Goal: Task Accomplishment & Management: Manage account settings

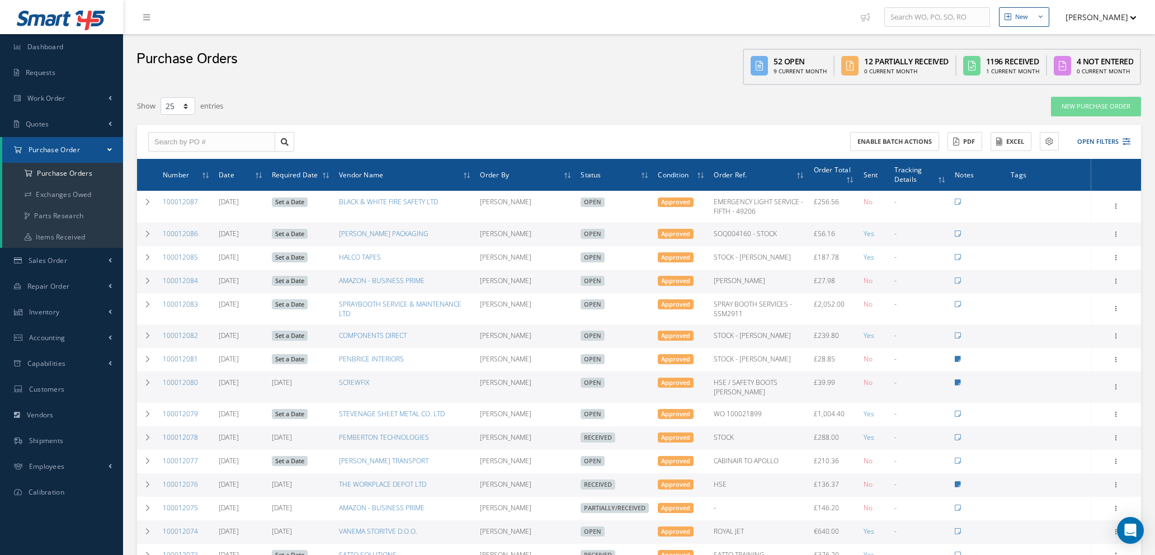
select select "25"
click at [1085, 108] on link "New Purchase Order" at bounding box center [1096, 107] width 90 height 20
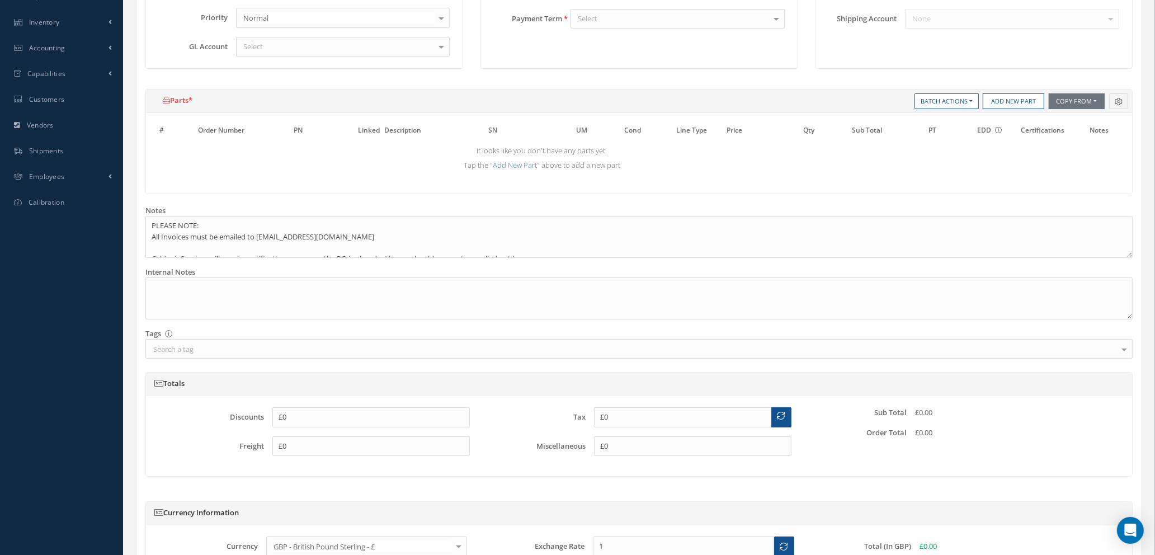
scroll to position [409, 0]
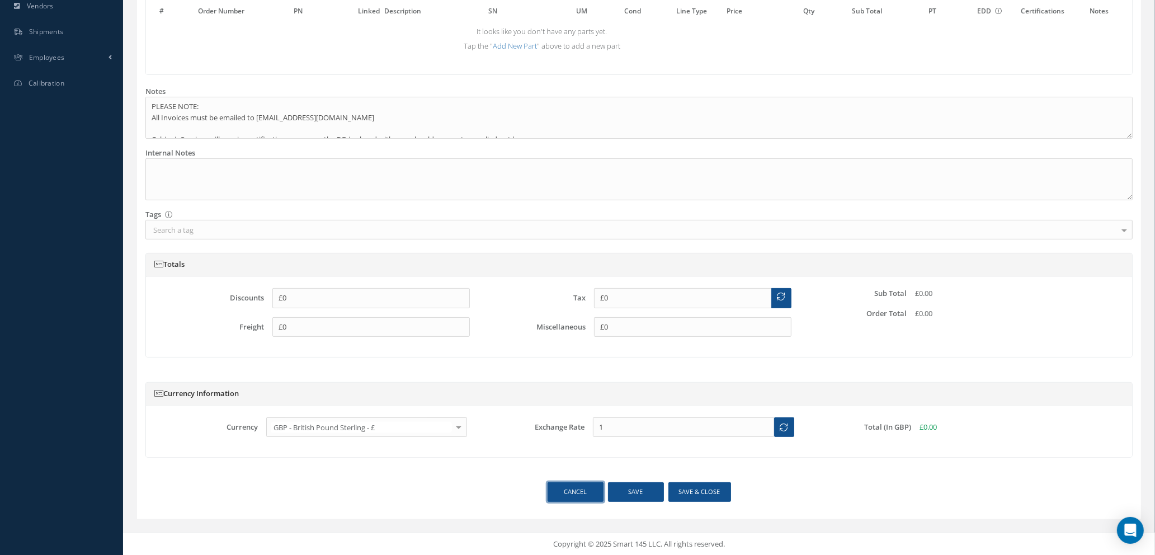
click at [567, 495] on link "Cancel" at bounding box center [576, 492] width 56 height 20
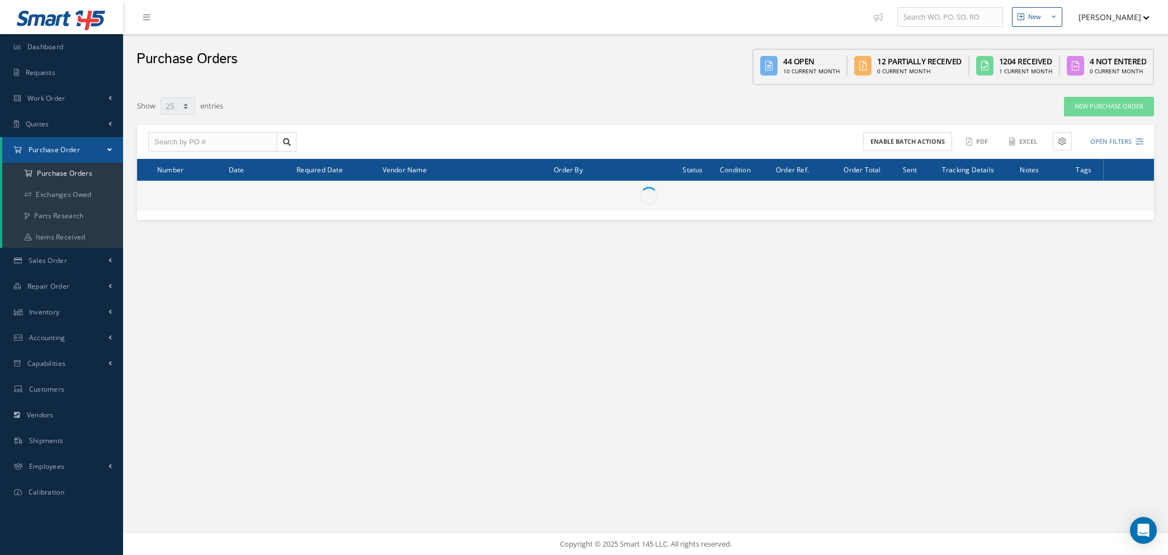
select select "25"
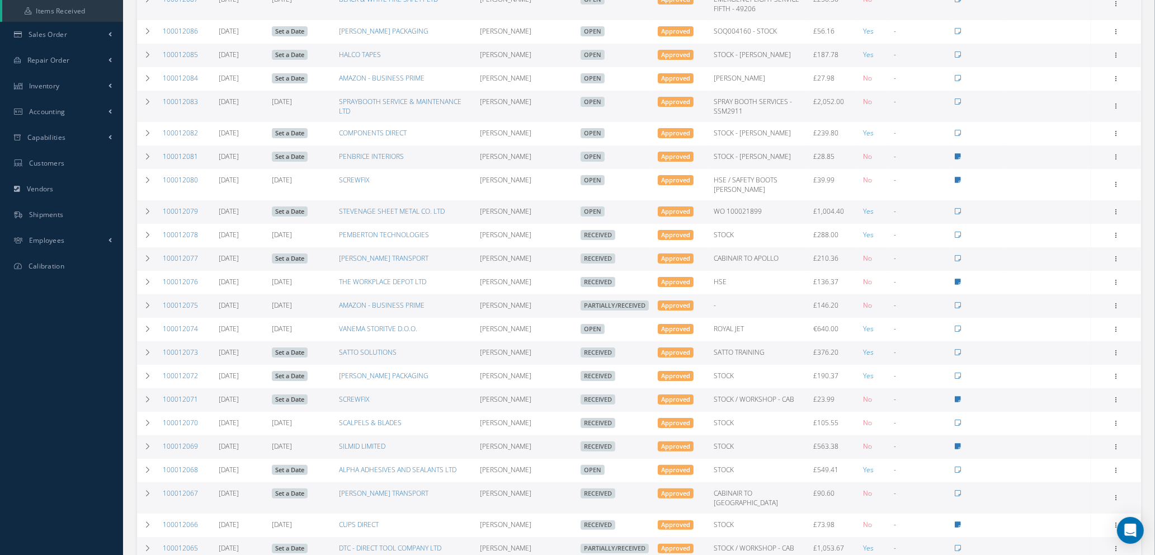
scroll to position [252, 0]
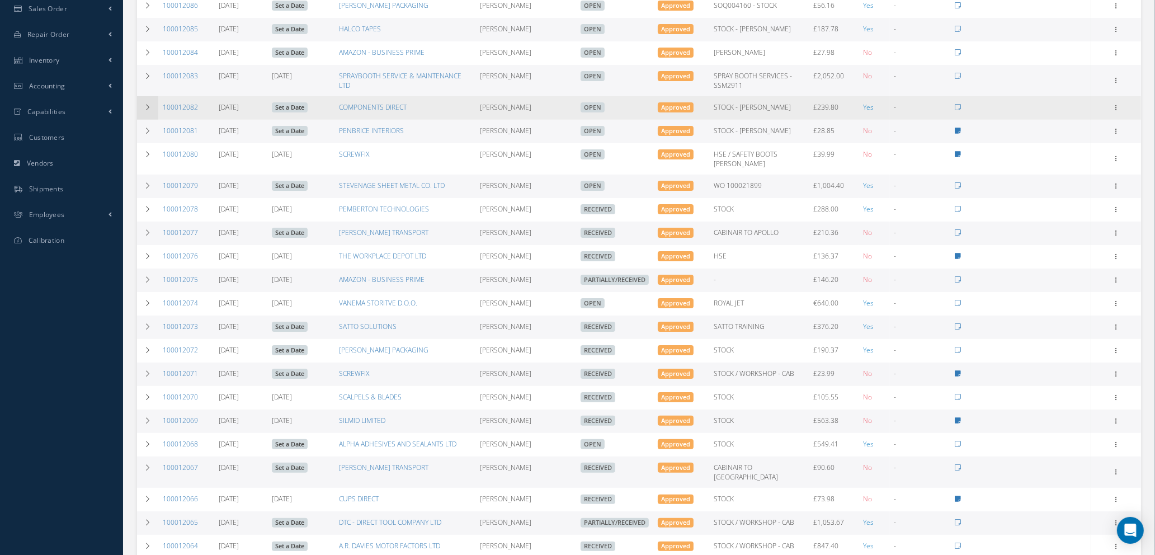
click at [144, 111] on icon at bounding box center [148, 107] width 8 height 7
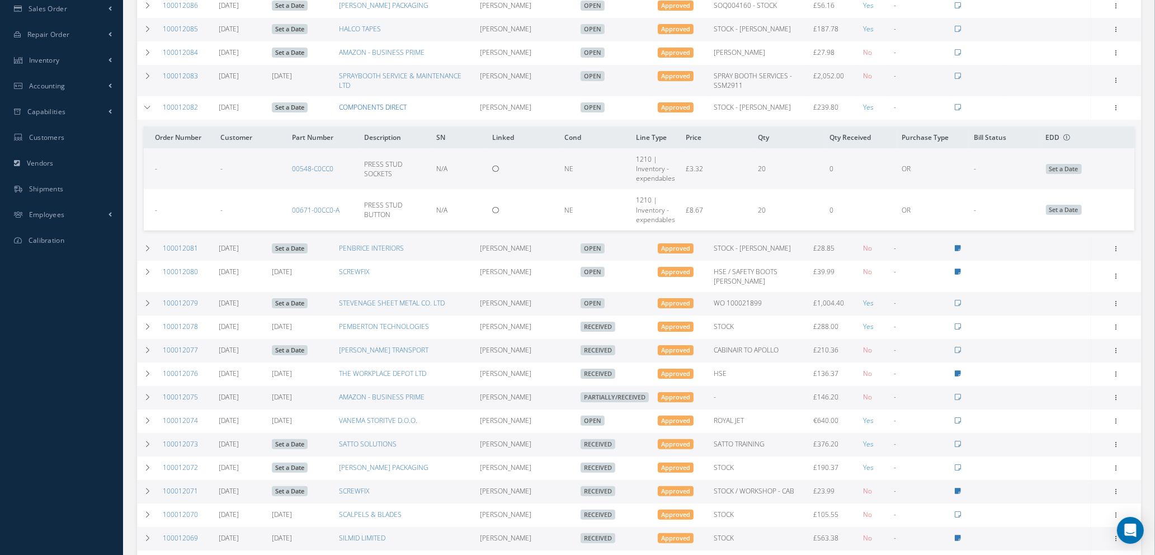
click at [379, 111] on link "COMPONENTS DIRECT" at bounding box center [373, 107] width 68 height 10
click at [1116, 110] on icon at bounding box center [1116, 106] width 11 height 9
click at [1061, 148] on link "Edit" at bounding box center [1065, 144] width 88 height 15
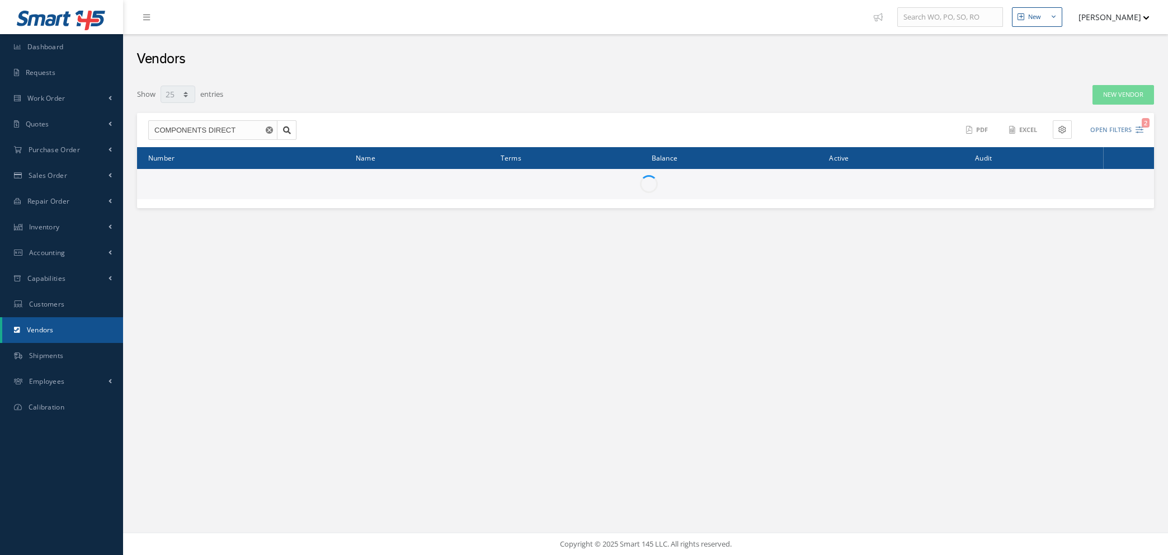
select select "25"
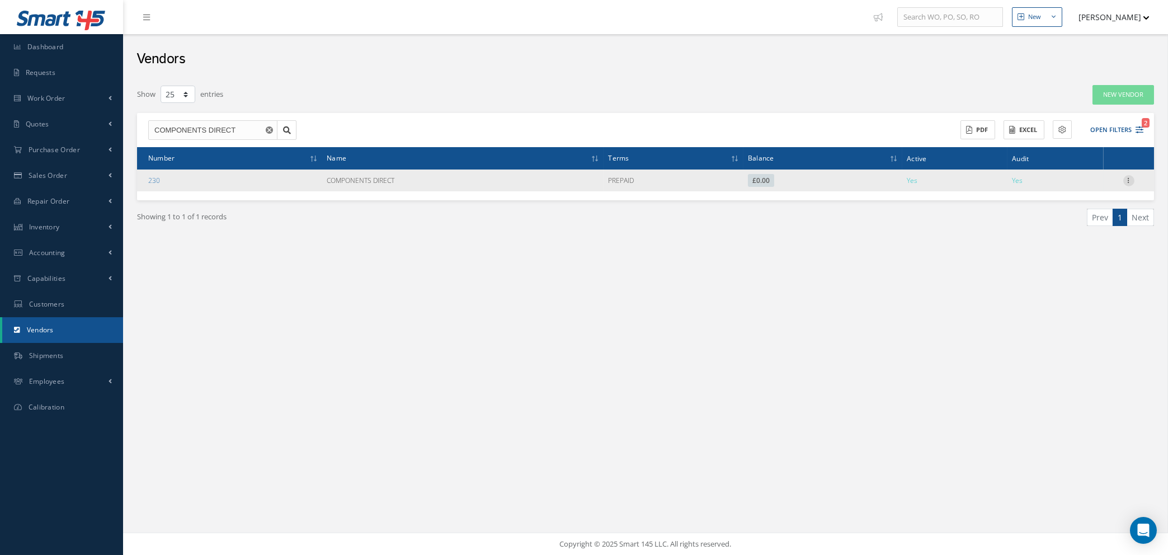
click at [1129, 180] on icon at bounding box center [1129, 179] width 11 height 9
click at [1068, 204] on link "Edit" at bounding box center [1077, 202] width 88 height 15
type input "COMPONENTS DIRECT"
type input "0.00"
type textarea "Account #.: COMP DIRECT Quality: COMM ONLY"
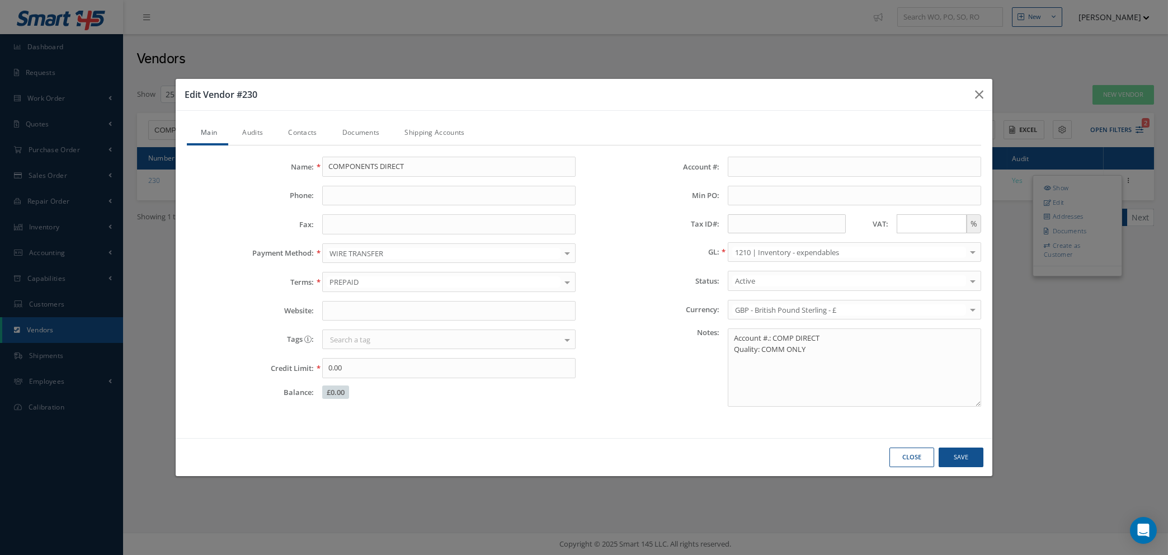
drag, startPoint x: 948, startPoint y: 223, endPoint x: 955, endPoint y: 210, distance: 14.0
click at [948, 223] on input "text" at bounding box center [932, 223] width 70 height 19
type input "20"
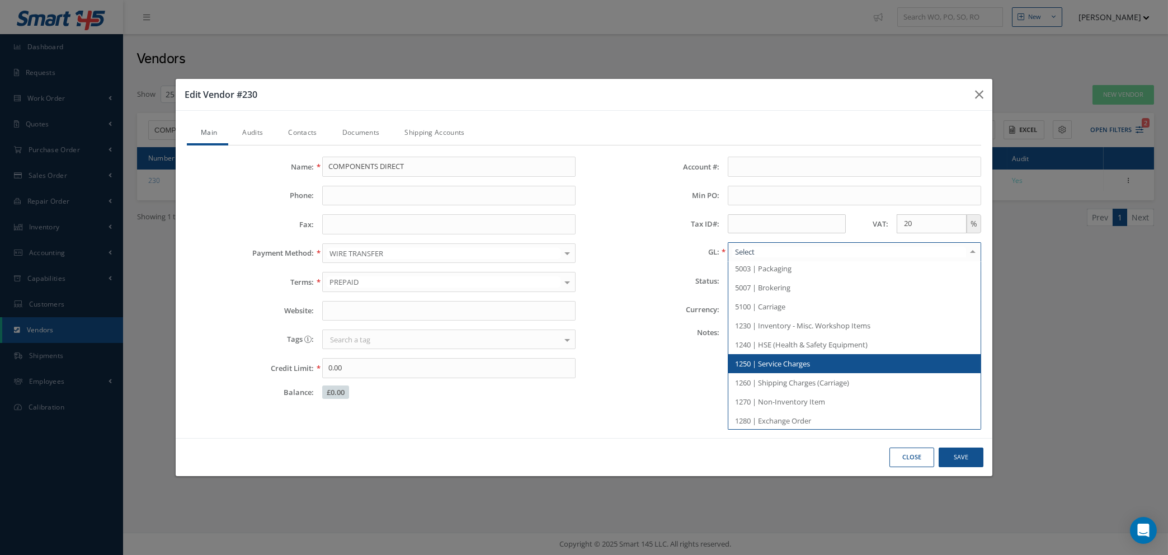
scroll to position [327, 0]
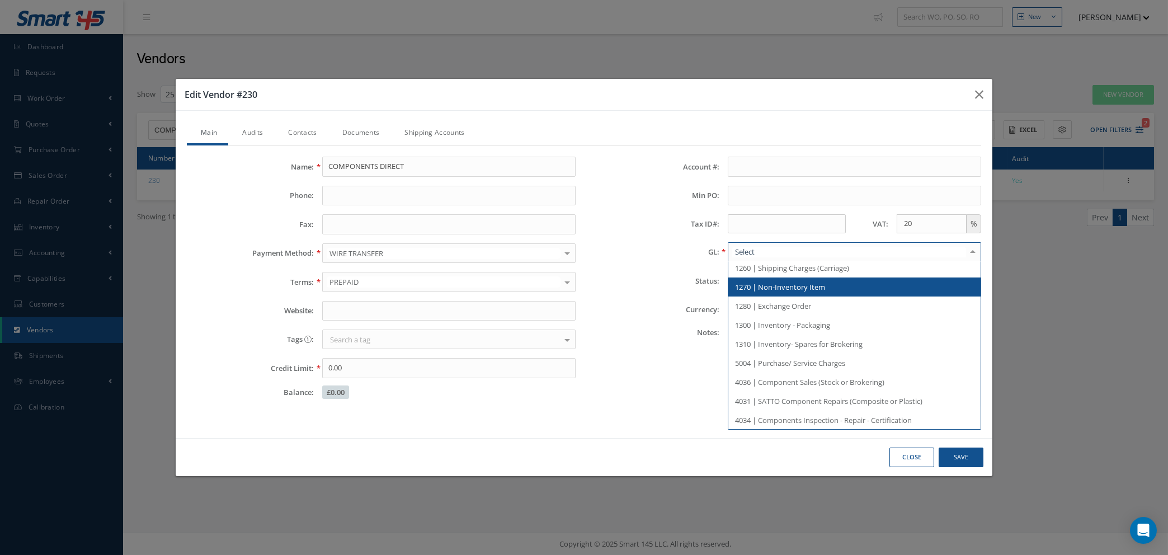
click at [825, 283] on span "1270 | Non-Inventory Item" at bounding box center [780, 287] width 90 height 10
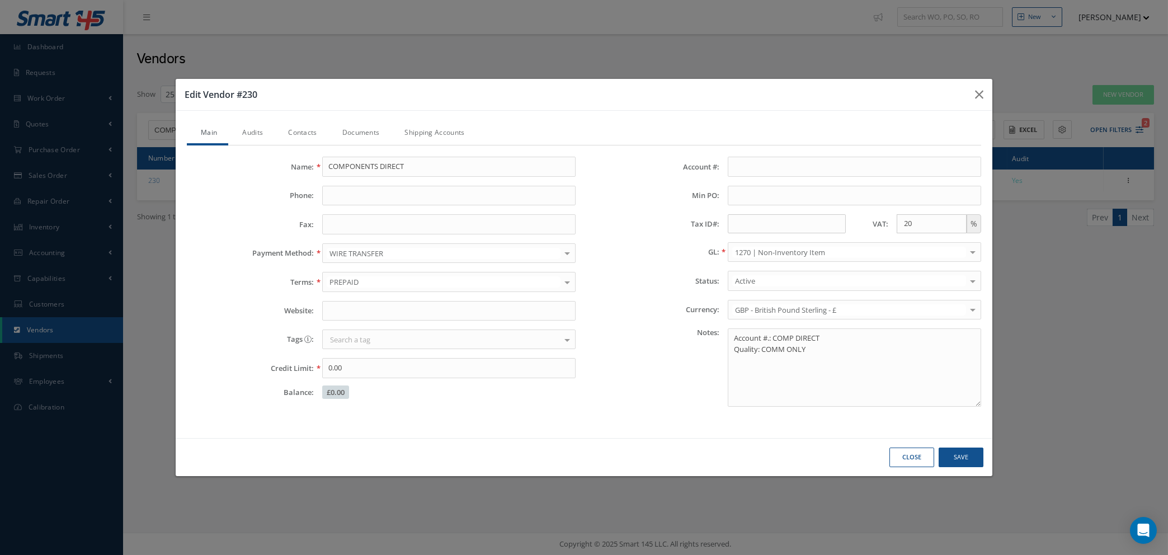
click at [246, 130] on link "Audits" at bounding box center [251, 133] width 46 height 23
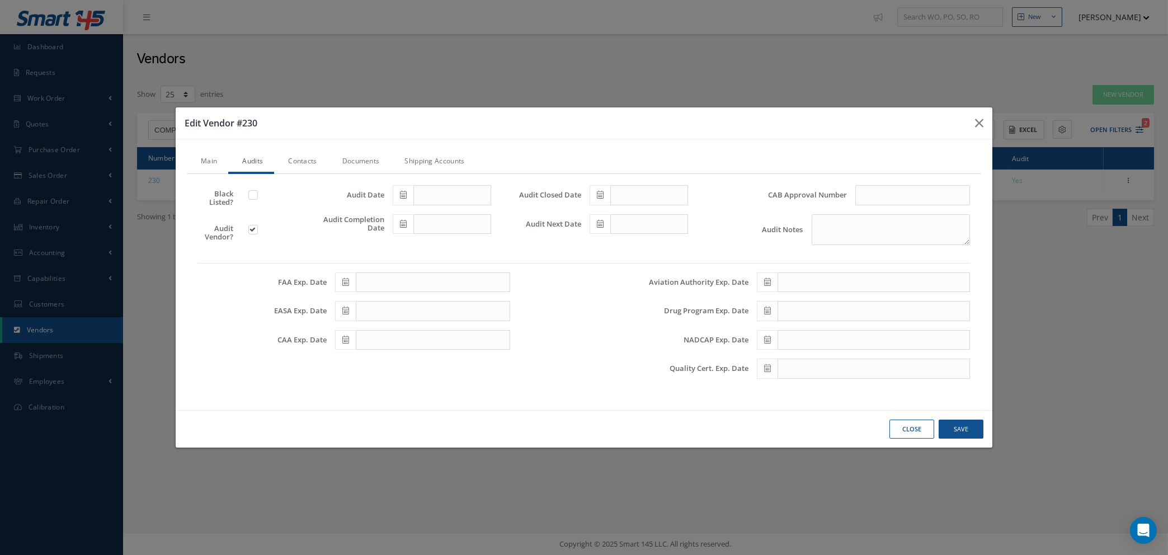
click at [257, 228] on label at bounding box center [258, 229] width 3 height 10
click at [253, 228] on input "checkbox" at bounding box center [253, 230] width 7 height 7
checkbox input "false"
click at [883, 200] on input "text" at bounding box center [913, 195] width 115 height 20
type input "COMMERCIAL USE"
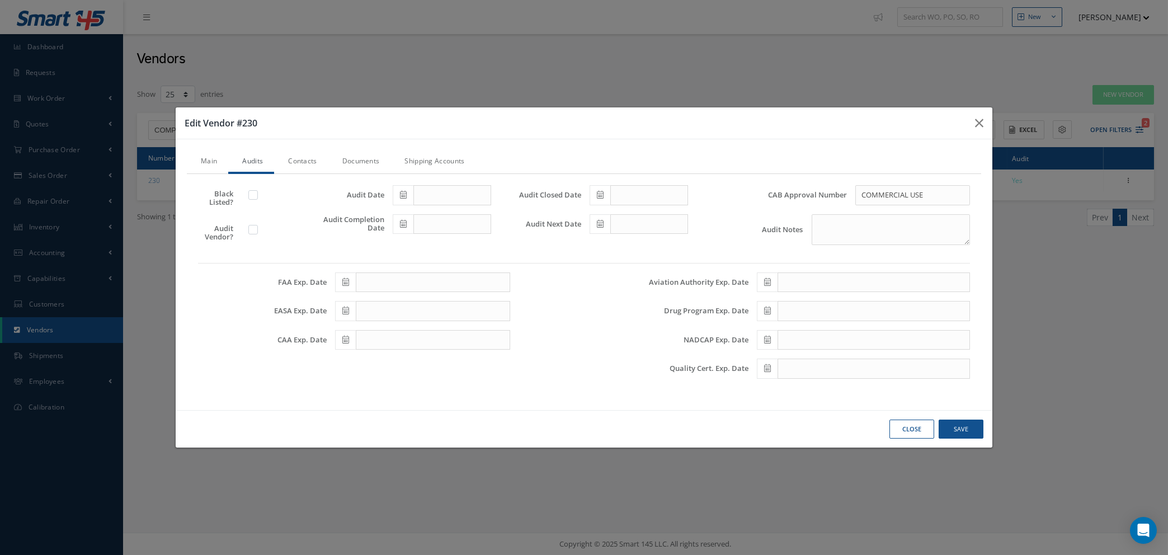
click at [301, 156] on link "Contacts" at bounding box center [301, 162] width 54 height 23
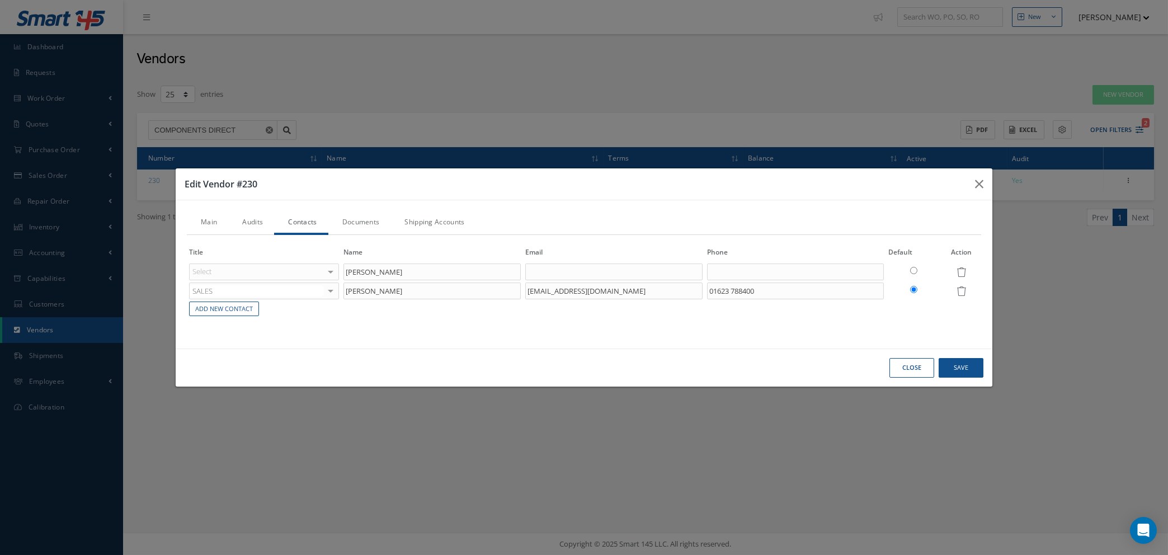
click at [351, 217] on link "Documents" at bounding box center [359, 222] width 63 height 23
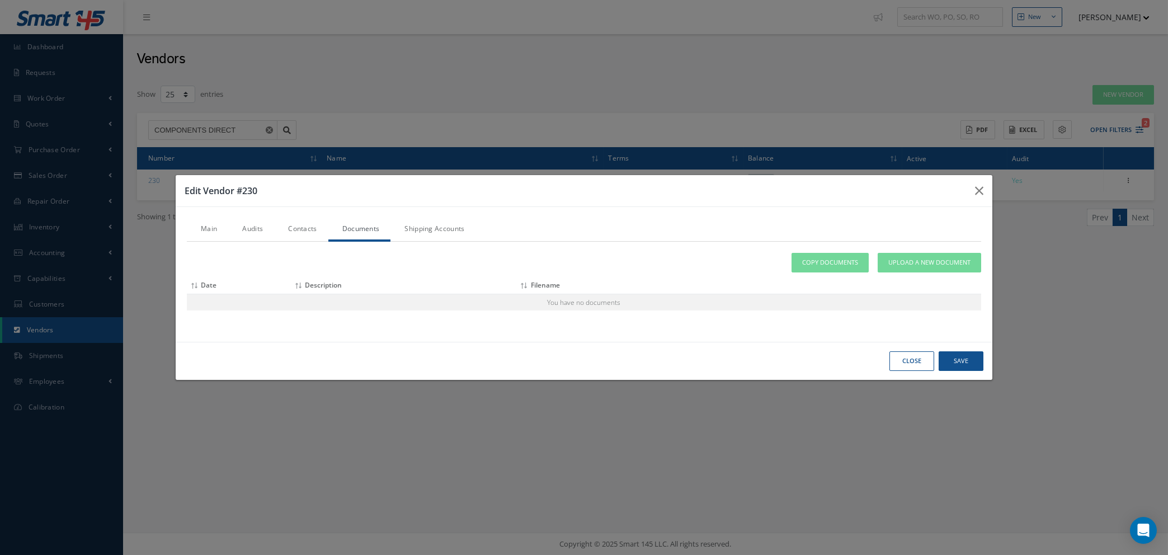
click at [307, 225] on link "Contacts" at bounding box center [301, 229] width 54 height 23
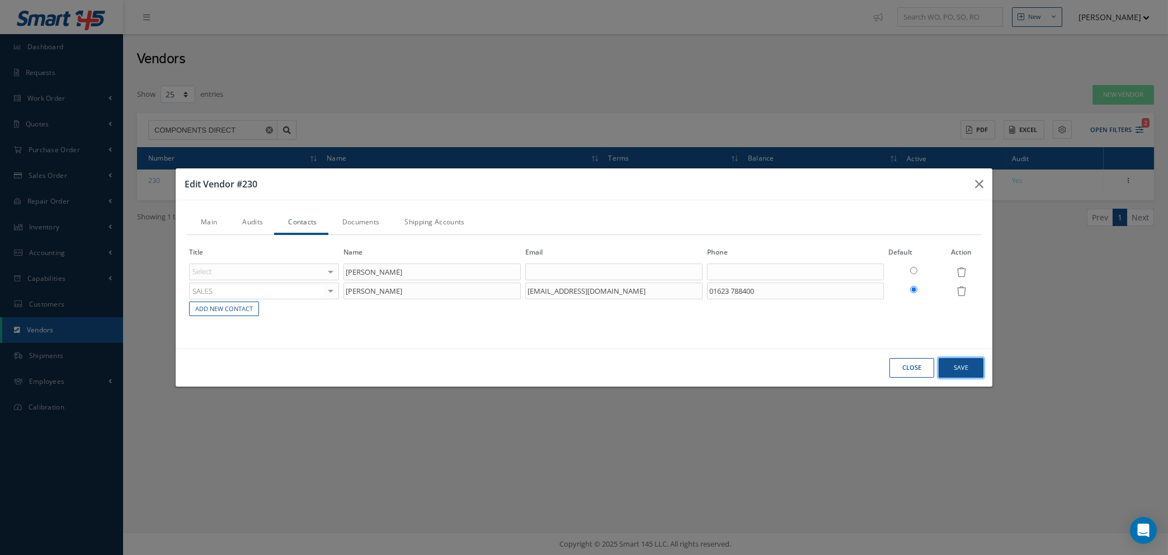
click at [950, 367] on button "Save" at bounding box center [961, 368] width 45 height 20
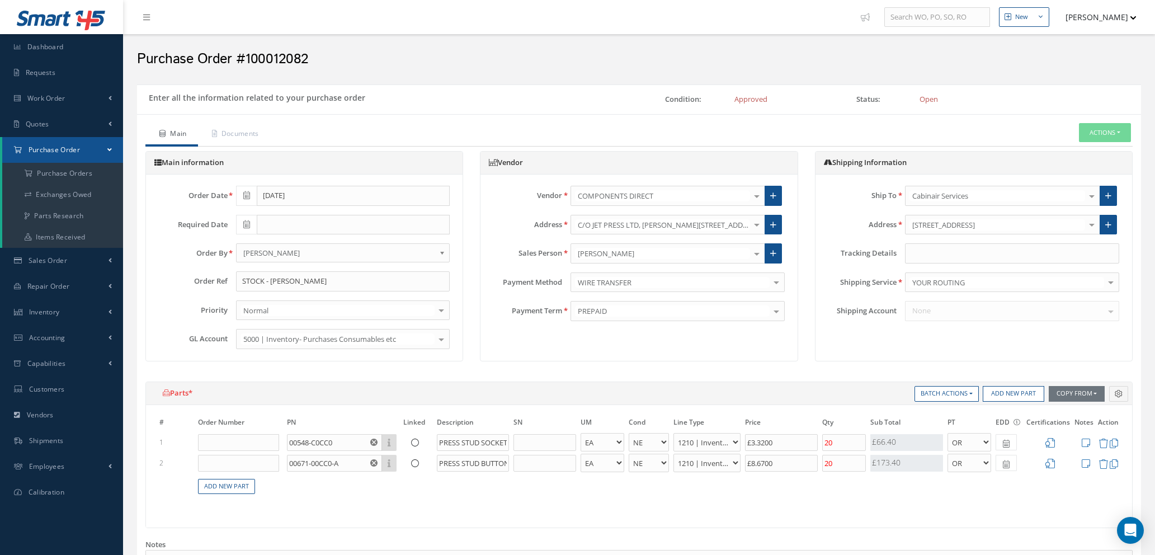
select select "1"
select select "5"
select select "7"
select select "1"
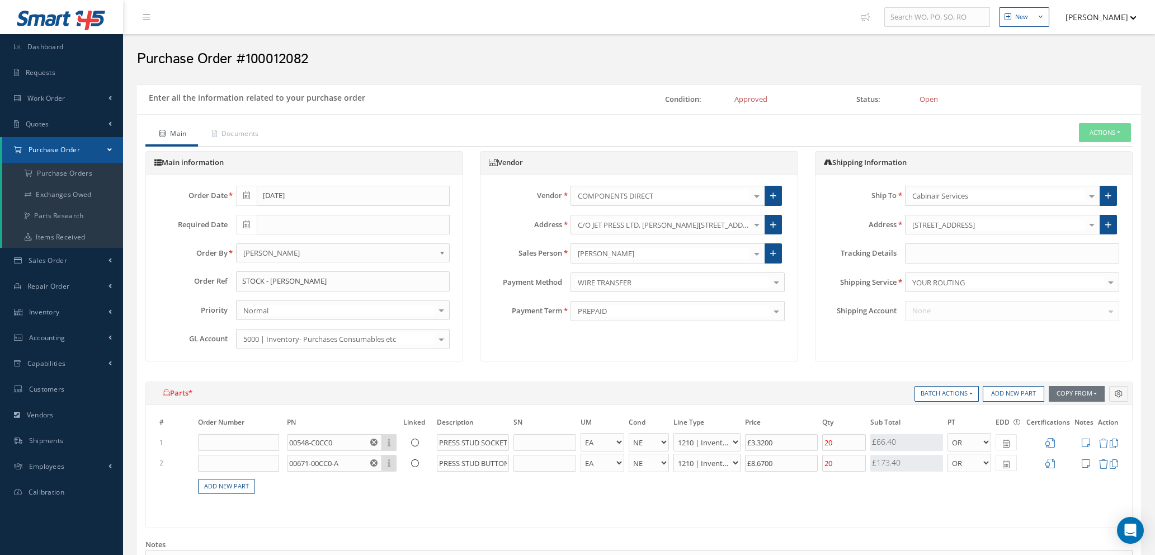
select select "5"
select select "7"
select select "1"
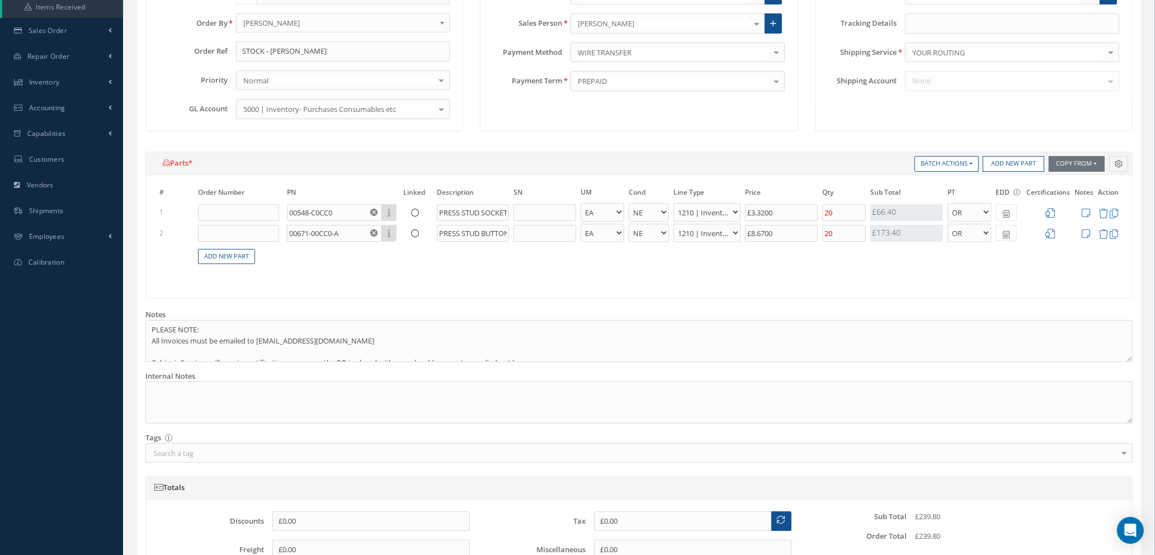
scroll to position [420, 0]
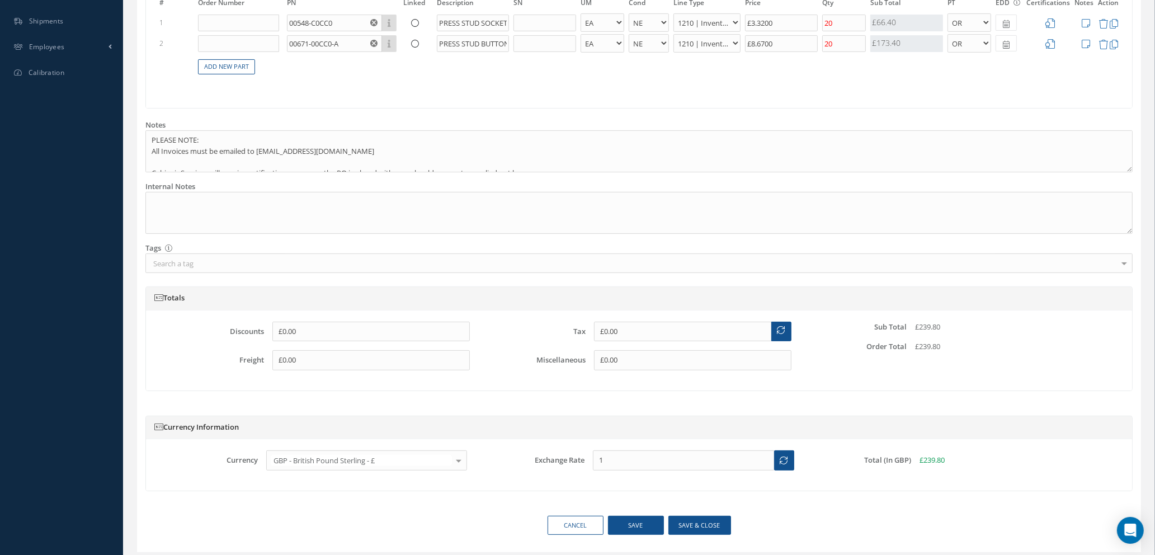
click at [778, 328] on icon at bounding box center [782, 330] width 8 height 8
type input "£47.96"
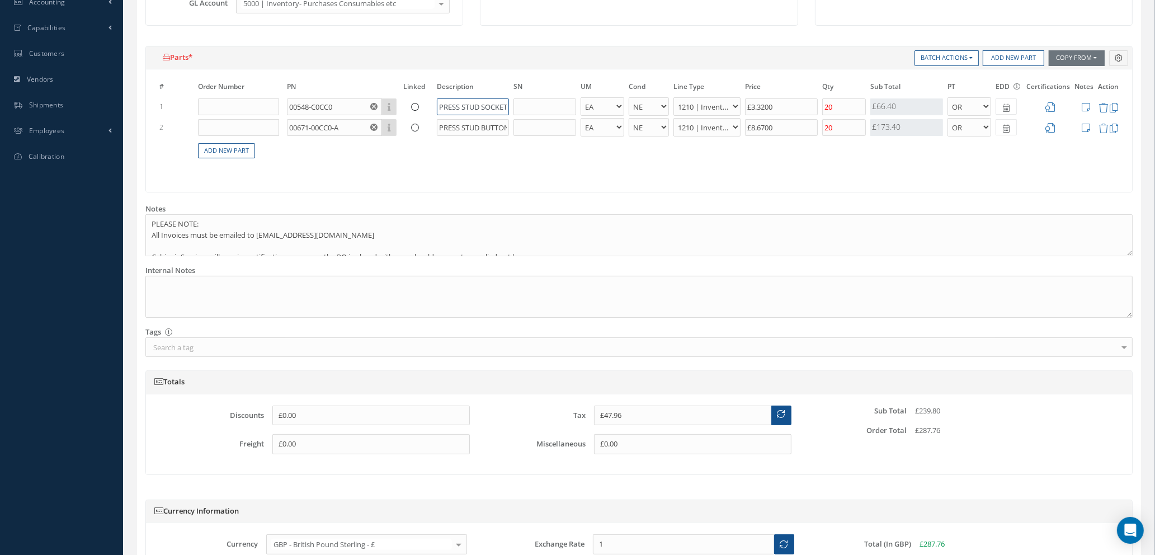
scroll to position [0, 6]
drag, startPoint x: 458, startPoint y: 103, endPoint x: 534, endPoint y: 100, distance: 76.2
click at [534, 100] on tr "1 00548-C0CC0 Part Number Description PRESS STUD SOCKETS - BAG BX CA RL EA FT H…" at bounding box center [639, 106] width 964 height 21
click at [496, 104] on input "PRESS STUD SOCKETS" at bounding box center [473, 106] width 72 height 17
click at [457, 103] on input "PRESS STUD SOCKETS" at bounding box center [473, 106] width 72 height 17
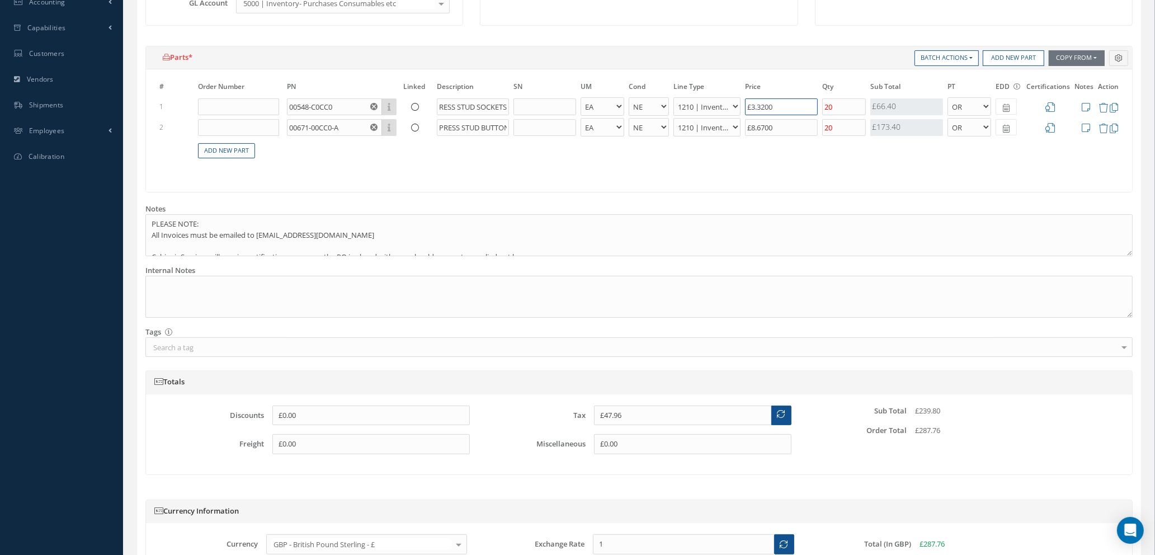
scroll to position [0, 0]
drag, startPoint x: 809, startPoint y: 106, endPoint x: 647, endPoint y: 105, distance: 161.7
click at [652, 106] on tr "1 00548-C0CC0 Part Number Description PRESS STUD SOCKETS - BAG BX CA RL EA FT H…" at bounding box center [639, 106] width 964 height 21
type input "£6"
type input "£58.68"
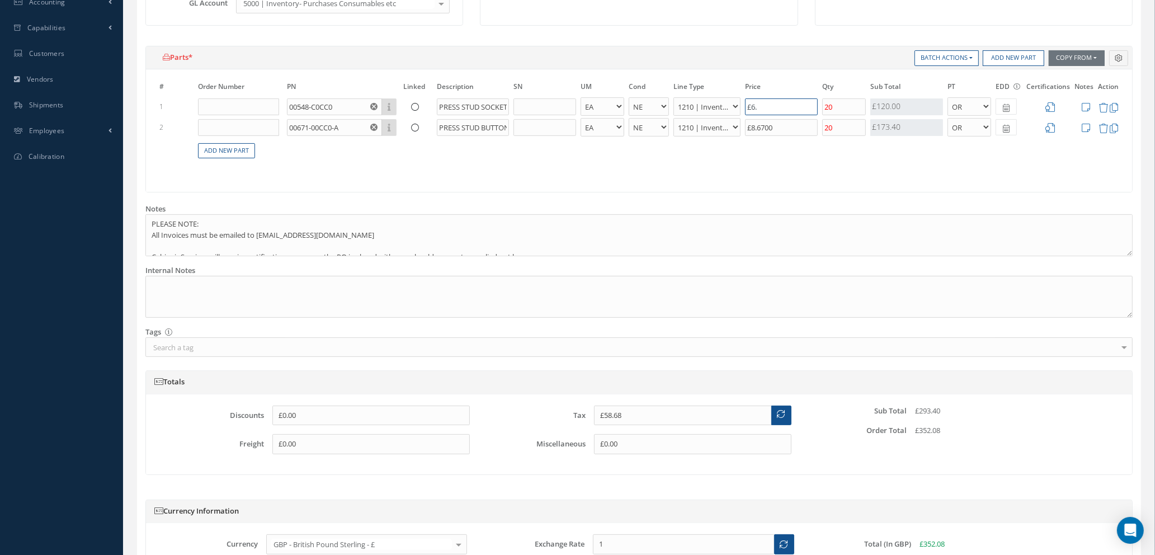
type input "£6.6"
type input "£61.08"
type input "£6.64"
type input "£61.24"
type input "£6.64"
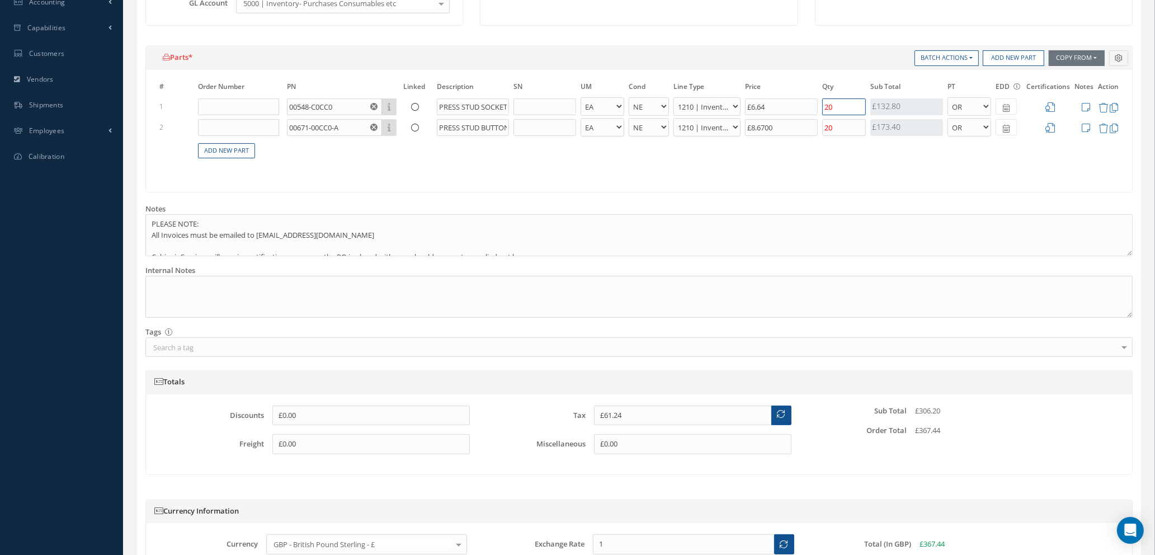
drag, startPoint x: 861, startPoint y: 104, endPoint x: 784, endPoint y: 107, distance: 77.3
click at [786, 101] on tr "1 00548-C0CC0 Part Number Description PRESS STUD SOCKETS - BAG BX CA RL EA FT H…" at bounding box center [639, 106] width 964 height 21
type input "1"
type input "£36.01"
type input "10"
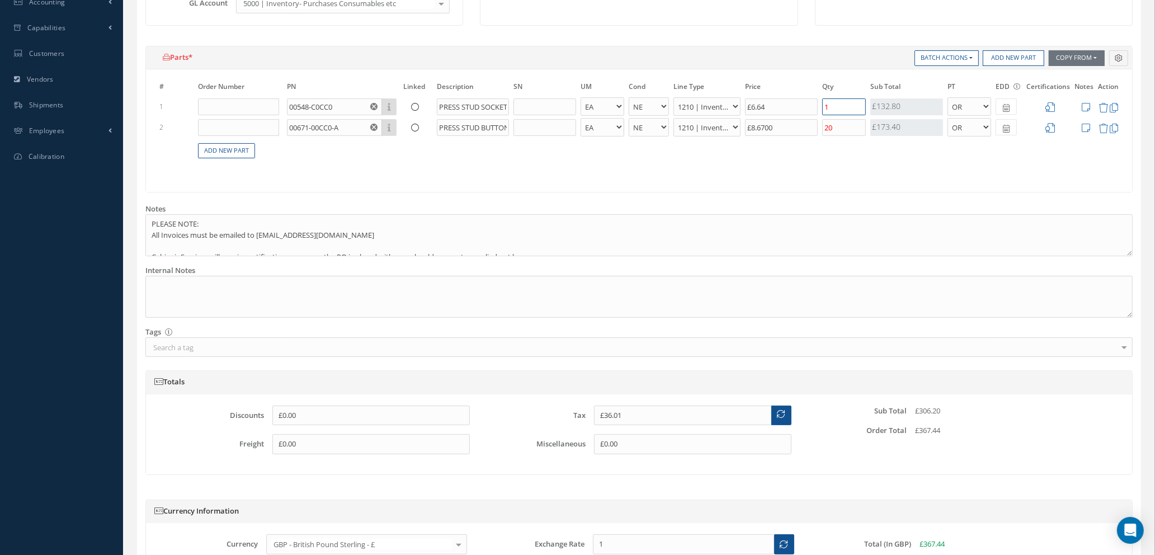
type input "£47.96"
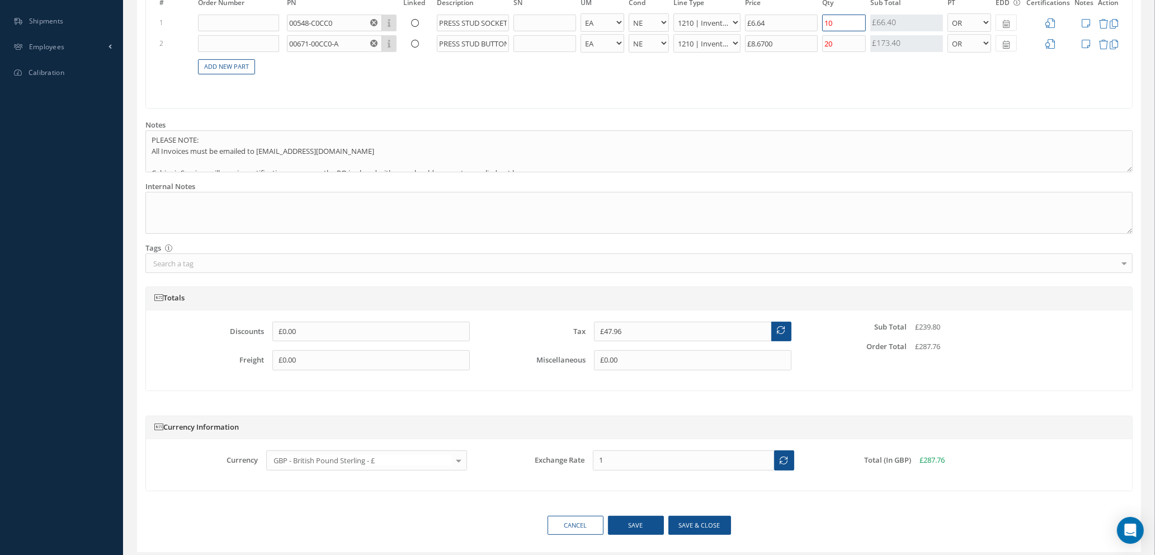
type input "10"
click at [782, 335] on span at bounding box center [782, 332] width 20 height 20
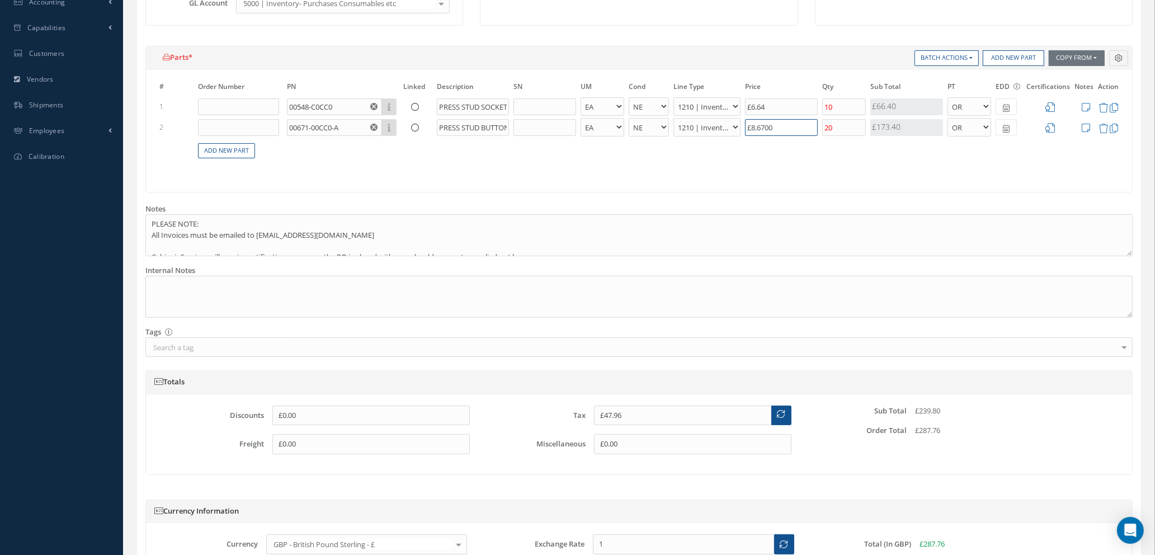
drag, startPoint x: 796, startPoint y: 125, endPoint x: 615, endPoint y: 120, distance: 180.8
click at [617, 121] on tr "2 00671-00CC0-A Part Number Description PRESS STUD BUTTON - BAG BX CA RL EA FT …" at bounding box center [639, 127] width 964 height 21
type input "£1"
type input "£17.28"
type input "£17"
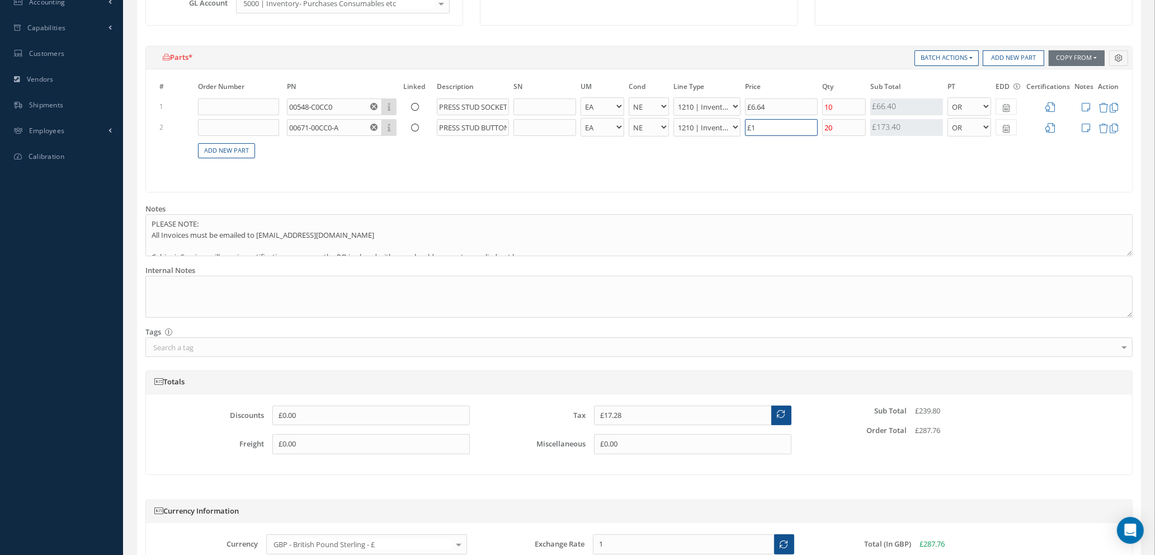
type input "£81.28"
type input "£17.3"
type input "£82.48"
type input "£17.34"
type input "£82.64"
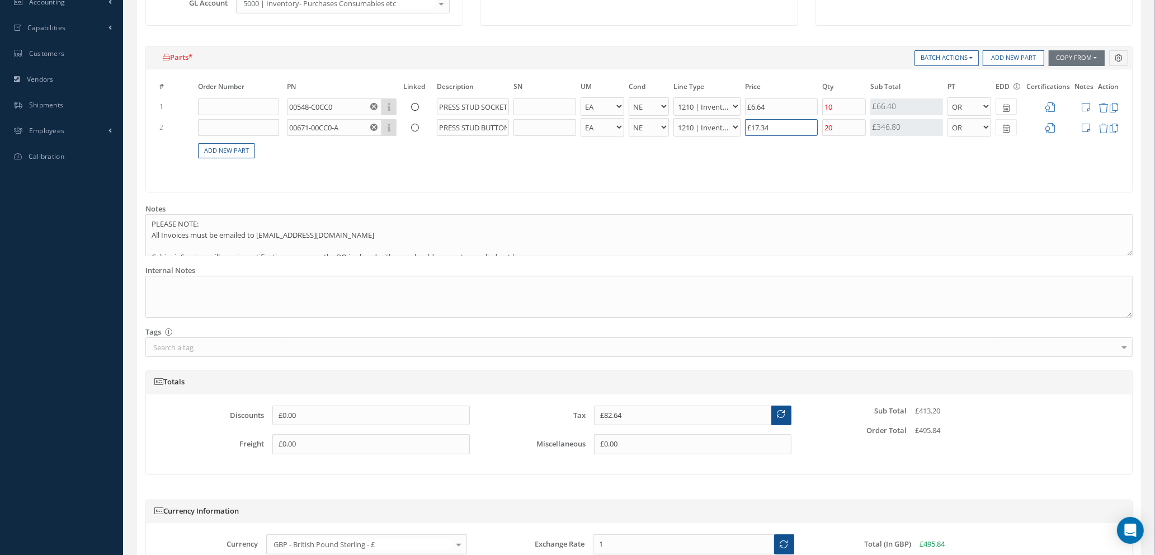
type input "£17.34"
drag, startPoint x: 849, startPoint y: 128, endPoint x: 768, endPoint y: 137, distance: 81.6
click at [773, 134] on tr "2 00671-00CC0-A Part Number Description PRESS STUD BUTTON - BAG BX CA RL EA FT …" at bounding box center [639, 127] width 964 height 21
type input "1"
type input "£16.75"
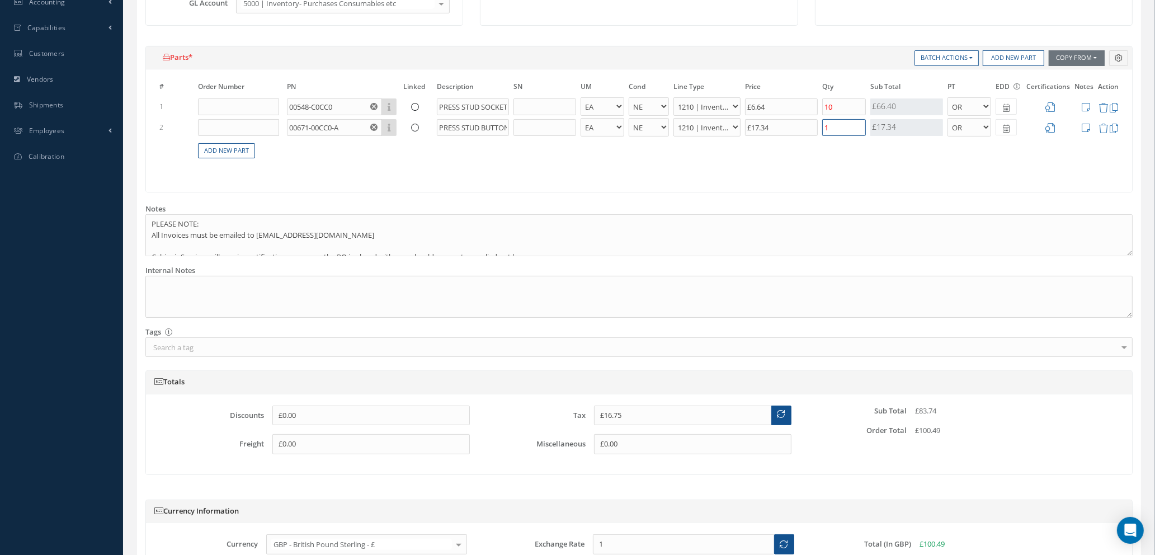
type input "10"
type input "£47.96"
type input "10"
click at [781, 267] on div "Internal Notes" at bounding box center [639, 291] width 1004 height 53
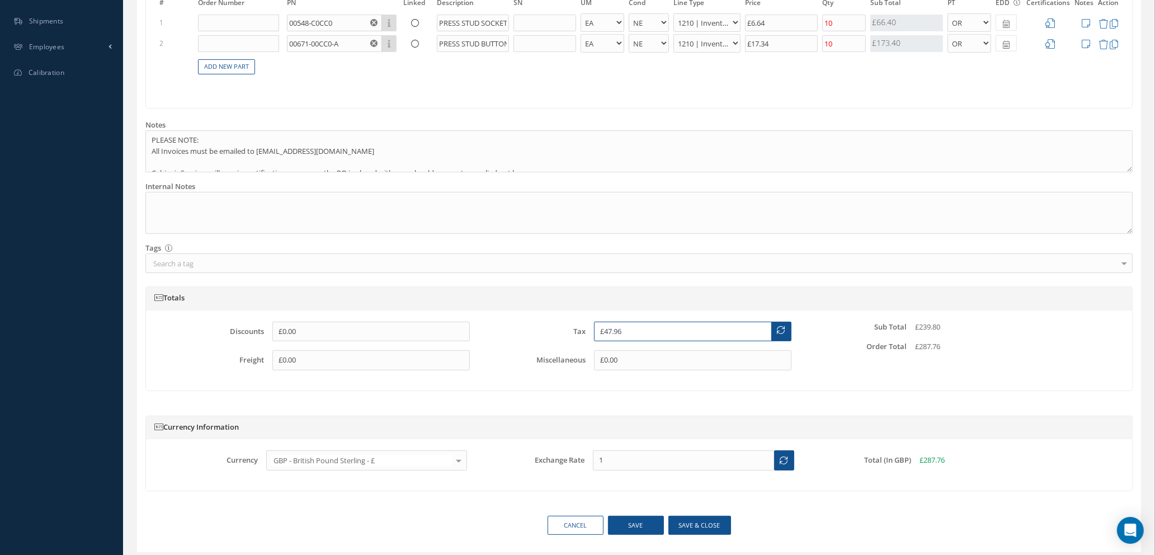
click at [624, 331] on input "£47.96" at bounding box center [683, 332] width 178 height 20
click at [789, 412] on div "Currency Information Currency GBP - British Pound Sterling - £ USD - United Sta…" at bounding box center [639, 459] width 1004 height 114
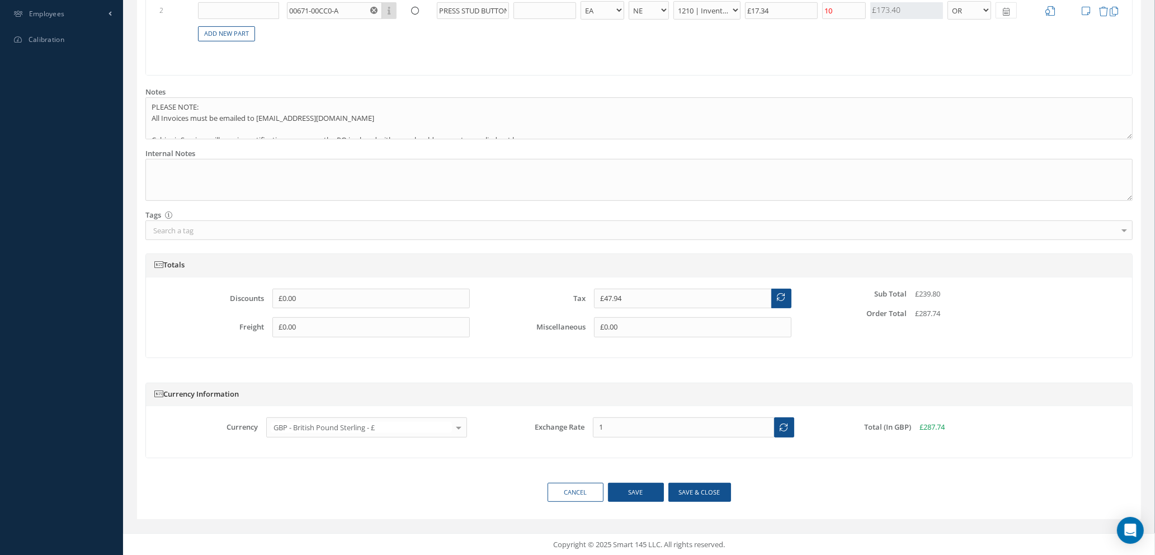
scroll to position [453, 0]
click at [627, 297] on input "£47.94" at bounding box center [683, 298] width 178 height 20
type input "£47.86"
click at [683, 493] on button "Save & close" at bounding box center [700, 492] width 63 height 20
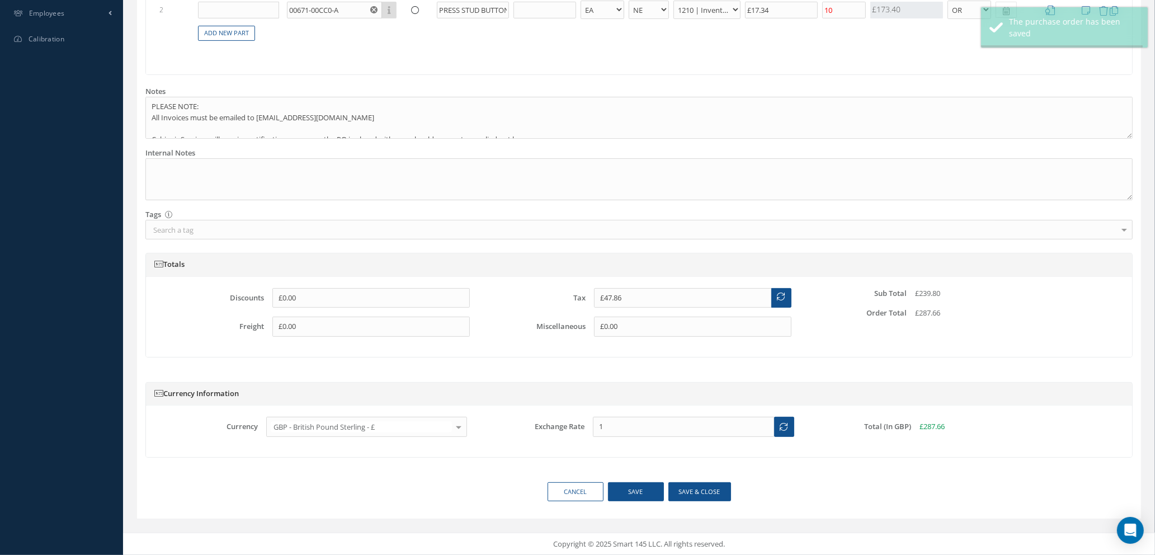
type input "[DATE]"
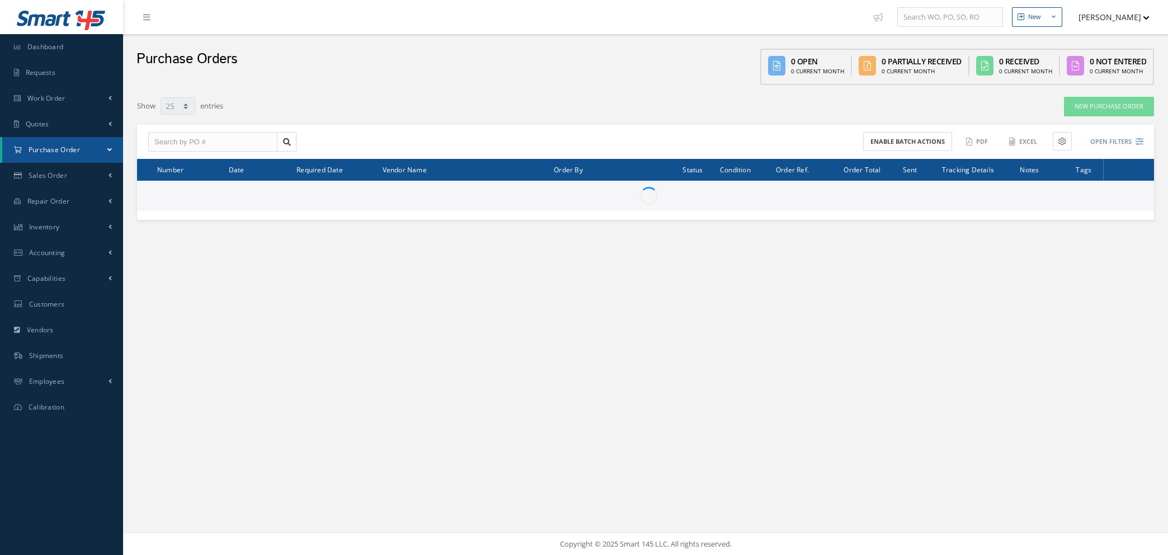
select select "25"
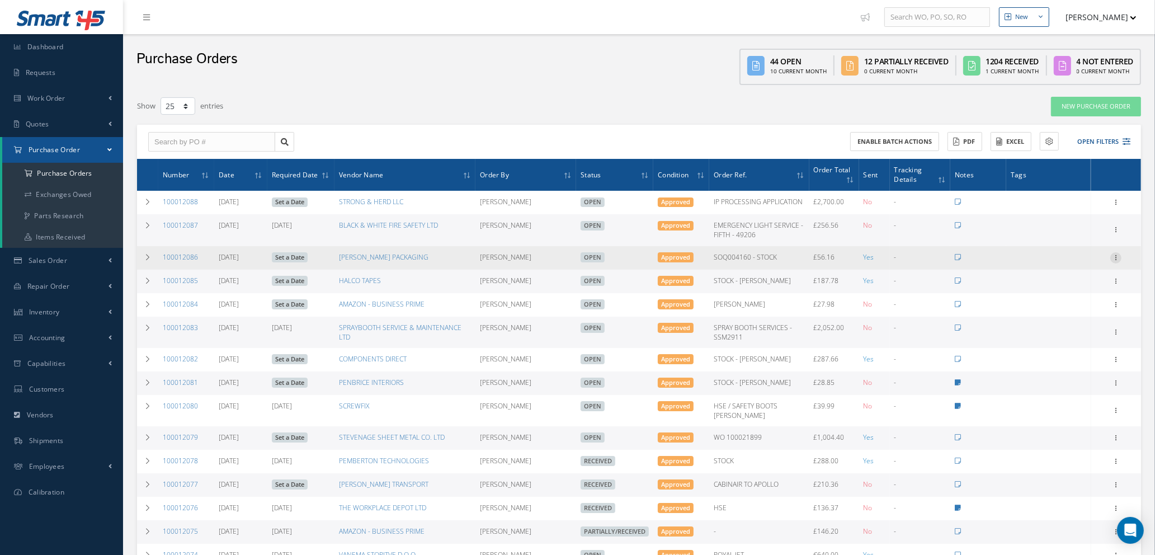
click at [1116, 261] on icon at bounding box center [1116, 256] width 11 height 9
click at [1061, 372] on link "Documents" at bounding box center [1065, 365] width 88 height 15
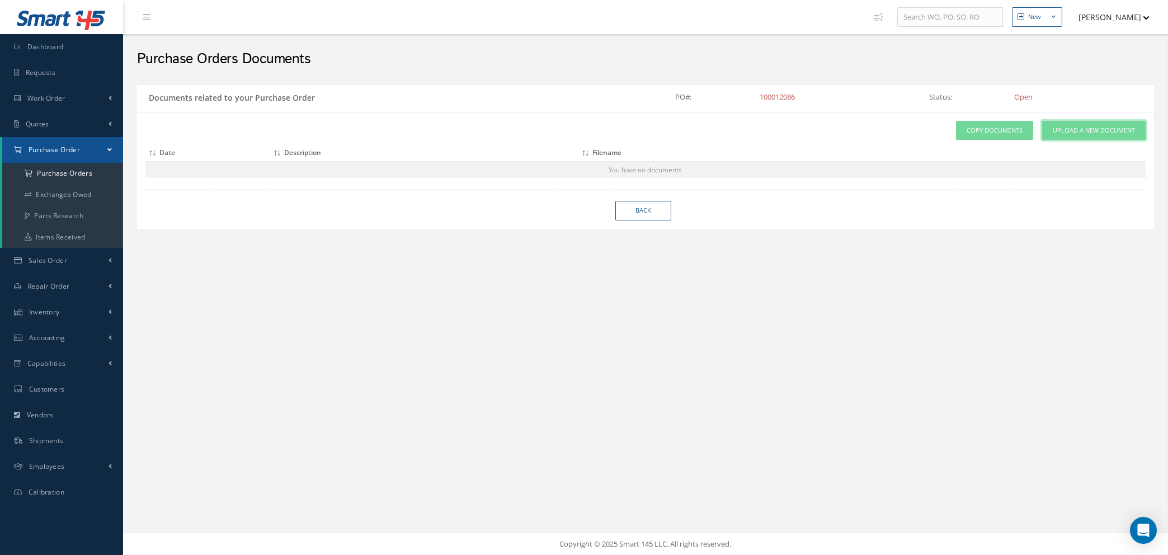
click at [1060, 123] on link "Upload a New Document" at bounding box center [1094, 131] width 104 height 20
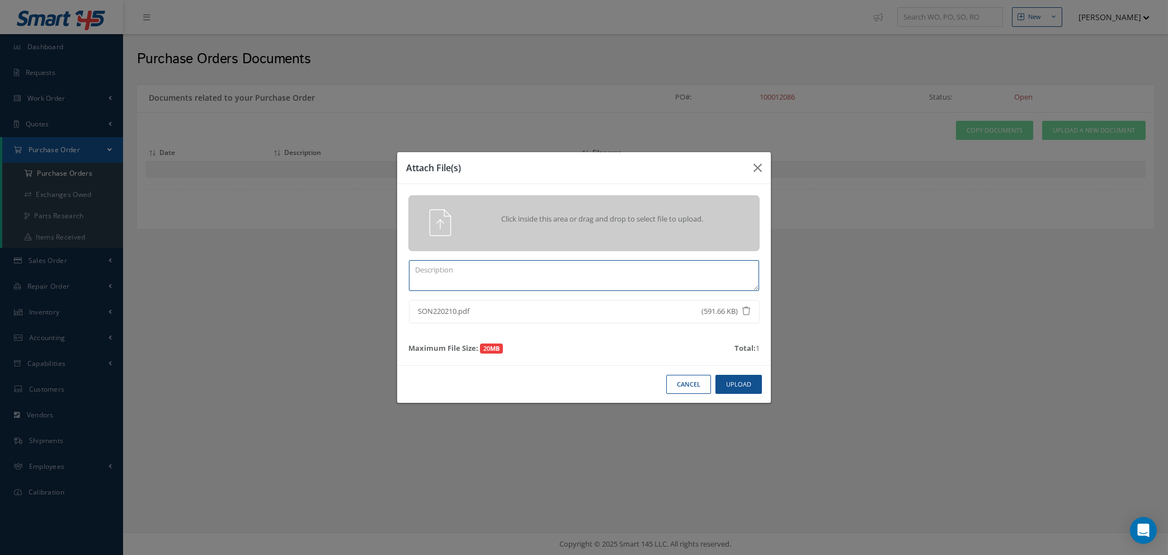
click at [627, 283] on textarea at bounding box center [584, 275] width 350 height 31
type textarea "s"
type textarea "SOC"
click at [730, 384] on button "Upload" at bounding box center [739, 385] width 46 height 20
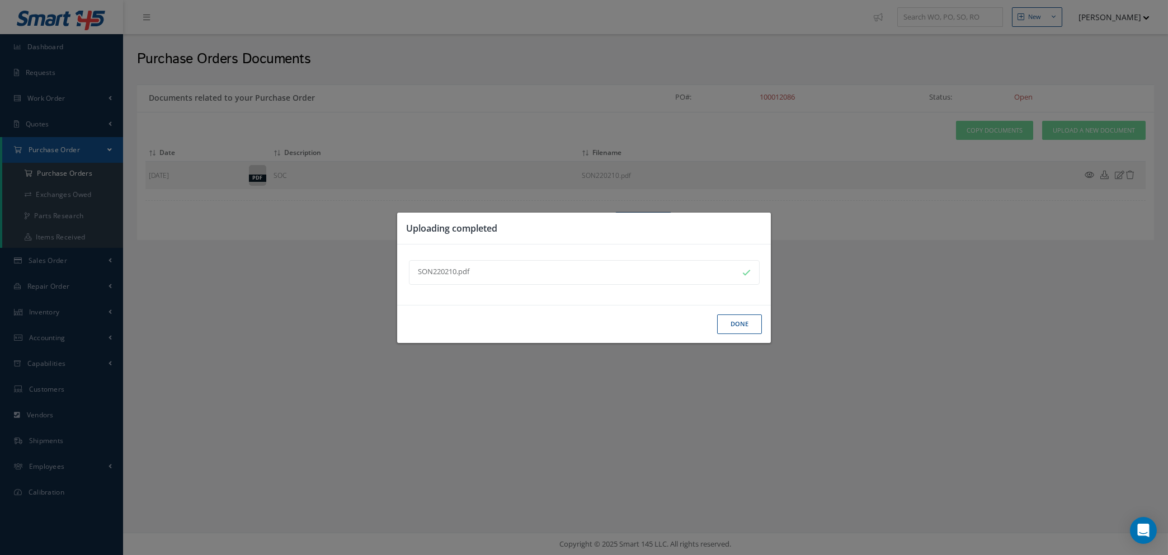
drag, startPoint x: 737, startPoint y: 327, endPoint x: 716, endPoint y: 305, distance: 30.5
click at [737, 327] on button "Done" at bounding box center [739, 324] width 45 height 20
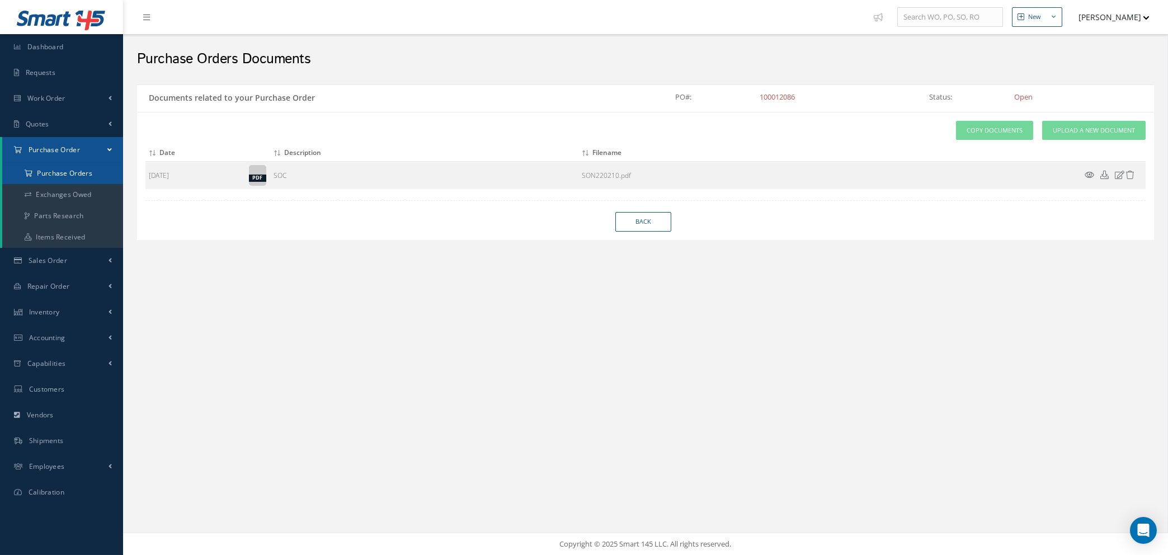
click at [75, 167] on a=1&status_id=2&status_id=3&status_id=5&collapsedFilters"] "Purchase Orders" at bounding box center [62, 173] width 121 height 21
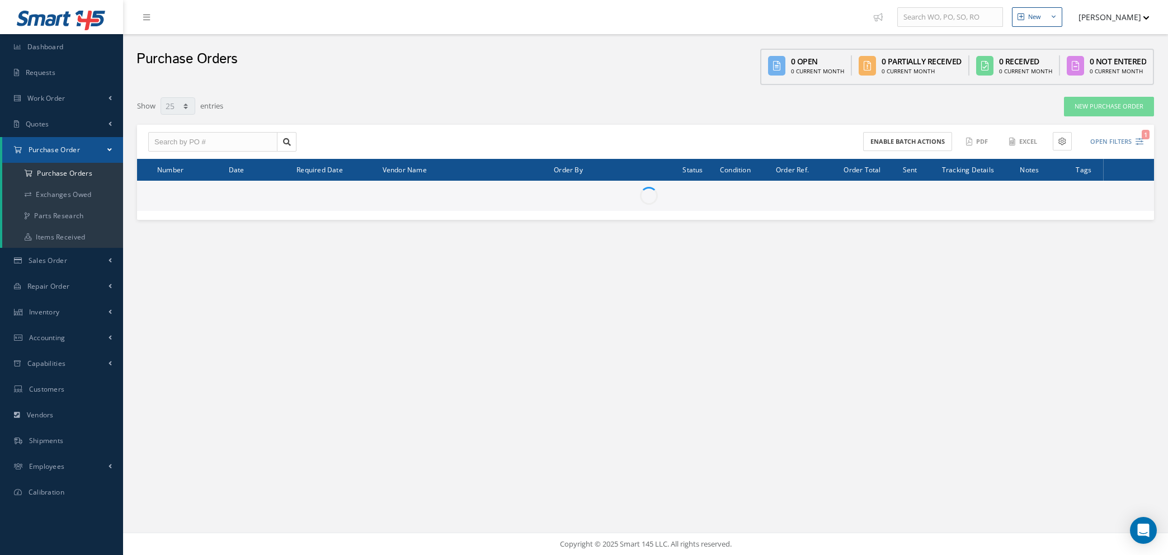
select select "25"
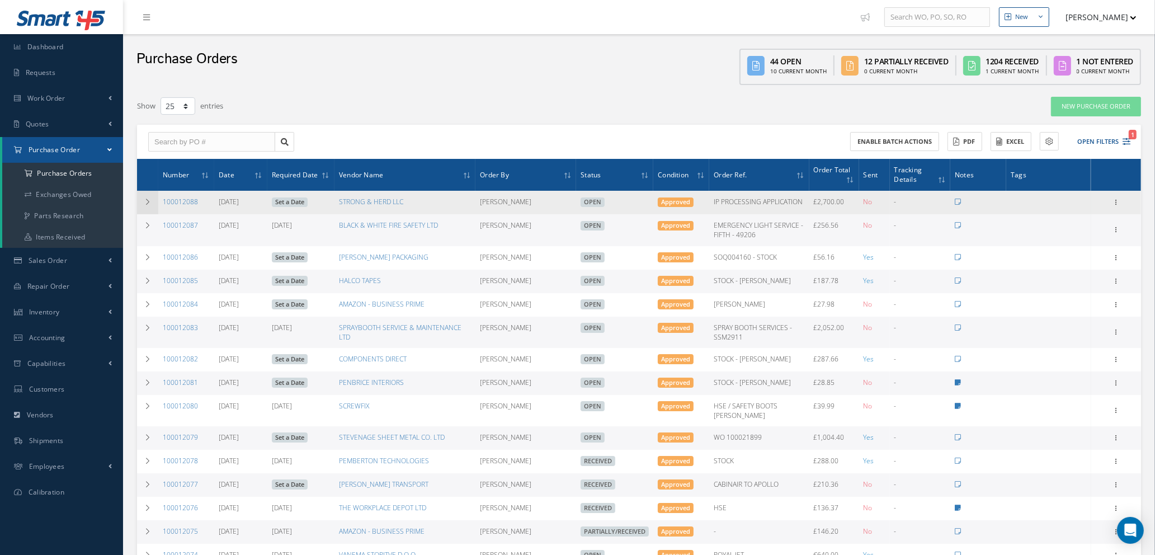
click at [145, 202] on icon at bounding box center [148, 202] width 8 height 7
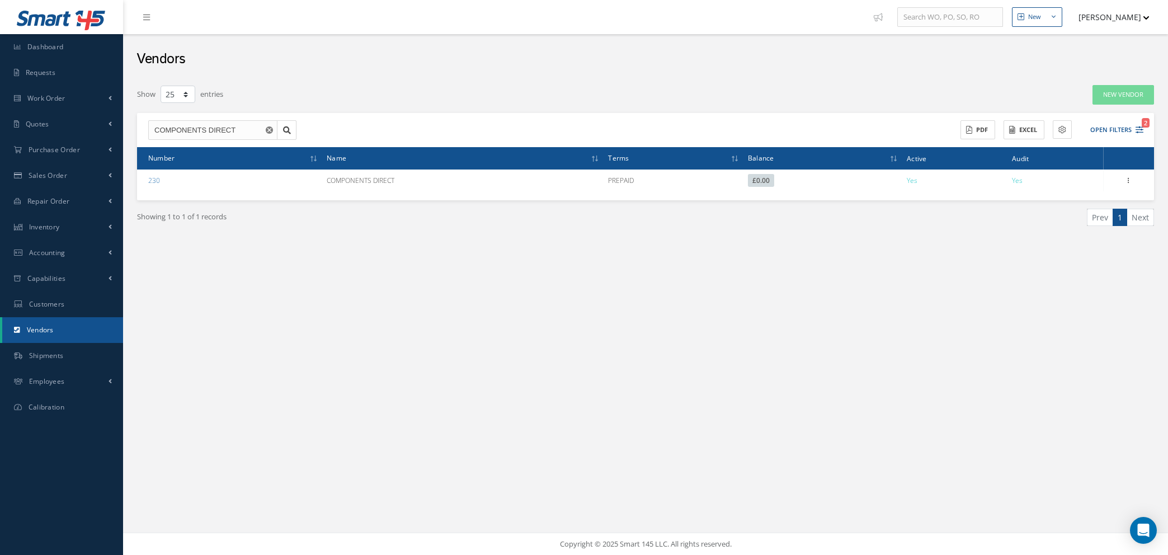
select select "25"
click at [270, 128] on use "Reset" at bounding box center [269, 129] width 7 height 7
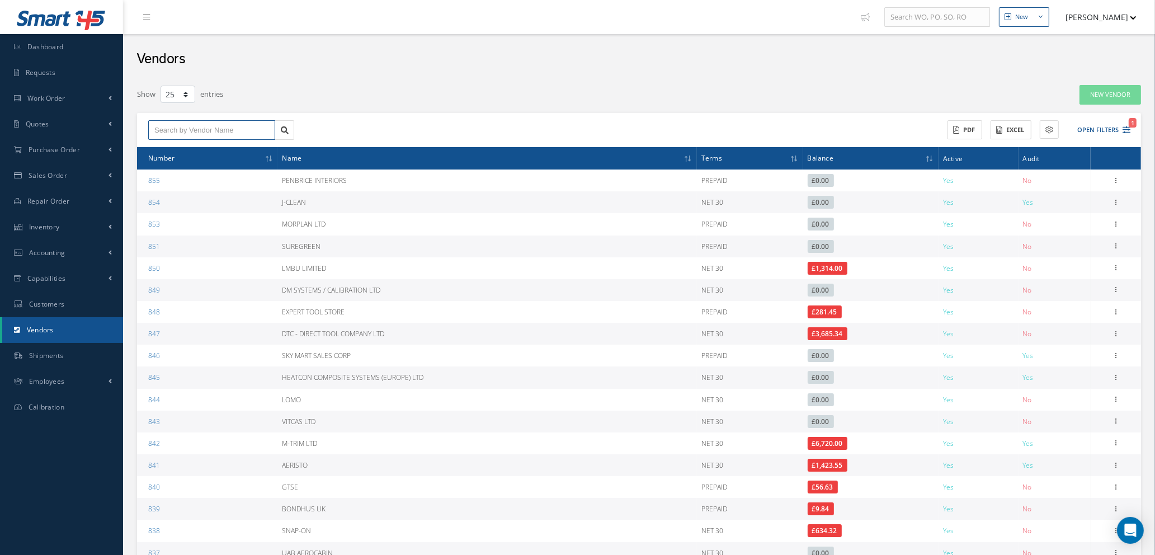
click at [219, 129] on input "text" at bounding box center [211, 130] width 127 height 20
click at [163, 148] on span "4 CYTE UK LTD" at bounding box center [178, 150] width 49 height 8
type input "4 CYTE UK LTD"
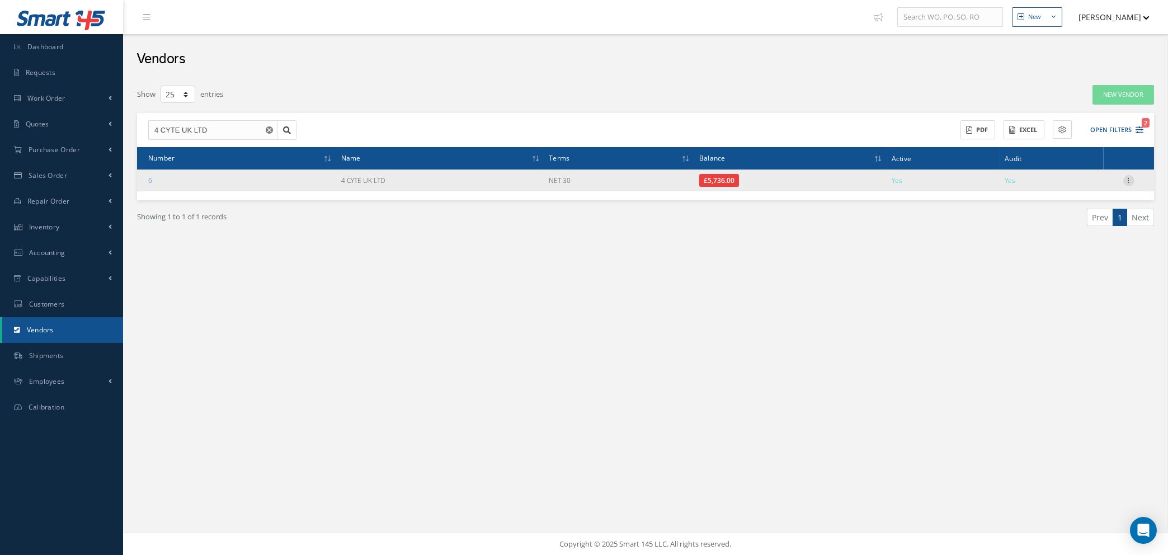
click at [1126, 180] on icon at bounding box center [1129, 179] width 11 height 9
click at [1054, 213] on link "Addresses" at bounding box center [1077, 216] width 88 height 15
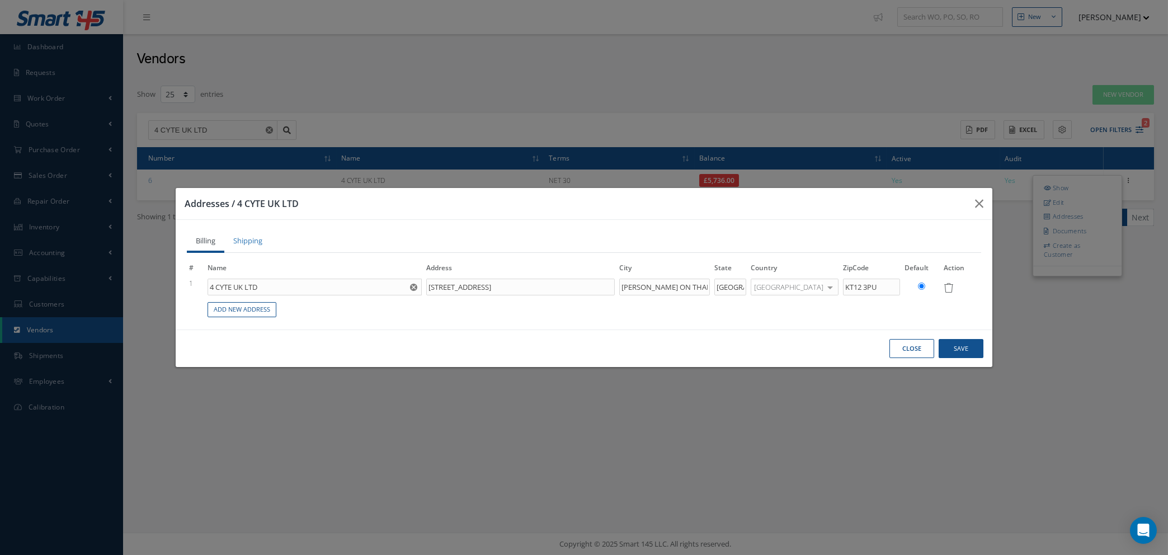
click at [907, 353] on button "Close" at bounding box center [912, 349] width 45 height 20
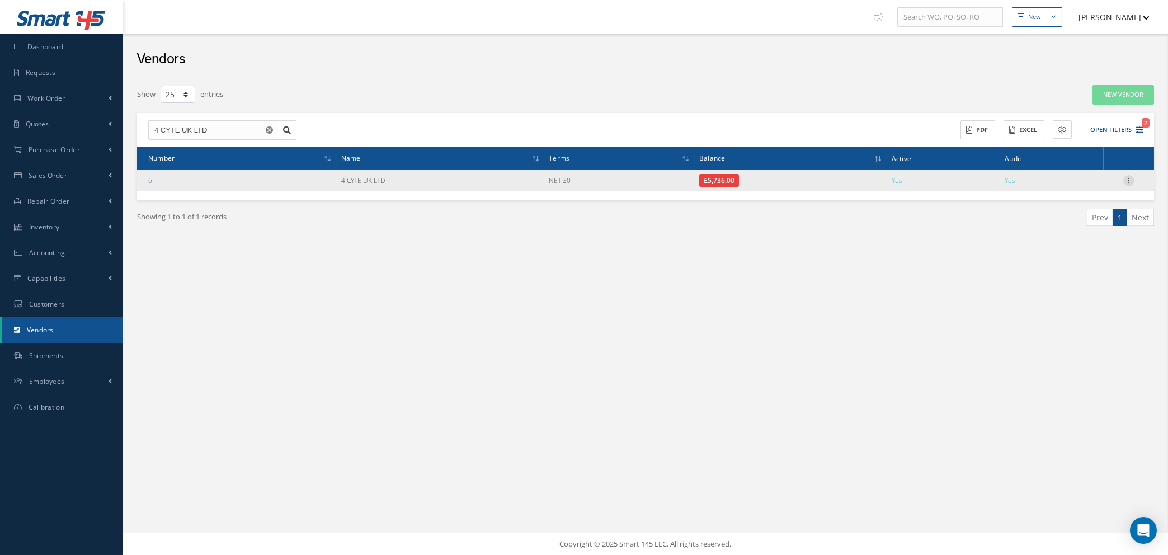
click at [1129, 181] on icon at bounding box center [1129, 179] width 11 height 9
click at [1057, 205] on link "Edit" at bounding box center [1077, 202] width 88 height 15
type input "4 CYTE UK LTD"
type input "01932 240880"
type input "0.00"
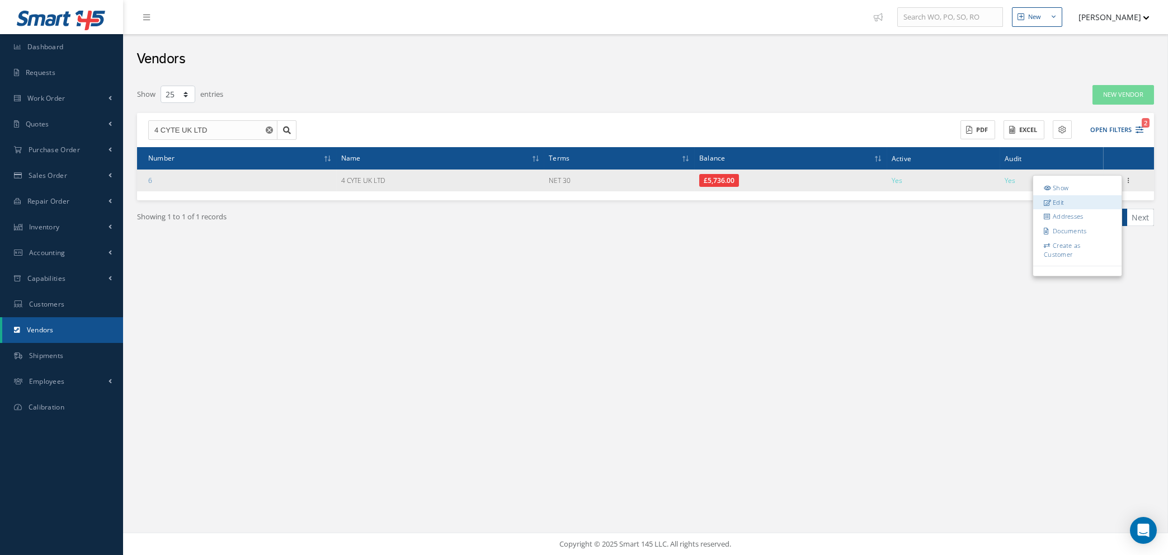
type input "20.00"
type textarea "Account #.: 4 CYTE"
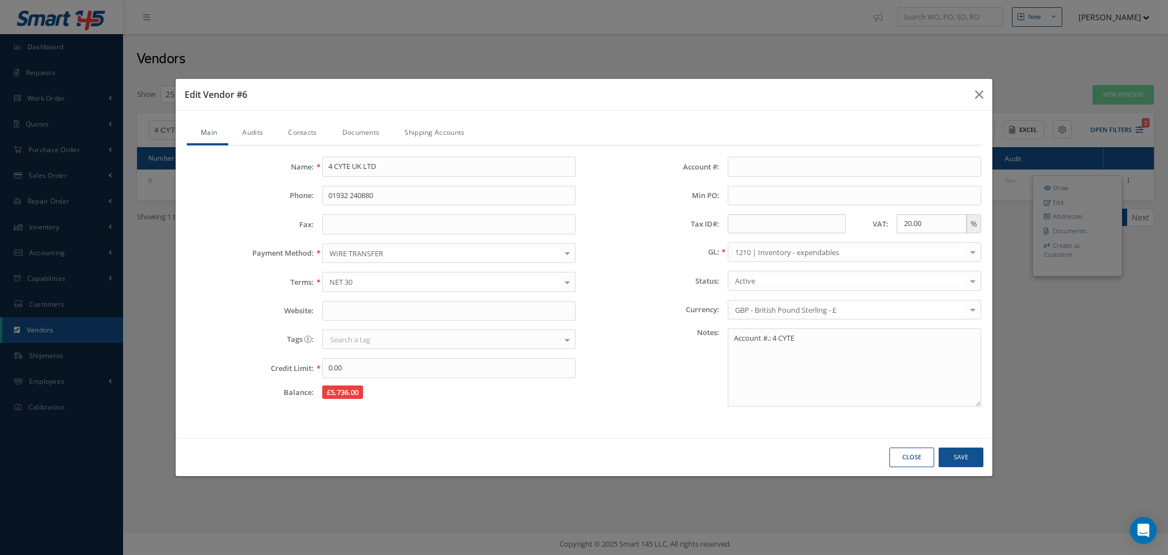
click at [302, 131] on link "Contacts" at bounding box center [301, 133] width 54 height 23
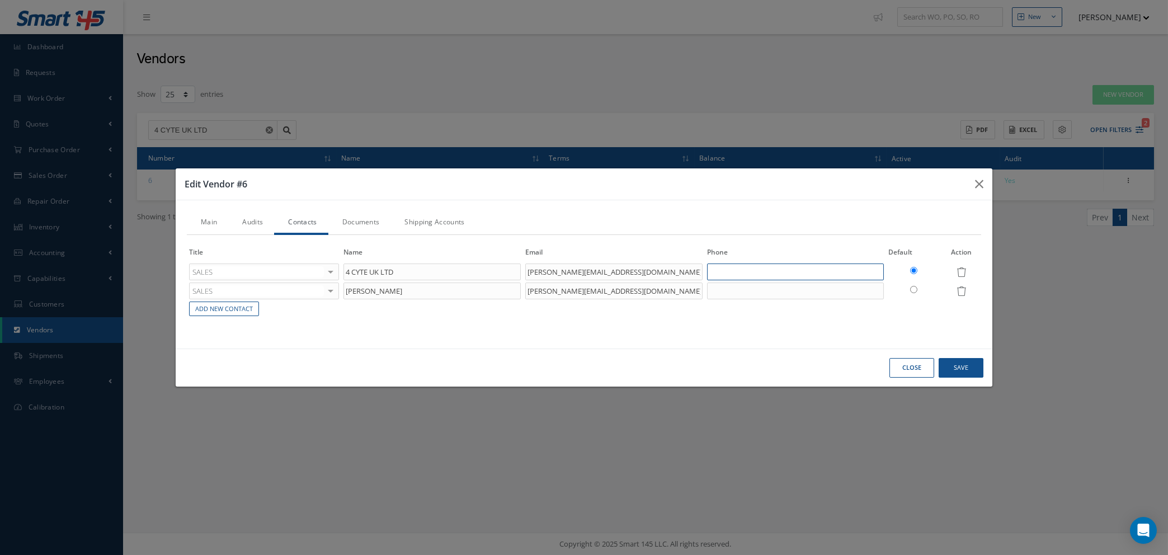
click at [758, 267] on input "text" at bounding box center [795, 272] width 177 height 17
click at [730, 270] on input "07903207871" at bounding box center [795, 272] width 177 height 17
click at [744, 271] on input "07903 207871" at bounding box center [795, 272] width 177 height 17
type input "07903 207 871"
click at [971, 363] on button "Save" at bounding box center [961, 368] width 45 height 20
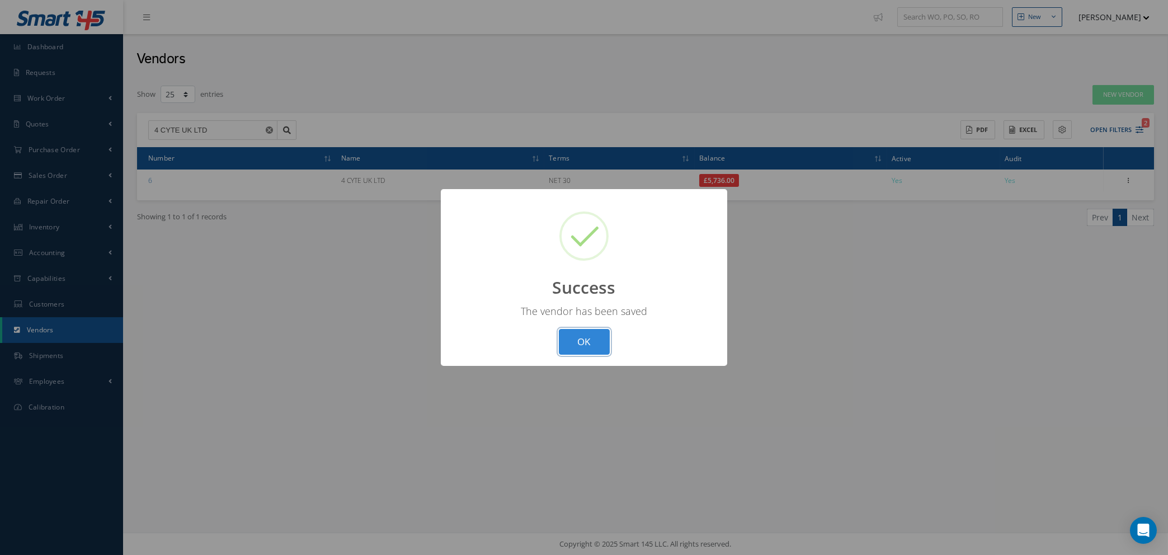
click at [576, 348] on button "OK" at bounding box center [584, 342] width 51 height 26
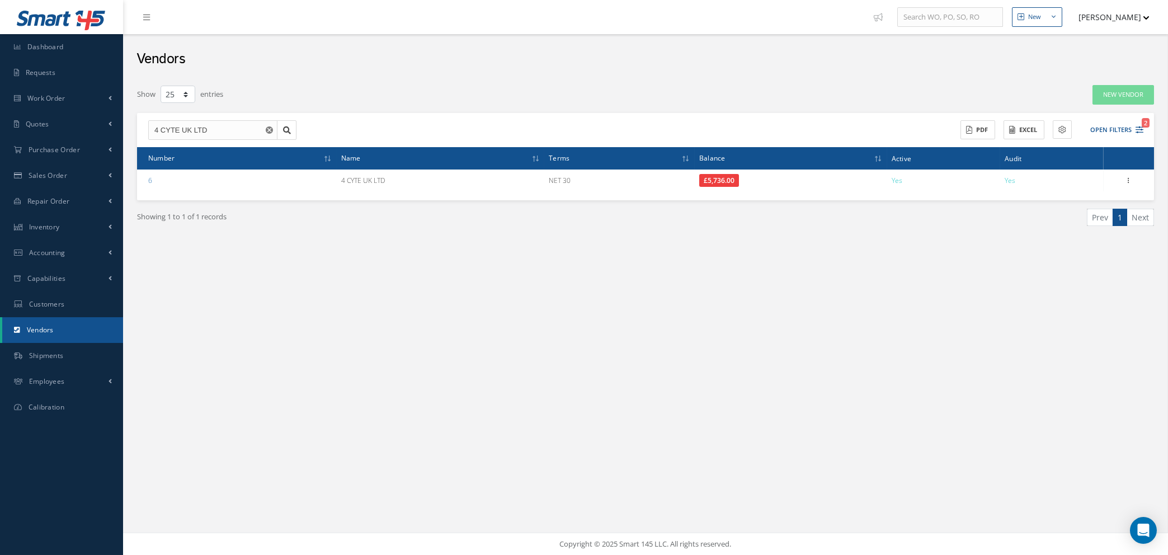
click at [269, 129] on use "Reset" at bounding box center [269, 129] width 7 height 7
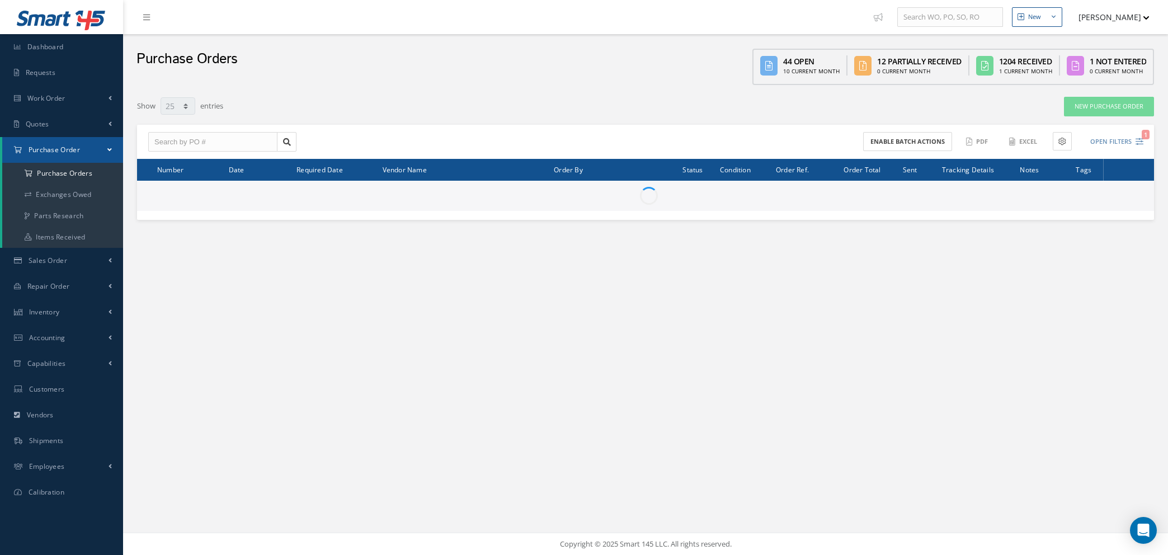
select select "25"
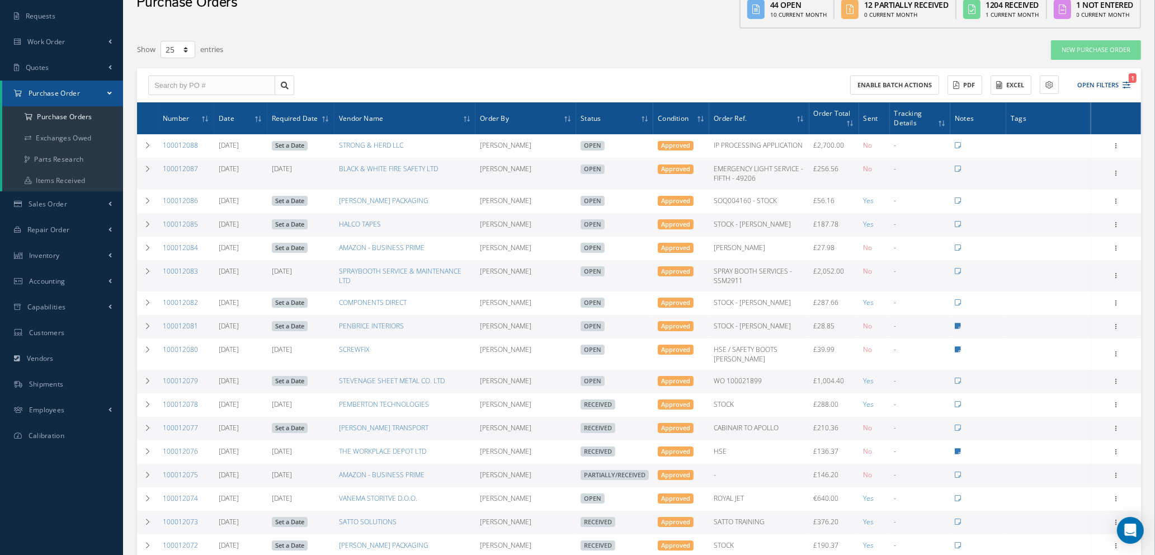
scroll to position [84, 0]
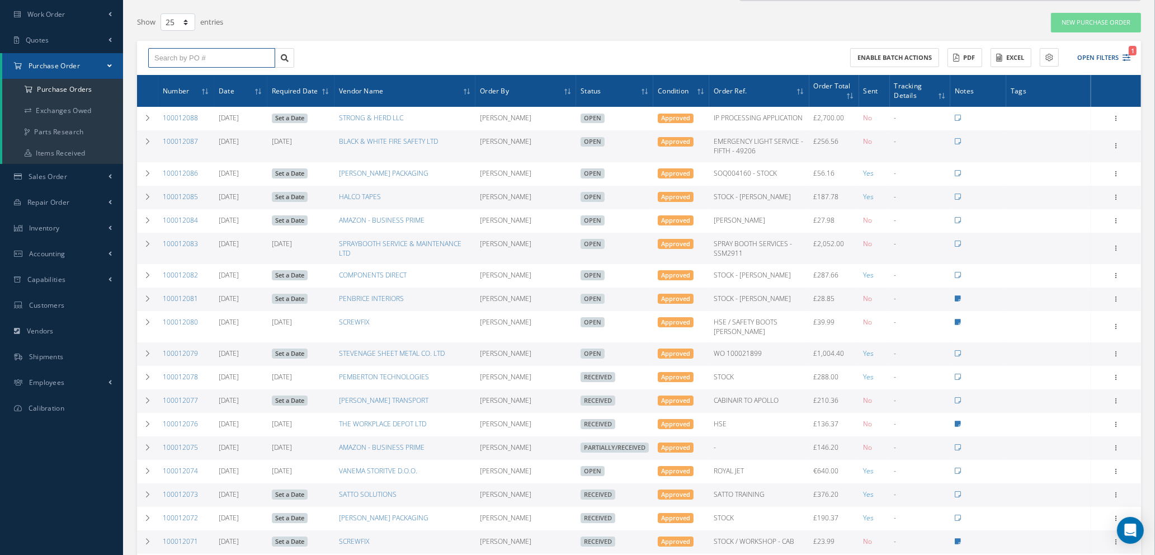
click at [220, 54] on input "text" at bounding box center [211, 58] width 127 height 20
click at [223, 57] on input "text" at bounding box center [211, 58] width 127 height 20
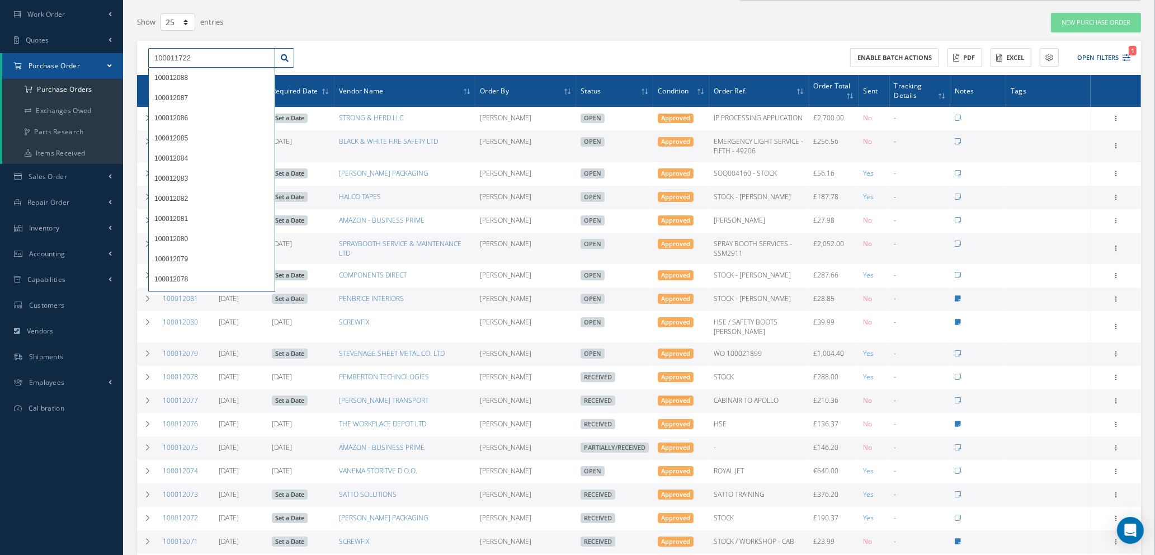
type input "100011722"
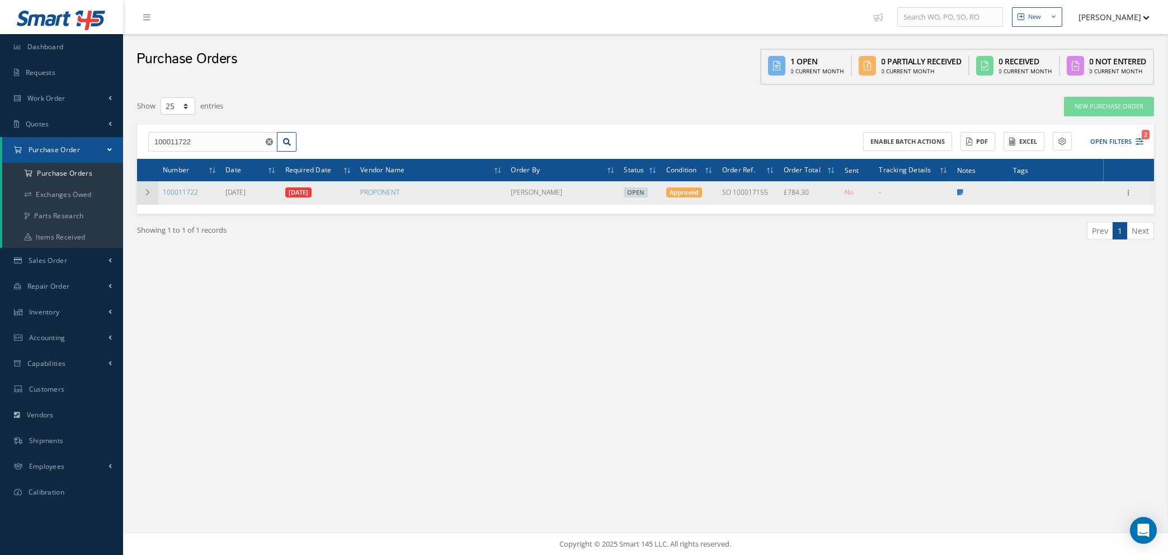
click at [145, 186] on td at bounding box center [147, 192] width 21 height 23
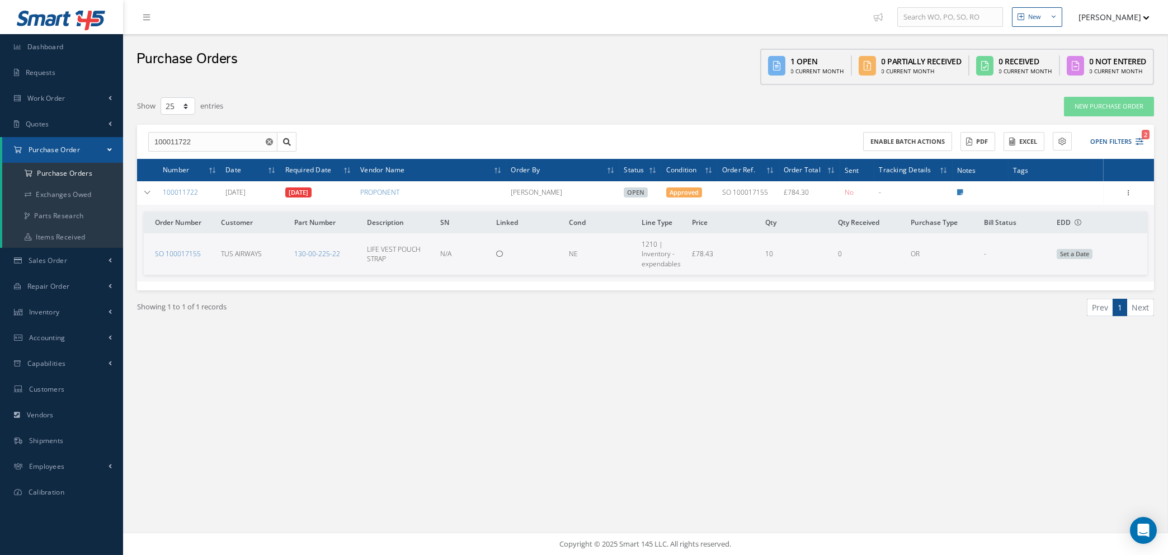
click at [266, 143] on icon "Reset" at bounding box center [269, 141] width 7 height 7
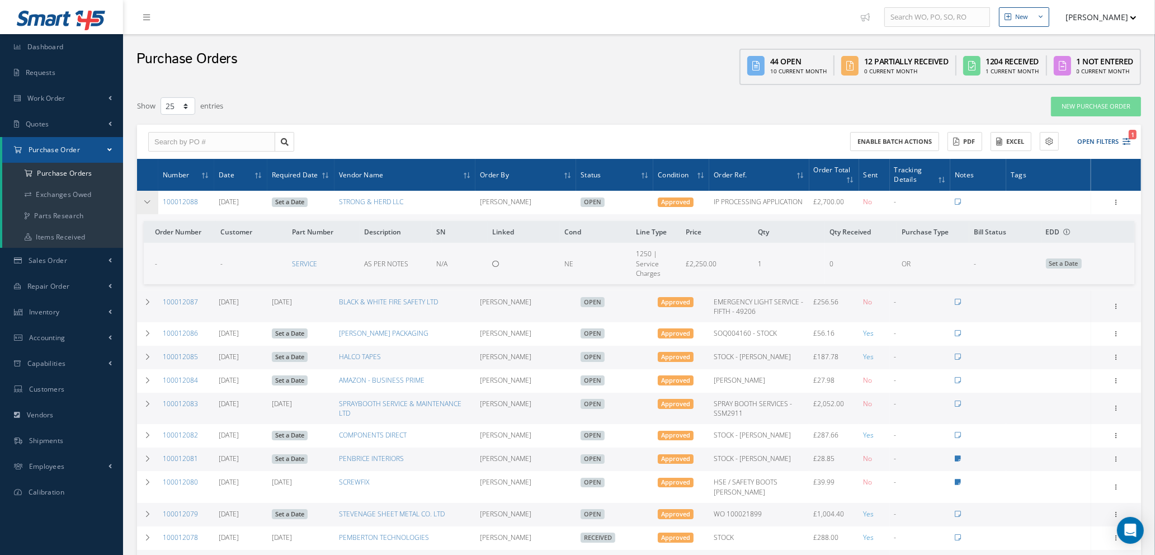
click at [145, 199] on icon at bounding box center [148, 202] width 8 height 7
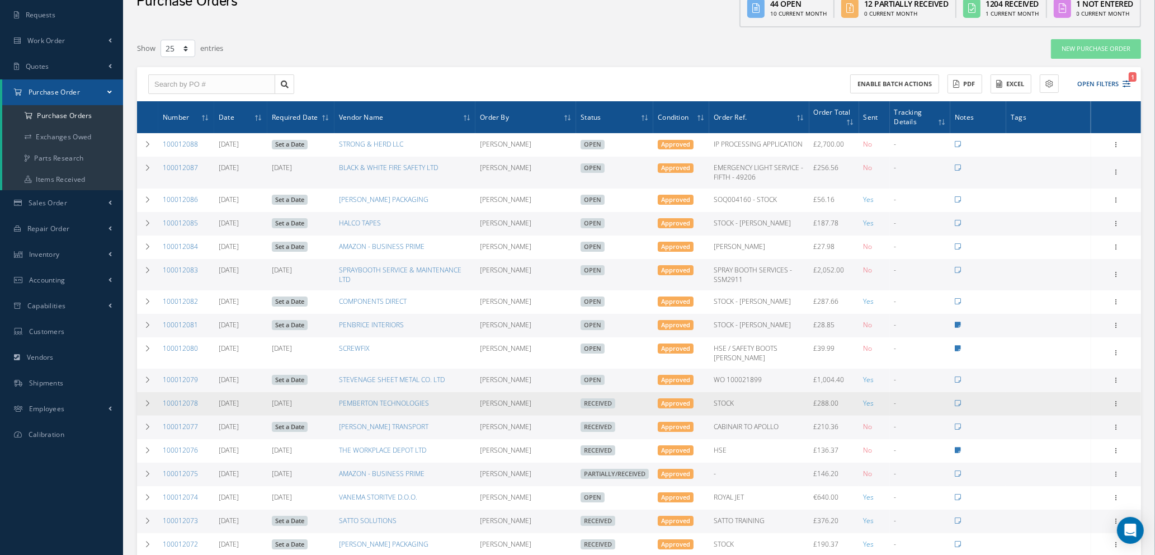
scroll to position [168, 0]
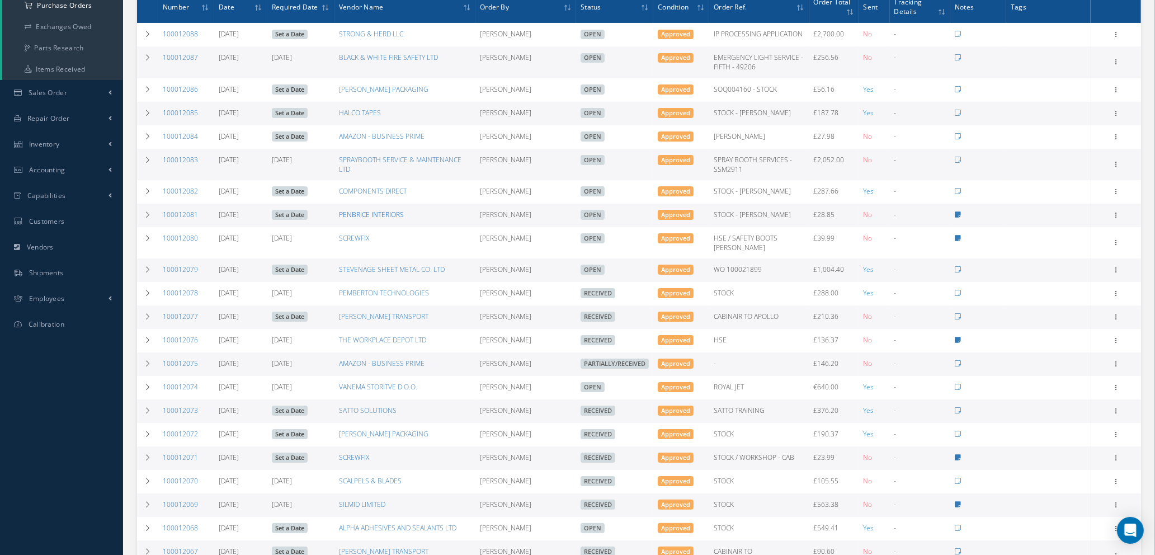
click at [369, 219] on link "PENBRICE INTERIORS" at bounding box center [371, 215] width 65 height 10
click at [358, 117] on link "HALCO TAPES" at bounding box center [360, 113] width 42 height 10
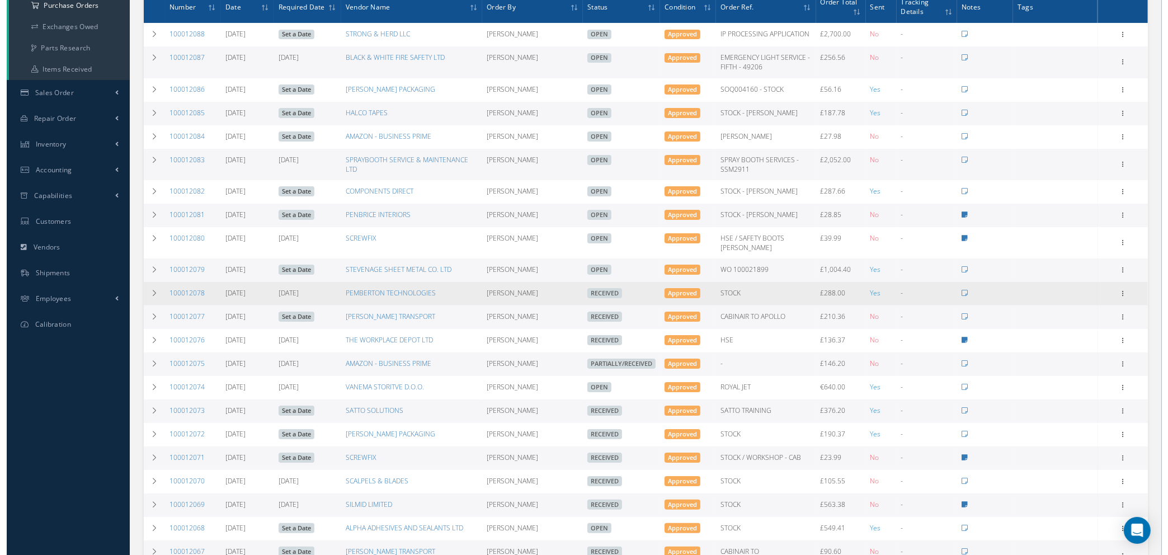
scroll to position [0, 0]
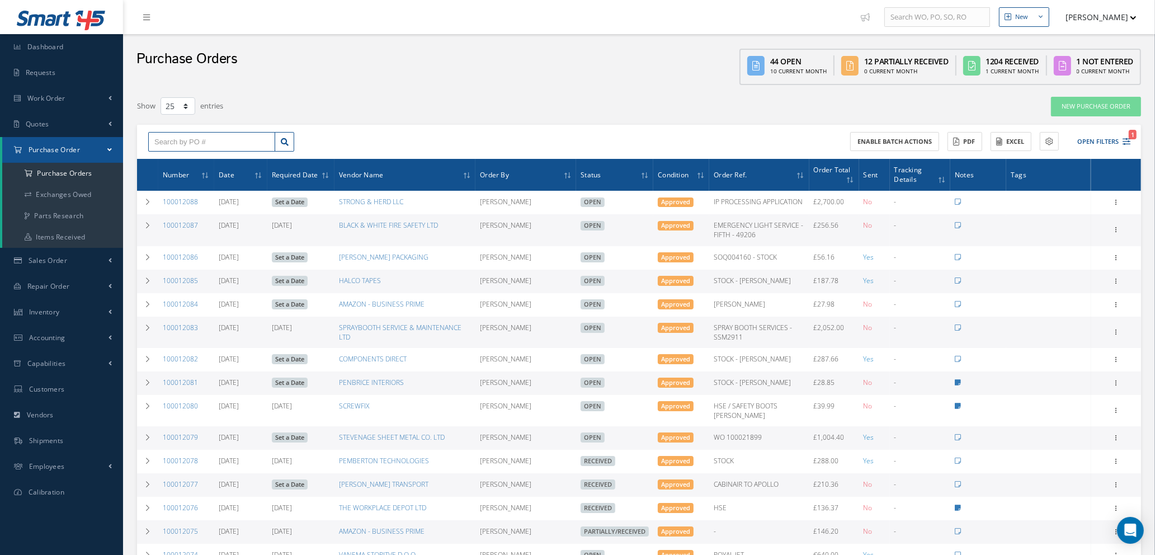
drag, startPoint x: 208, startPoint y: 142, endPoint x: 210, endPoint y: 136, distance: 6.4
click at [208, 142] on input "text" at bounding box center [211, 142] width 127 height 20
type input "100012074"
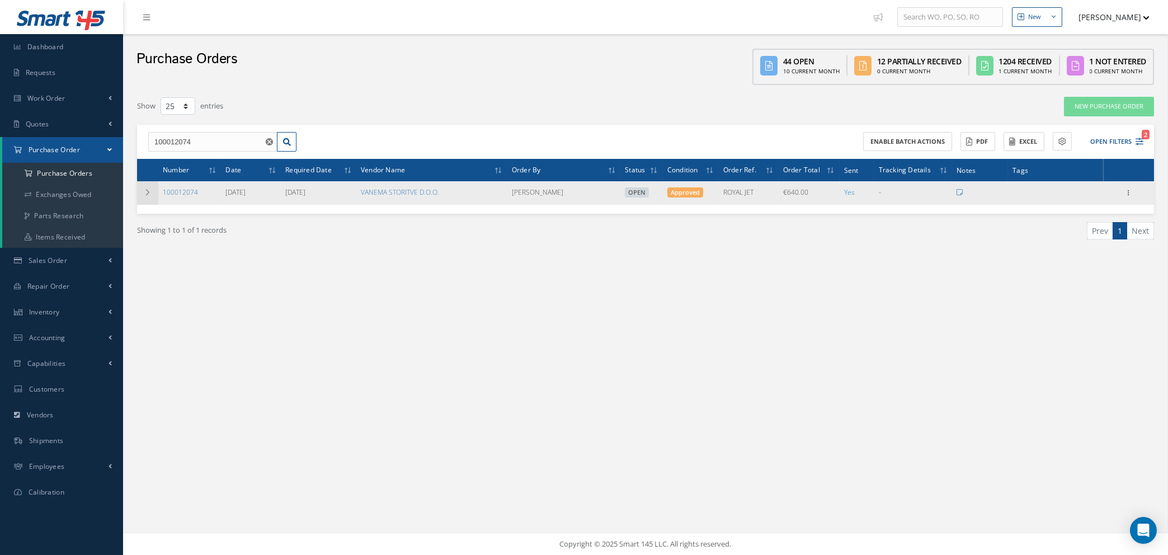
click at [148, 194] on icon at bounding box center [148, 192] width 8 height 7
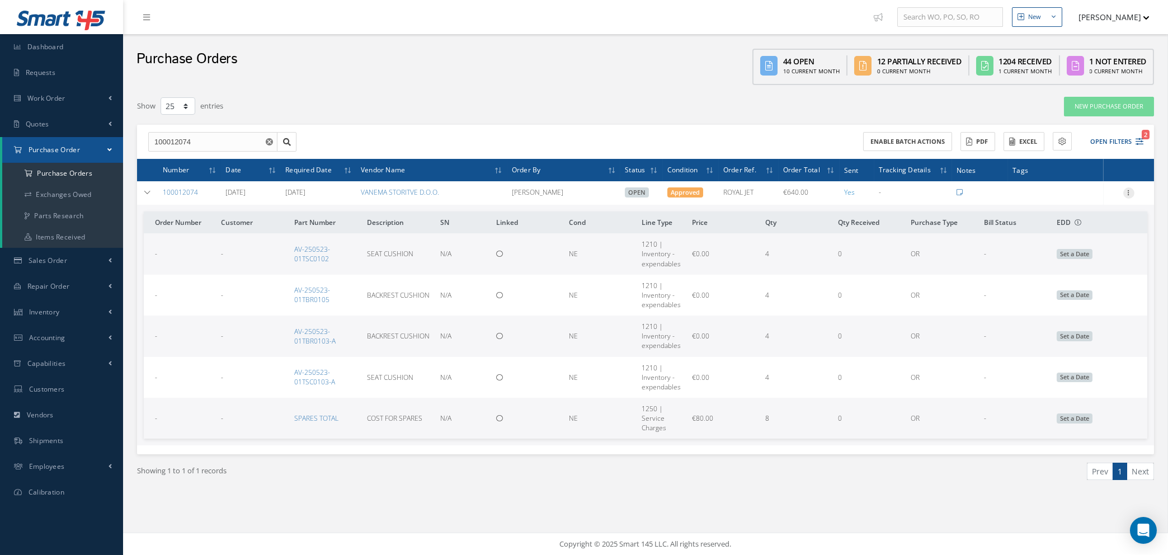
click at [1129, 190] on icon at bounding box center [1129, 191] width 11 height 9
click at [1081, 229] on link "Edit" at bounding box center [1077, 229] width 88 height 15
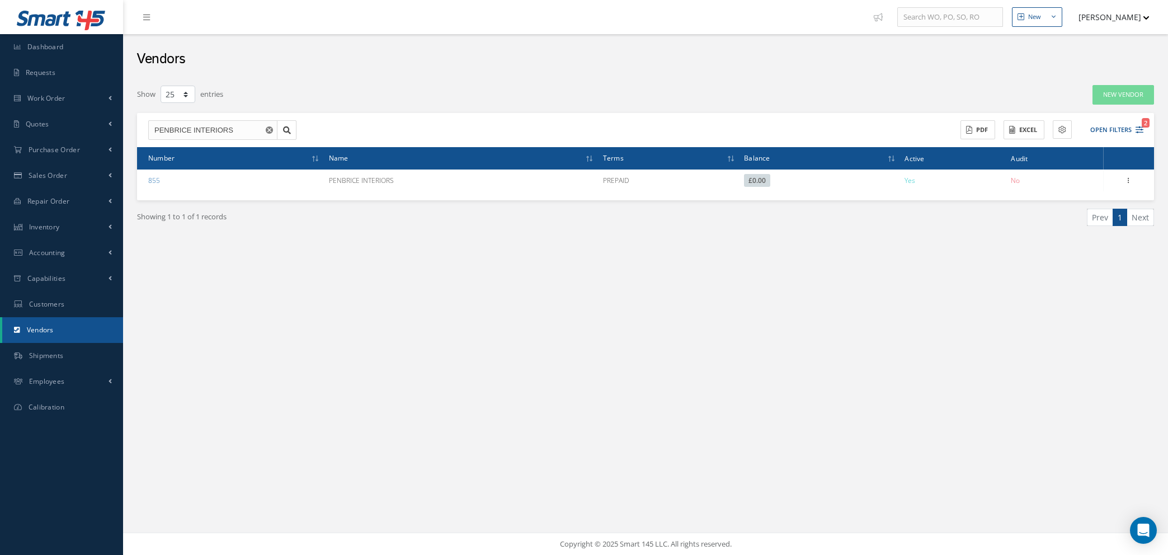
select select "25"
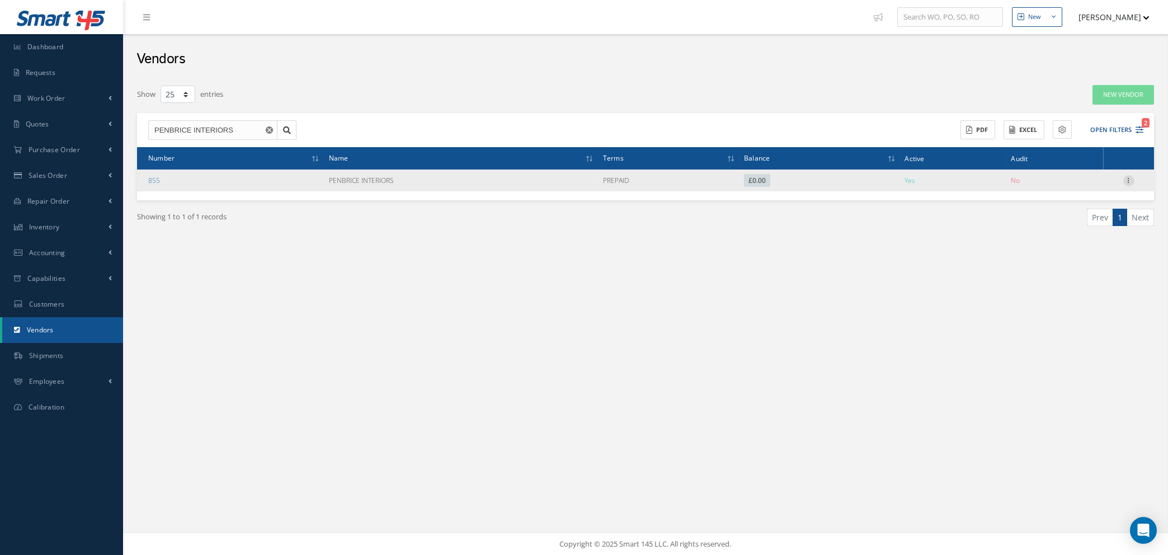
click at [1132, 176] on icon at bounding box center [1129, 179] width 11 height 9
click at [1078, 205] on link "Edit" at bounding box center [1077, 202] width 88 height 15
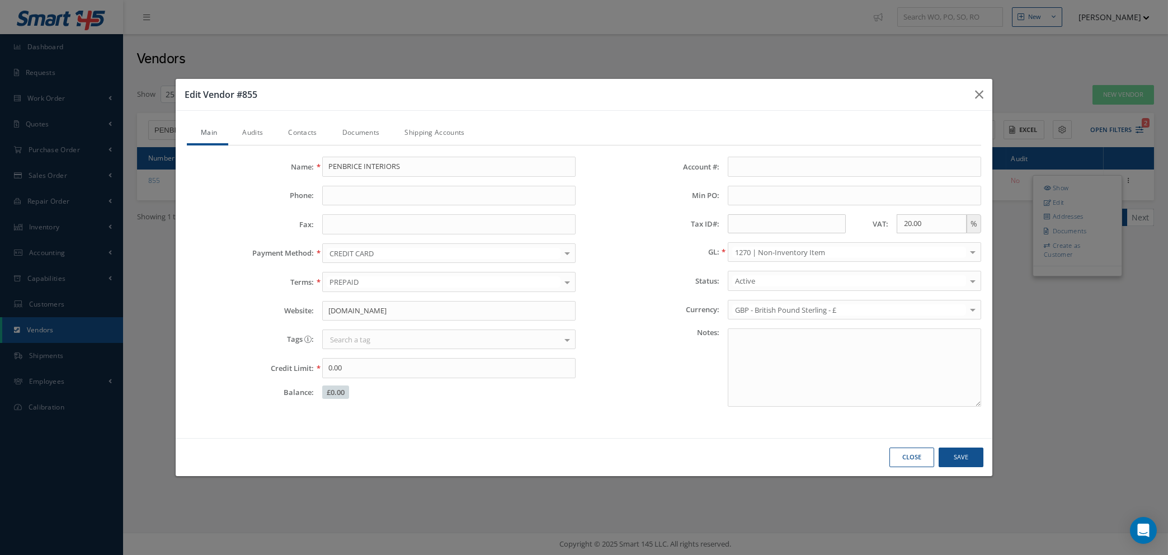
drag, startPoint x: 258, startPoint y: 131, endPoint x: 446, endPoint y: 158, distance: 189.8
click at [259, 131] on link "Audits" at bounding box center [251, 133] width 46 height 23
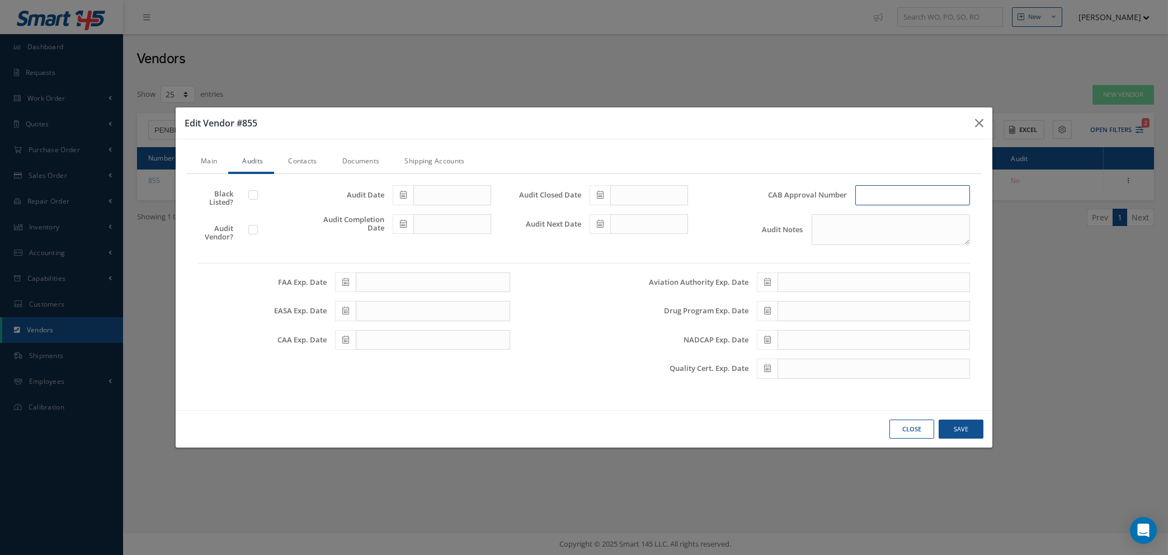
click at [897, 193] on input "text" at bounding box center [913, 195] width 115 height 20
type input "COMMERCIAL USE"
click at [948, 425] on button "Save" at bounding box center [961, 430] width 45 height 20
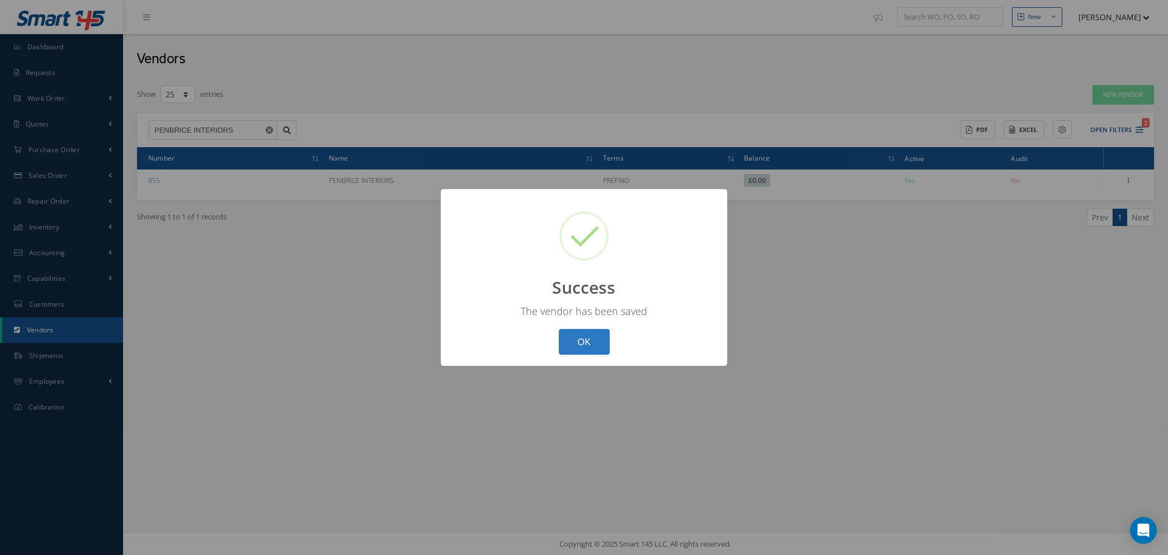
click at [599, 340] on button "OK" at bounding box center [584, 342] width 51 height 26
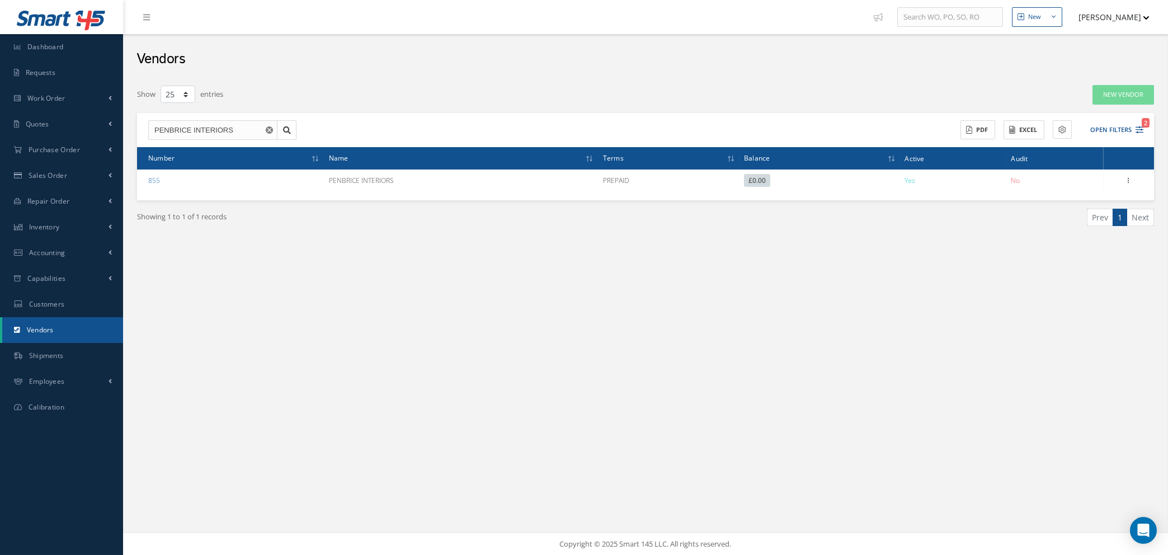
click at [270, 126] on icon "Reset" at bounding box center [269, 129] width 7 height 7
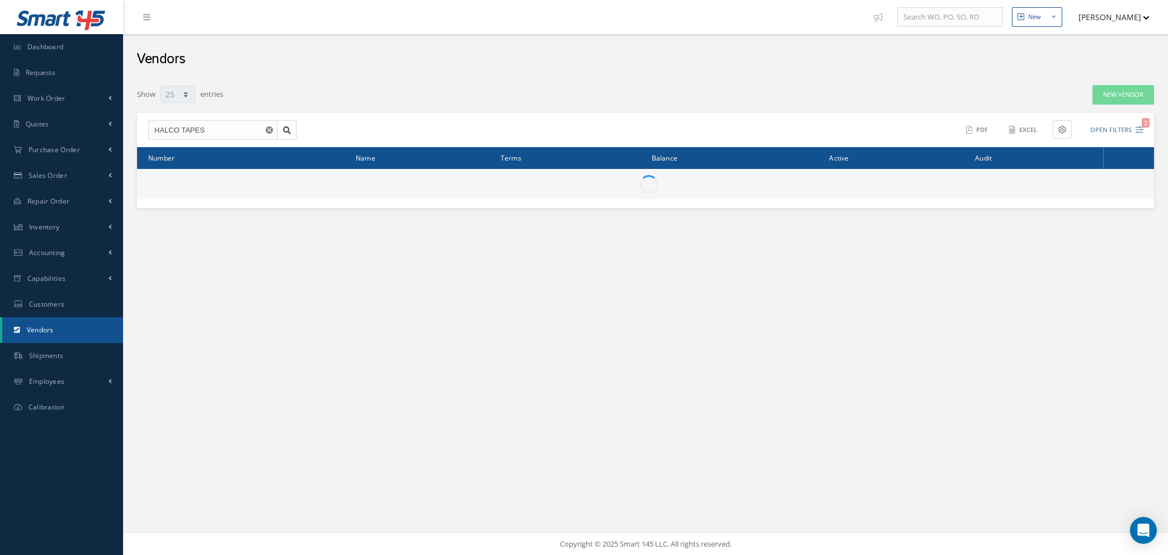
select select "25"
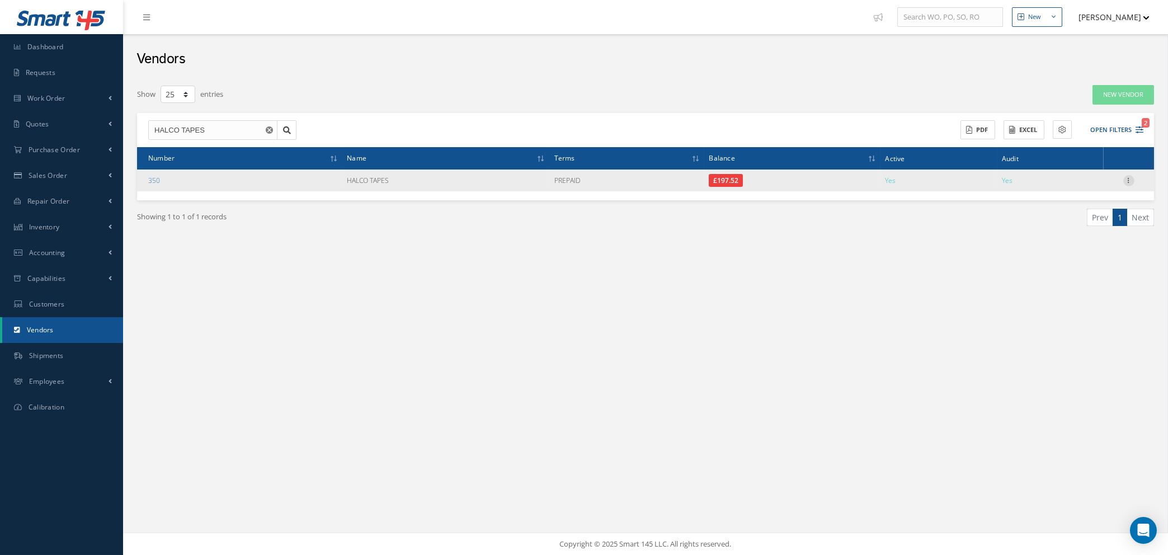
click at [1131, 179] on icon at bounding box center [1129, 179] width 11 height 9
click at [1087, 198] on link "Edit" at bounding box center [1077, 202] width 88 height 15
checkbox input "true"
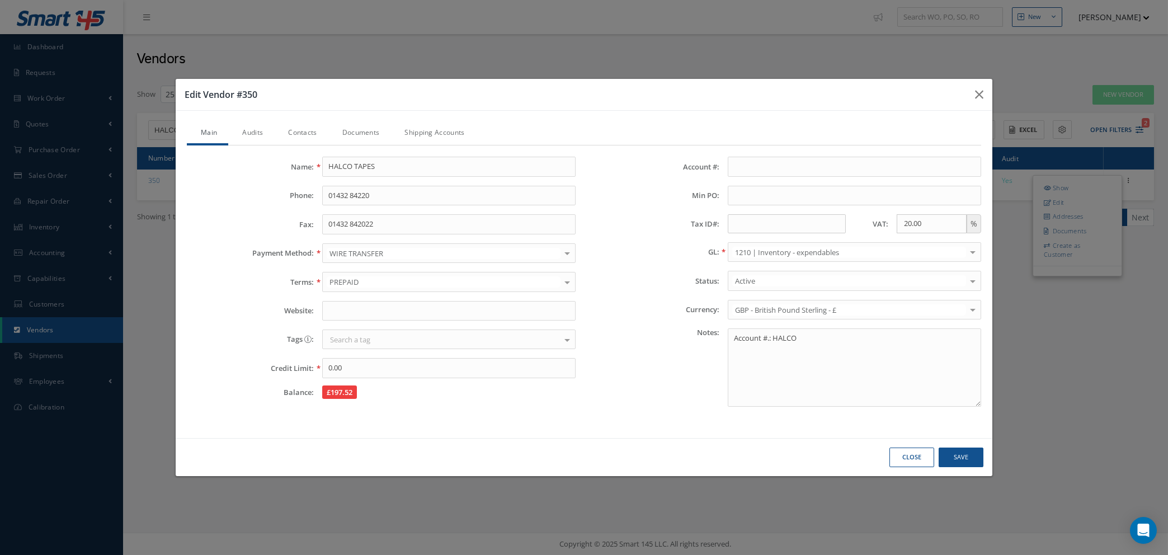
click at [252, 132] on link "Audits" at bounding box center [251, 133] width 46 height 23
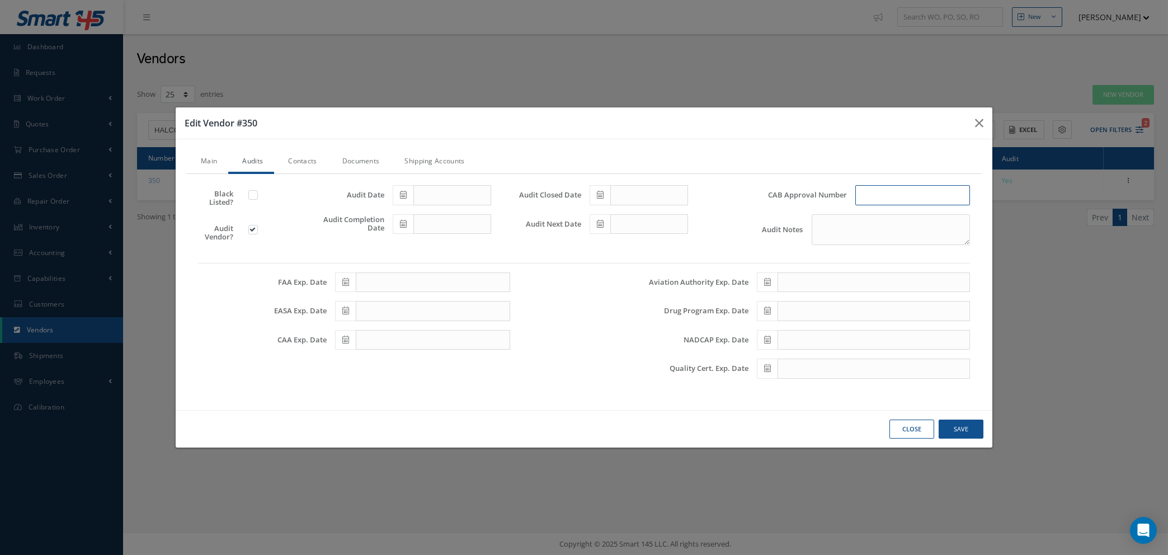
click at [890, 195] on input "text" at bounding box center [913, 195] width 115 height 20
type input "COMMERCIAL USE"
click at [965, 427] on button "Save" at bounding box center [961, 430] width 45 height 20
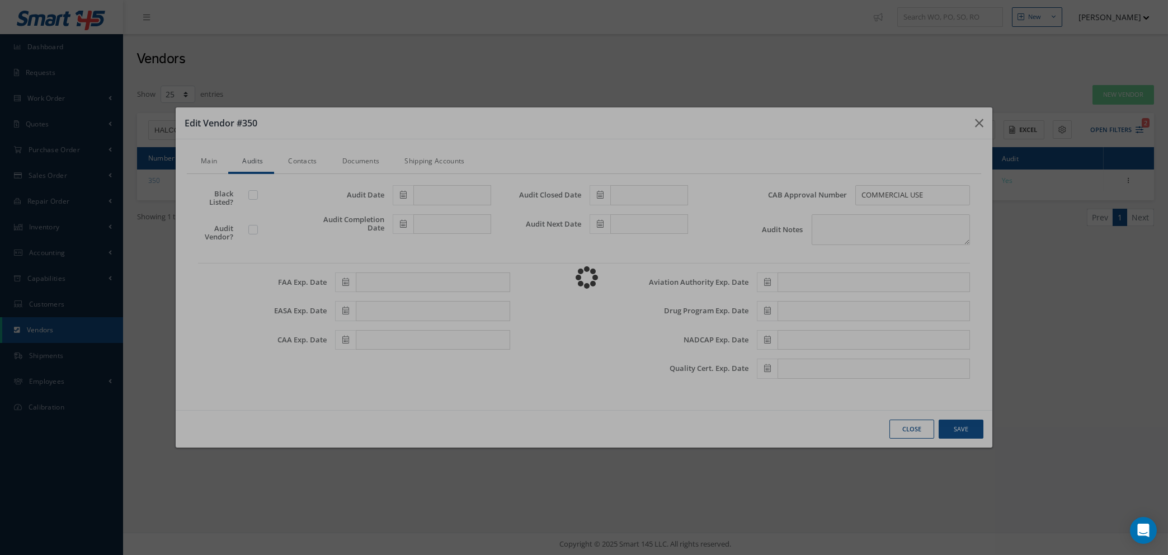
type input "0"
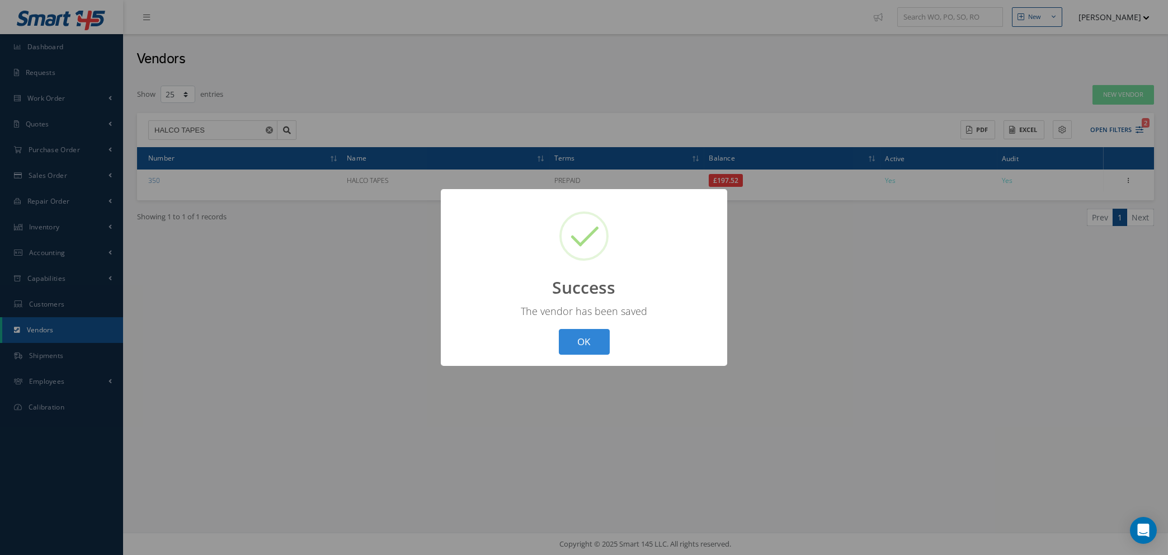
drag, startPoint x: 572, startPoint y: 341, endPoint x: 857, endPoint y: 262, distance: 295.5
click at [575, 340] on button "OK" at bounding box center [584, 342] width 51 height 26
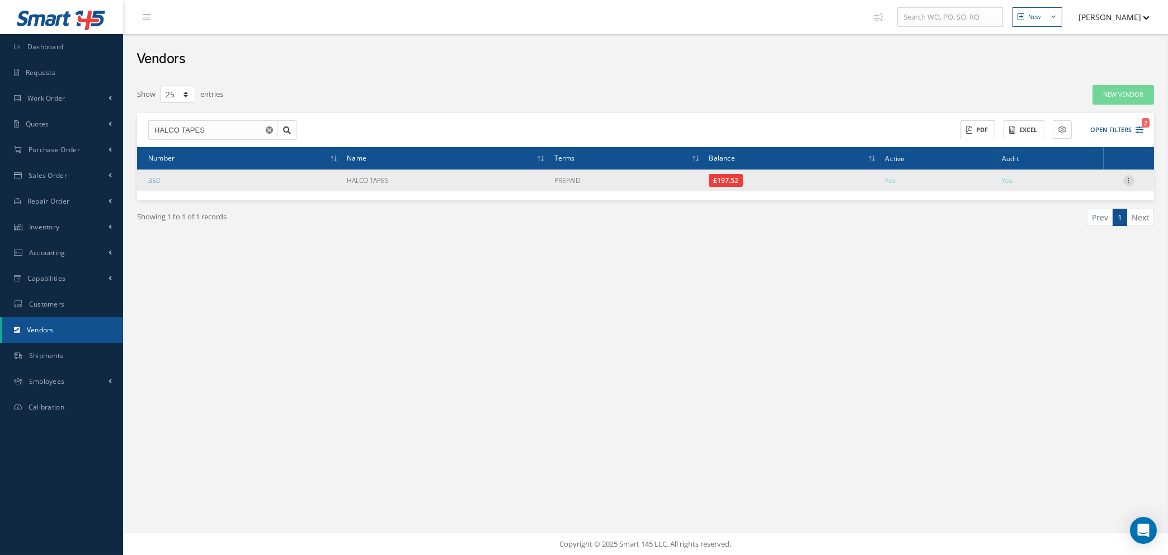
click at [1129, 179] on icon at bounding box center [1129, 179] width 11 height 9
click at [1077, 199] on link "Edit" at bounding box center [1077, 202] width 88 height 15
type input "HALCO TAPES"
type input "01432 84220"
type input "01432 842022"
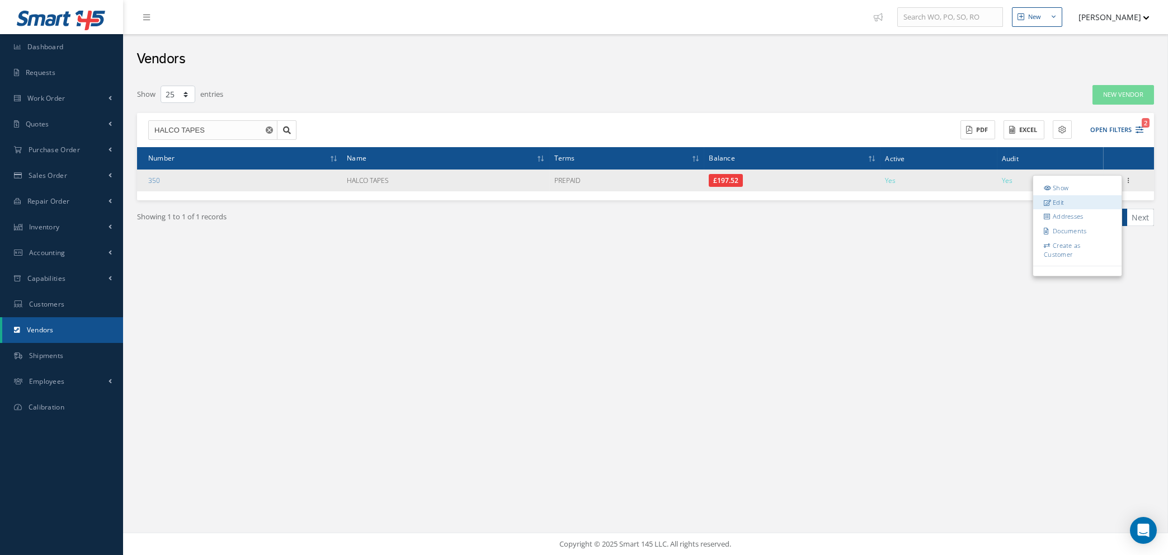
type input "0.00"
type input "20.00"
type textarea "Account #.: HALCO"
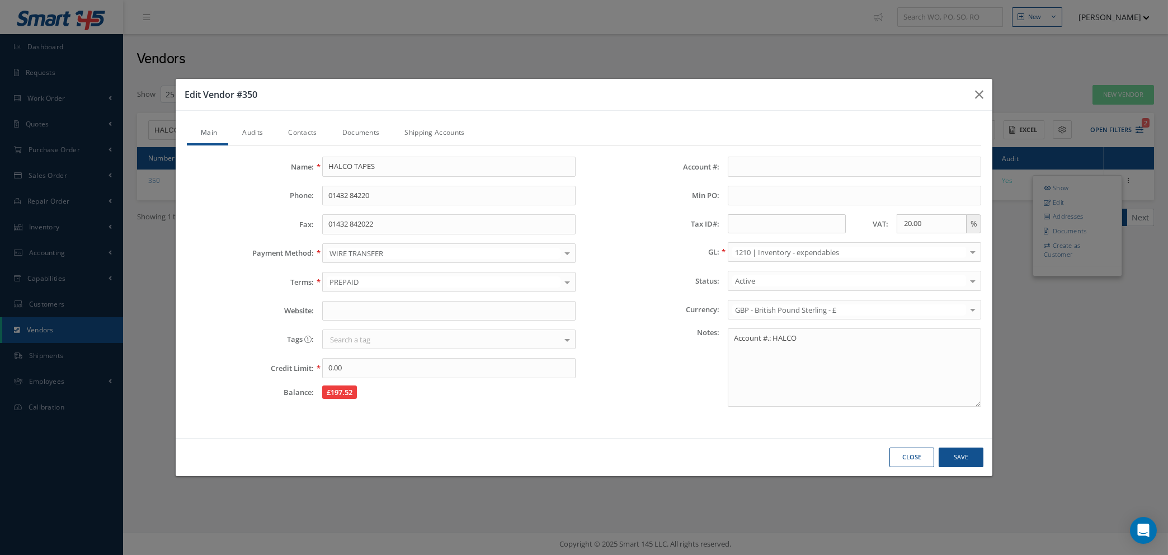
click at [248, 124] on link "Audits" at bounding box center [251, 133] width 46 height 23
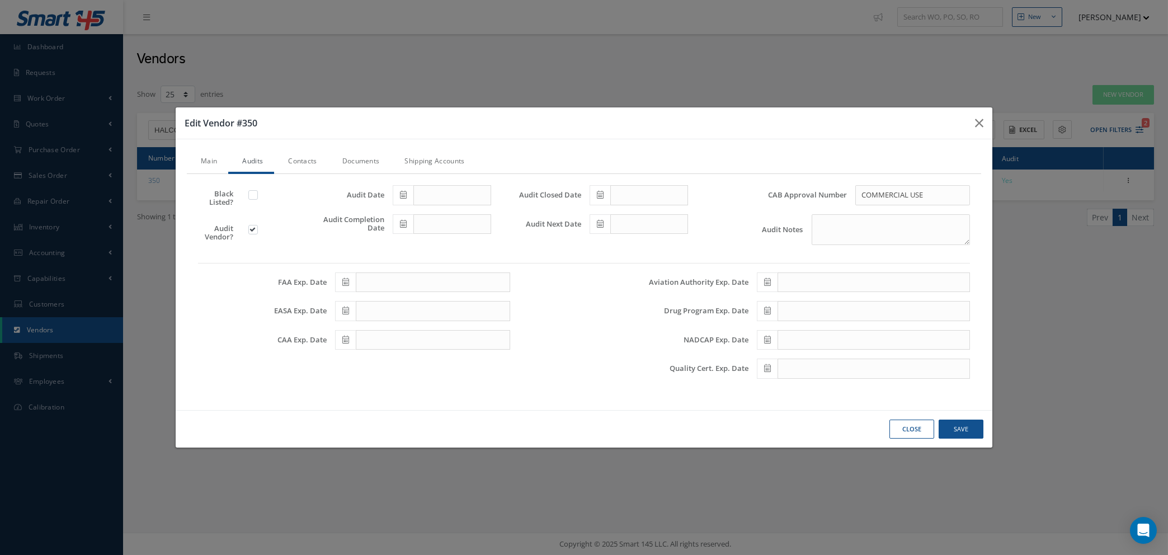
click at [257, 229] on label at bounding box center [258, 229] width 3 height 10
click at [252, 229] on input "checkbox" at bounding box center [253, 230] width 7 height 7
checkbox input "false"
click at [953, 425] on button "Save" at bounding box center [961, 430] width 45 height 20
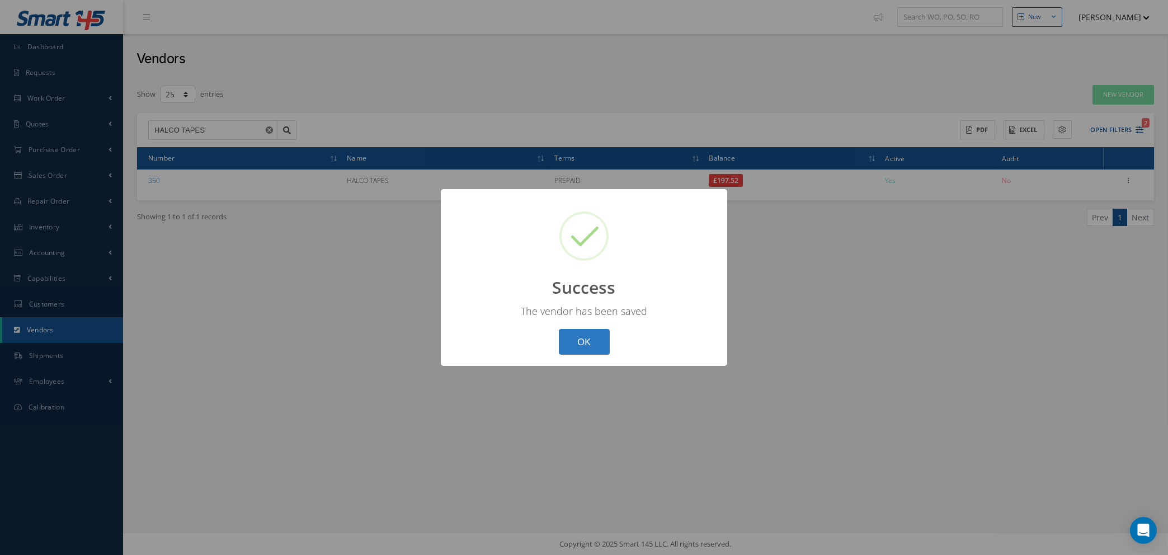
click at [575, 337] on button "OK" at bounding box center [584, 342] width 51 height 26
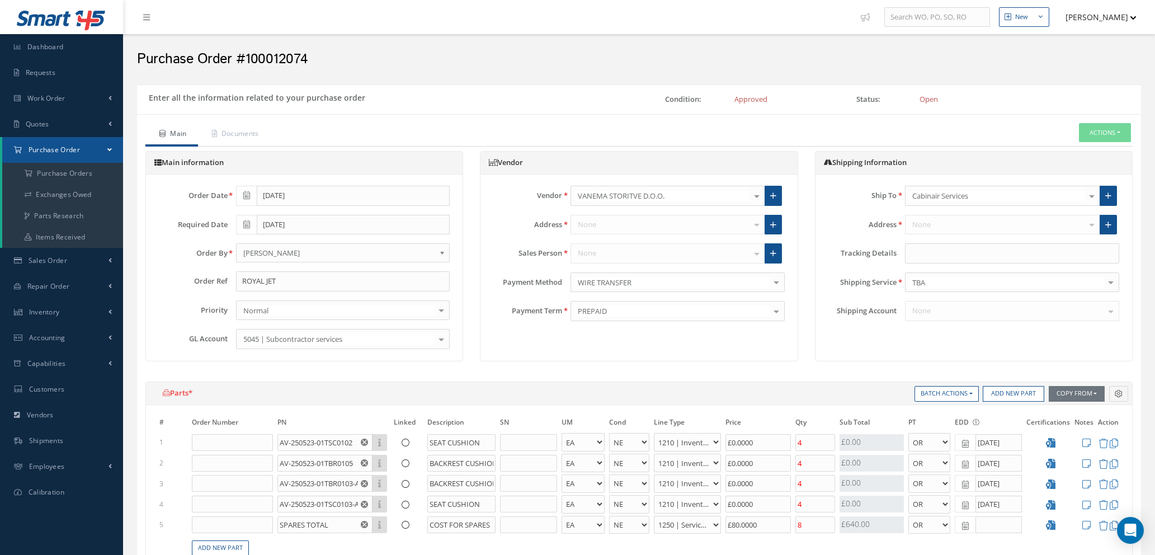
select select "1"
select select "5"
select select "7"
select select "1"
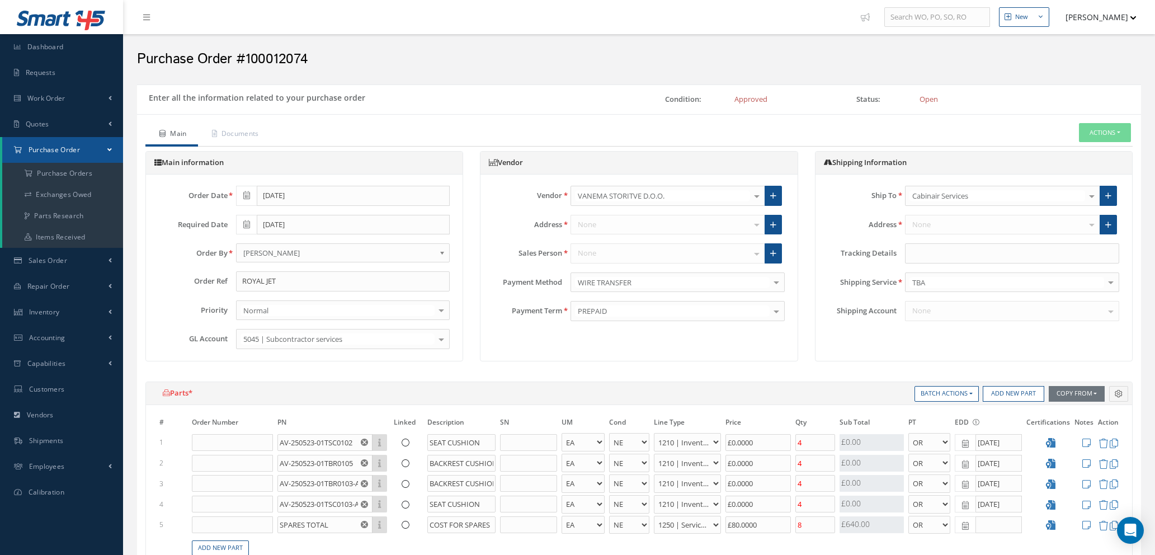
select select "5"
select select "7"
select select "1"
select select "5"
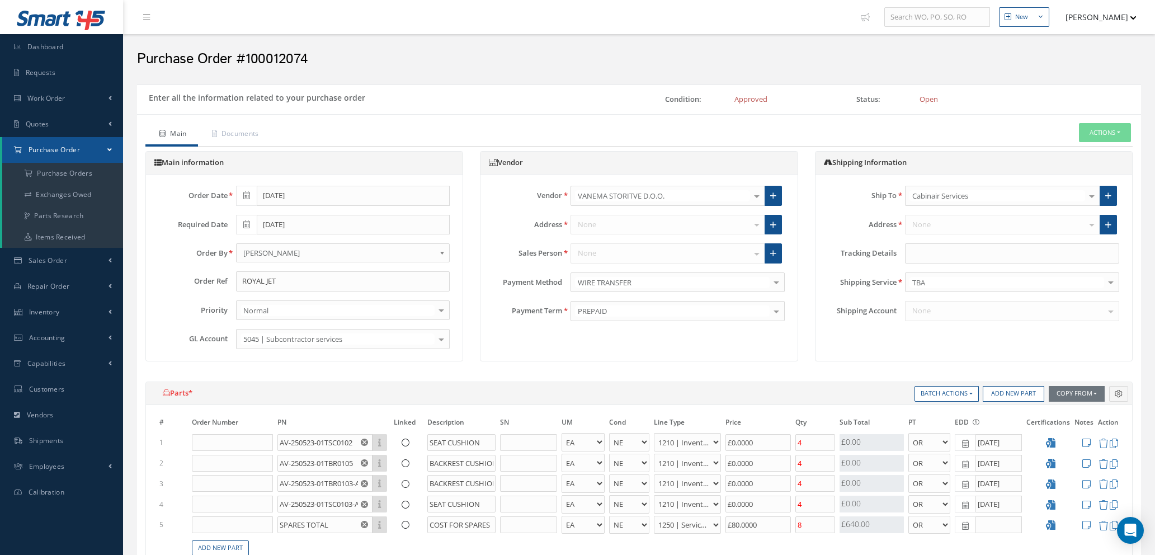
select select "7"
select select "1"
select select "5"
select select "7"
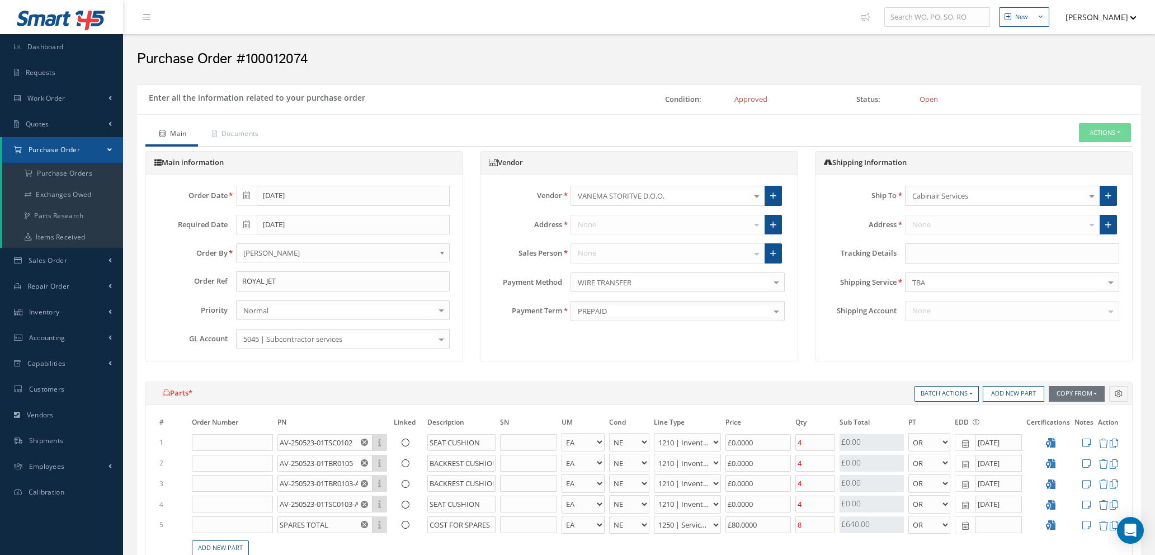
select select "1"
select select "5"
select select "112"
select select "1"
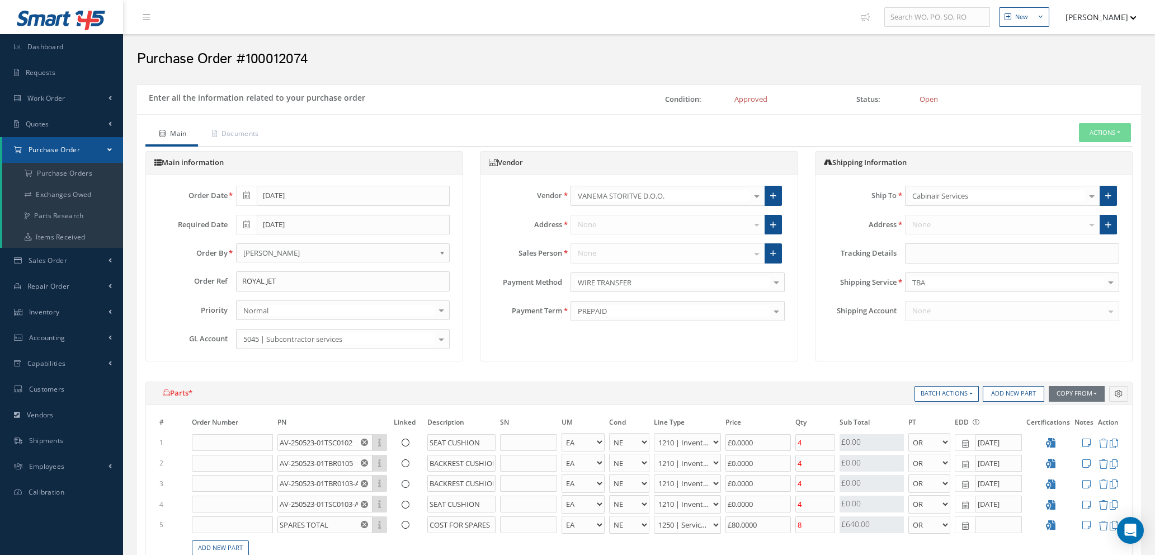
type input "€0"
type input "€80"
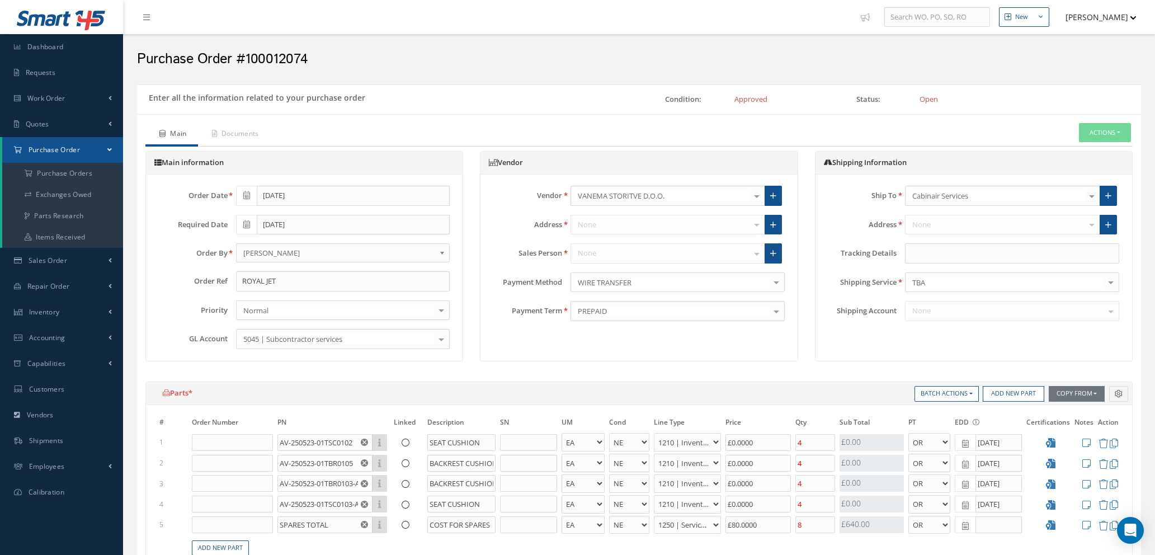
type input "€0"
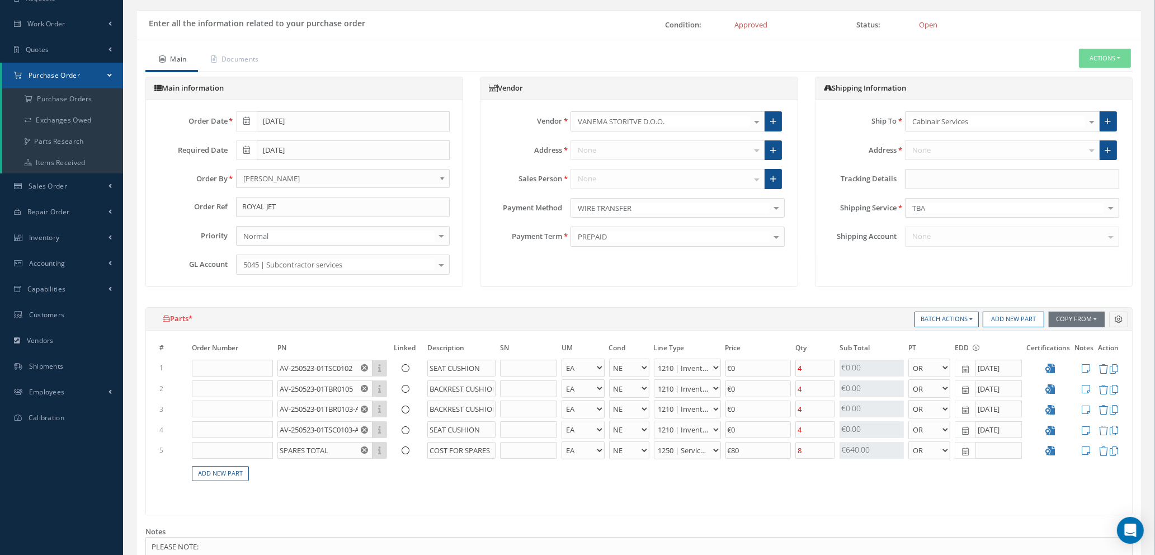
scroll to position [252, 0]
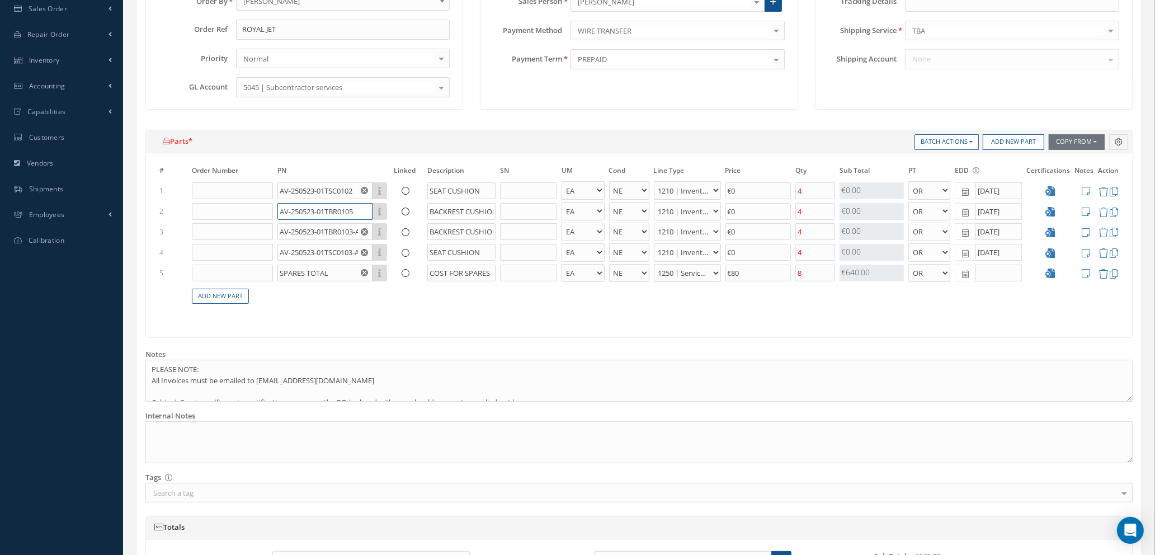
drag, startPoint x: 314, startPoint y: 209, endPoint x: 414, endPoint y: 210, distance: 100.2
click at [414, 210] on tr "2 AV-250523-01TBR0105 Part Number Description BACKREST CUSHION - BAG BX CA RL E…" at bounding box center [639, 211] width 964 height 21
drag, startPoint x: 292, startPoint y: 230, endPoint x: 396, endPoint y: 234, distance: 104.7
click at [396, 234] on tr "3 AV-250523-01TBR0103-A Part Number Description BACKREST CUSHION - BAG BX CA RL…" at bounding box center [639, 232] width 964 height 21
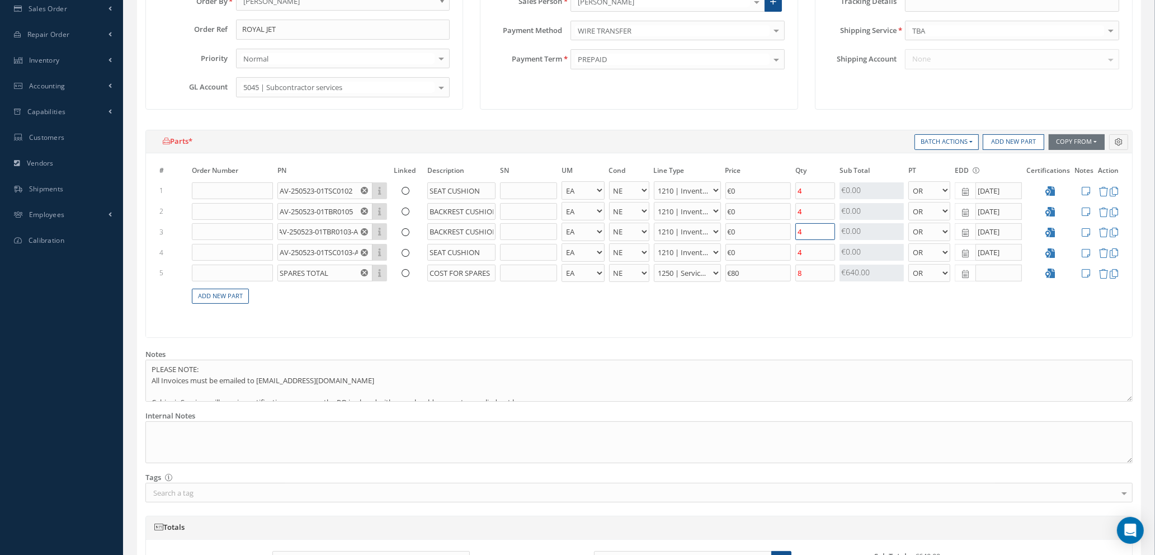
scroll to position [0, 0]
drag, startPoint x: 817, startPoint y: 230, endPoint x: 670, endPoint y: 227, distance: 147.2
click at [704, 229] on tr "3 AV-250523-01TBR0103-A Part Number Description AV-250523-01TBR0103-A BACKREST …" at bounding box center [639, 232] width 964 height 21
type input "8"
drag, startPoint x: 873, startPoint y: 230, endPoint x: 778, endPoint y: 233, distance: 95.7
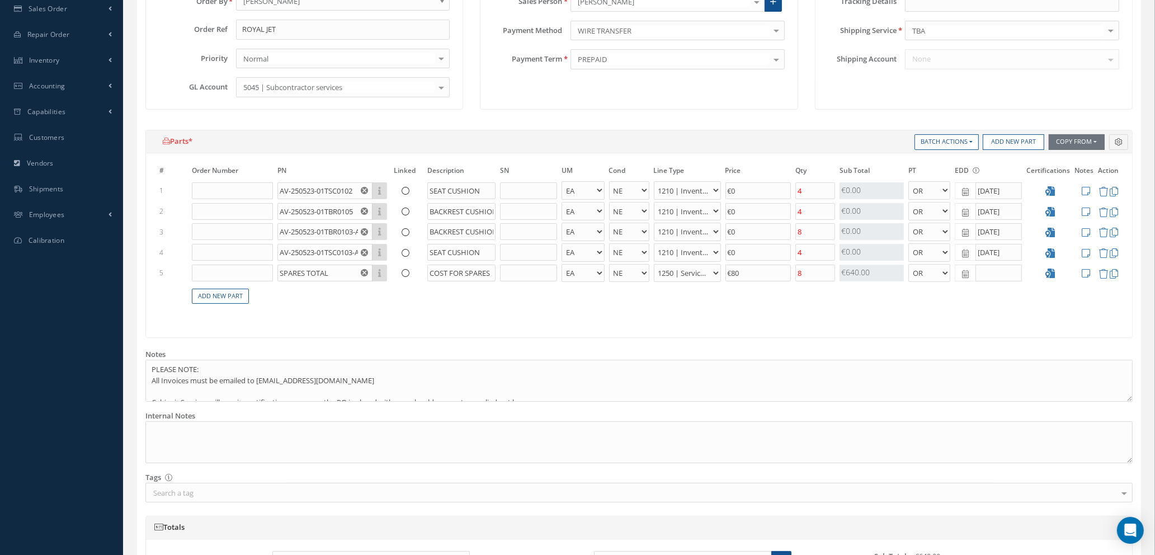
click at [778, 233] on tr "3 AV-250523-01TBR0103-A Part Number Description BACKREST CUSHION - BAG BX CA RL…" at bounding box center [639, 232] width 964 height 21
click at [865, 228] on div "€0.00" at bounding box center [872, 231] width 65 height 17
drag, startPoint x: 751, startPoint y: 233, endPoint x: 819, endPoint y: 321, distance: 110.9
click at [696, 230] on tr "3 AV-250523-01TBR0103-A Part Number Description BACKREST CUSHION - BAG BX CA RL…" at bounding box center [639, 232] width 964 height 21
type input "€80.00"
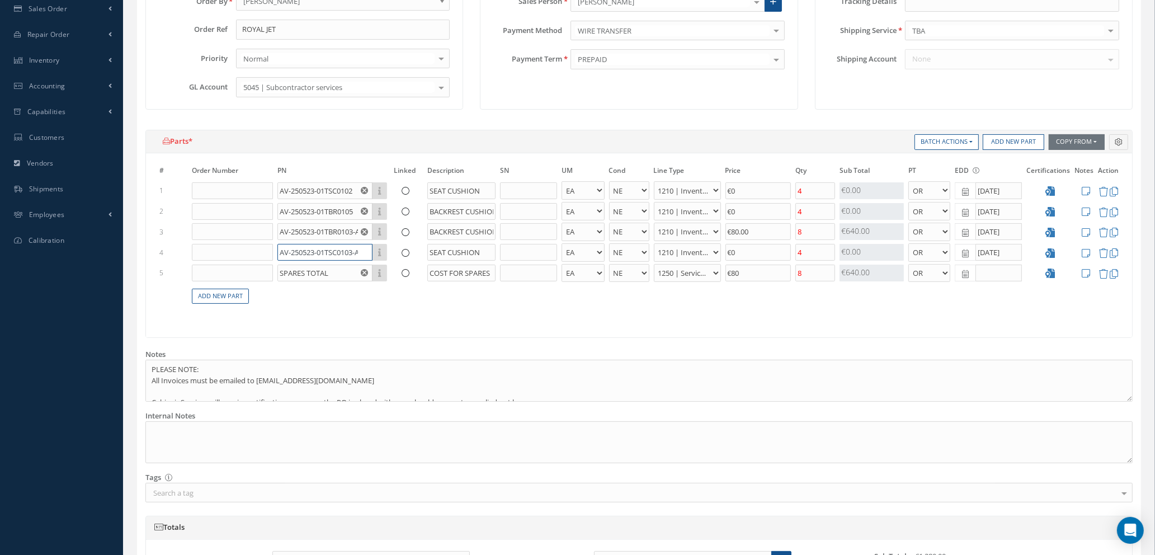
scroll to position [0, 4]
drag, startPoint x: 327, startPoint y: 249, endPoint x: 408, endPoint y: 250, distance: 80.6
click at [408, 250] on tr "4 AV-250523-01TSC0103-A Part Number Description SEAT CUSHION - BAG BX CA RL EA …" at bounding box center [639, 252] width 964 height 21
drag, startPoint x: 817, startPoint y: 252, endPoint x: 773, endPoint y: 250, distance: 44.3
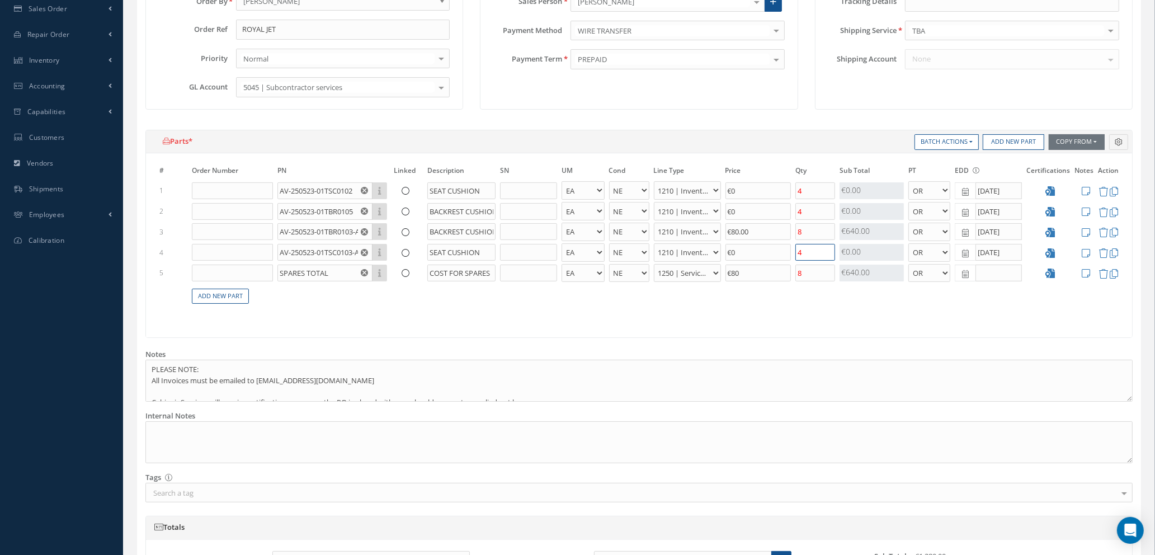
click at [773, 250] on tr "4 AV-250523-01TSC0103-A Part Number Description AV-250523-01TSC0103-A SEAT CUSH…" at bounding box center [639, 252] width 964 height 21
type input "8"
drag, startPoint x: 756, startPoint y: 255, endPoint x: 689, endPoint y: 250, distance: 67.3
click at [688, 250] on tr "4 AV-250523-01TSC0103-A Part Number Description SEAT CUSHION - BAG BX CA RL EA …" at bounding box center [639, 252] width 964 height 21
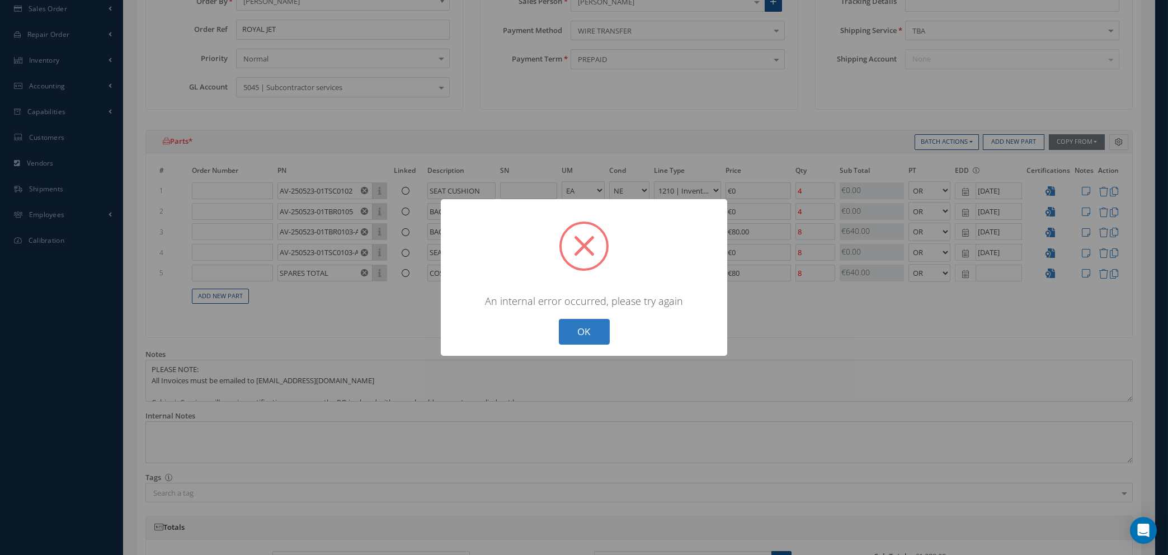
click at [568, 327] on button "OK" at bounding box center [584, 332] width 51 height 26
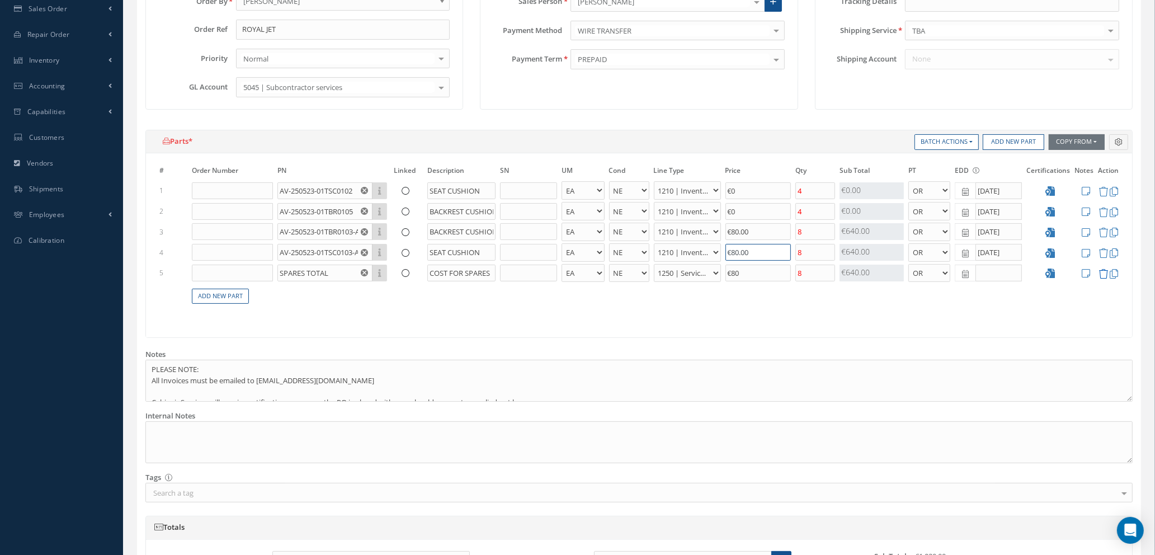
type input "€80.00"
click at [1102, 269] on icon at bounding box center [1104, 274] width 10 height 10
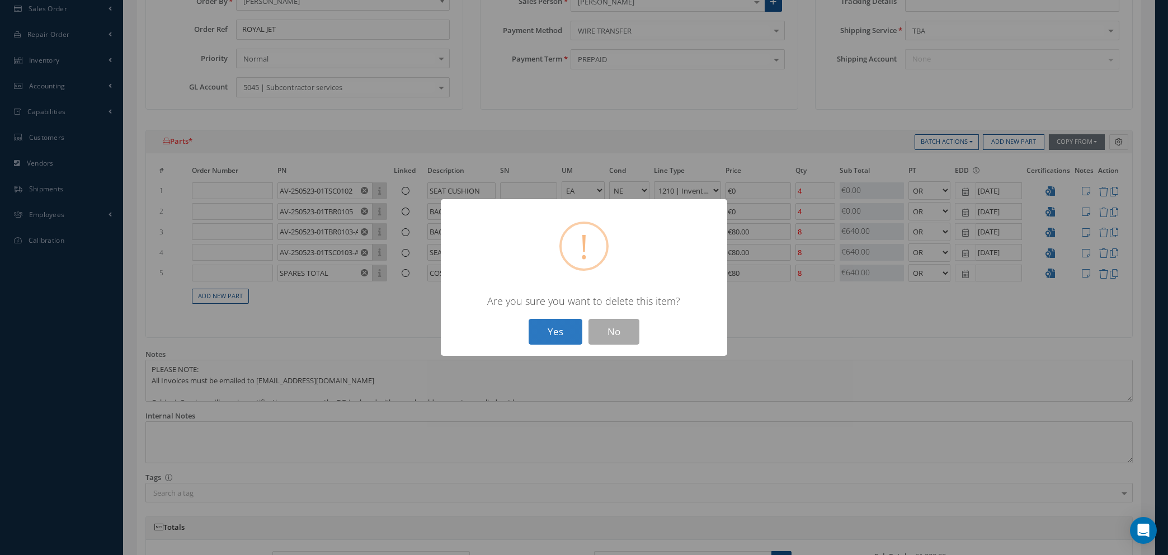
drag, startPoint x: 575, startPoint y: 325, endPoint x: 589, endPoint y: 299, distance: 29.3
click at [575, 324] on button "Yes" at bounding box center [556, 332] width 54 height 26
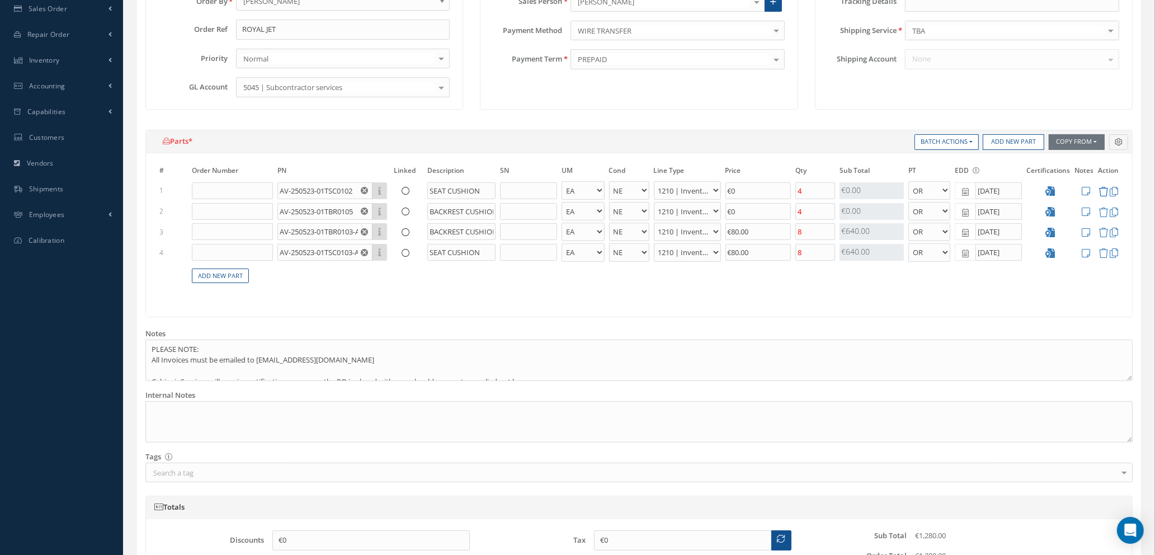
click at [1103, 190] on icon at bounding box center [1104, 192] width 10 height 10
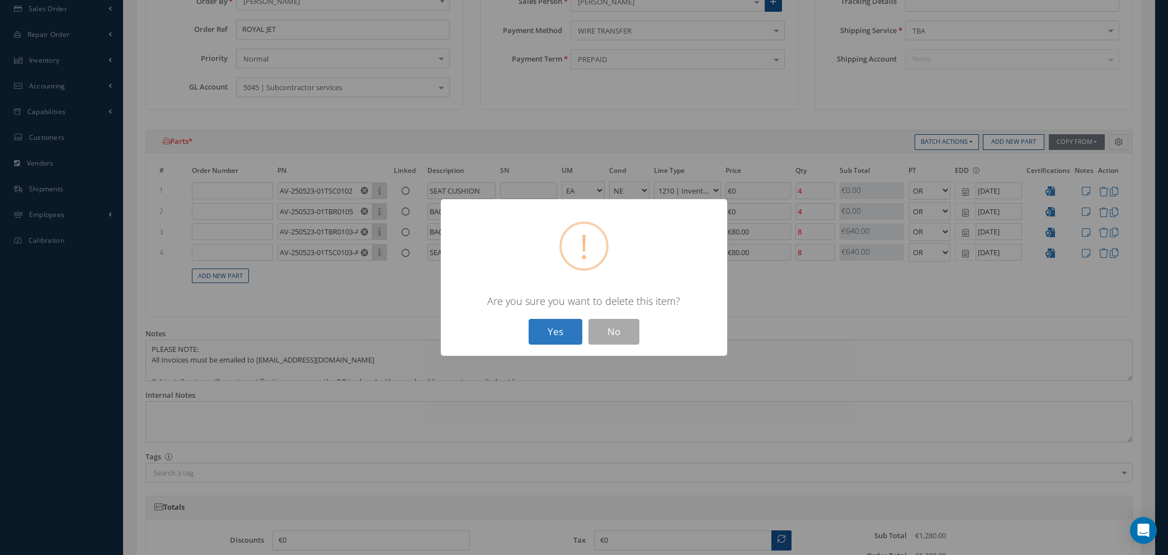
click at [558, 331] on button "Yes" at bounding box center [556, 332] width 54 height 26
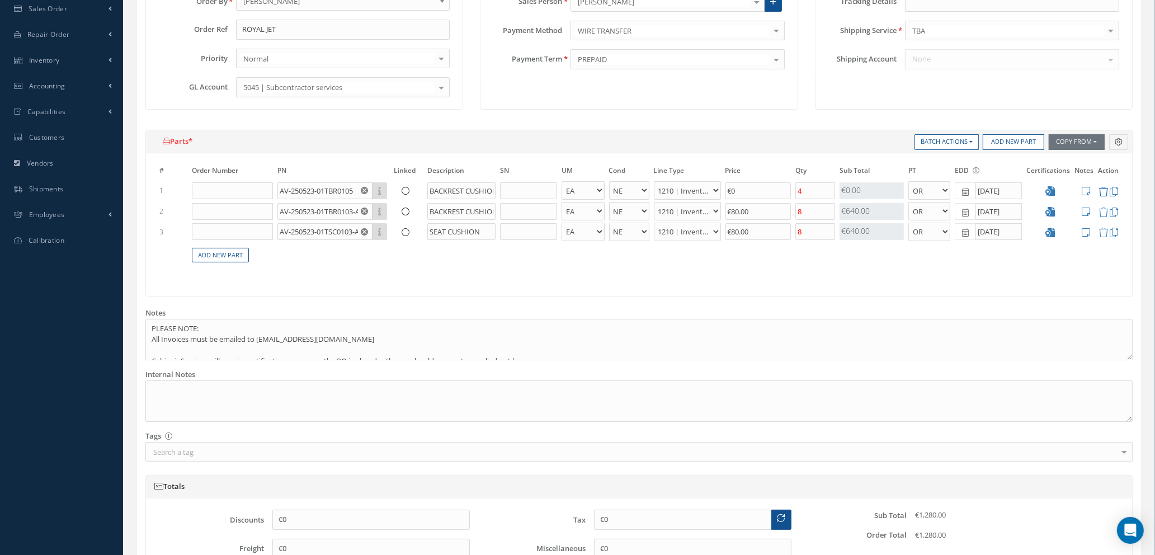
click at [1102, 187] on icon at bounding box center [1104, 192] width 10 height 10
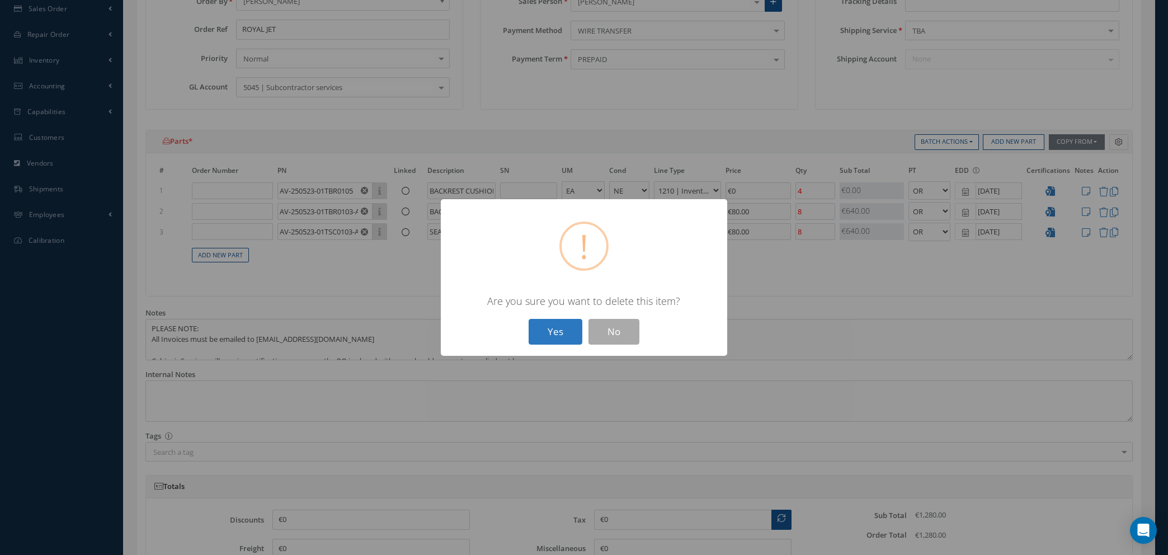
click at [555, 327] on button "Yes" at bounding box center [556, 332] width 54 height 26
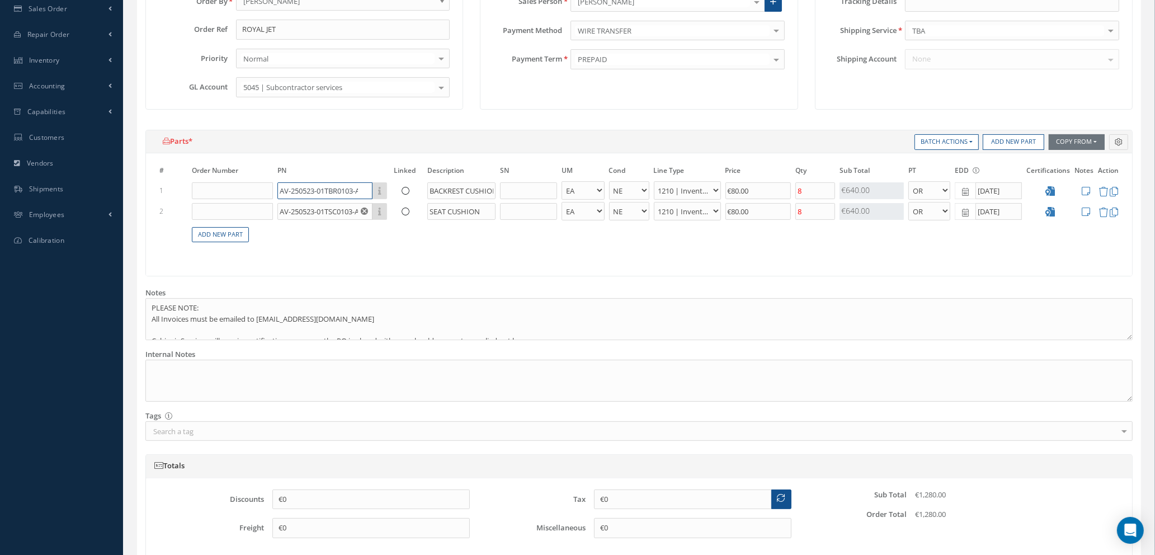
scroll to position [0, 5]
drag, startPoint x: 298, startPoint y: 191, endPoint x: 406, endPoint y: 214, distance: 110.9
click at [408, 199] on tr "1 AV-250523-01TBR0103-A Part Number Description BACKREST CUSHION - BAG BX CA RL…" at bounding box center [639, 190] width 964 height 21
drag, startPoint x: 298, startPoint y: 212, endPoint x: 401, endPoint y: 223, distance: 103.0
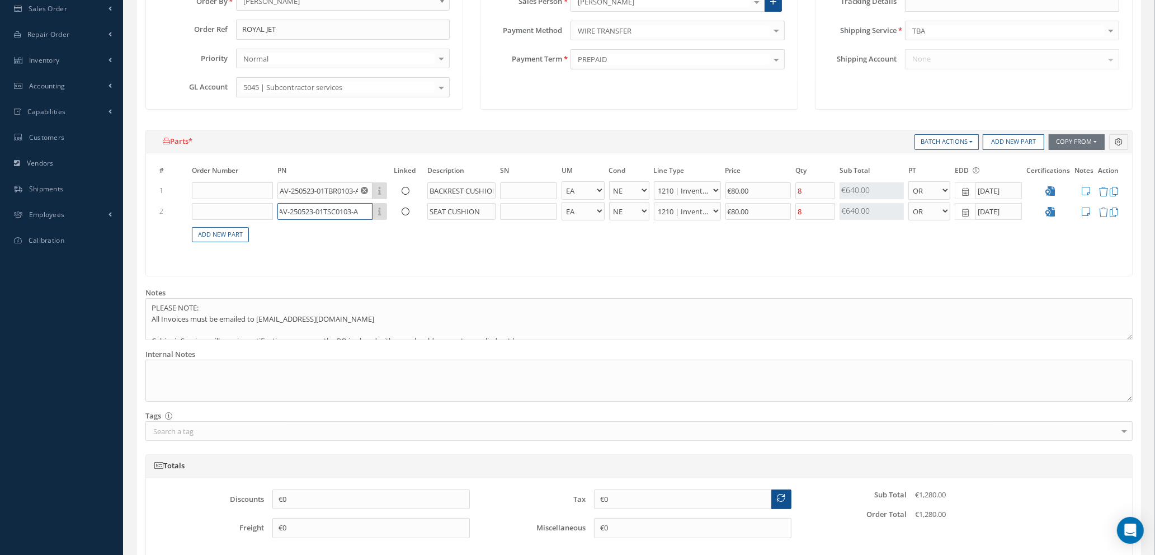
click at [401, 223] on table "# Order Number PN Linked Description SN UM Cond Line Type Price Qty Qty Receive…" at bounding box center [639, 209] width 964 height 91
click at [319, 367] on textarea at bounding box center [639, 381] width 988 height 42
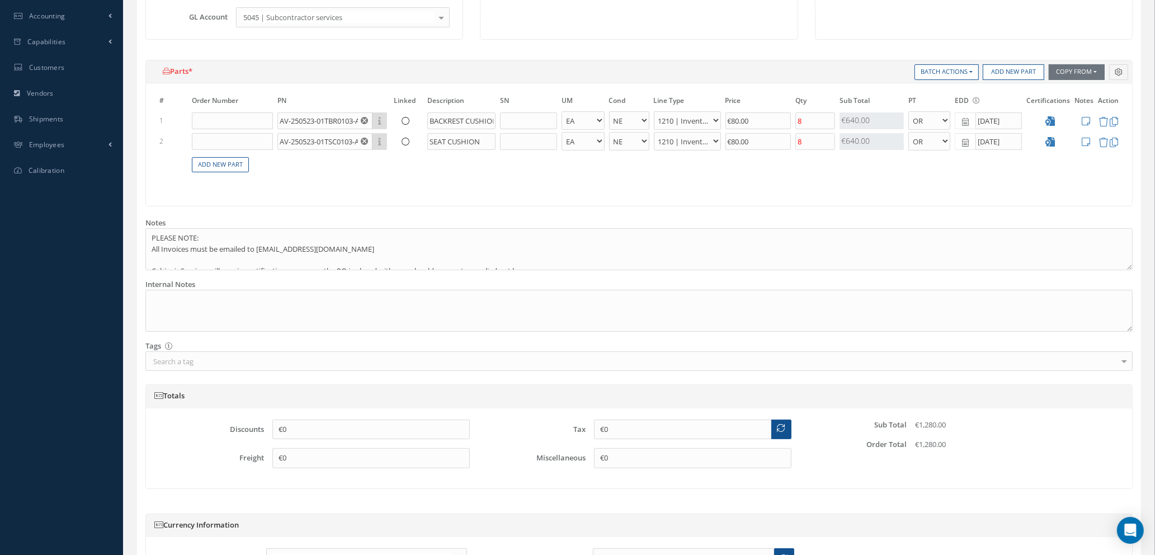
scroll to position [453, 0]
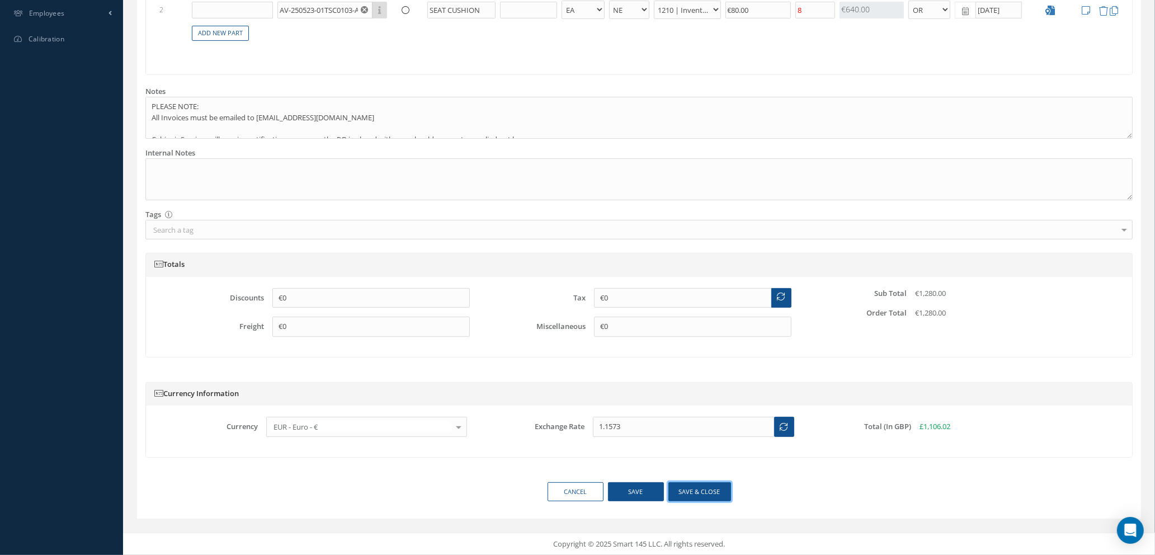
click at [678, 492] on button "Save & close" at bounding box center [700, 492] width 63 height 20
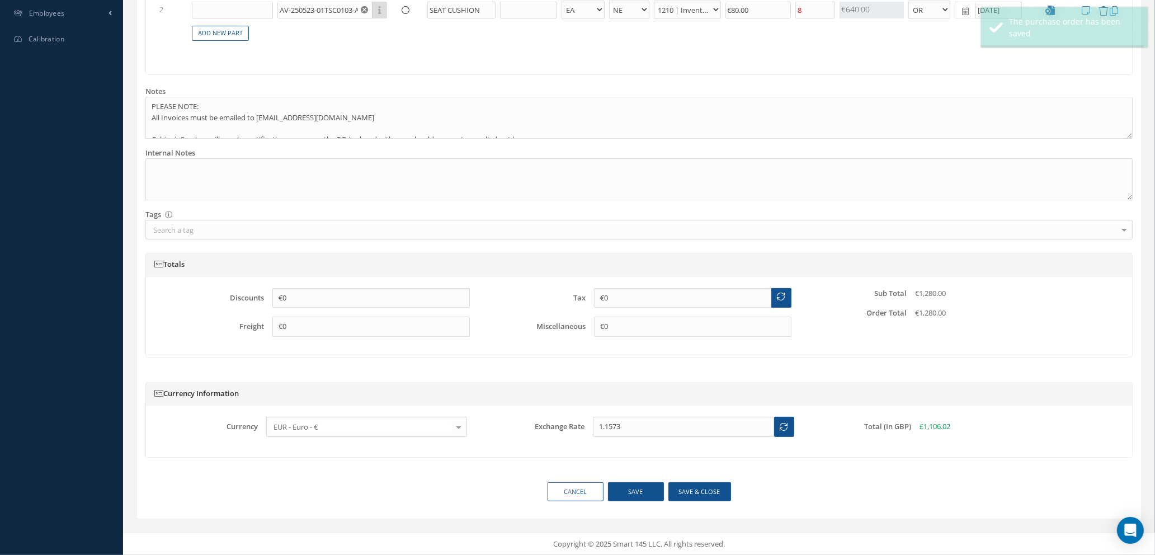
type input "€80"
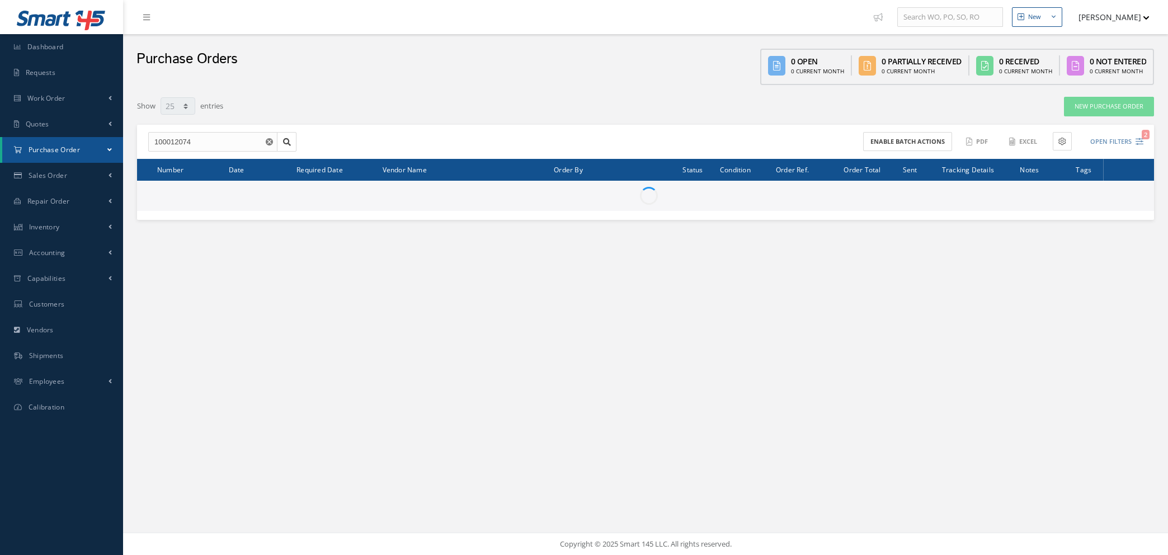
select select "25"
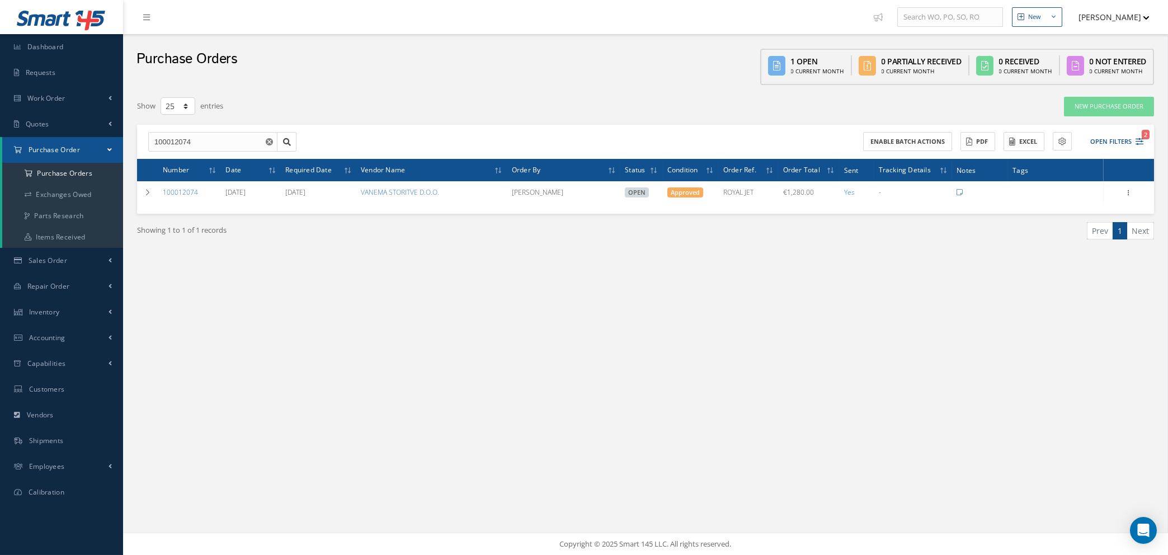
click at [266, 143] on icon "Reset" at bounding box center [269, 141] width 7 height 7
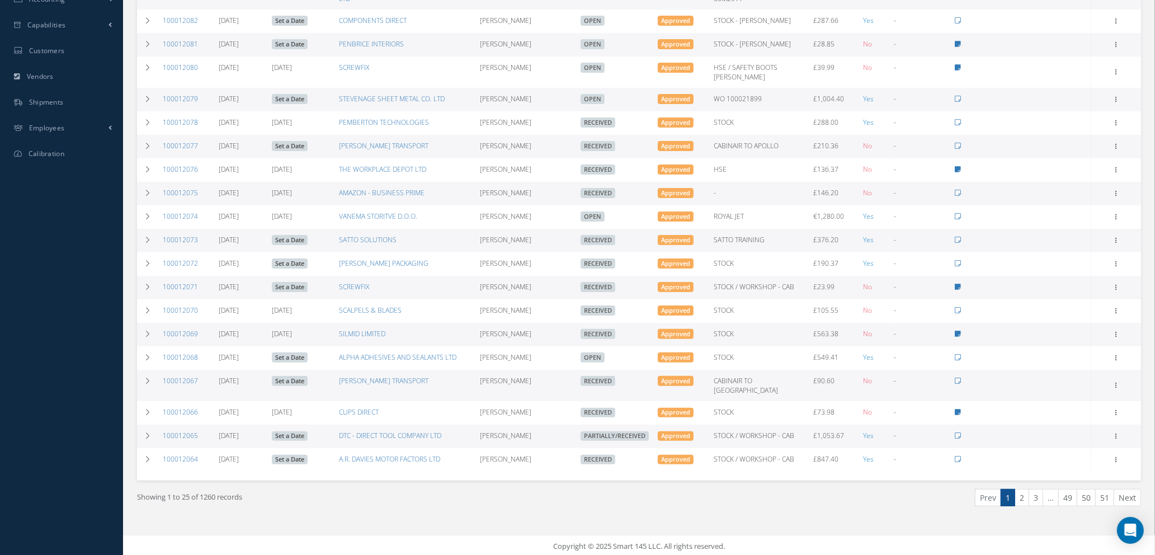
scroll to position [339, 0]
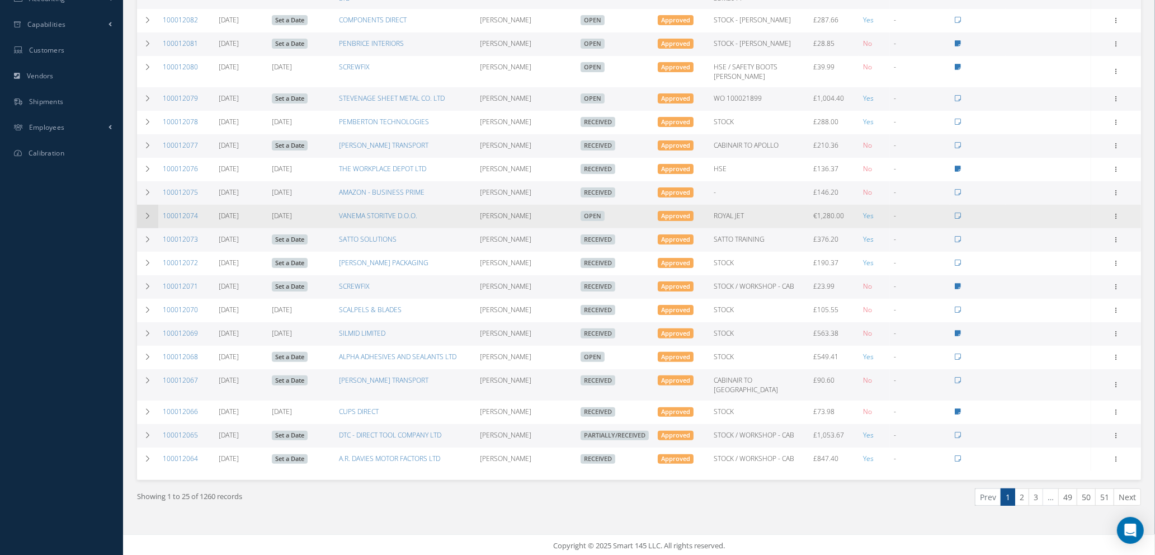
click at [147, 219] on icon at bounding box center [148, 216] width 8 height 7
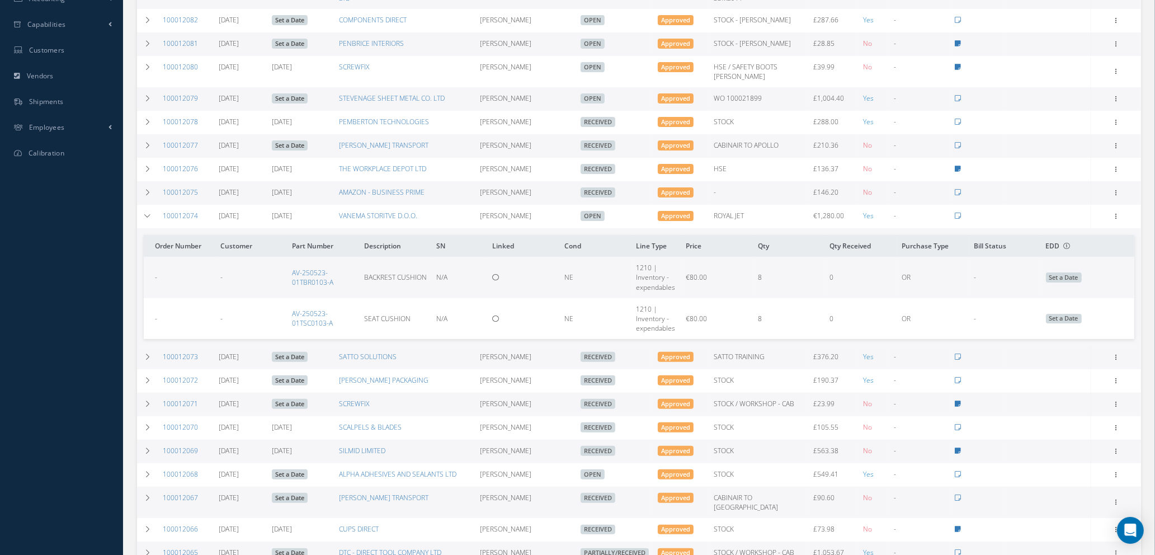
click at [1057, 283] on span "Set a Date" at bounding box center [1064, 277] width 36 height 10
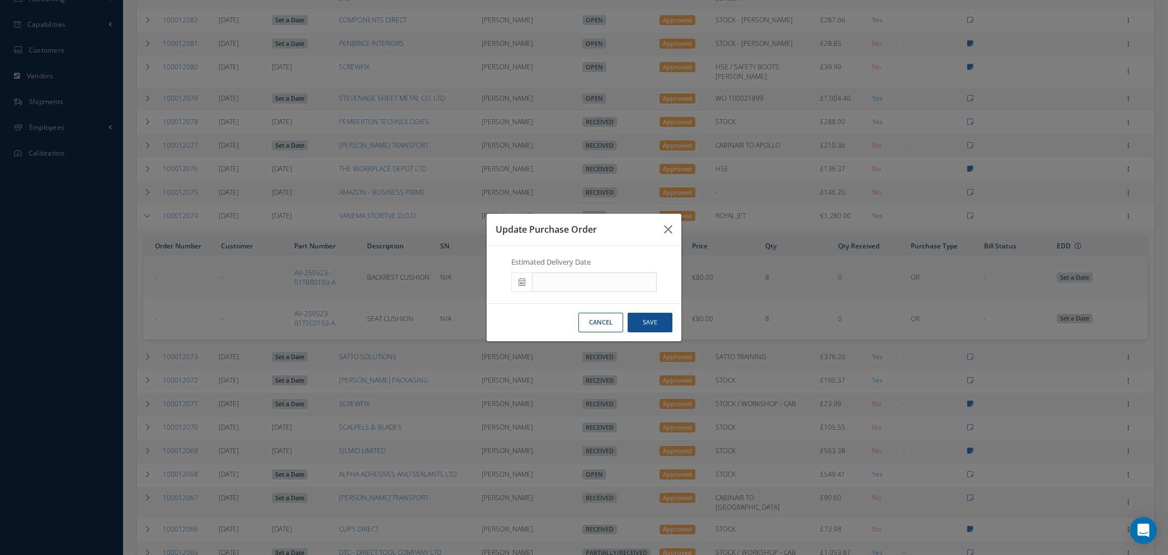
click at [520, 276] on span at bounding box center [521, 282] width 21 height 20
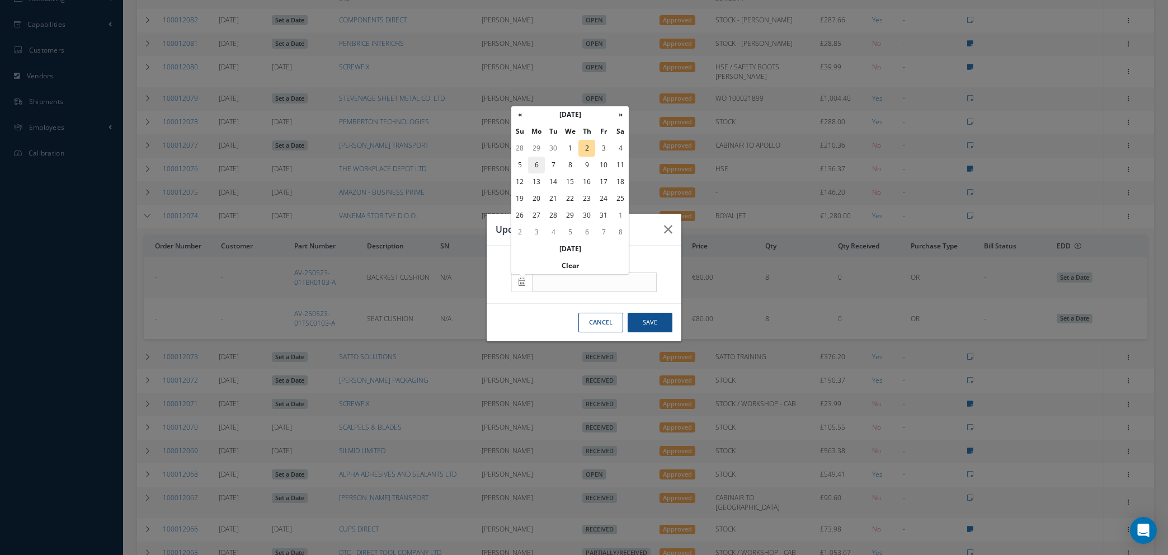
click at [536, 167] on td "6" at bounding box center [536, 165] width 17 height 17
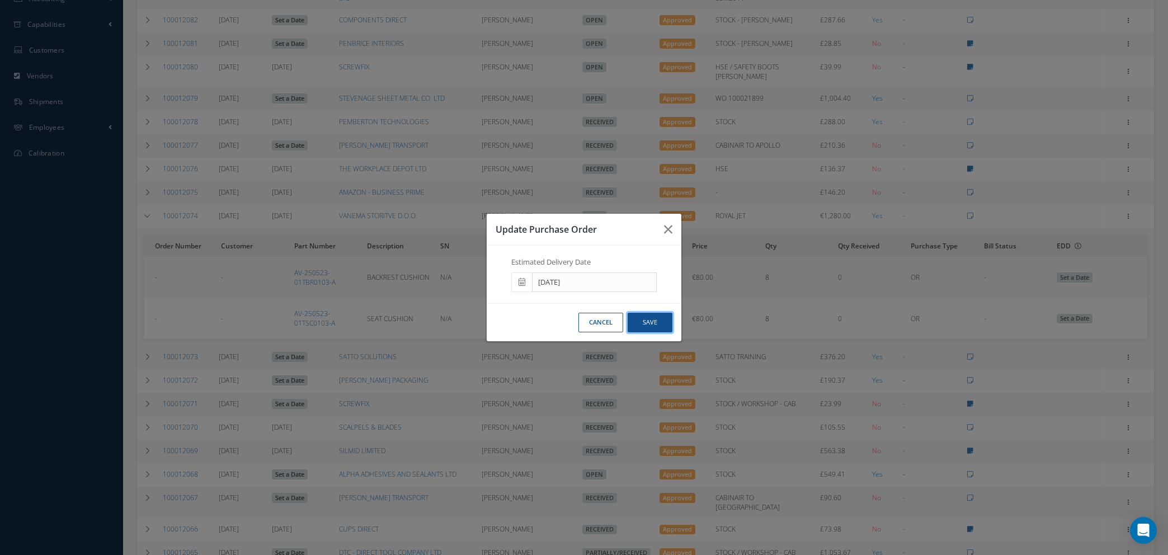
click at [643, 325] on button "Save" at bounding box center [650, 323] width 45 height 20
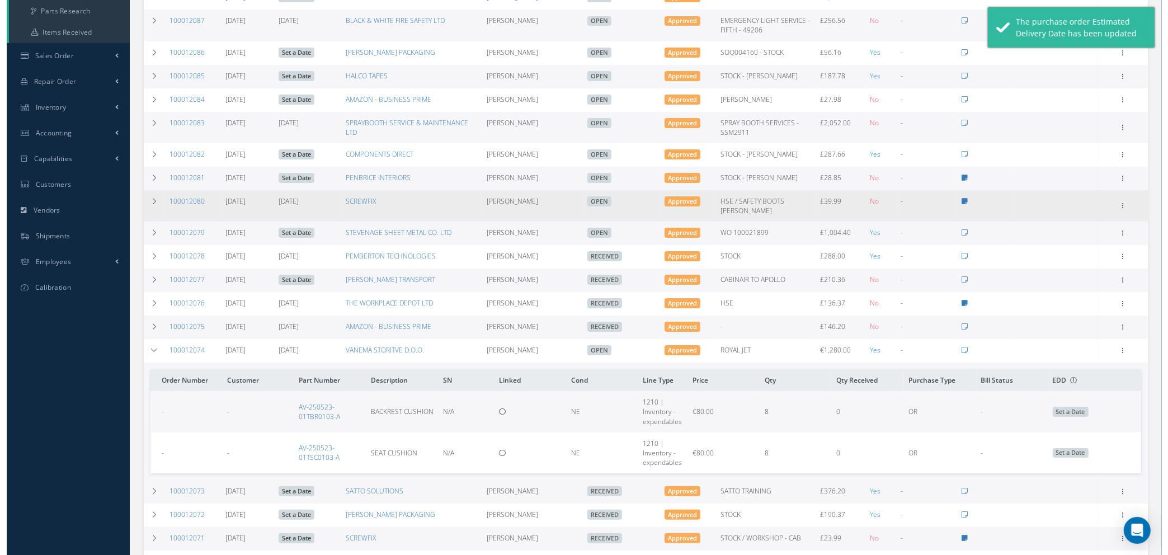
scroll to position [252, 0]
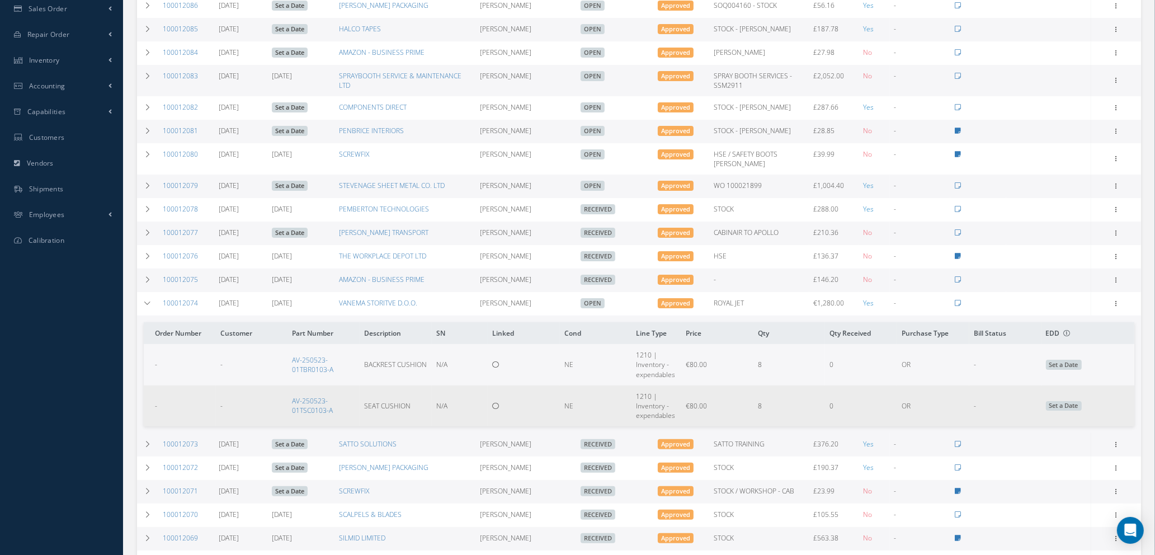
click at [1060, 411] on span "Set a Date" at bounding box center [1064, 406] width 36 height 10
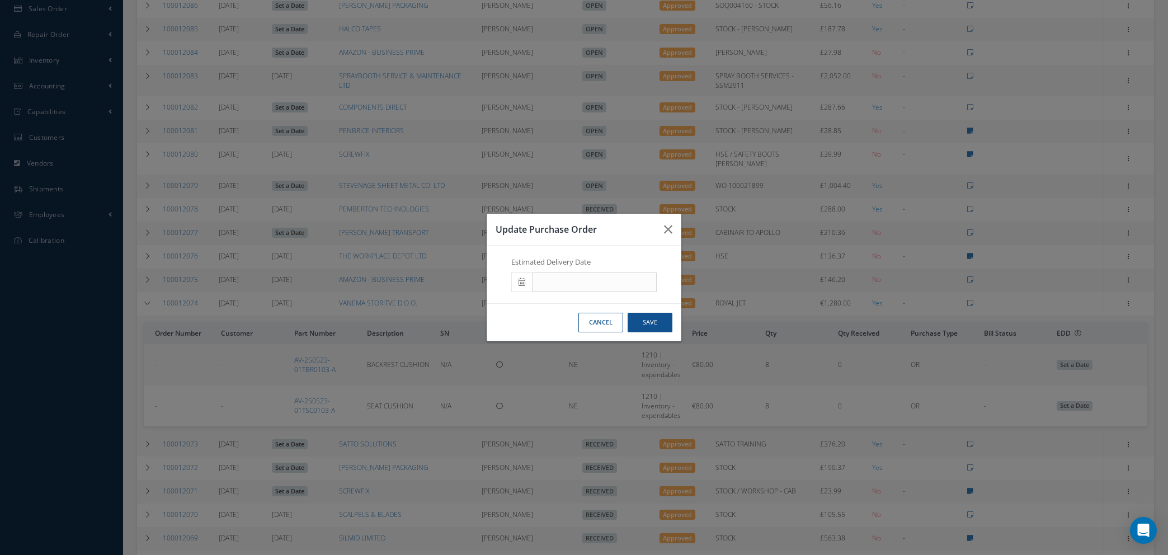
click at [520, 286] on span at bounding box center [521, 282] width 21 height 20
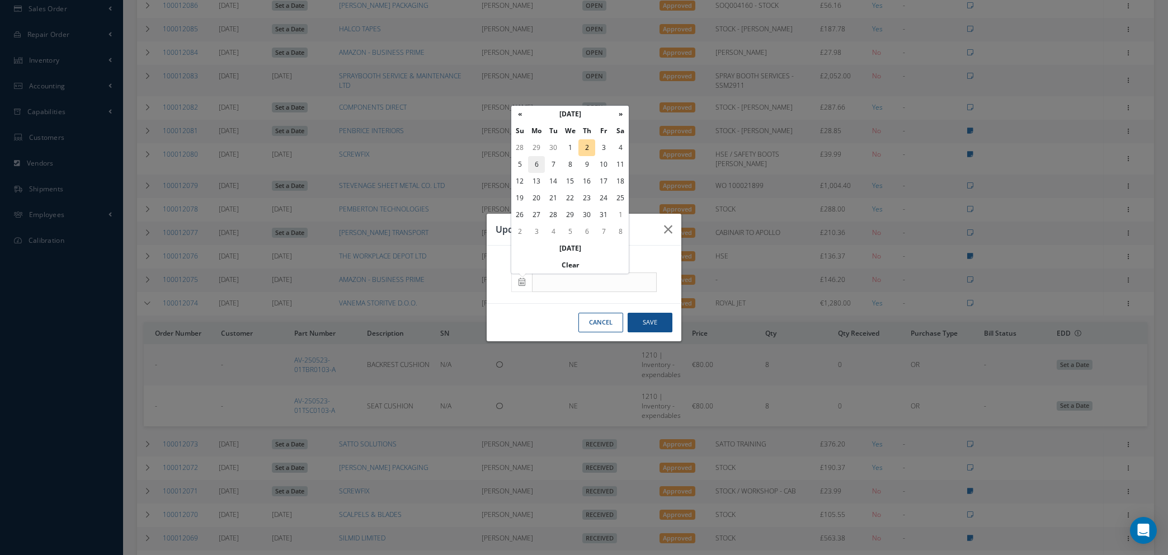
click at [534, 160] on td "6" at bounding box center [536, 164] width 17 height 17
type input "[DATE]"
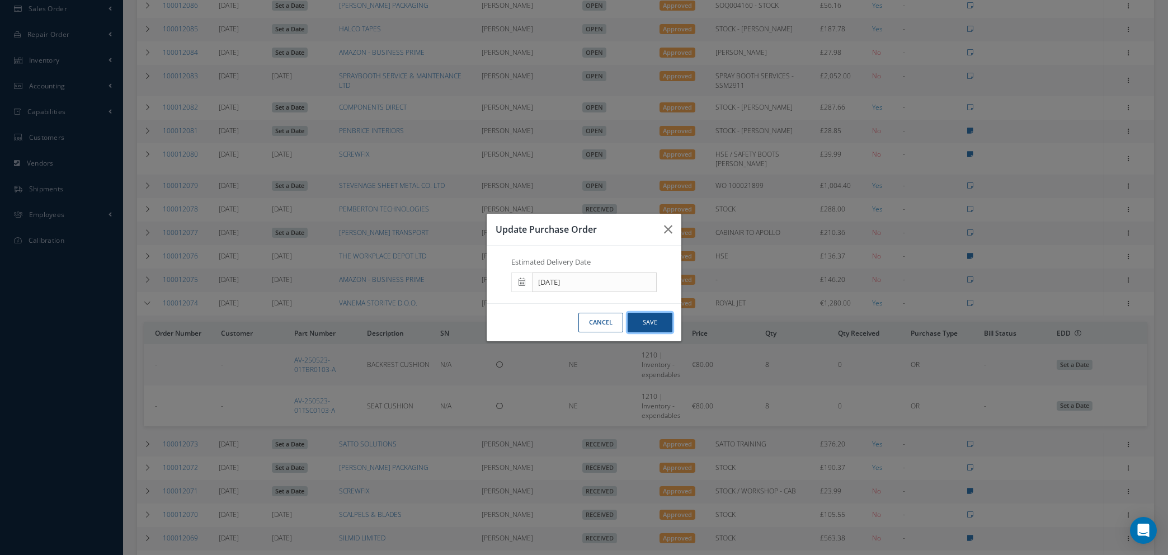
click at [653, 324] on button "Save" at bounding box center [650, 323] width 45 height 20
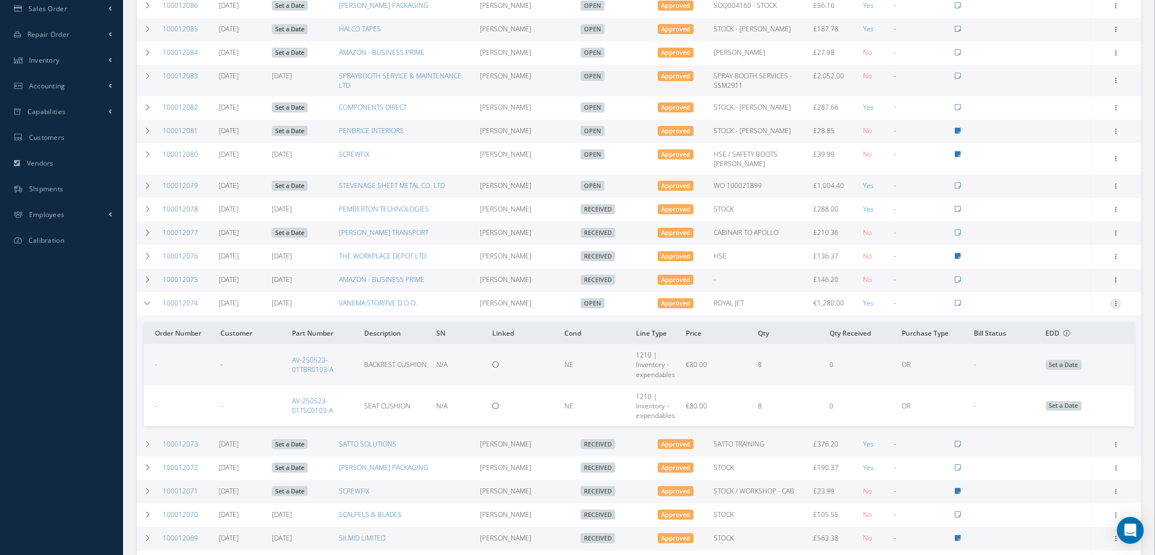
click at [1118, 306] on icon at bounding box center [1116, 302] width 11 height 9
click at [1057, 389] on link "Send By Email" at bounding box center [1065, 383] width 88 height 15
type input "Reports from Purchase Order #100012074"
type textarea "Hiya, Please find Attached, our Purchase Order #100012074. If you have any ques…"
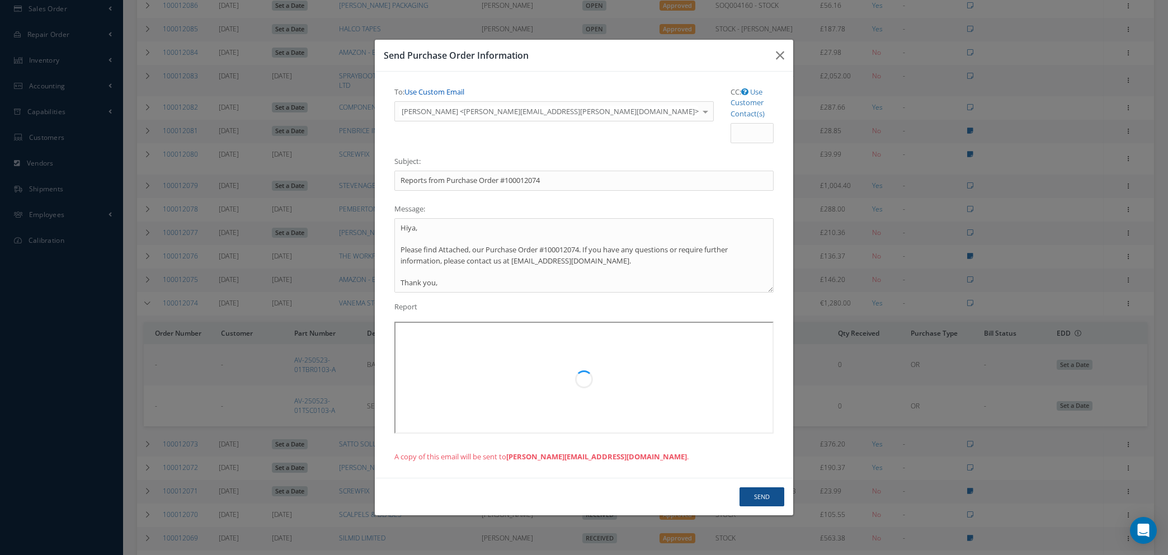
click at [435, 97] on link "Use Custom Email" at bounding box center [435, 92] width 60 height 10
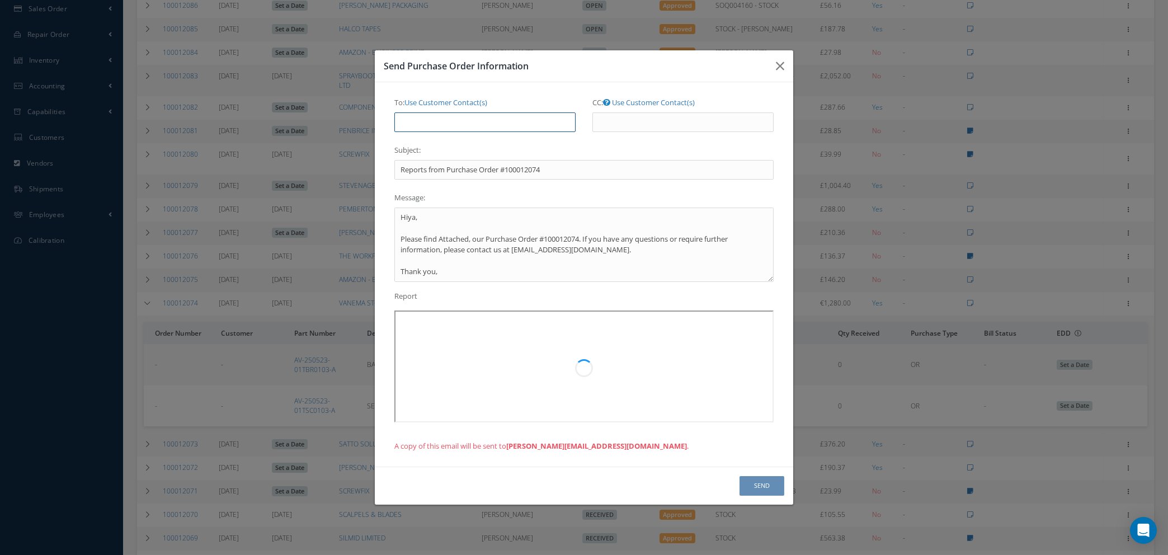
click at [434, 121] on input "To: Use Customer Contact(s)" at bounding box center [484, 122] width 181 height 20
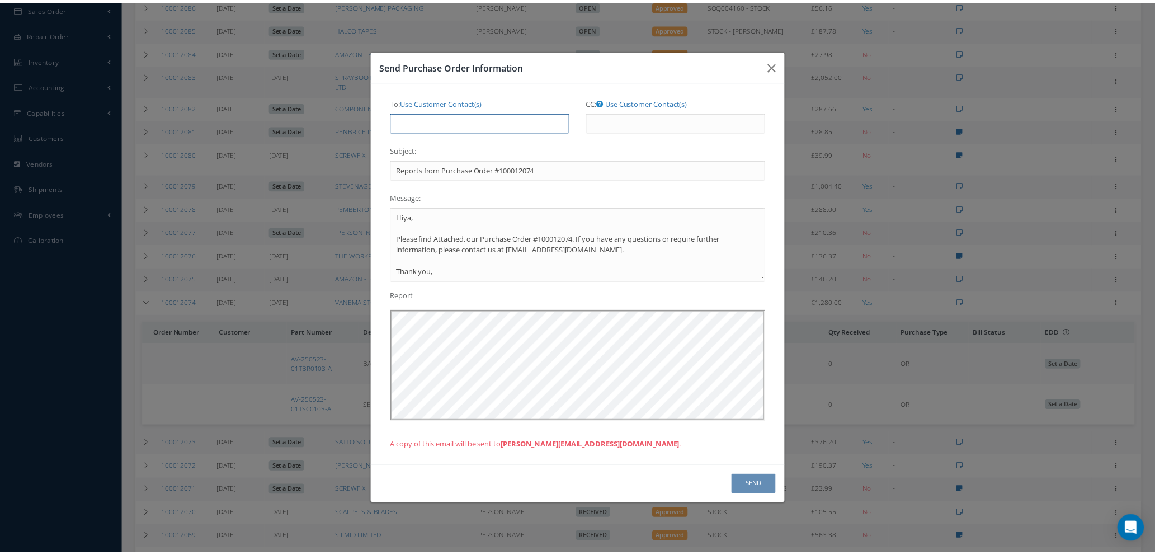
scroll to position [0, 0]
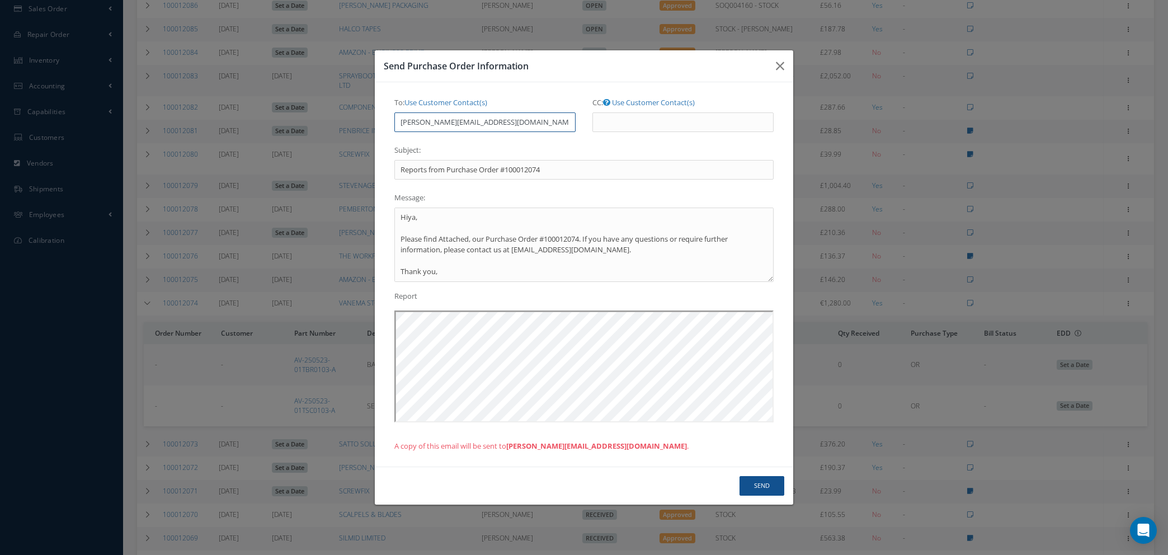
type input "natasha@cab.aero"
click at [753, 488] on button "Send" at bounding box center [762, 486] width 45 height 20
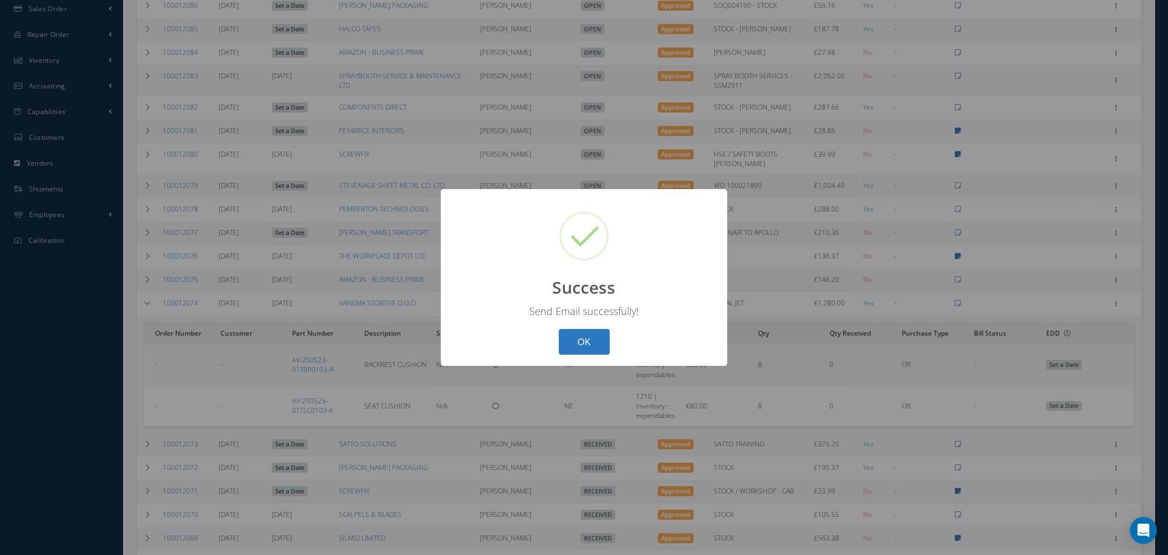
click at [604, 344] on button "OK" at bounding box center [584, 342] width 51 height 26
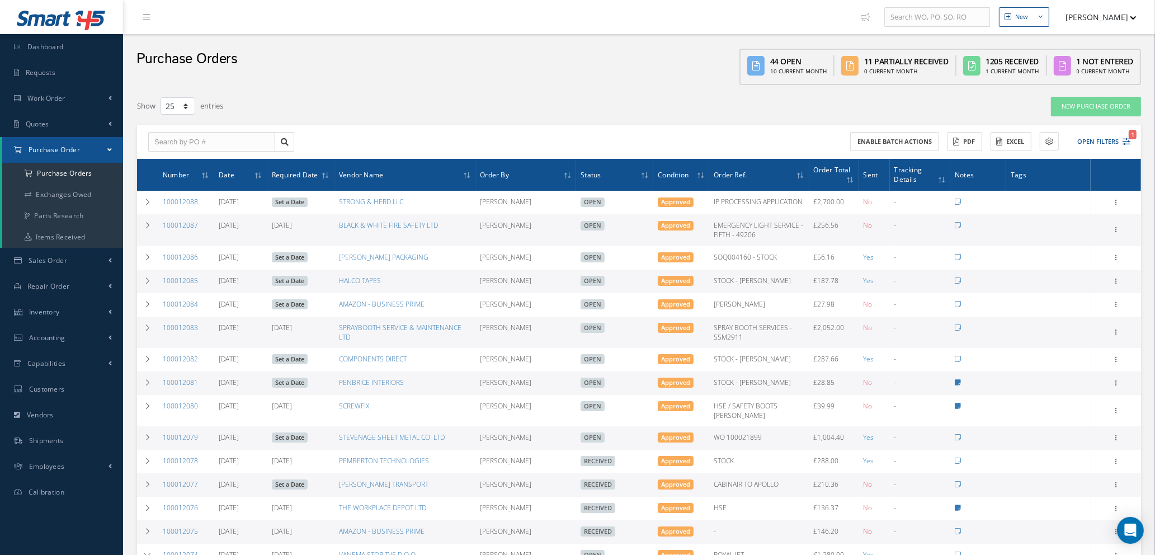
scroll to position [457, 0]
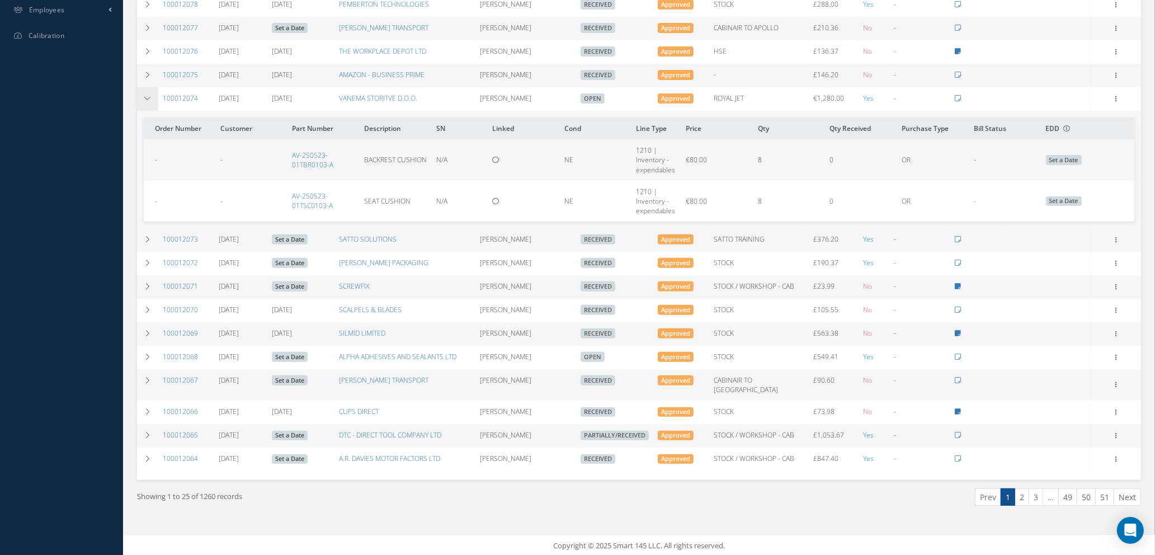
click at [145, 102] on icon at bounding box center [148, 98] width 8 height 7
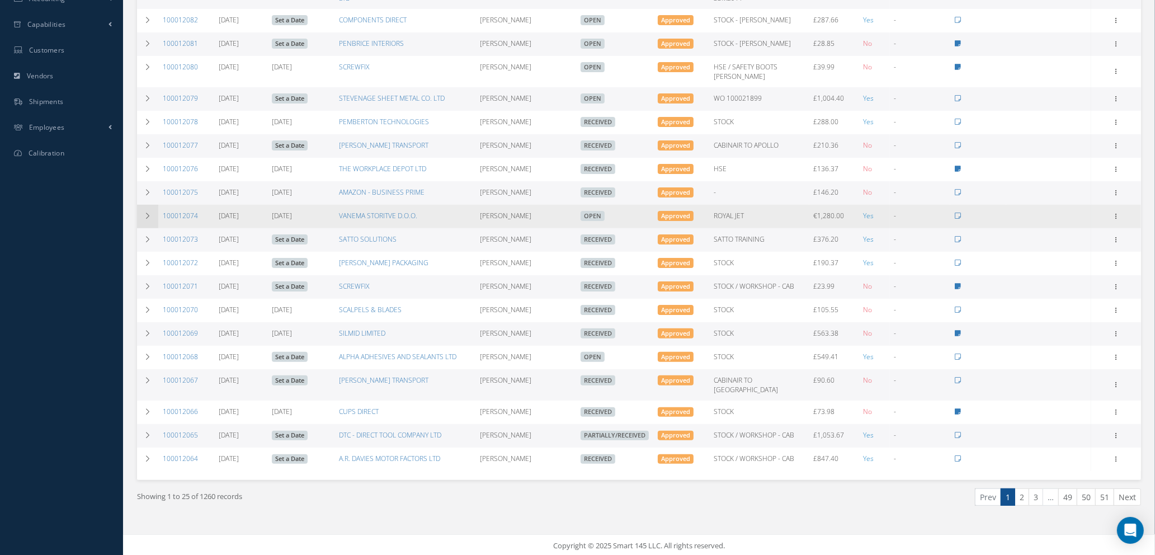
click at [145, 102] on icon at bounding box center [148, 98] width 8 height 7
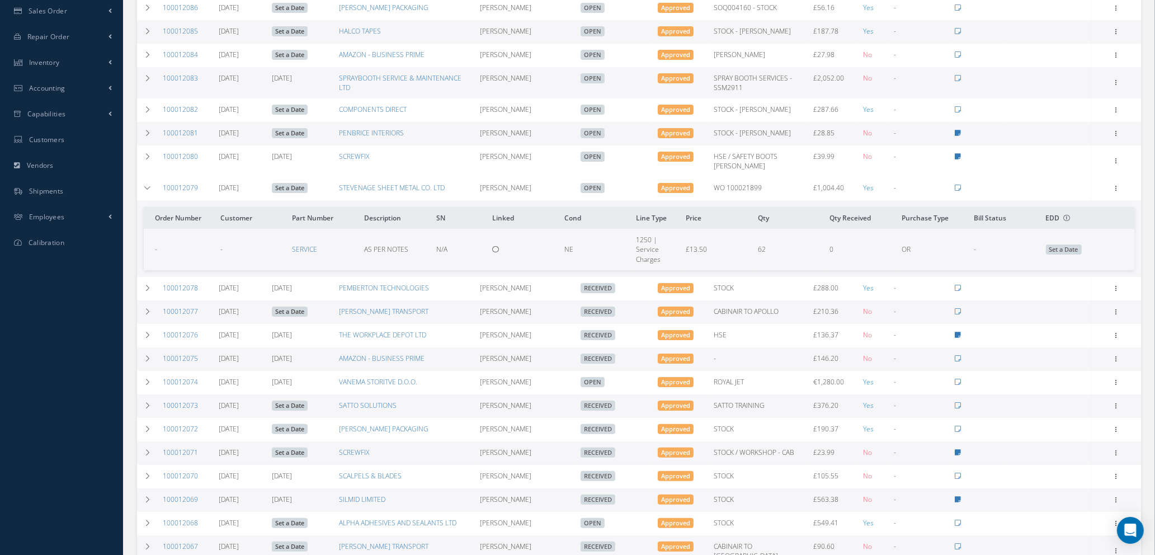
scroll to position [248, 0]
click at [150, 193] on icon at bounding box center [148, 189] width 8 height 7
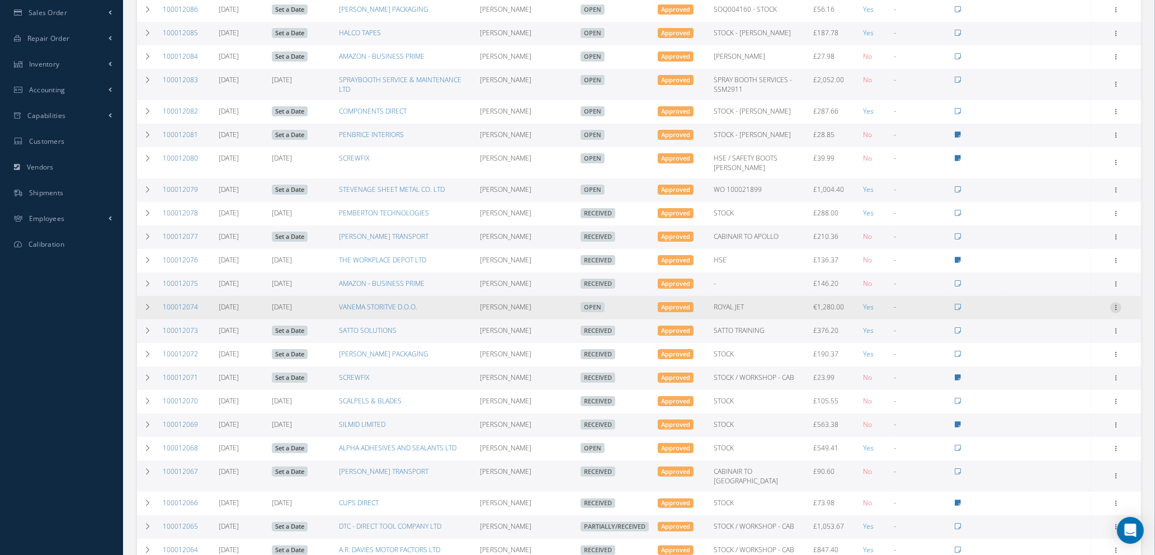
click at [1115, 311] on icon at bounding box center [1116, 306] width 11 height 9
click at [1057, 335] on link "Show" at bounding box center [1065, 329] width 88 height 15
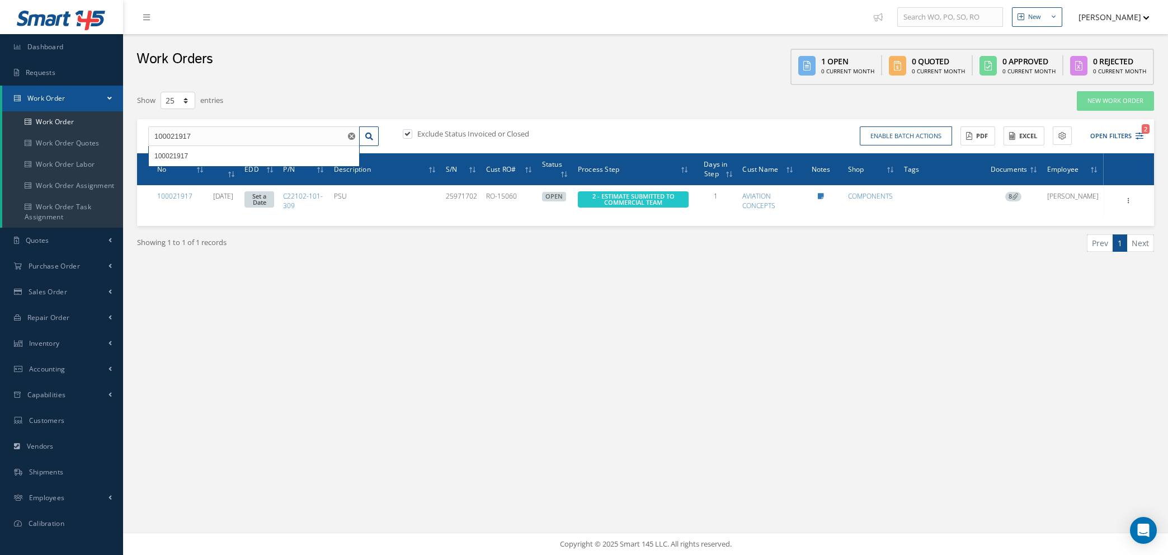
select select "25"
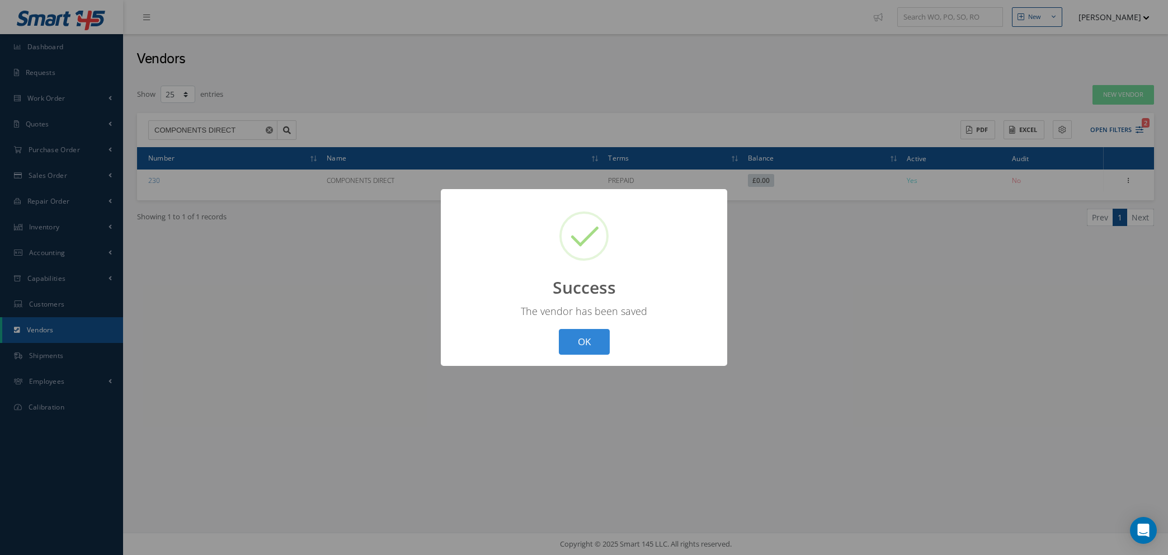
select select "25"
click at [590, 339] on button "OK" at bounding box center [584, 342] width 51 height 26
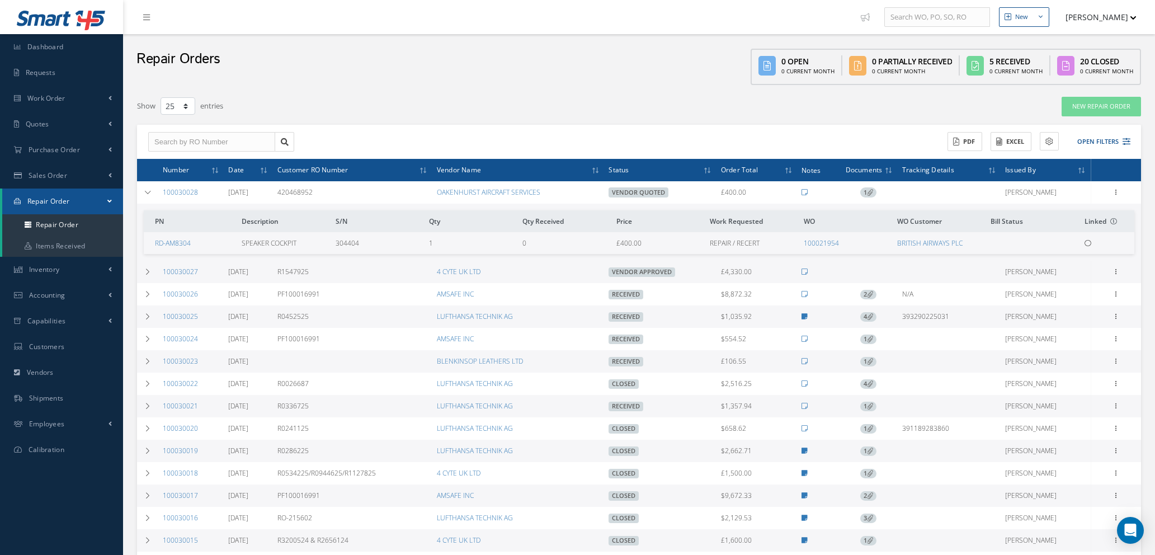
select select "25"
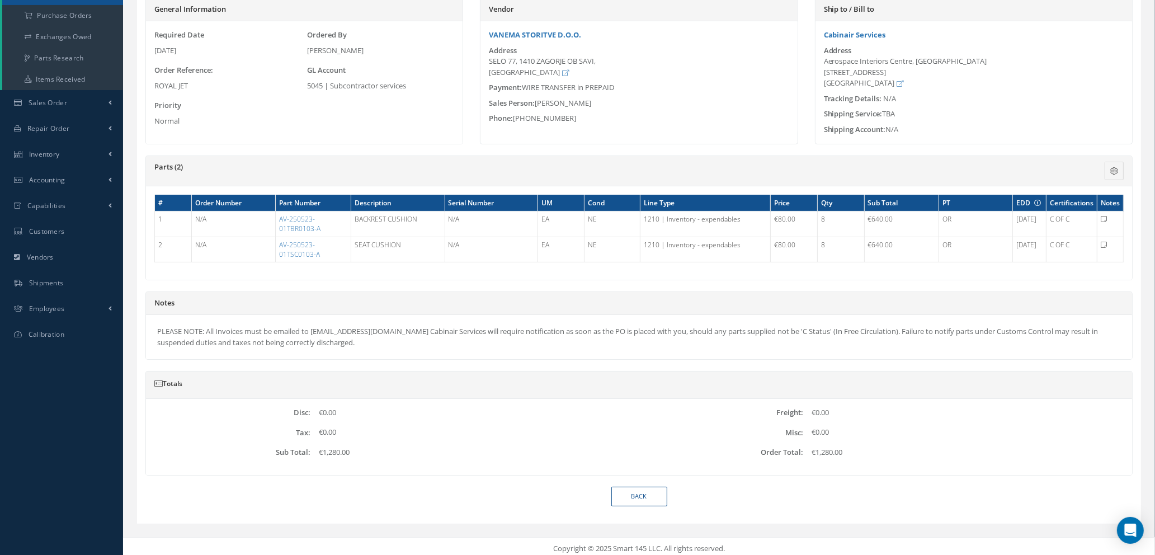
scroll to position [163, 0]
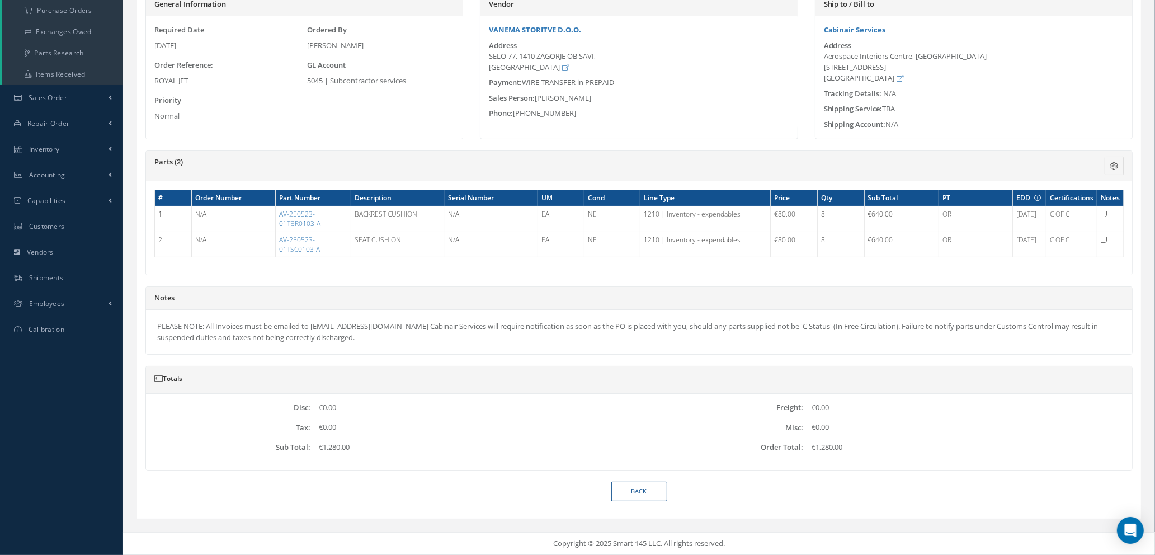
click at [645, 477] on div "Totals Disc: €0.00 Freight: €0.00 Tax: €0.00 Misc: €0.00 Sub Total: €1,280.00 O…" at bounding box center [639, 424] width 1004 height 116
drag, startPoint x: 648, startPoint y: 490, endPoint x: 680, endPoint y: 466, distance: 40.3
click at [649, 491] on link "Back" at bounding box center [640, 492] width 56 height 20
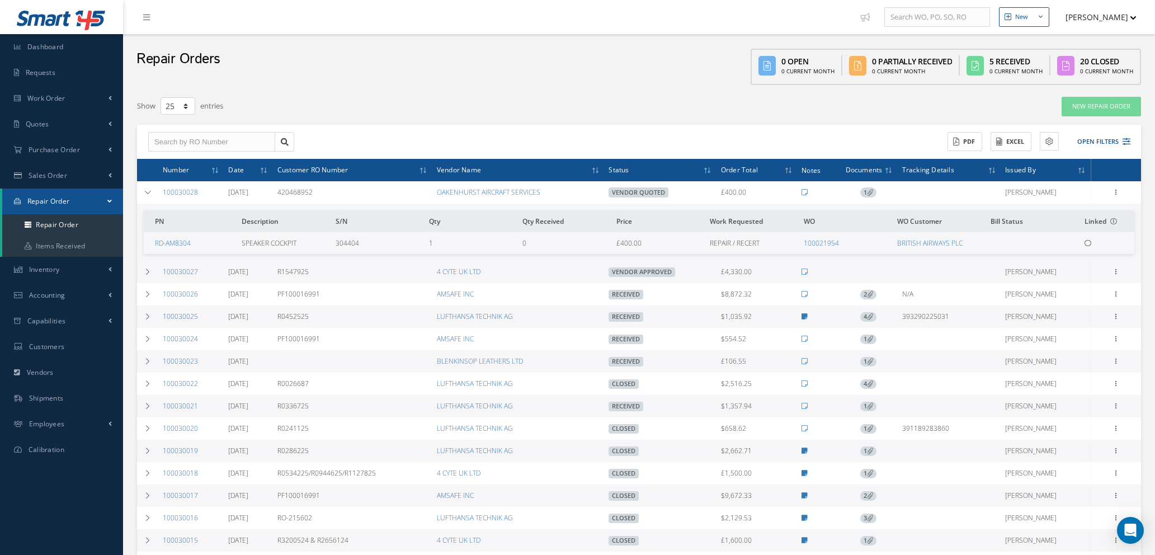
select select "25"
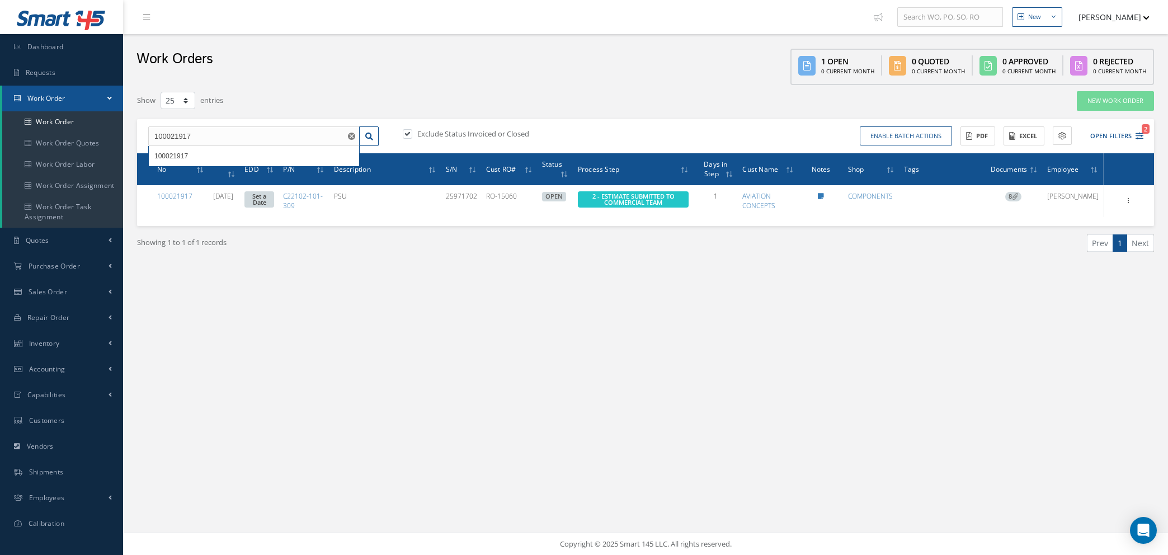
select select "25"
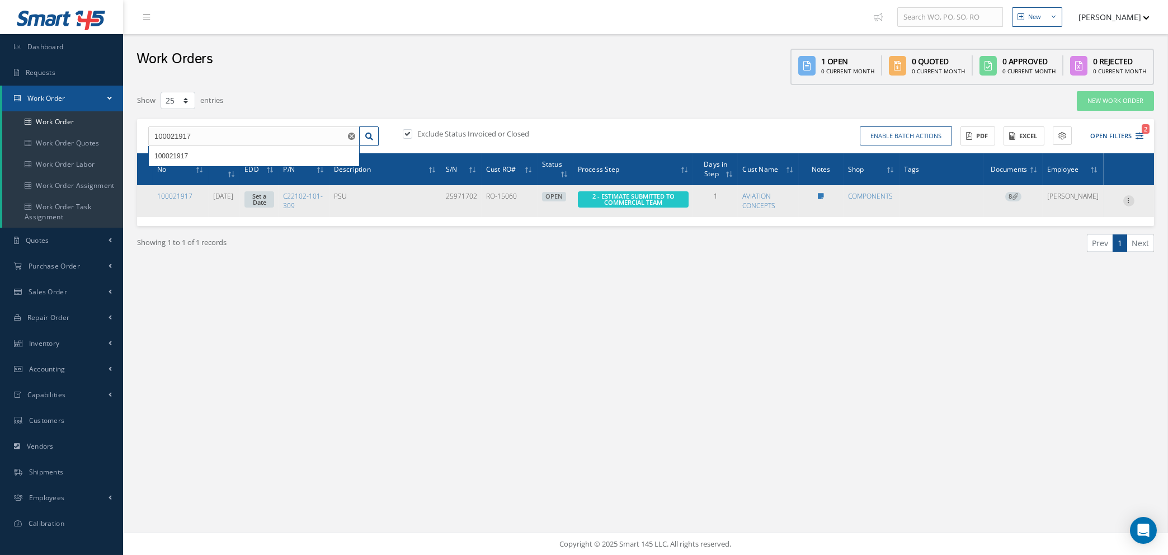
click at [1126, 198] on icon at bounding box center [1129, 199] width 11 height 9
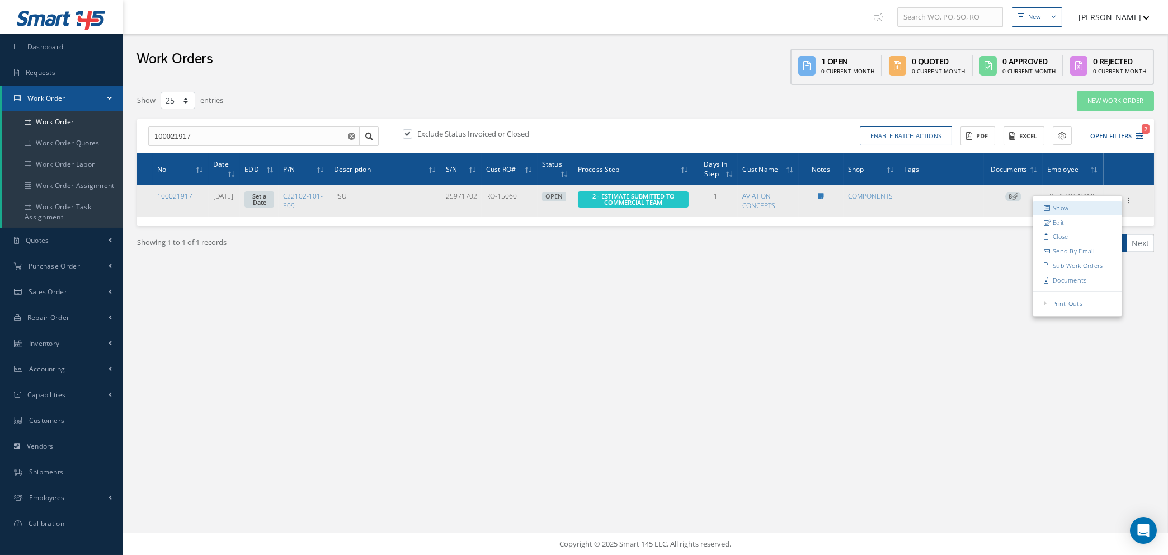
click at [1078, 205] on link "Show" at bounding box center [1077, 208] width 88 height 15
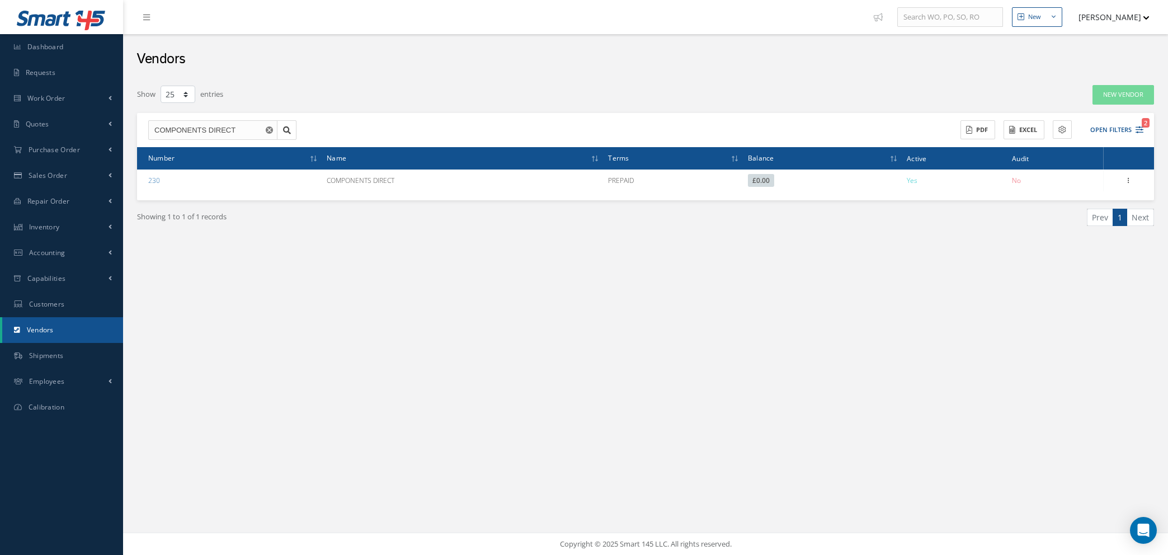
select select "25"
click at [54, 128] on link "Quotes" at bounding box center [61, 124] width 123 height 26
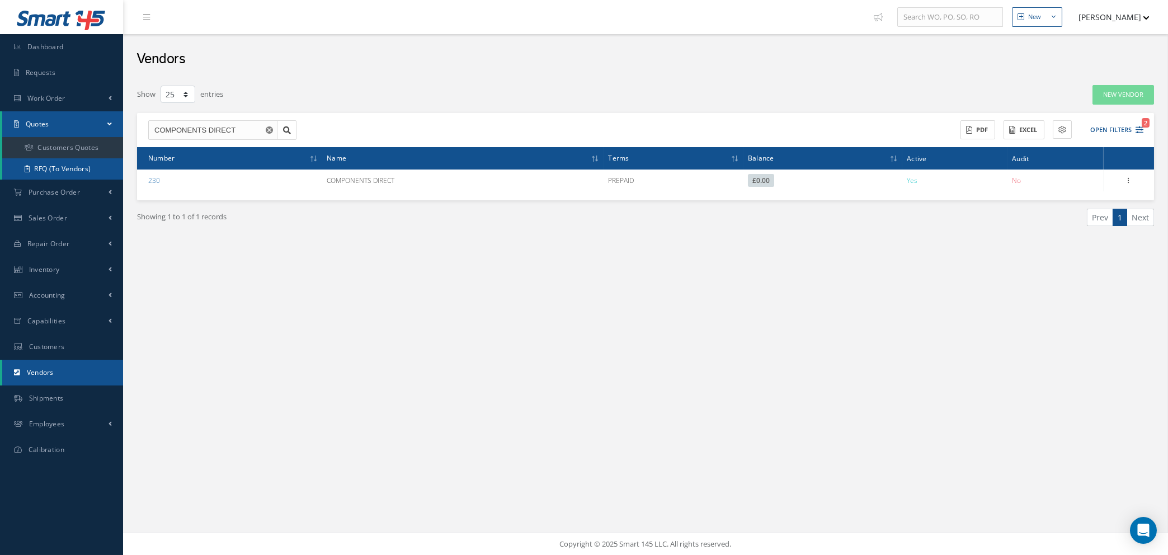
click at [57, 166] on link "RFQ (To Vendors)" at bounding box center [62, 168] width 121 height 21
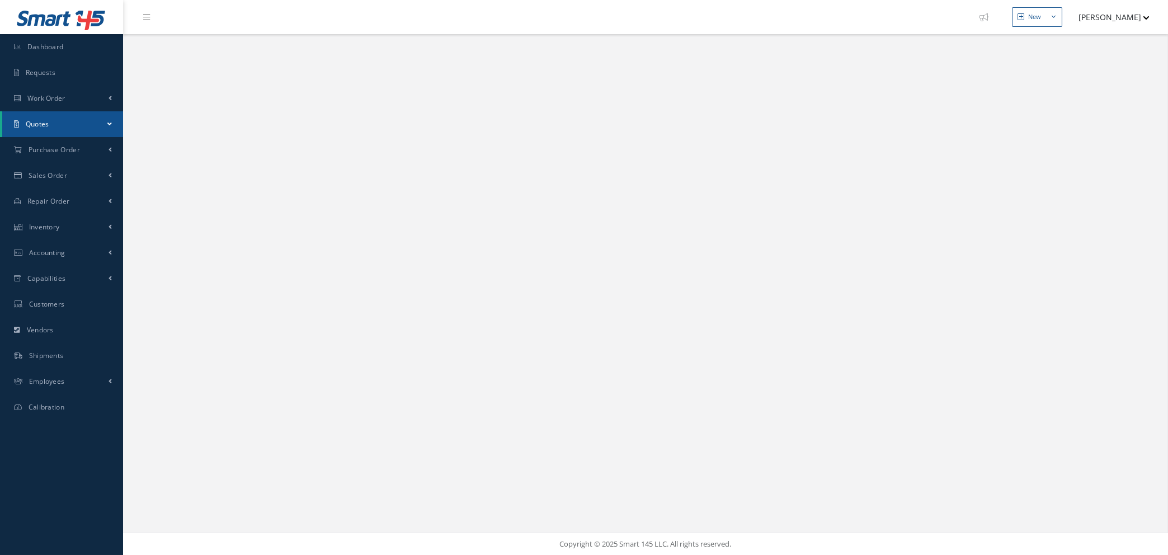
select select "25"
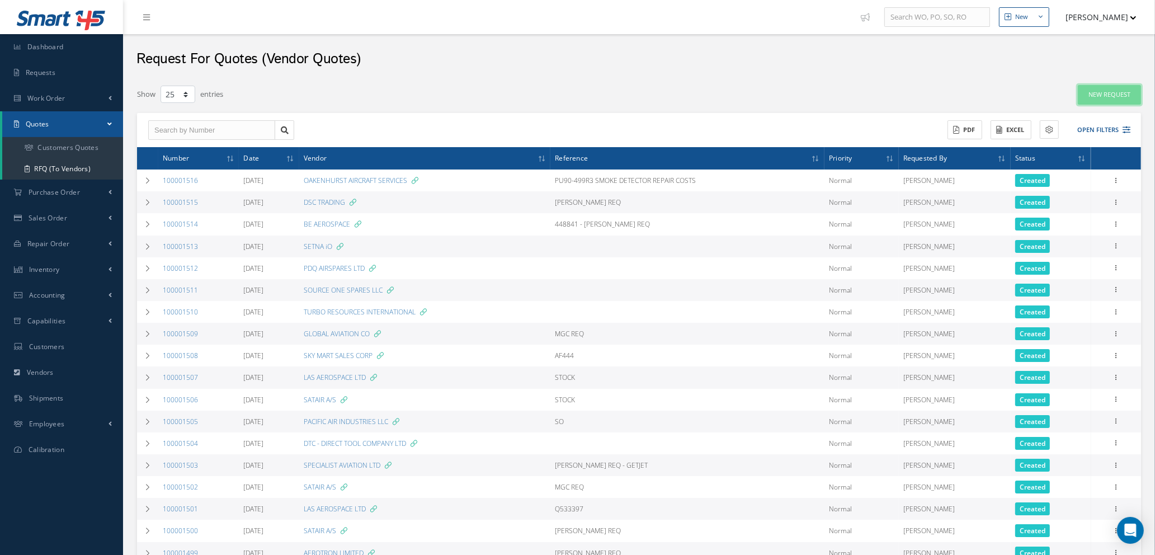
click at [1116, 95] on link "New Request" at bounding box center [1109, 95] width 63 height 20
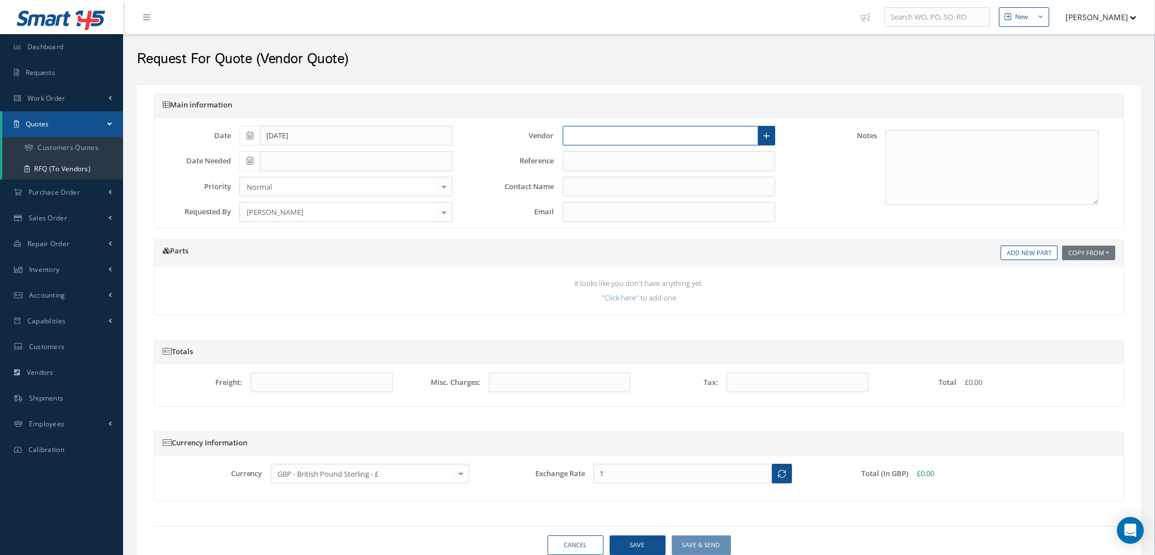
click at [592, 126] on input "text" at bounding box center [661, 136] width 196 height 20
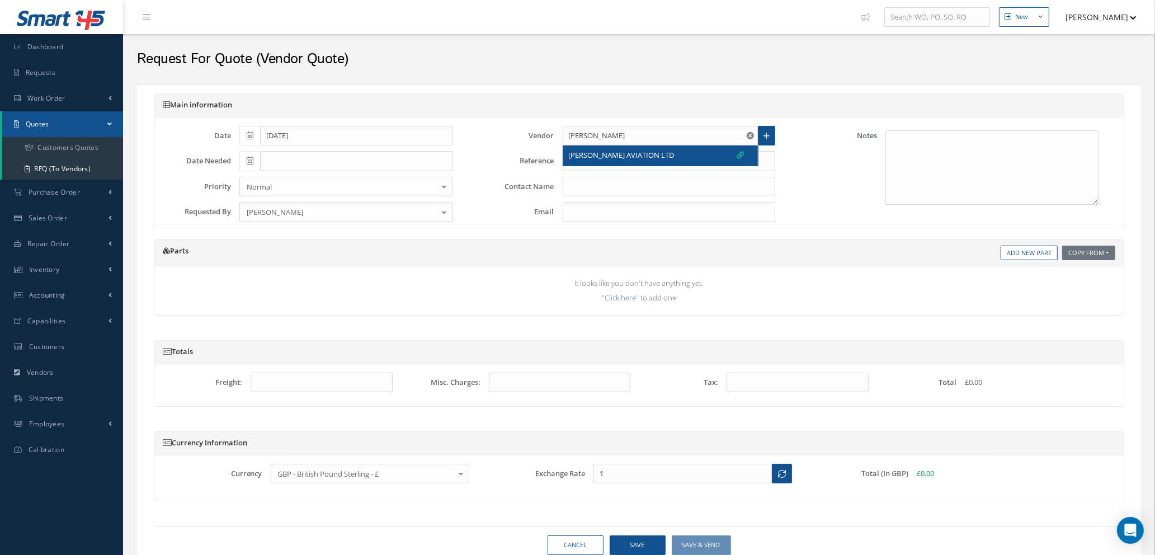
click at [598, 160] on span "[PERSON_NAME] AVIATION LTD" at bounding box center [622, 155] width 106 height 11
type input "[PERSON_NAME] AVIATION LTD"
type input "[PERSON_NAME]"
type input "[EMAIL_ADDRESS][DOMAIN_NAME]"
type input "1.3647"
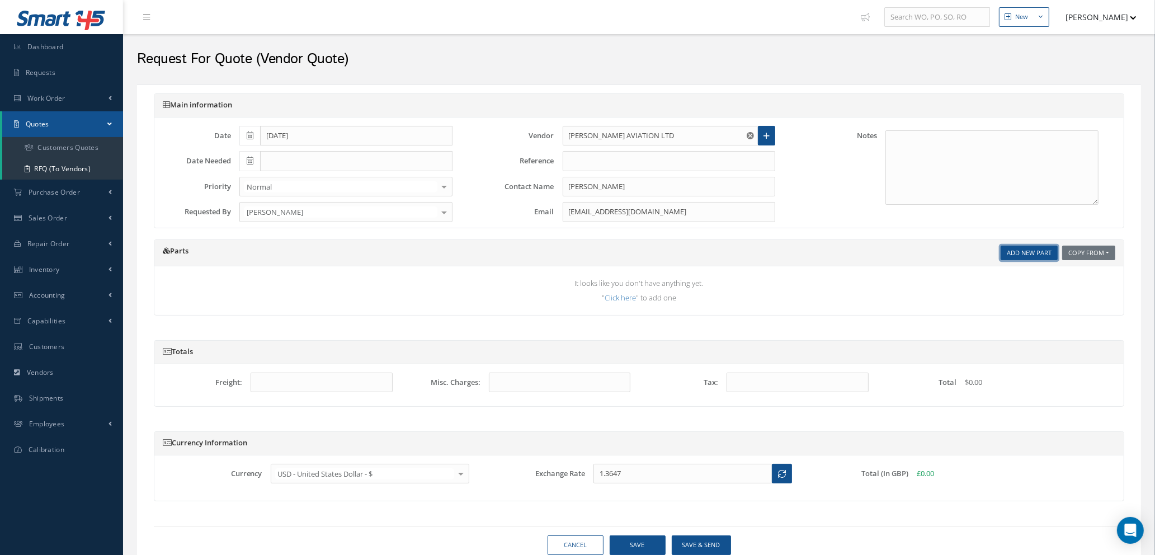
click at [1019, 256] on link "Add New Part" at bounding box center [1029, 253] width 57 height 15
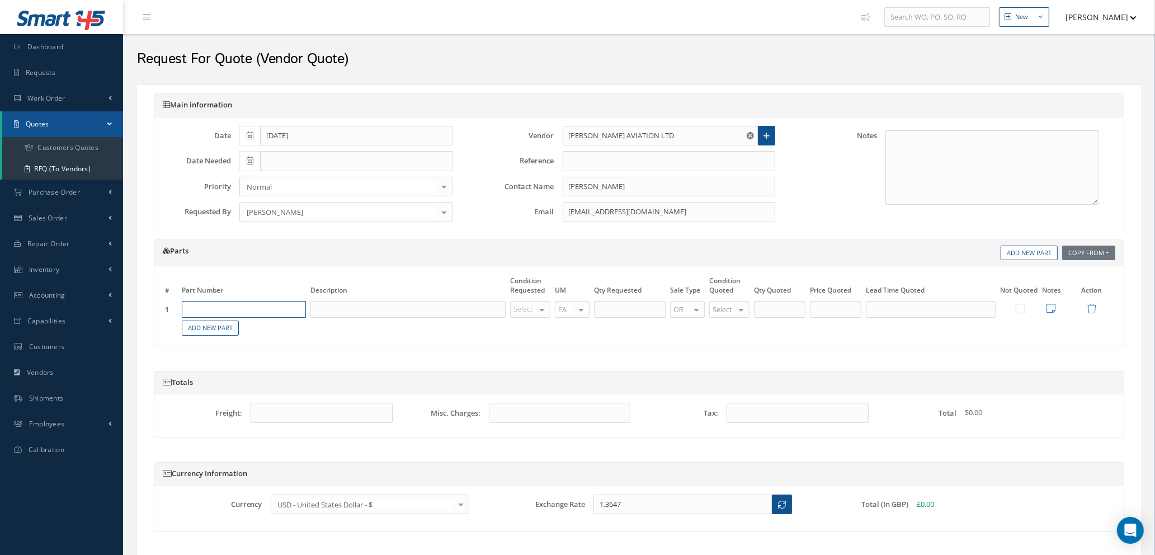
click at [267, 307] on input "text" at bounding box center [244, 309] width 124 height 17
click at [263, 358] on span "SMOKE DETECTOR" at bounding box center [264, 351] width 32 height 19
type input "PU90-499R3"
type input "SMOKE DETECTOR"
click at [543, 313] on div at bounding box center [542, 310] width 16 height 16
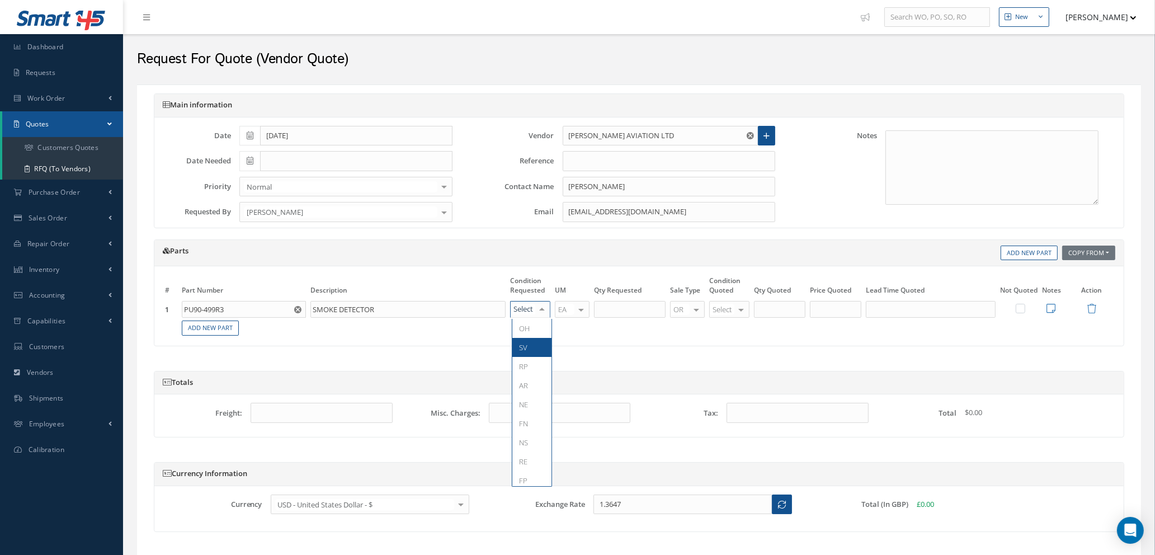
drag, startPoint x: 527, startPoint y: 347, endPoint x: 532, endPoint y: 341, distance: 8.0
click at [528, 346] on span "SV" at bounding box center [532, 347] width 39 height 19
click at [627, 306] on input "text" at bounding box center [630, 309] width 72 height 17
type input "1"
click at [741, 308] on div at bounding box center [742, 310] width 16 height 16
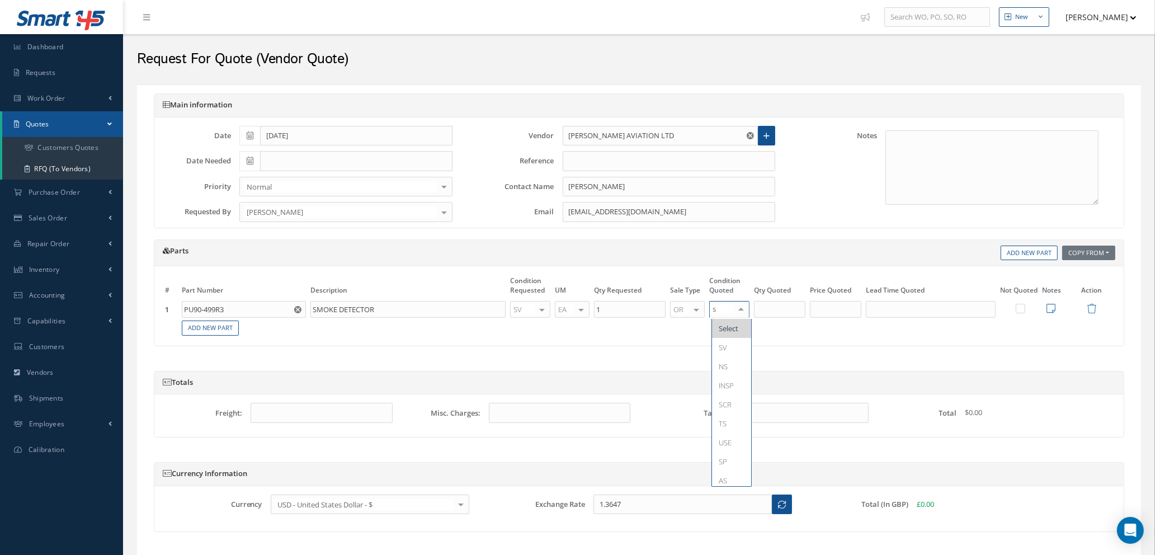
type input "sv"
click at [728, 327] on span "SV" at bounding box center [731, 328] width 39 height 19
type input "1"
click at [768, 310] on input "1" at bounding box center [779, 309] width 51 height 17
click at [842, 316] on input "text" at bounding box center [835, 309] width 51 height 17
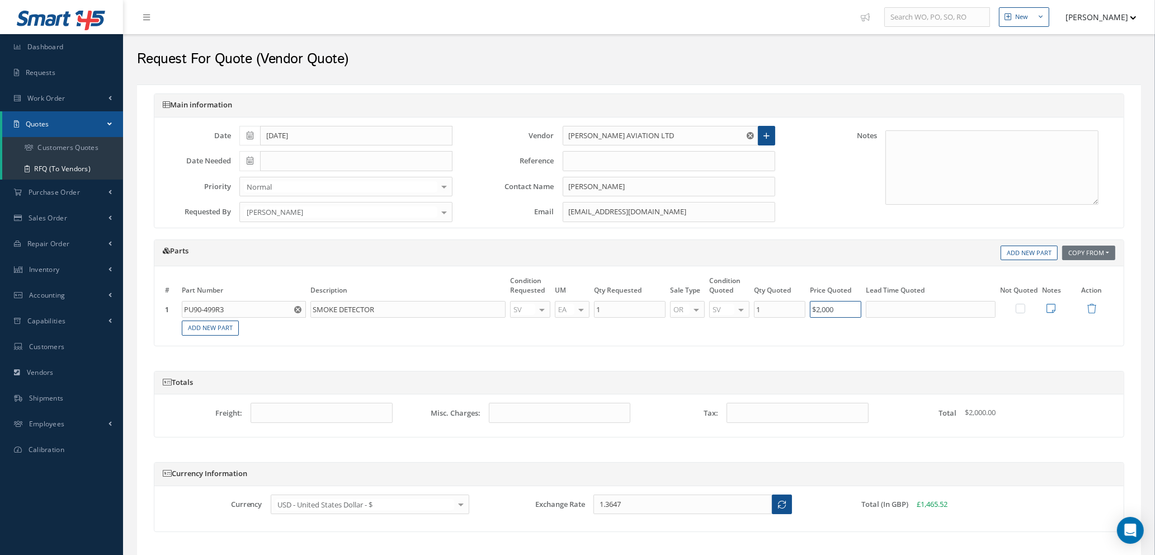
type input "$2,000"
click at [894, 309] on input "text" at bounding box center [931, 309] width 130 height 17
type input "2 DAYS"
click at [1052, 303] on icon at bounding box center [1051, 308] width 9 height 10
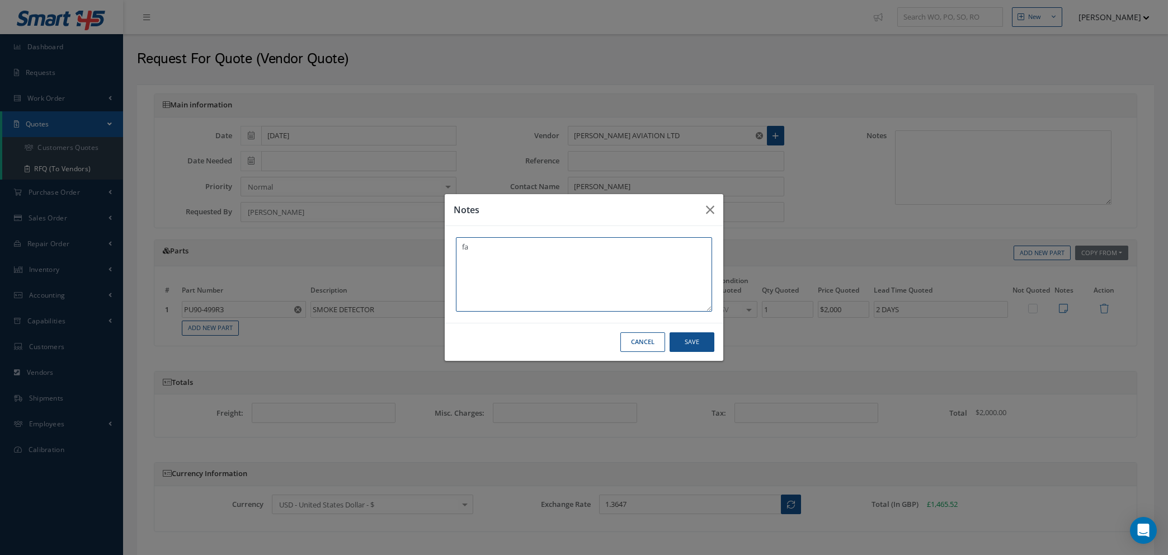
type textarea "f"
type textarea "FAA 8130-3 / EASA FORM 1 - 16TH JAN 2025"
click at [684, 339] on button "Save" at bounding box center [692, 342] width 45 height 20
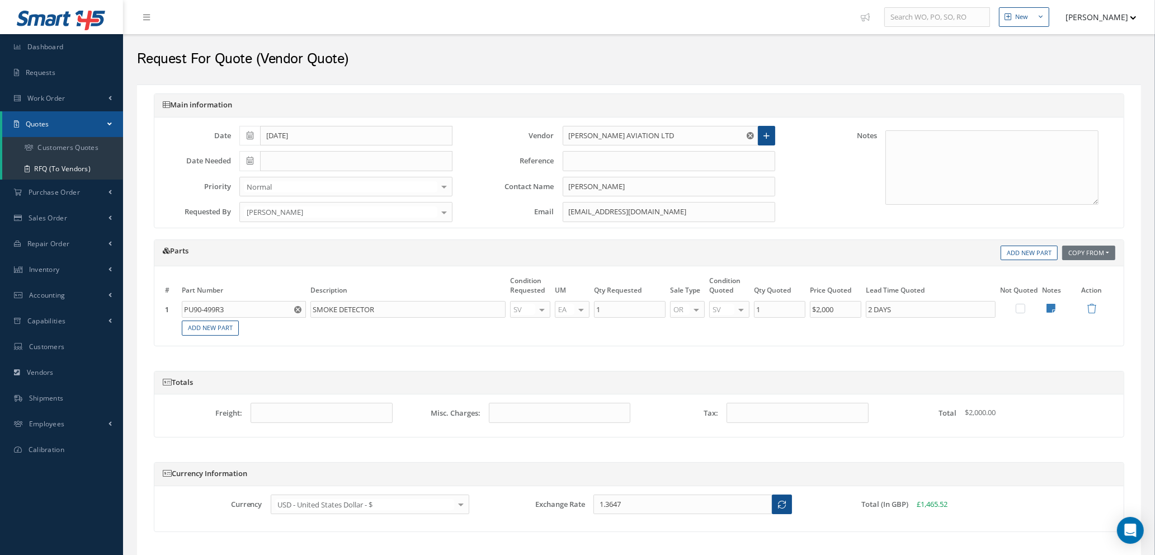
click at [744, 307] on div at bounding box center [742, 310] width 16 height 16
type input "RP"
click at [732, 334] on span "RP" at bounding box center [731, 328] width 39 height 19
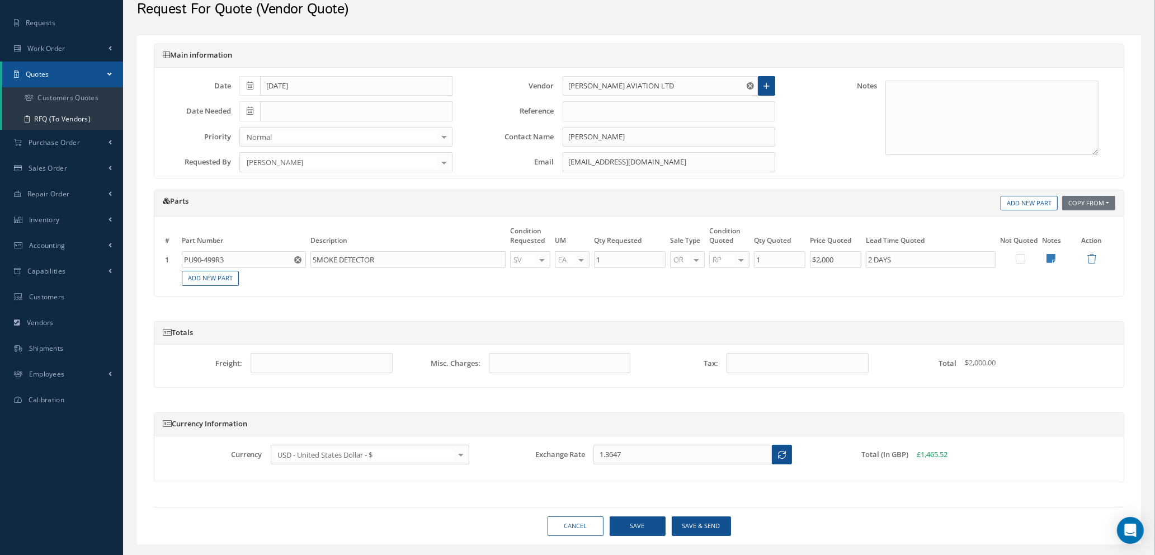
scroll to position [76, 0]
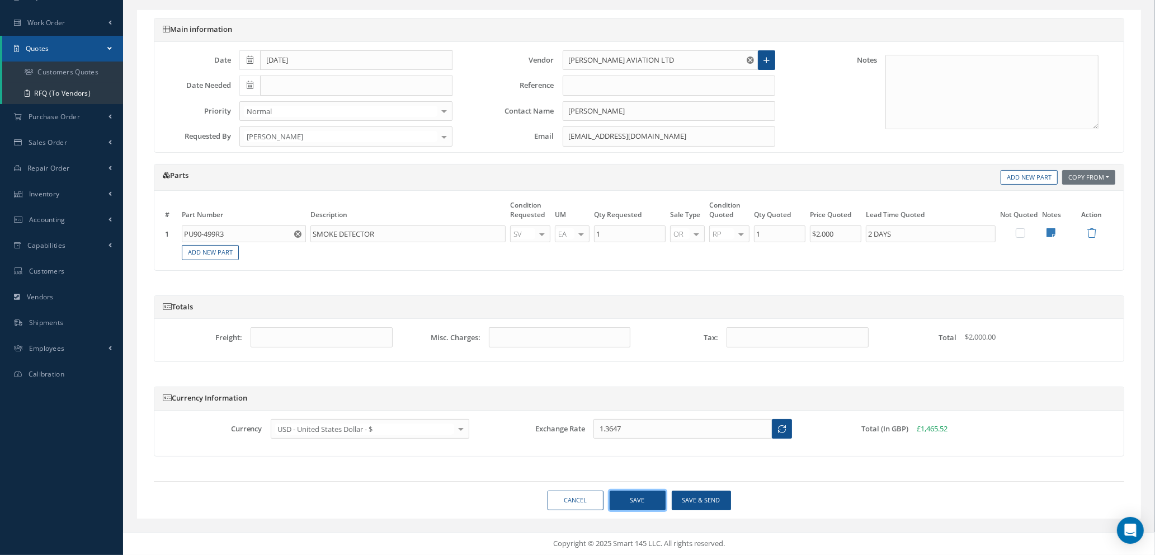
click at [628, 500] on button "Save" at bounding box center [638, 501] width 56 height 20
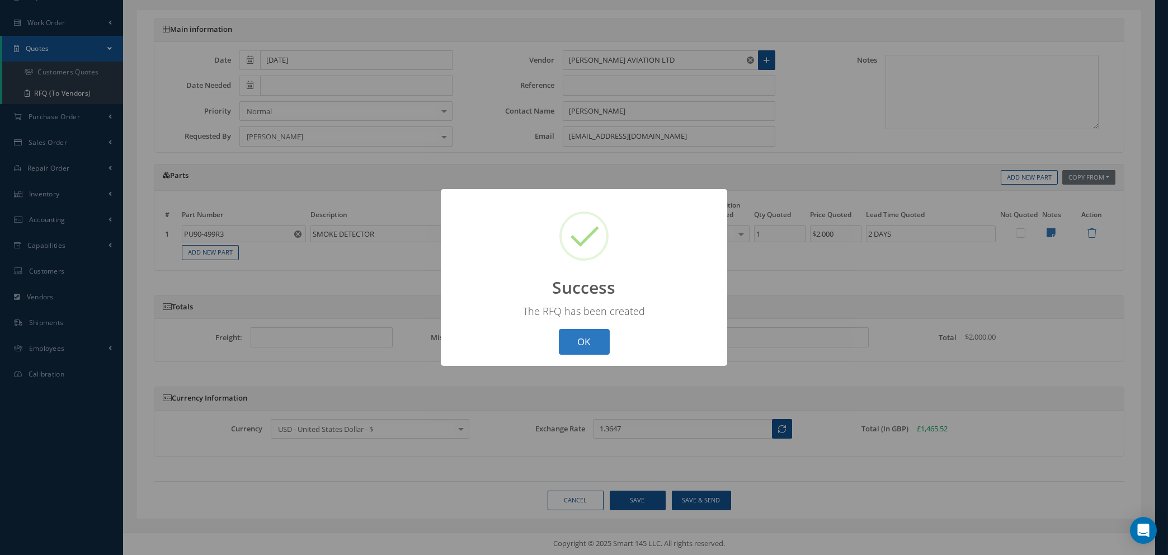
click at [586, 345] on button "OK" at bounding box center [584, 342] width 51 height 26
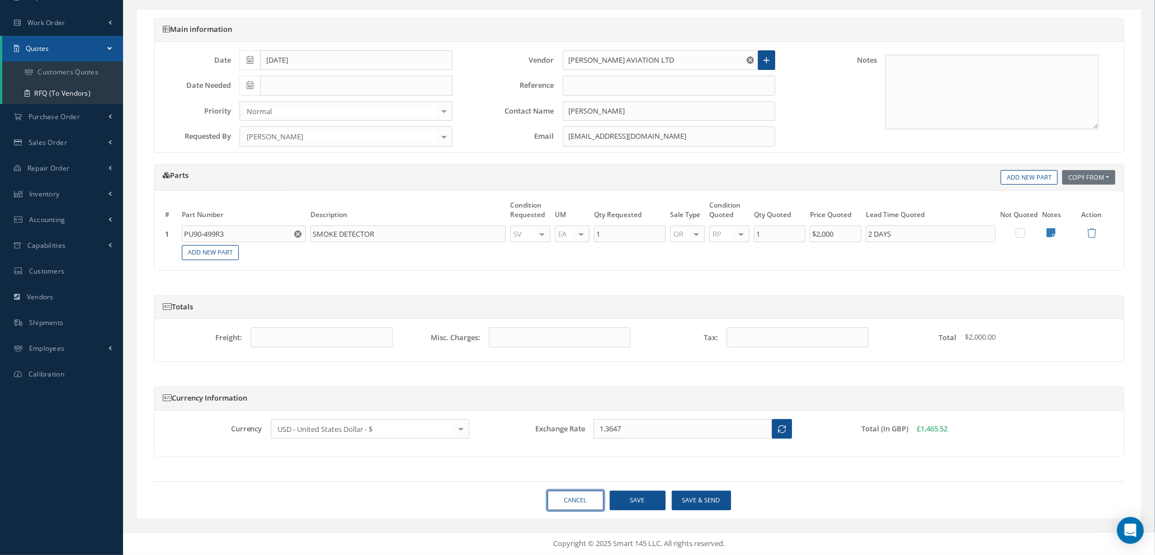
click at [577, 500] on link "Cancel" at bounding box center [576, 501] width 56 height 20
select select "25"
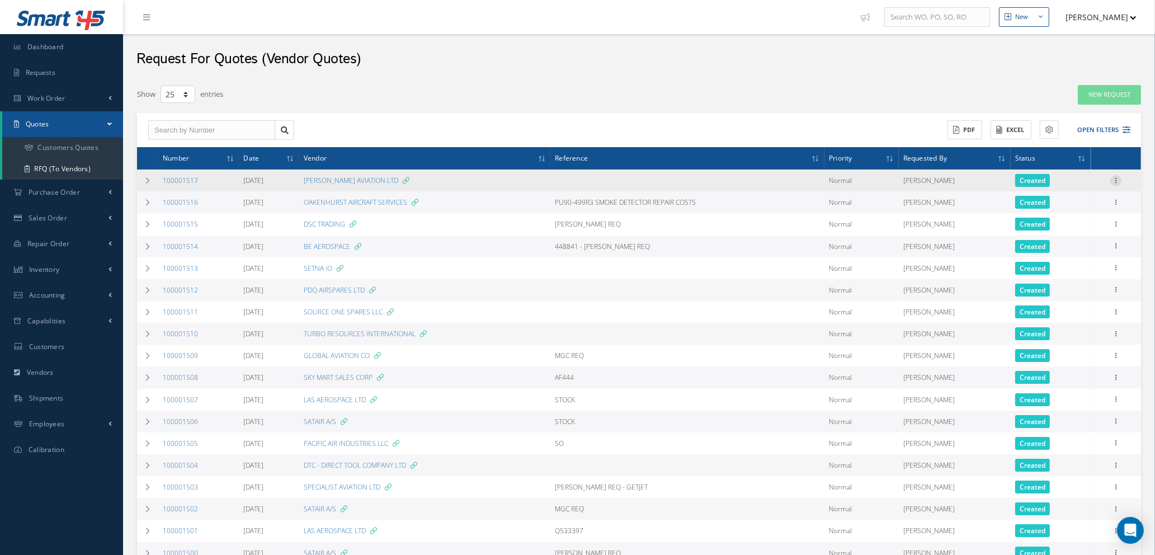
click at [1119, 180] on icon at bounding box center [1116, 179] width 11 height 9
click at [1052, 205] on link "Edit" at bounding box center [1065, 202] width 88 height 15
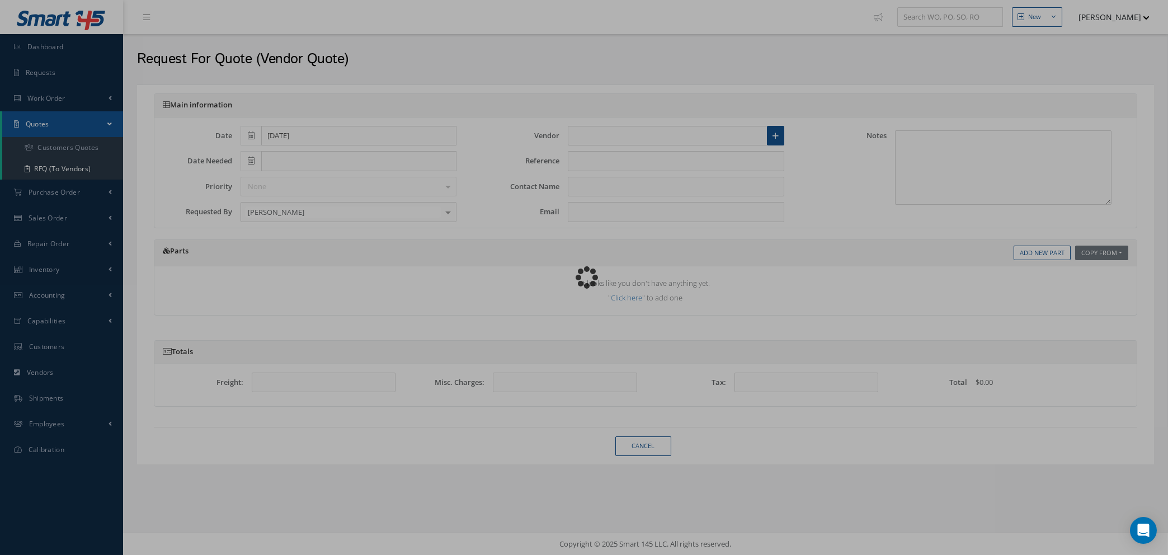
type input "MEL AVIATION LTD"
type input "KYLIE BUTCHER"
type input "spares@melaviation.co.uk"
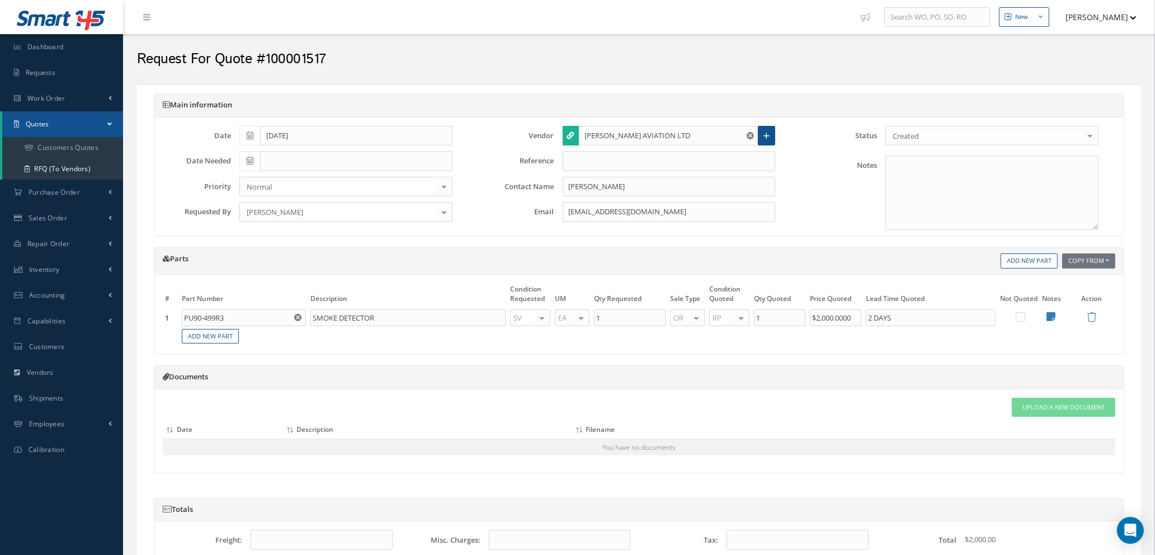
click at [1035, 397] on div "Attach File(s) Click inside this area or drag and drop to select file to upload…" at bounding box center [639, 430] width 970 height 83
click at [1035, 404] on span "Upload a New Document" at bounding box center [1064, 408] width 82 height 10
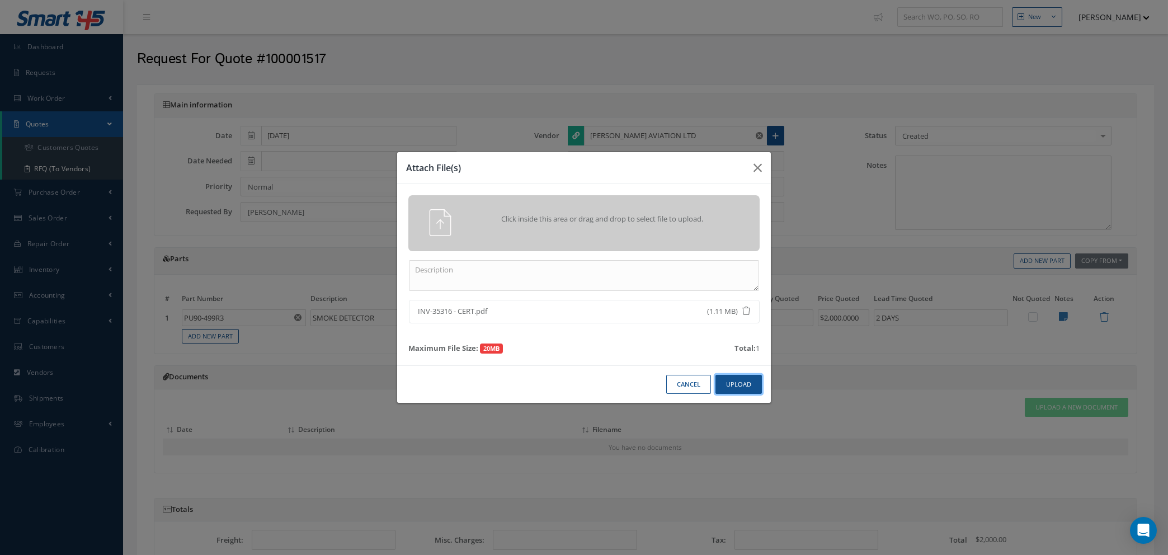
click at [741, 386] on button "Upload" at bounding box center [739, 385] width 46 height 20
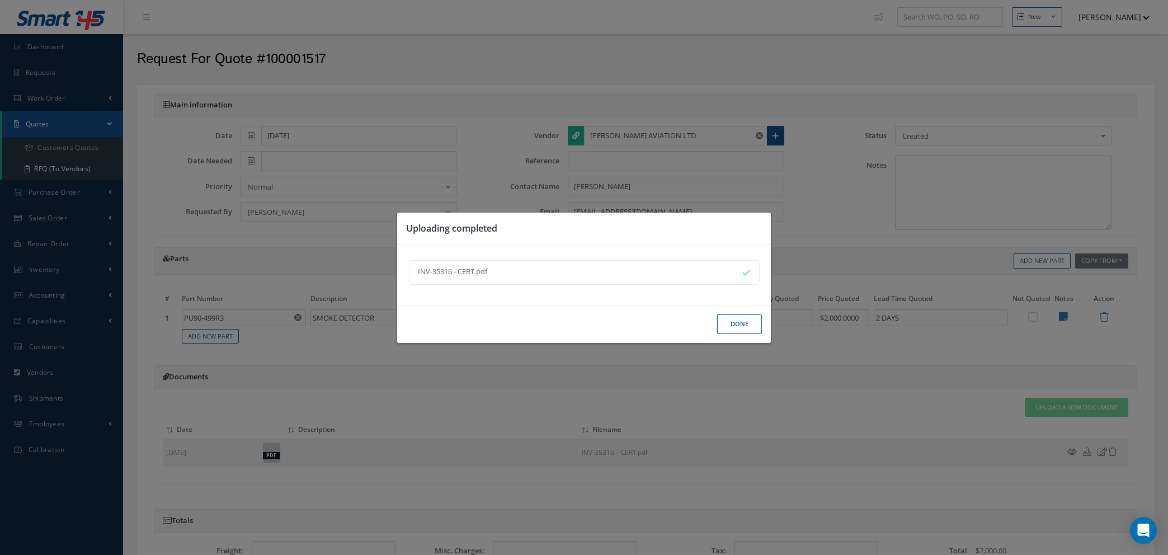
click at [731, 326] on button "Done" at bounding box center [739, 324] width 45 height 20
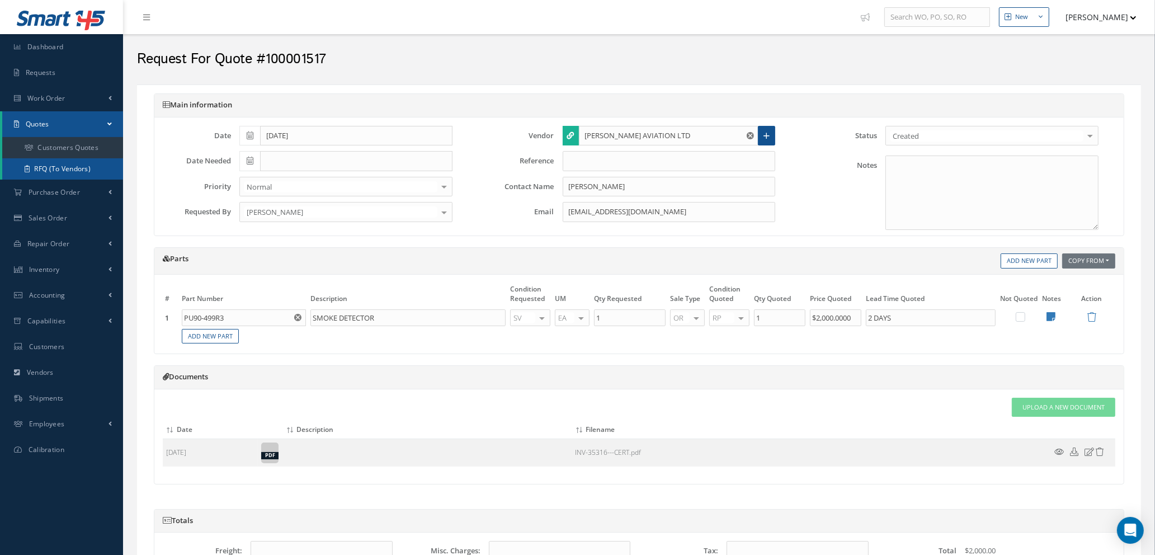
click at [50, 168] on link "RFQ (To Vendors)" at bounding box center [62, 168] width 121 height 21
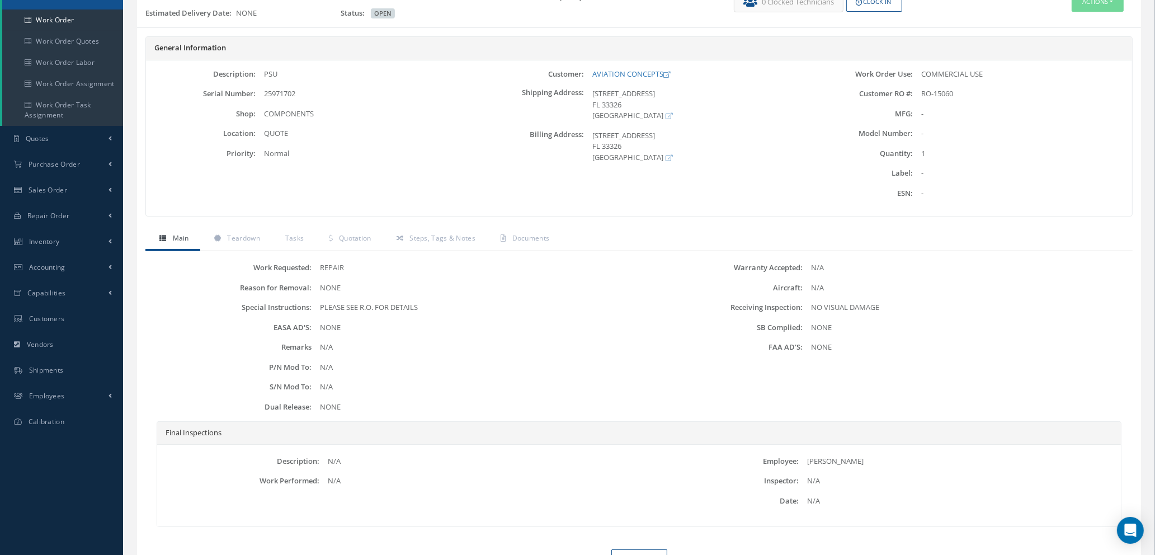
scroll to position [76, 0]
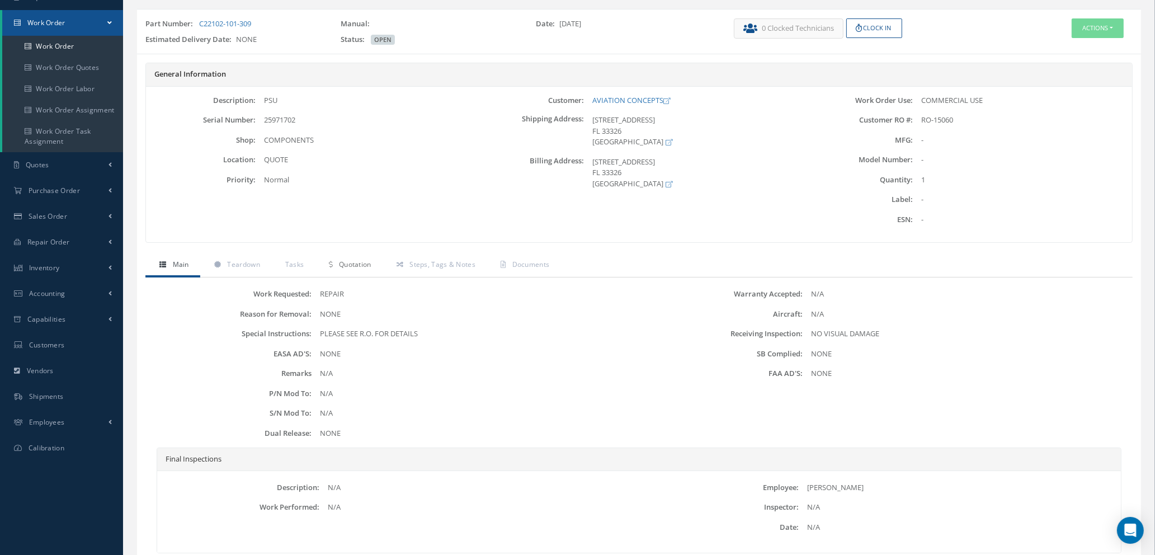
click at [359, 258] on link "Quotation" at bounding box center [348, 265] width 67 height 23
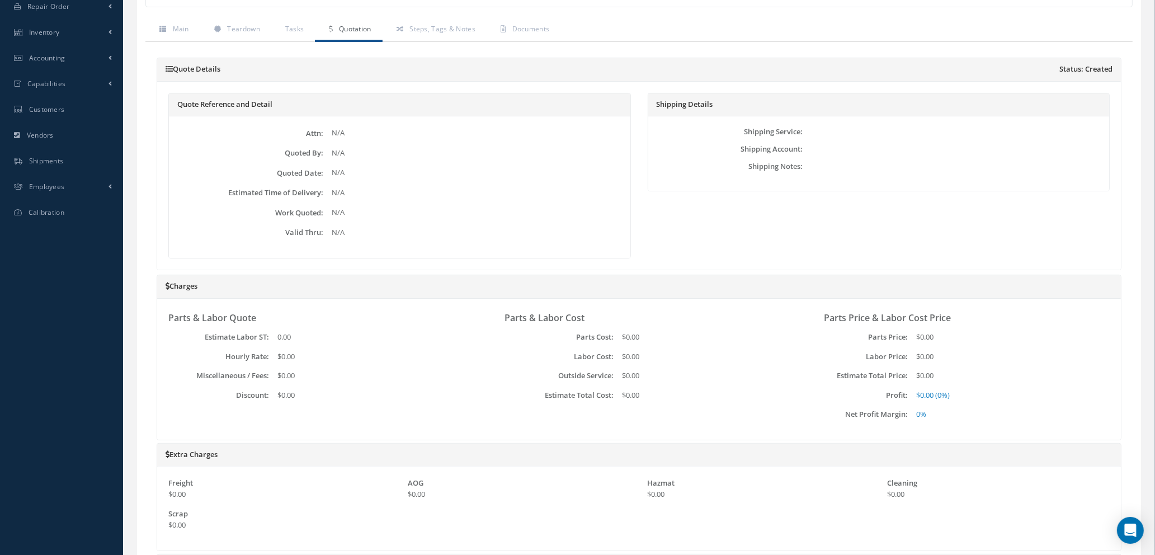
scroll to position [227, 0]
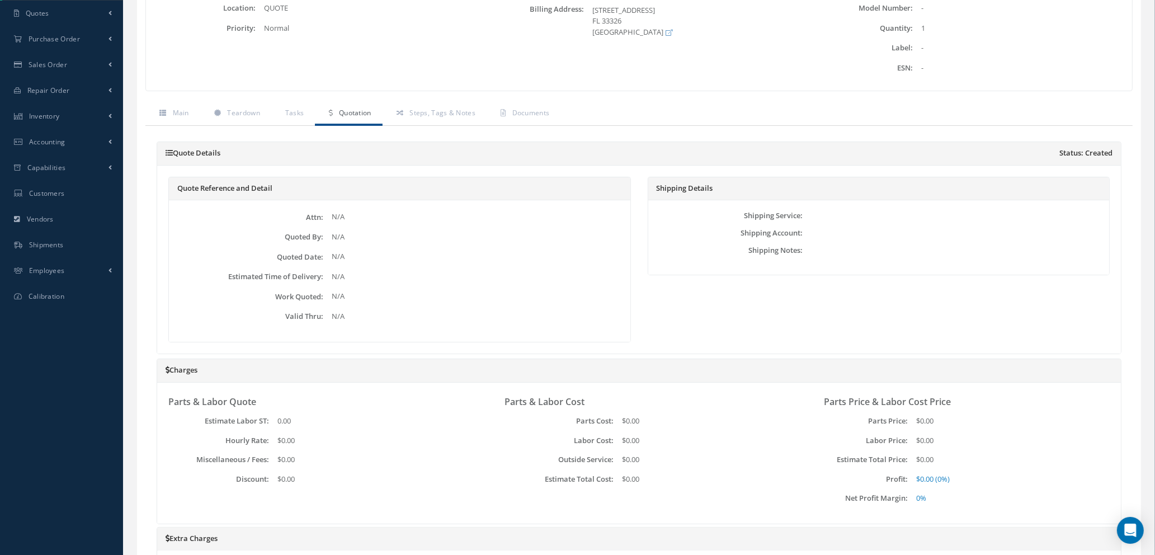
click at [354, 114] on span "Quotation" at bounding box center [355, 113] width 32 height 10
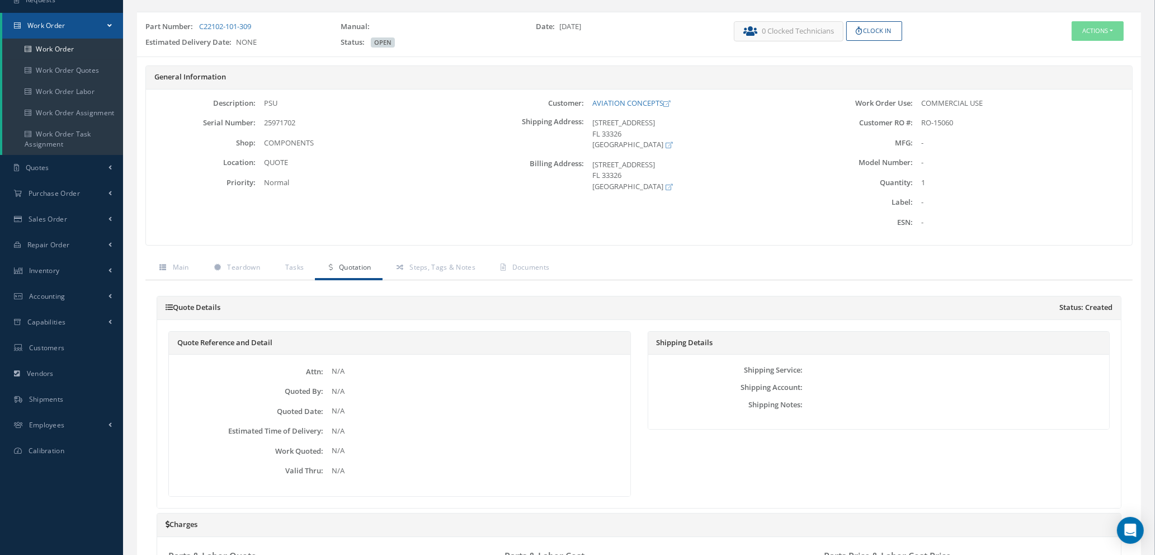
scroll to position [0, 0]
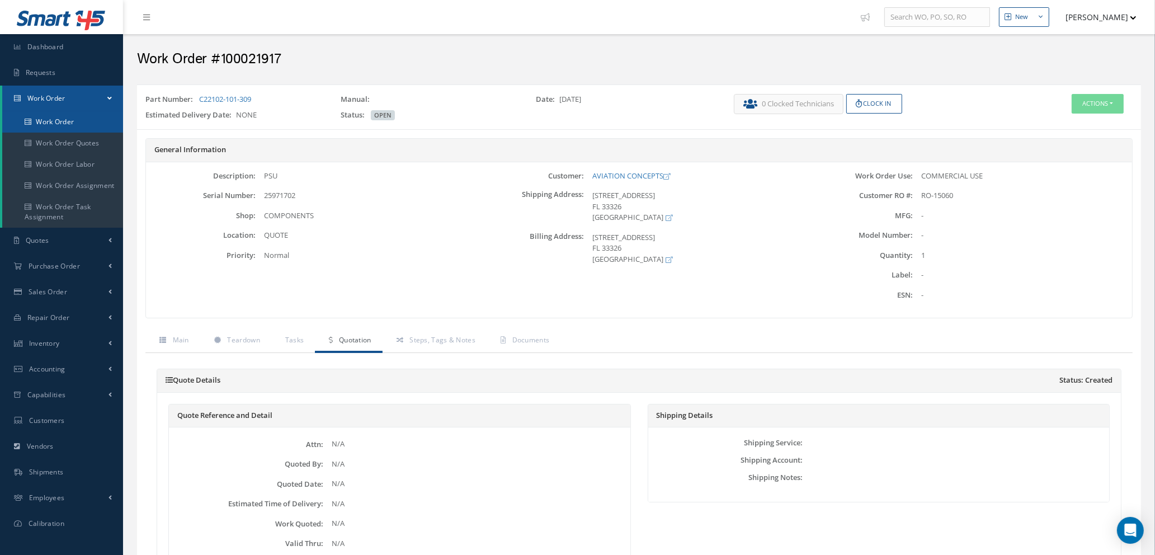
click at [65, 121] on link "Work Order" at bounding box center [62, 121] width 121 height 21
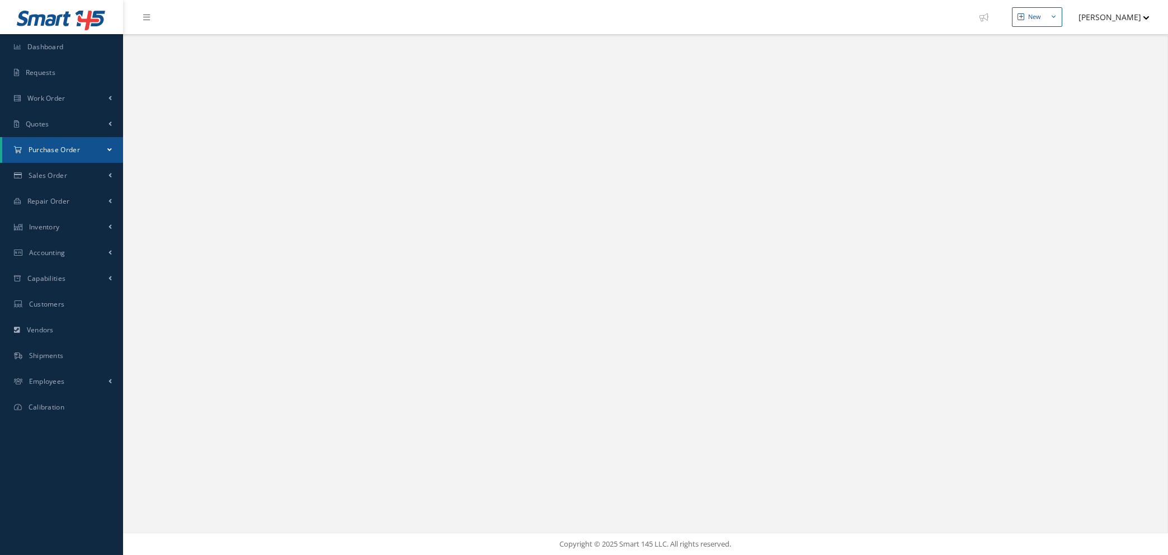
select select "25"
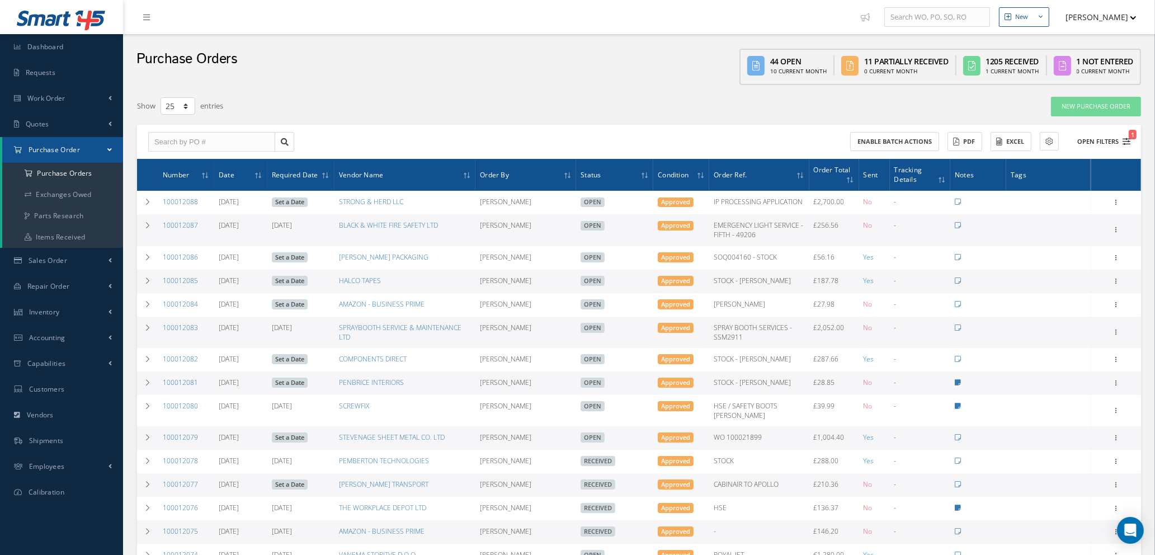
click at [1129, 139] on icon "1" at bounding box center [1127, 142] width 8 height 8
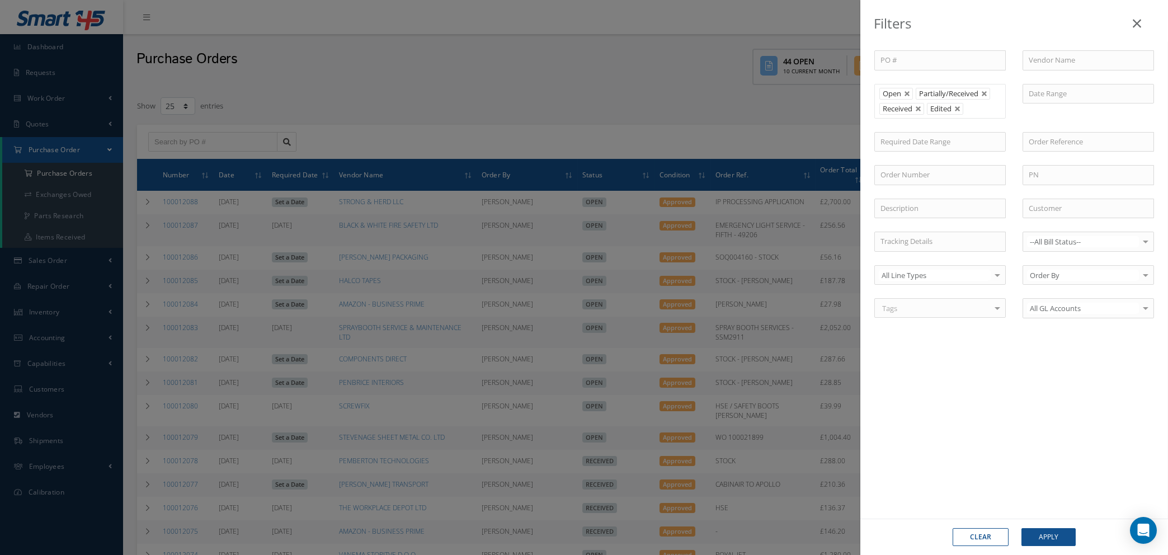
click at [977, 537] on button "Clear" at bounding box center [981, 537] width 56 height 18
type input "All Status"
click at [1057, 62] on input "text" at bounding box center [1088, 60] width 131 height 20
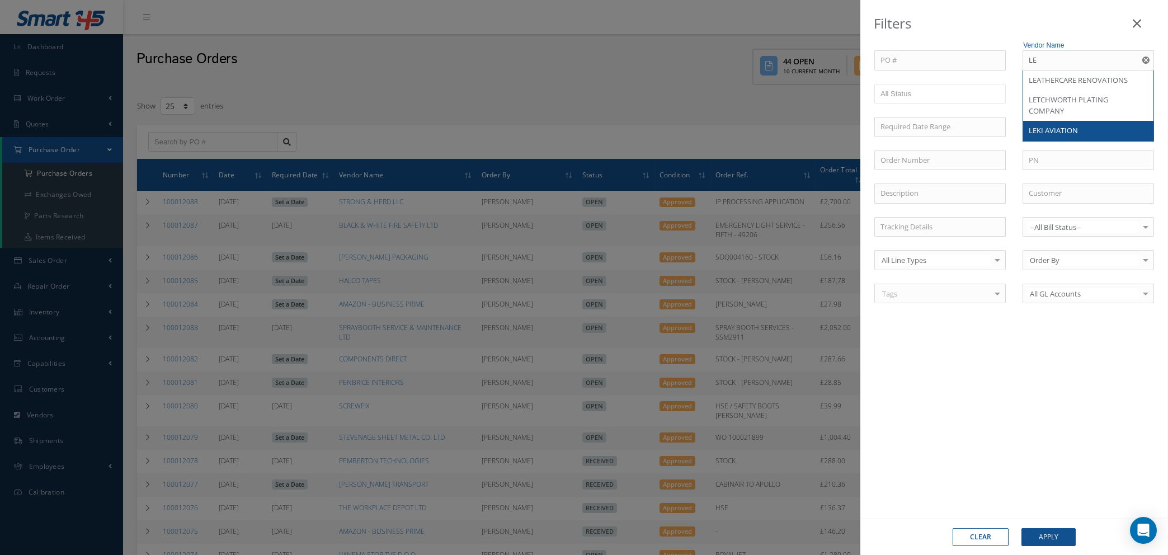
click at [1051, 128] on span "LEKI AVIATION" at bounding box center [1053, 130] width 49 height 10
type input "LEKI AVIATION"
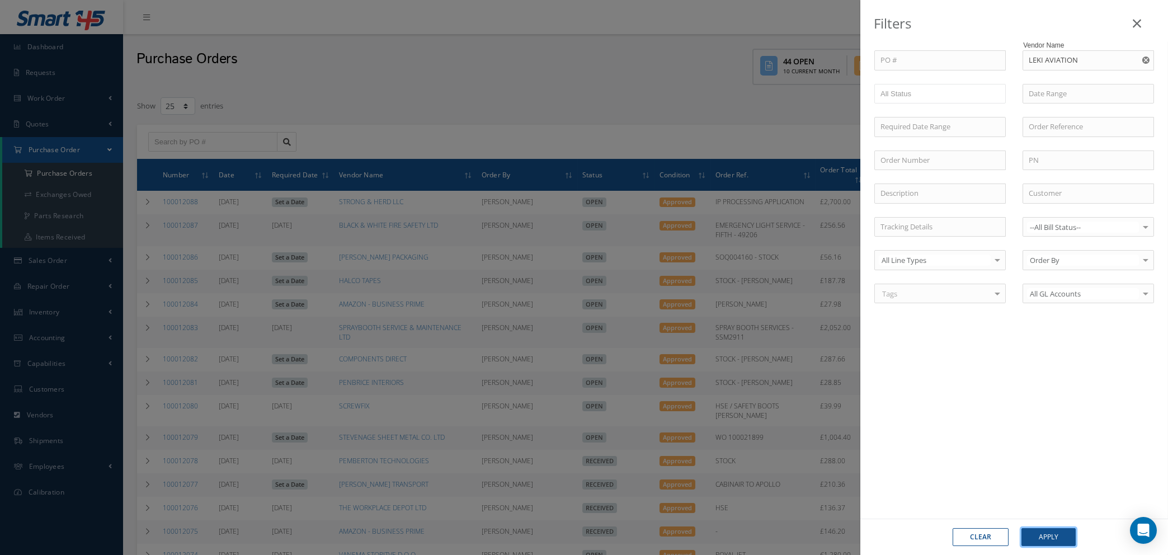
click at [1047, 538] on button "Apply" at bounding box center [1049, 537] width 54 height 18
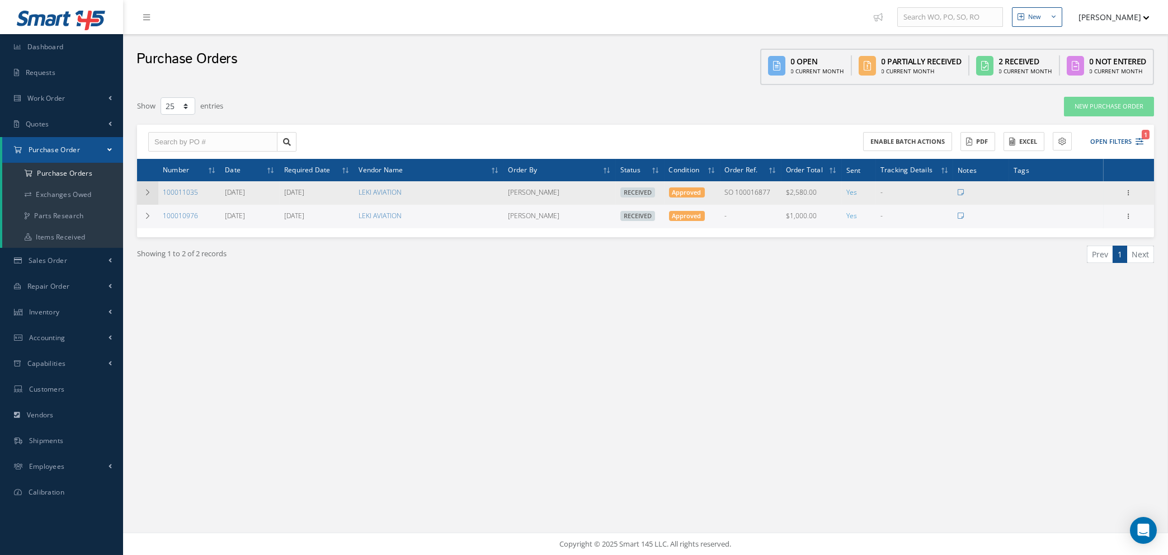
click at [138, 191] on td at bounding box center [147, 192] width 21 height 23
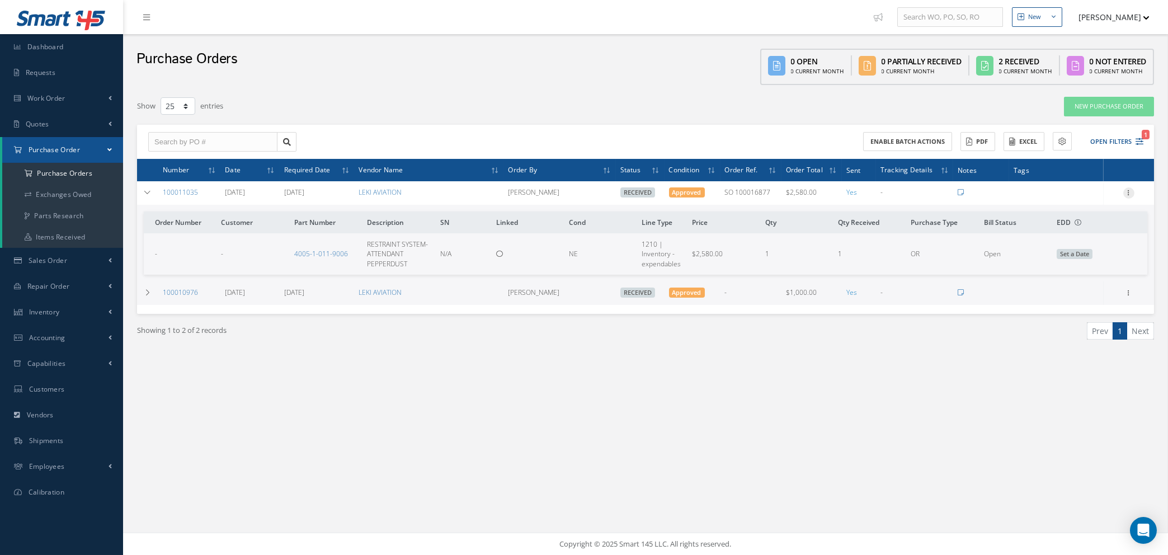
click at [1130, 187] on icon at bounding box center [1129, 191] width 11 height 9
click at [1071, 216] on link "Show" at bounding box center [1077, 215] width 88 height 15
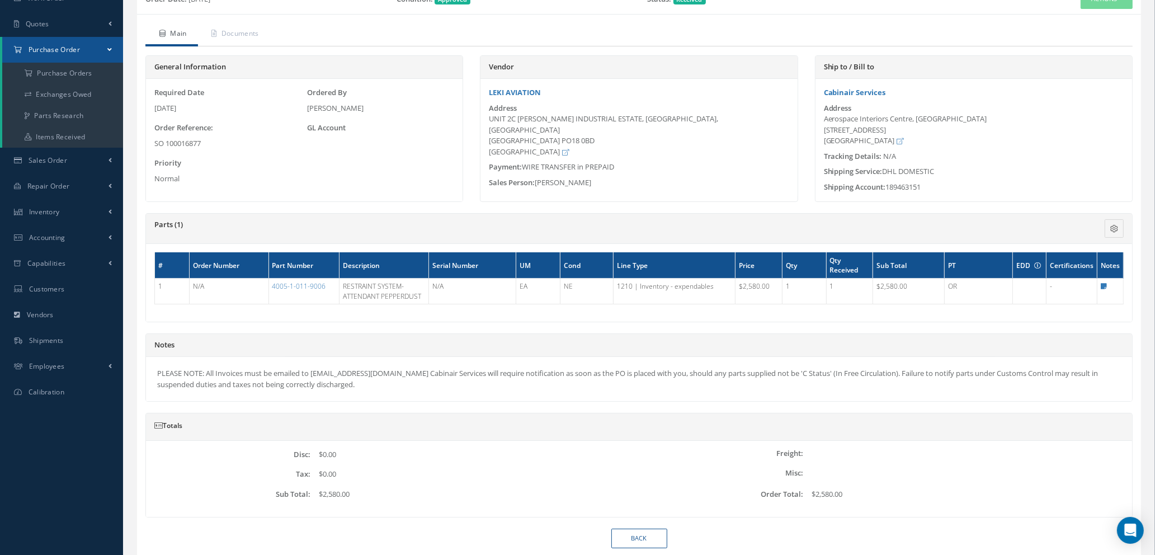
scroll to position [147, 0]
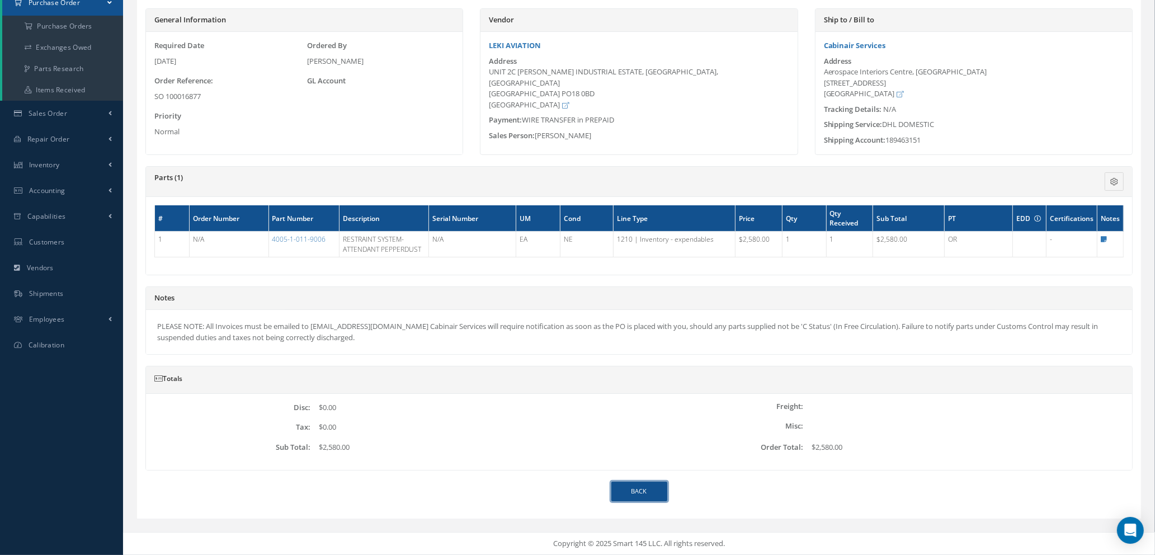
click at [642, 494] on link "Back" at bounding box center [640, 492] width 56 height 20
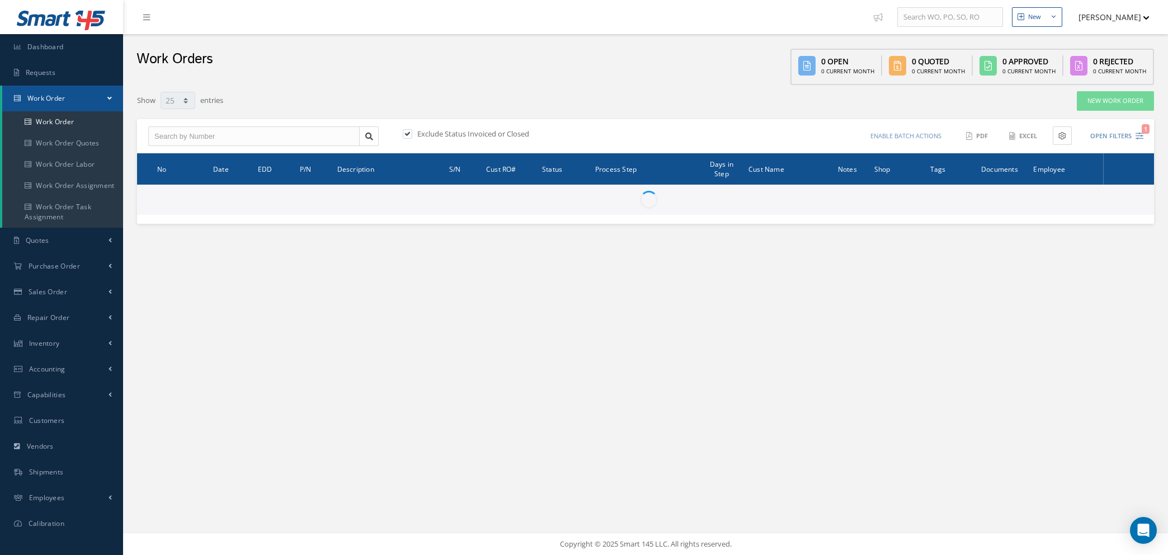
select select "25"
click at [280, 136] on input "text" at bounding box center [253, 136] width 211 height 20
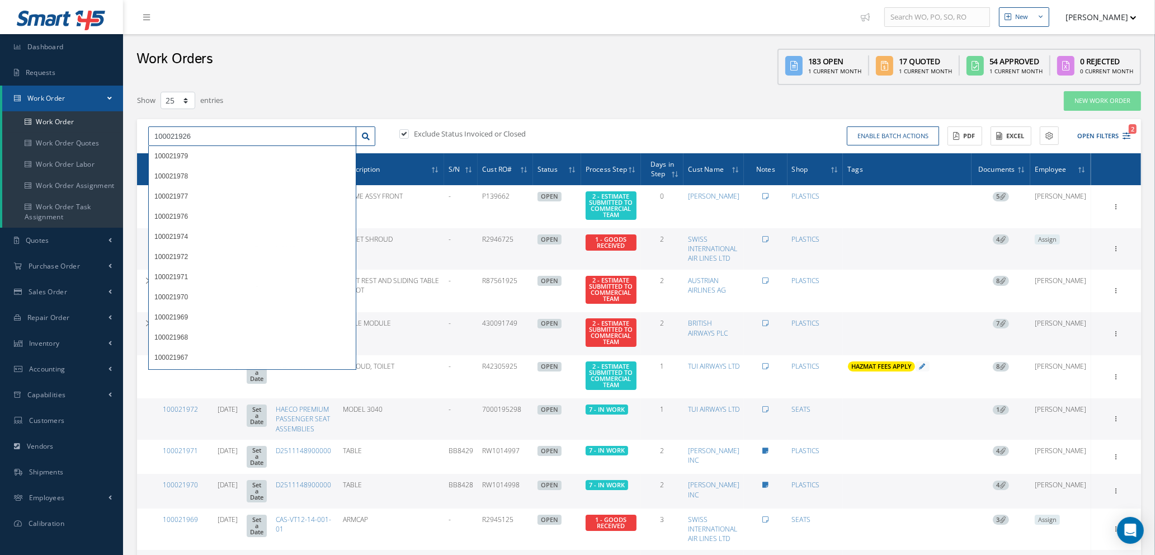
type input "100021926"
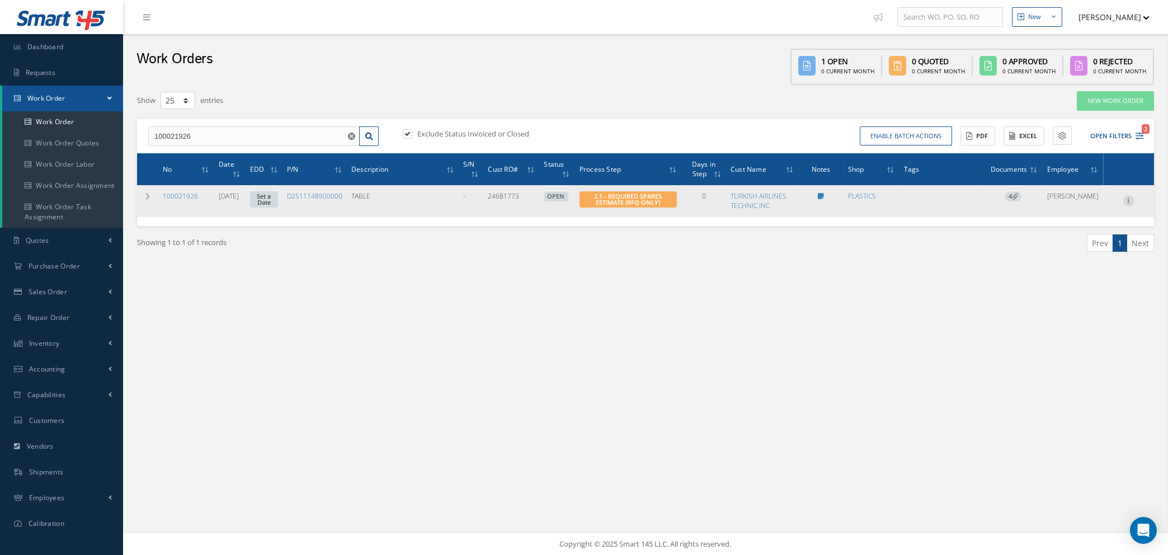
click at [1131, 199] on icon at bounding box center [1129, 199] width 11 height 9
click at [1075, 227] on link "Edit" at bounding box center [1077, 222] width 88 height 15
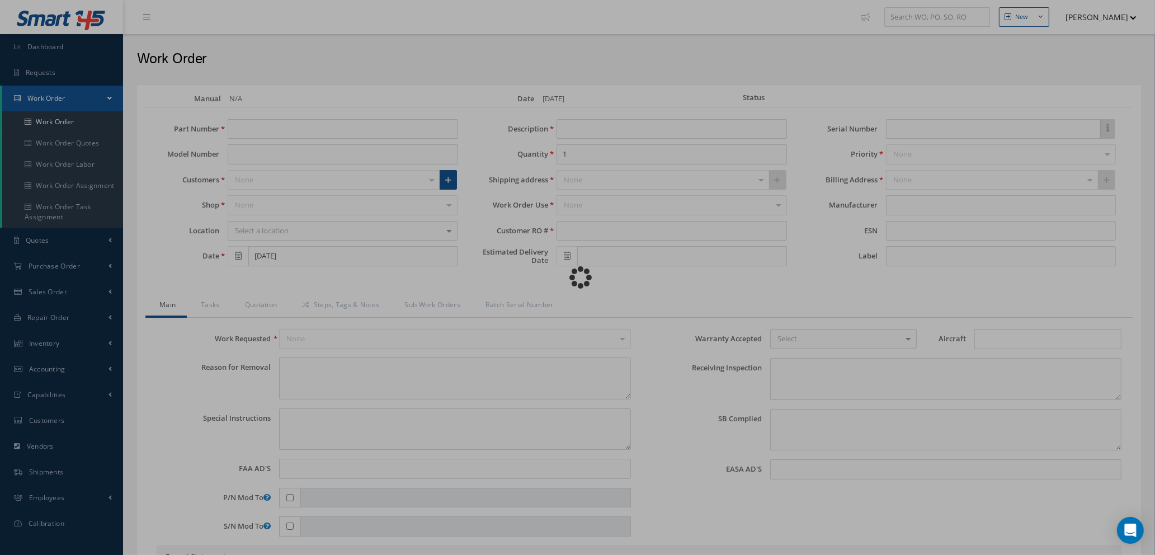
type input "D2511148900000"
type input "09/16/2025"
type input "TABLE"
type input "24681773"
type textarea "NONE"
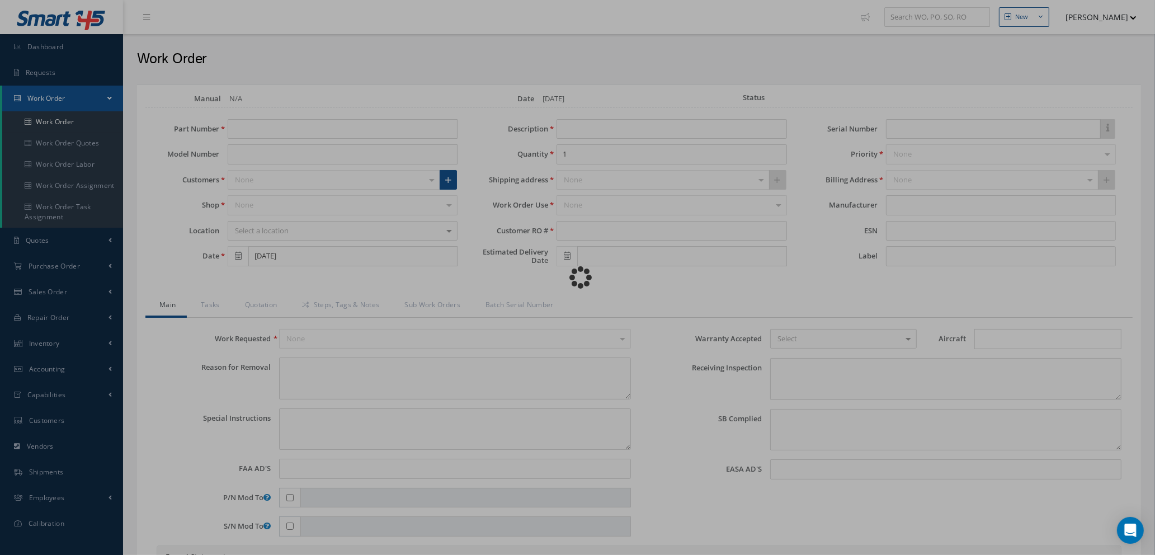
type textarea "PLEASE SEE R.O. FOR DETAILS"
type input "NONE"
type textarea "NO VISUAL DAMAGE"
type textarea "NONE"
type input "NONE"
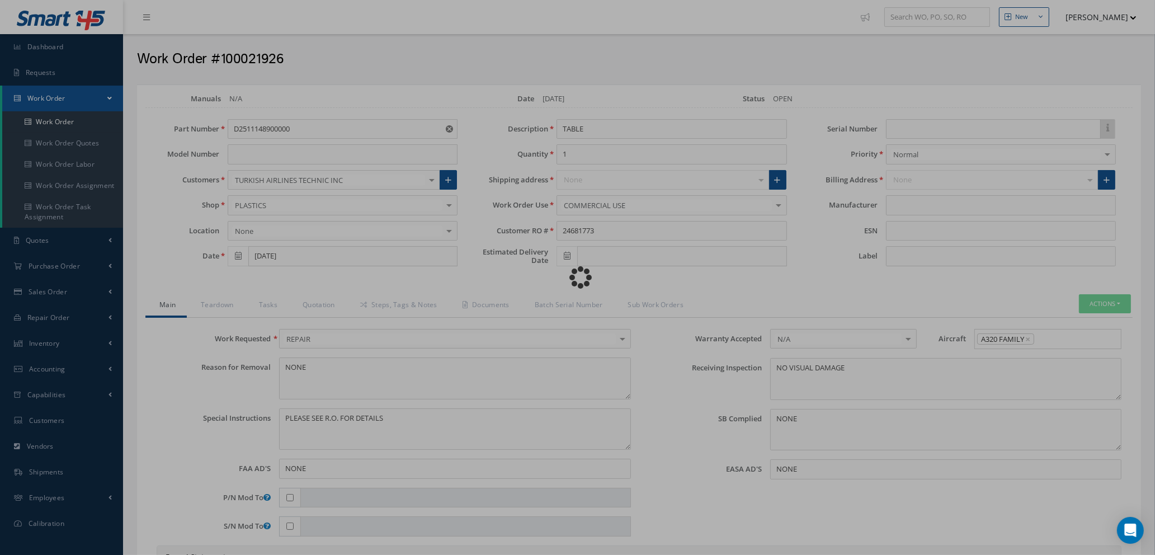
type input "$3,498"
type input "AEROKNOW"
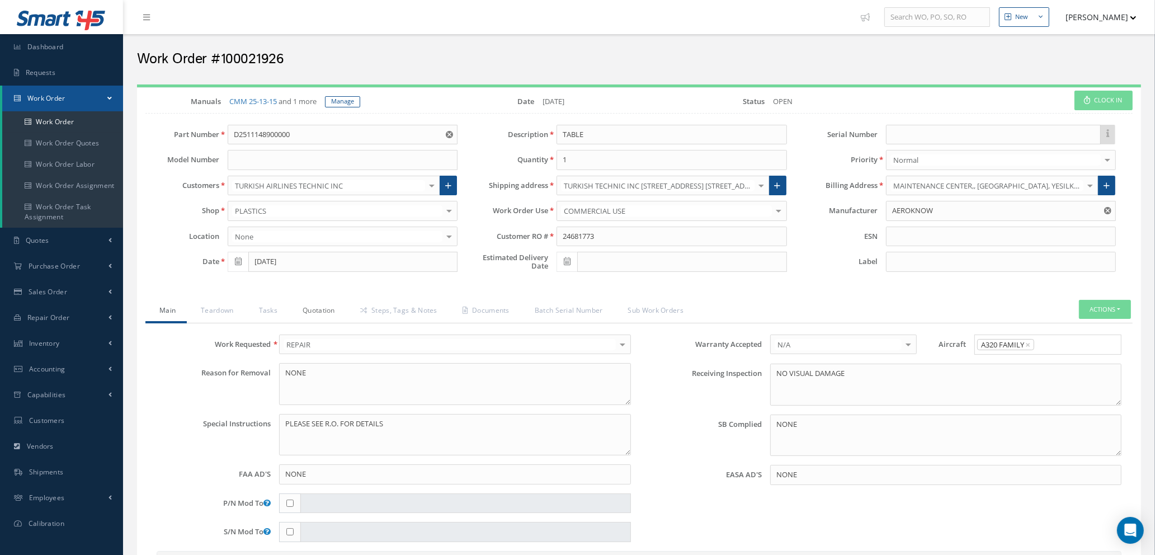
click at [327, 307] on link "Quotation" at bounding box center [318, 311] width 58 height 23
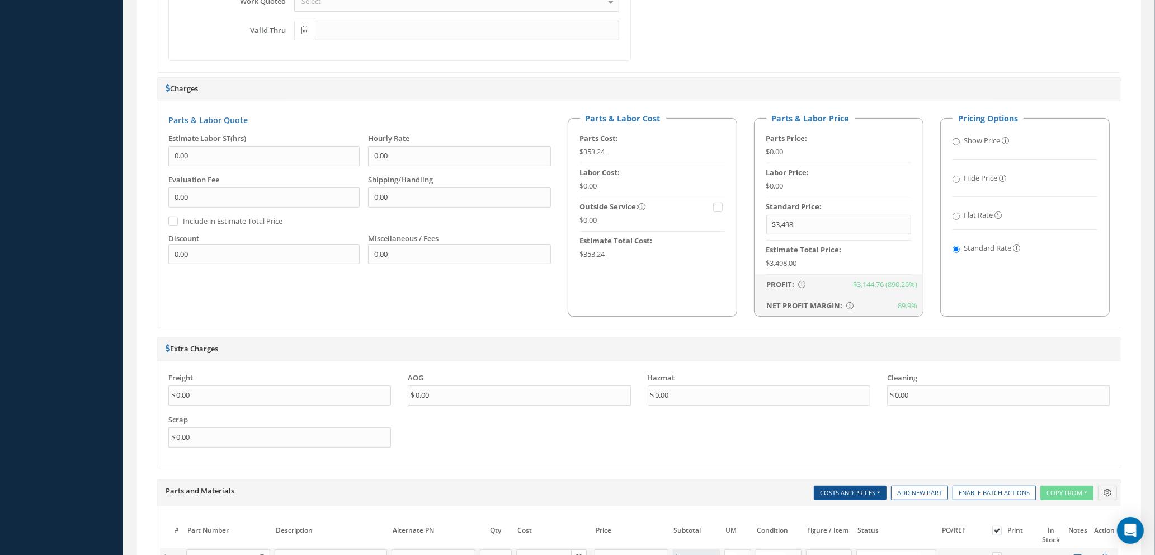
scroll to position [755, 0]
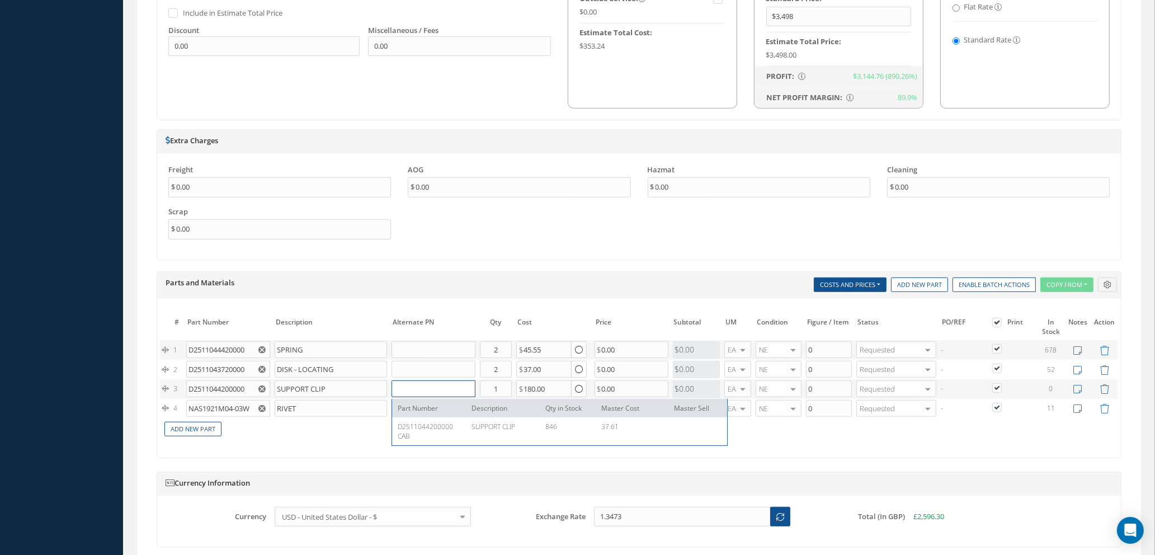
click at [415, 391] on input "text" at bounding box center [433, 388] width 83 height 17
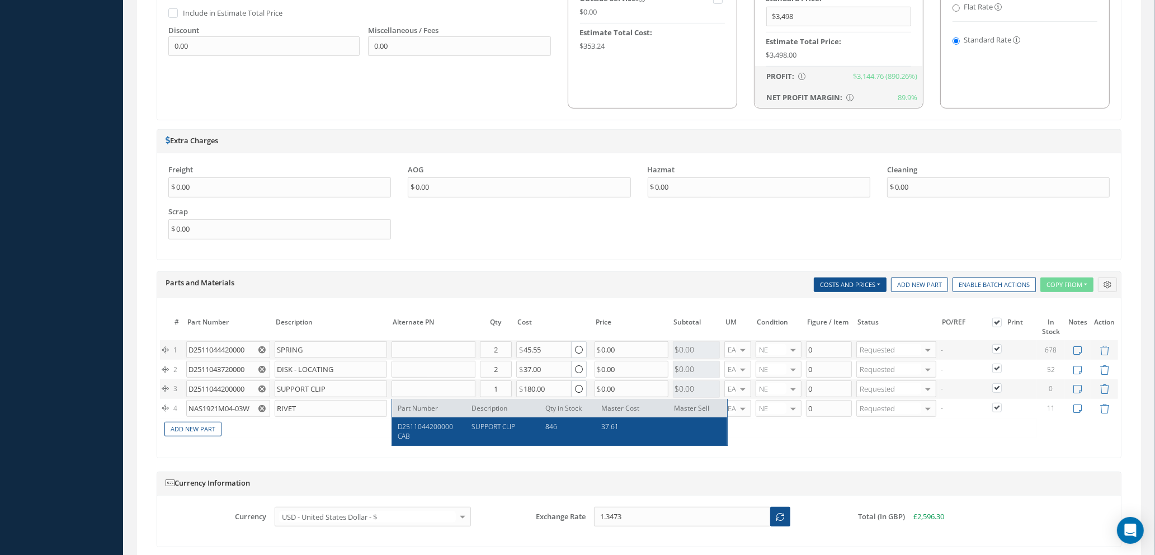
click at [415, 427] on span "D2511044200000CAB" at bounding box center [425, 431] width 55 height 19
type input "D2511044200000CAB"
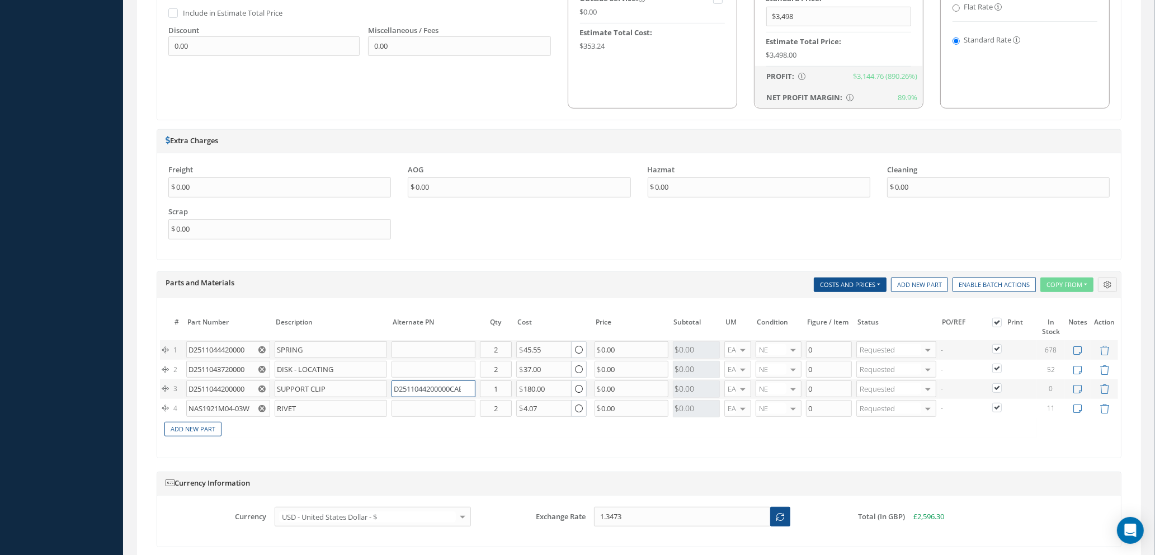
click at [441, 391] on input "D2511044200000CAB" at bounding box center [433, 388] width 83 height 17
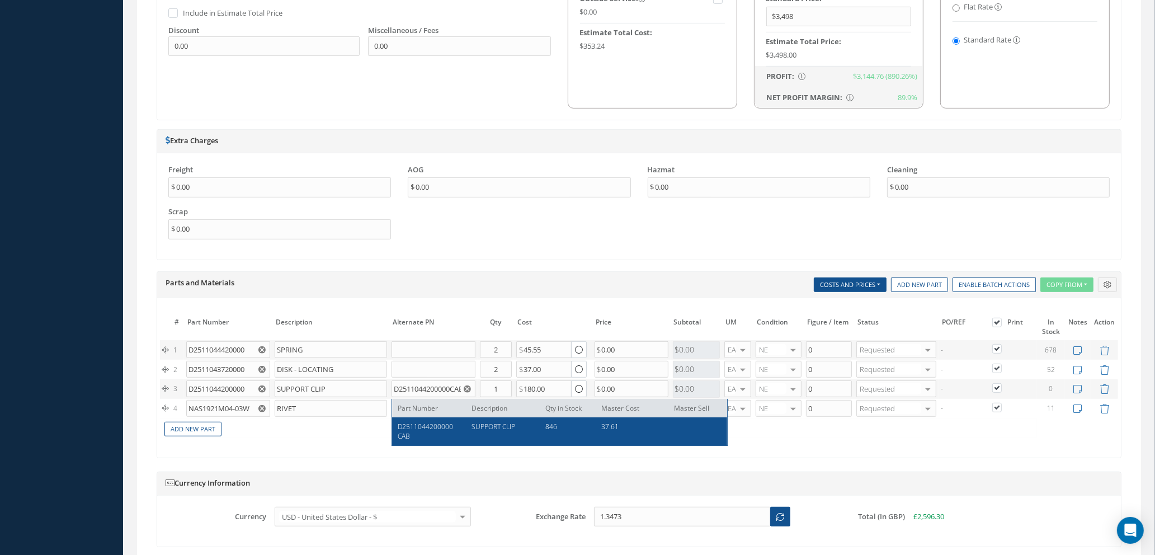
click at [492, 458] on div "The prices highlighted in Red are not current, please update the information on…" at bounding box center [639, 377] width 964 height 159
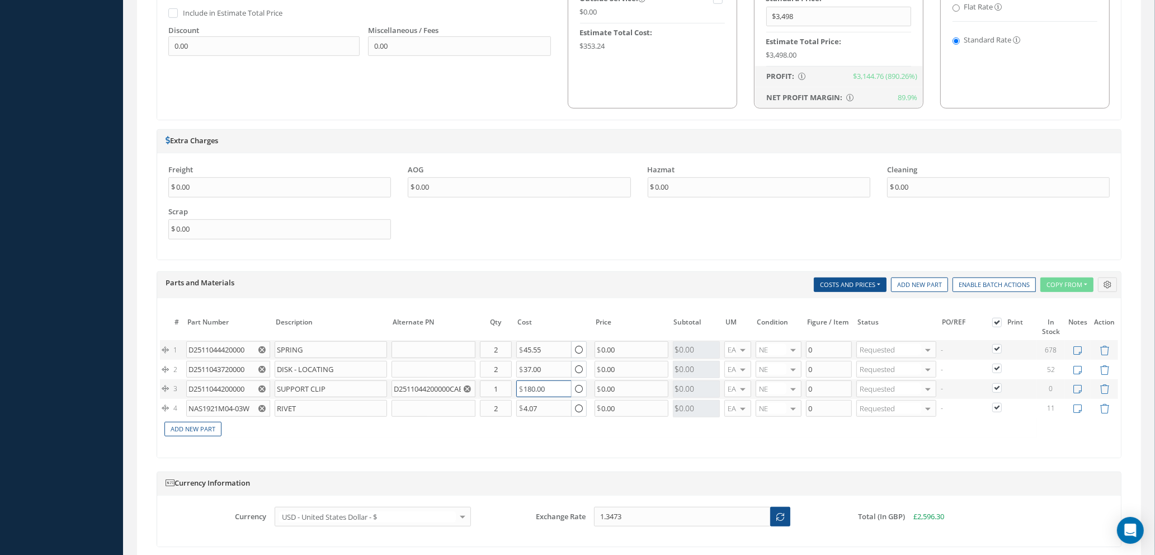
drag, startPoint x: 549, startPoint y: 391, endPoint x: 445, endPoint y: 391, distance: 103.5
click at [445, 391] on tr "3 D2511044200000 SUPPORT CLIP D2511044200000CAB Part Number Description Qty in …" at bounding box center [639, 389] width 958 height 20
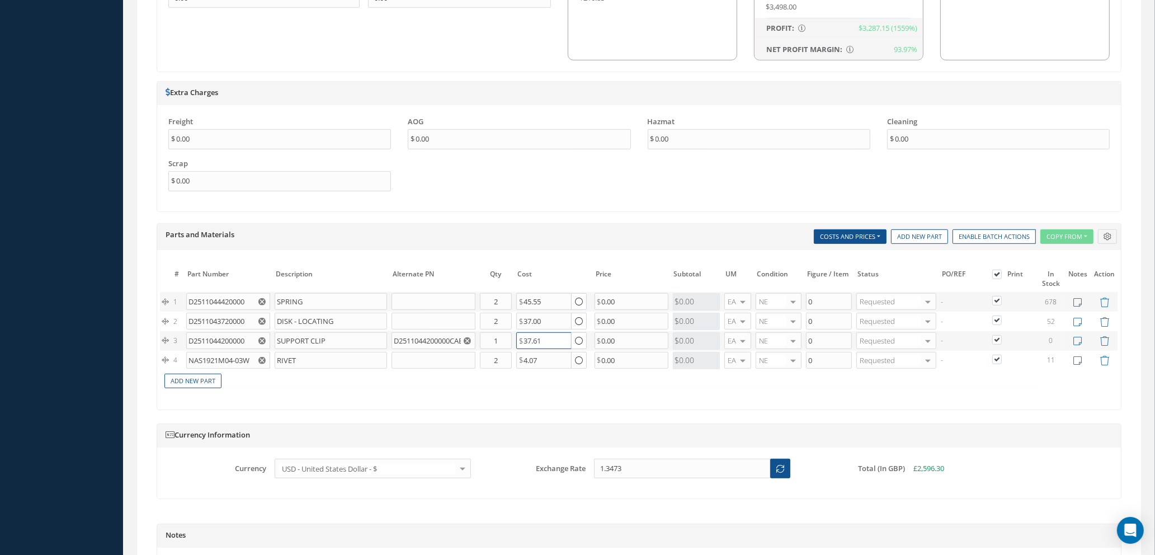
scroll to position [839, 0]
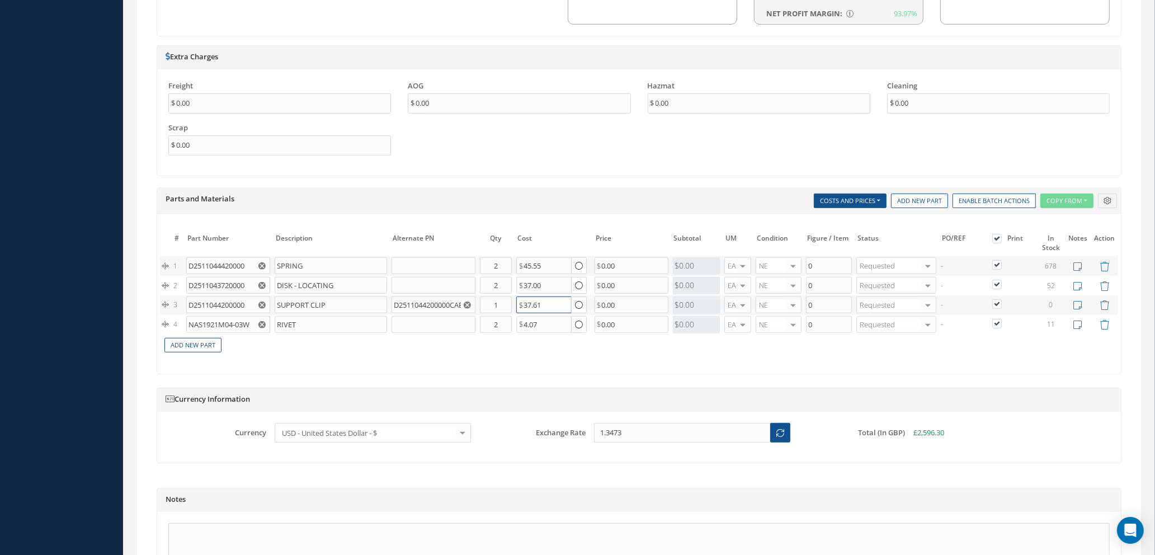
type input "37.61"
click at [1079, 306] on icon at bounding box center [1078, 305] width 8 height 10
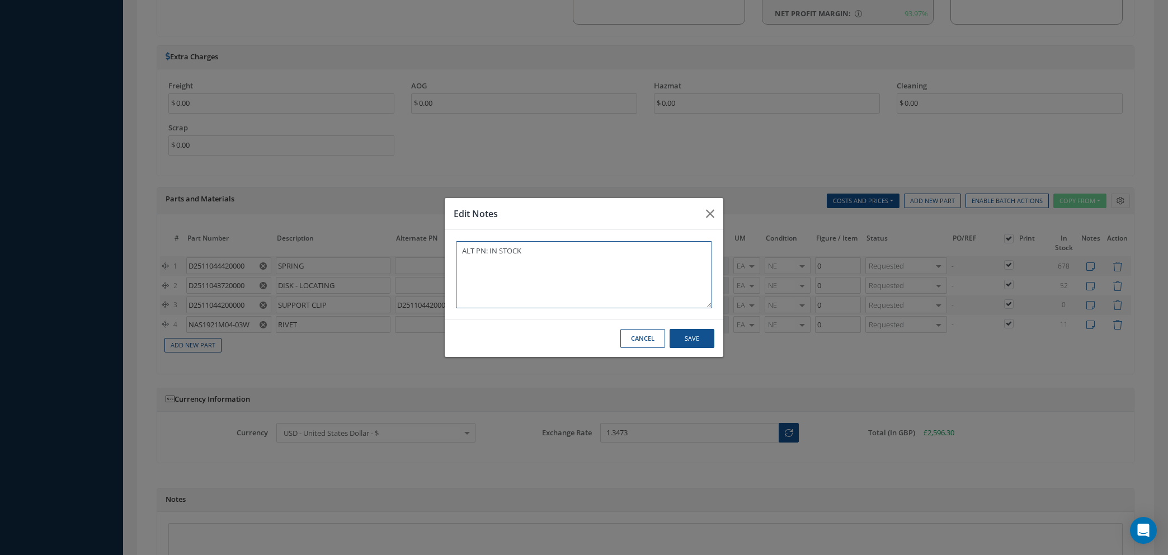
type textarea "ALT PN: IN STOCK"
click at [689, 342] on button "Save" at bounding box center [692, 339] width 45 height 20
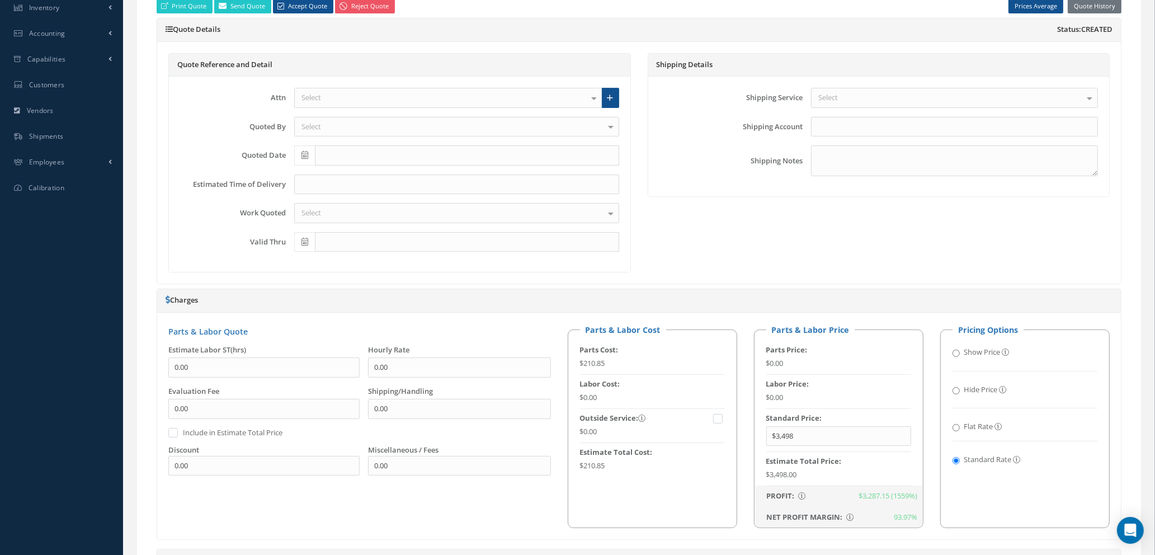
scroll to position [0, 0]
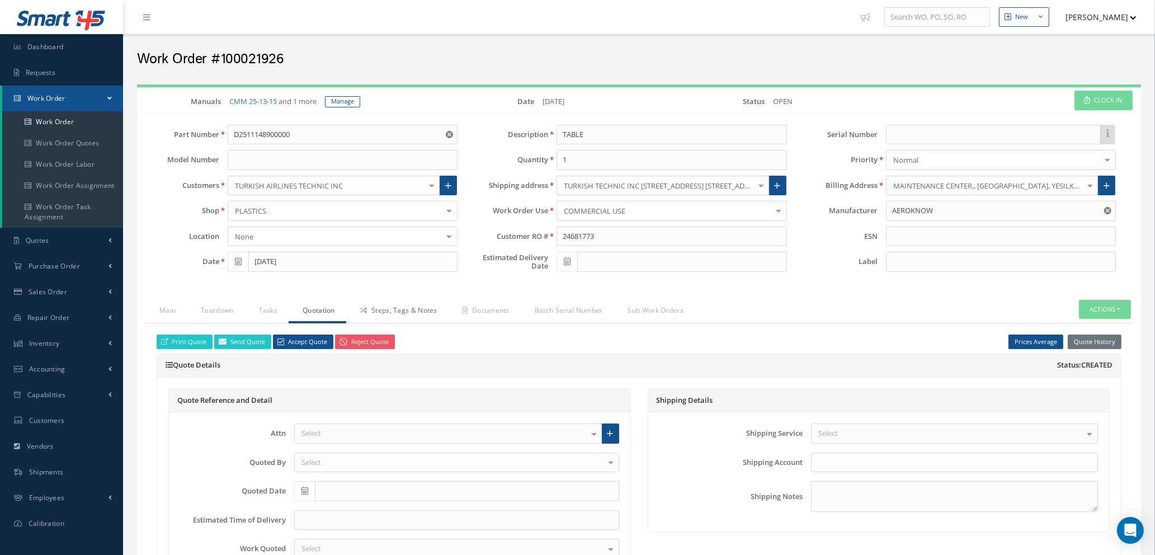
click at [394, 314] on link "Steps, Tags & Notes" at bounding box center [397, 311] width 102 height 23
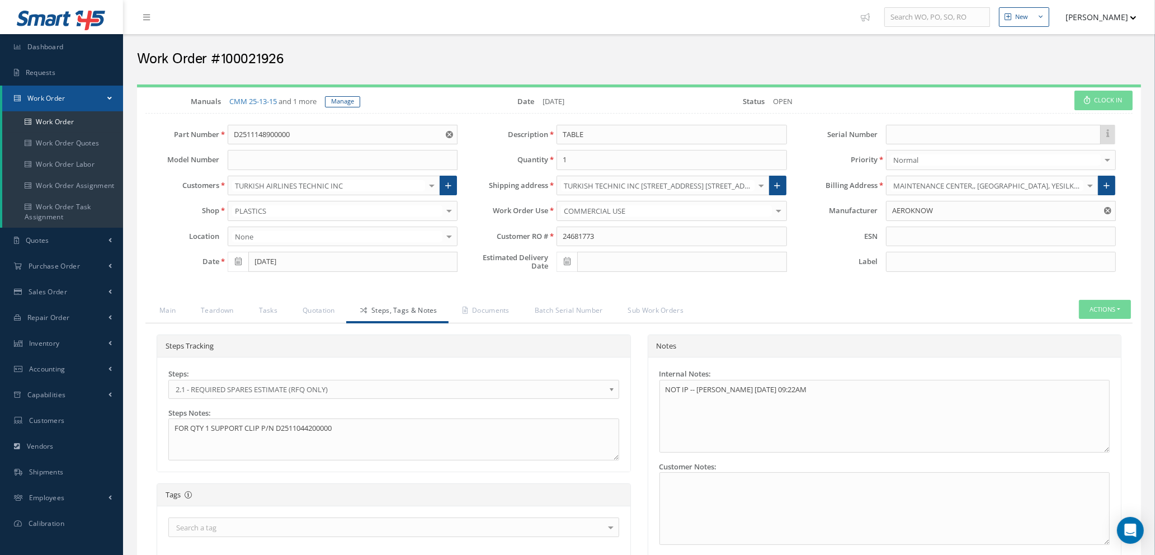
click at [610, 386] on b at bounding box center [614, 392] width 10 height 18
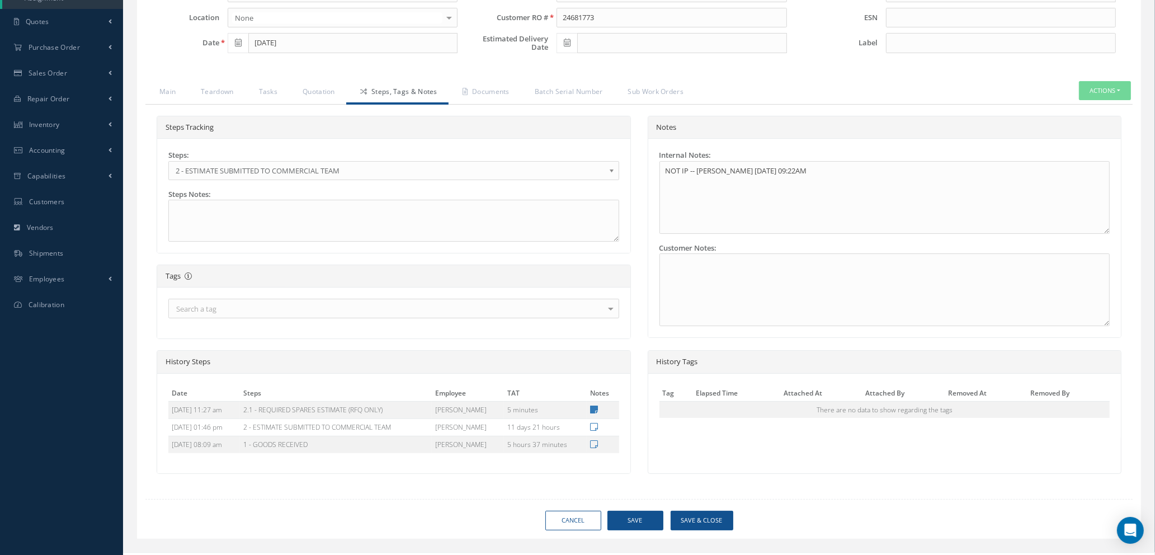
scroll to position [237, 0]
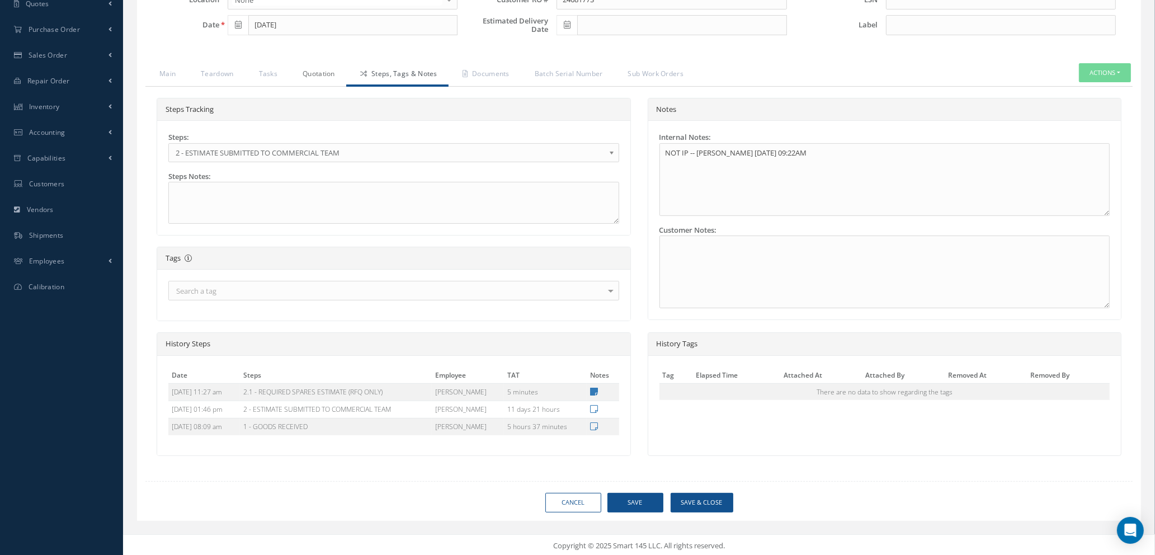
click at [315, 74] on link "Quotation" at bounding box center [318, 74] width 58 height 23
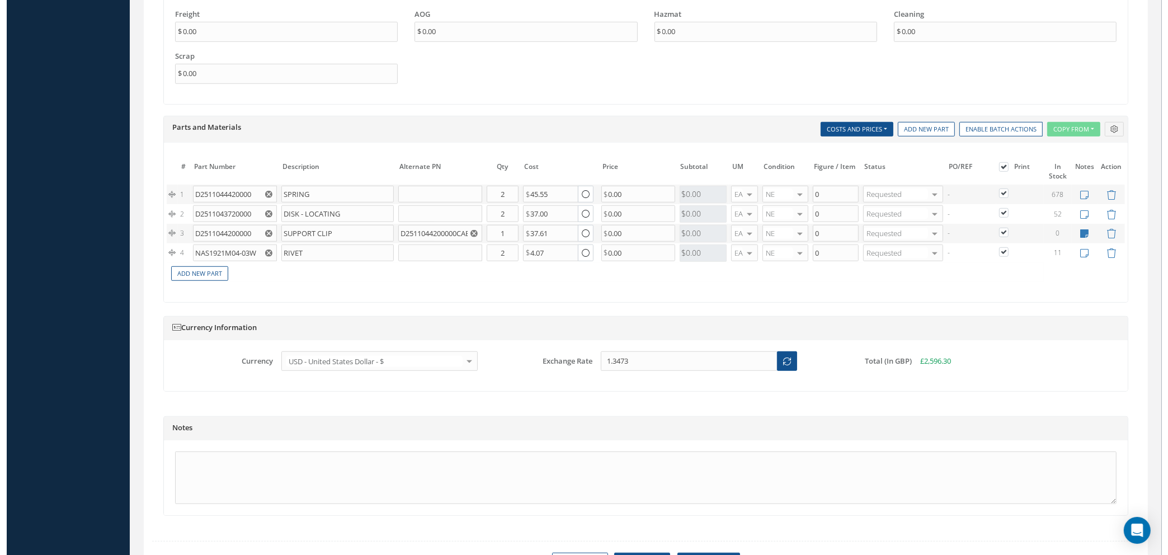
scroll to position [975, 0]
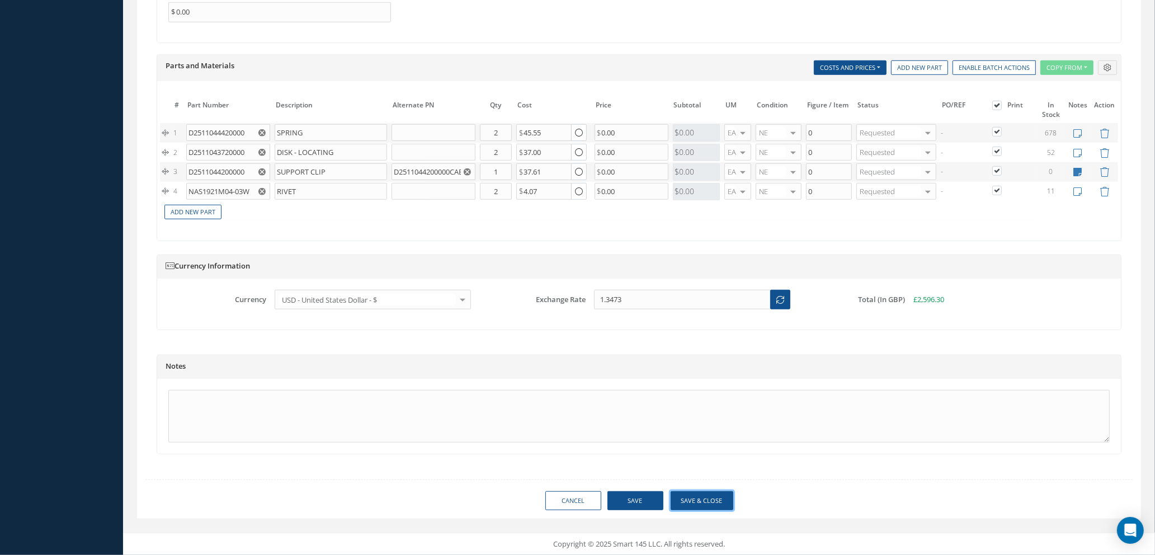
click at [686, 499] on button "Save & Close" at bounding box center [702, 501] width 63 height 20
type input "AEROKNOW"
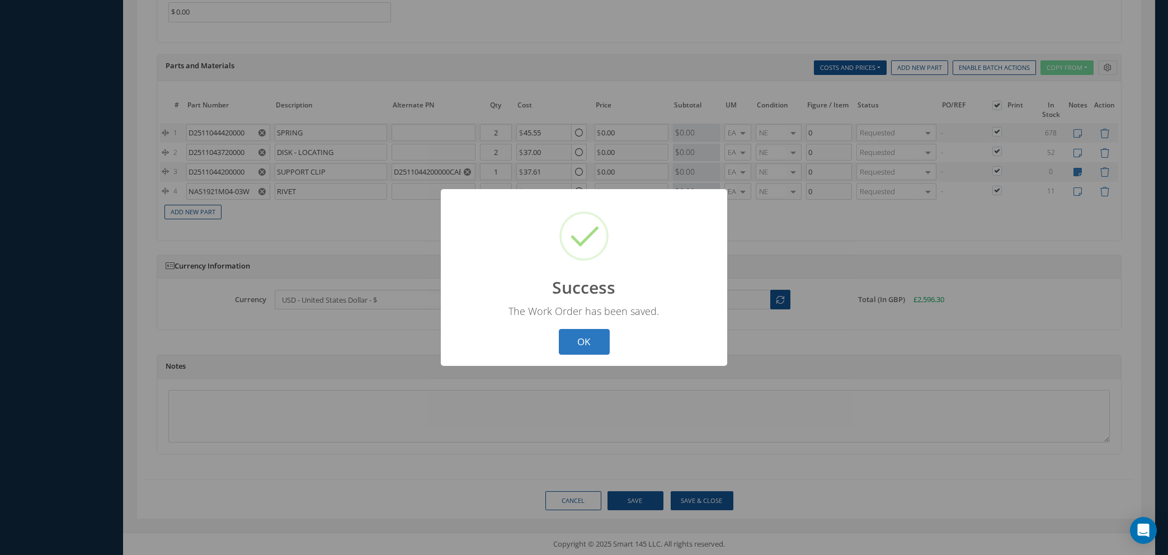
click at [585, 344] on button "OK" at bounding box center [584, 342] width 51 height 26
select select "25"
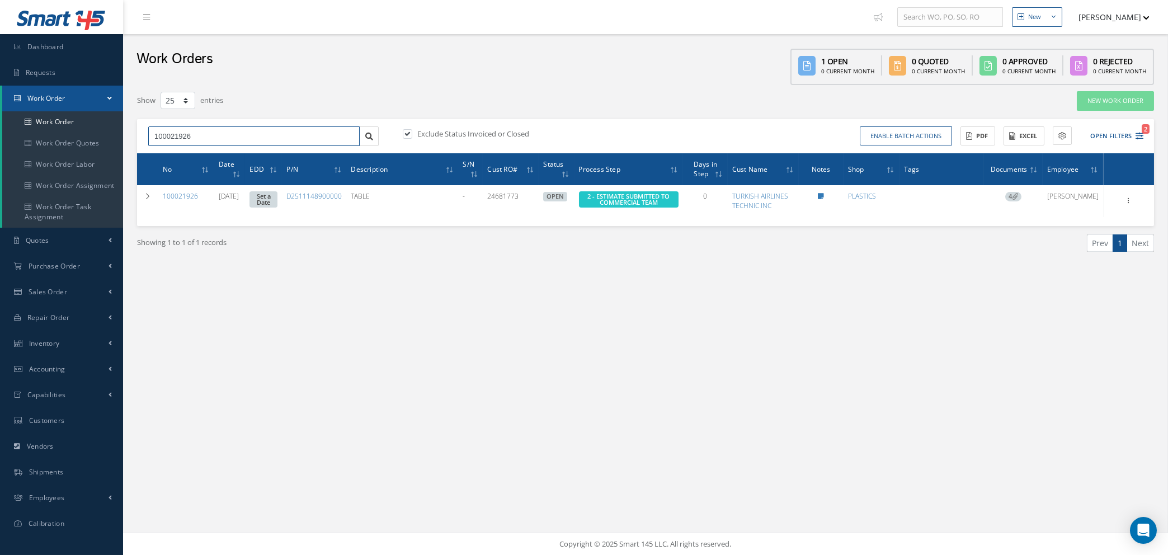
click at [297, 130] on input "100021926" at bounding box center [253, 136] width 211 height 20
type input "100021964"
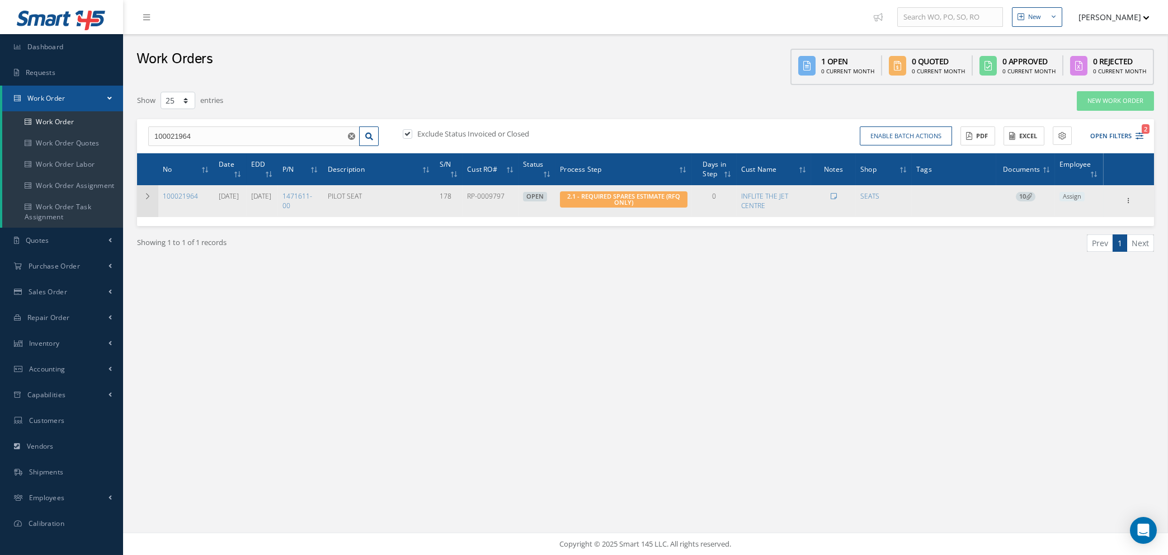
click at [144, 197] on icon at bounding box center [148, 196] width 8 height 7
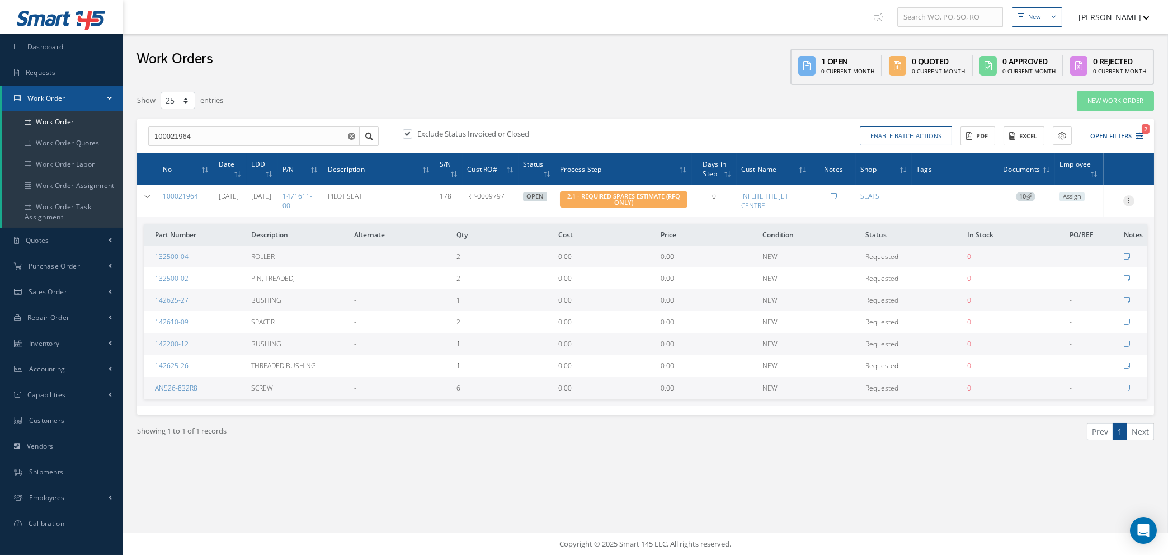
click at [1128, 199] on icon at bounding box center [1129, 199] width 11 height 9
click at [1068, 223] on link "Edit" at bounding box center [1077, 222] width 88 height 15
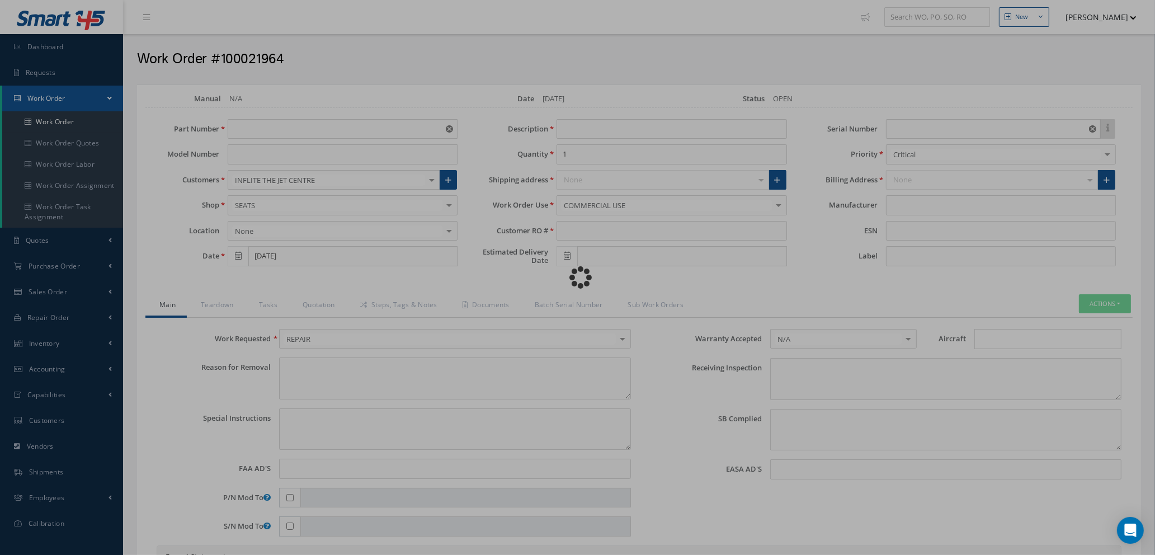
type input "1471611-00"
type input "[DATE]"
type input "PILOT SEAT"
type input "RP-0009797"
type input "10/15/2025"
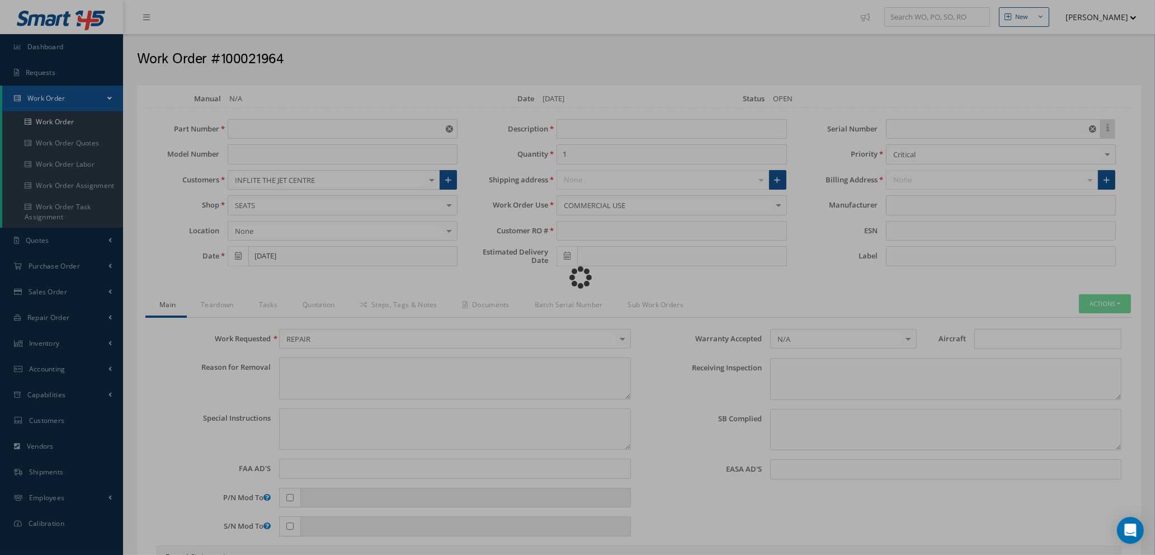
type input "178"
type textarea "NONE"
type textarea "PLEASE SEE R.O. FOR DETAILS"
type input "NONE"
type textarea "NO VISUAL DAMAGE"
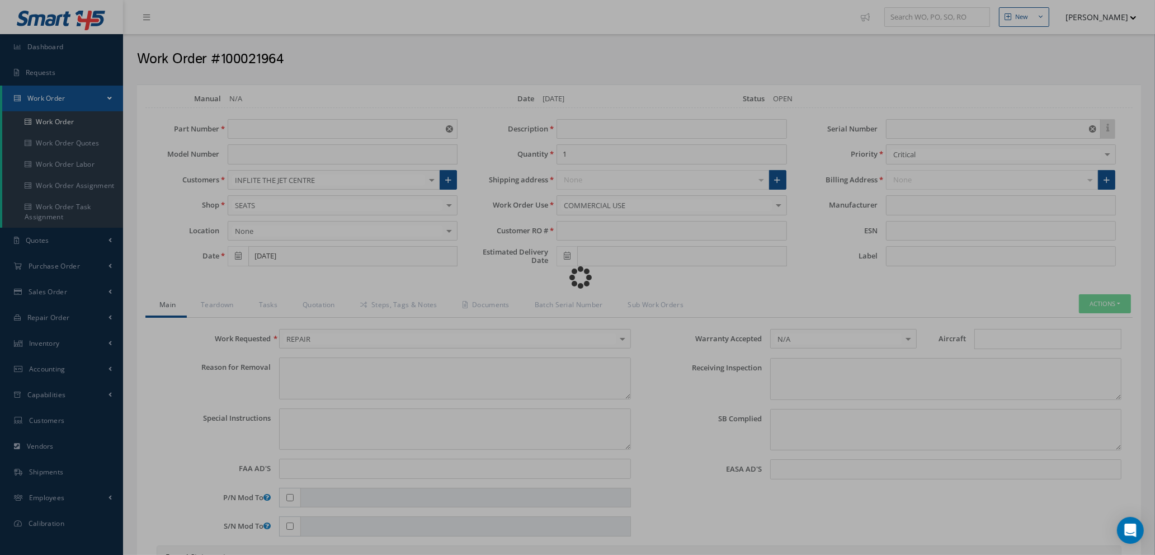
type textarea "NONE"
type input "NONE"
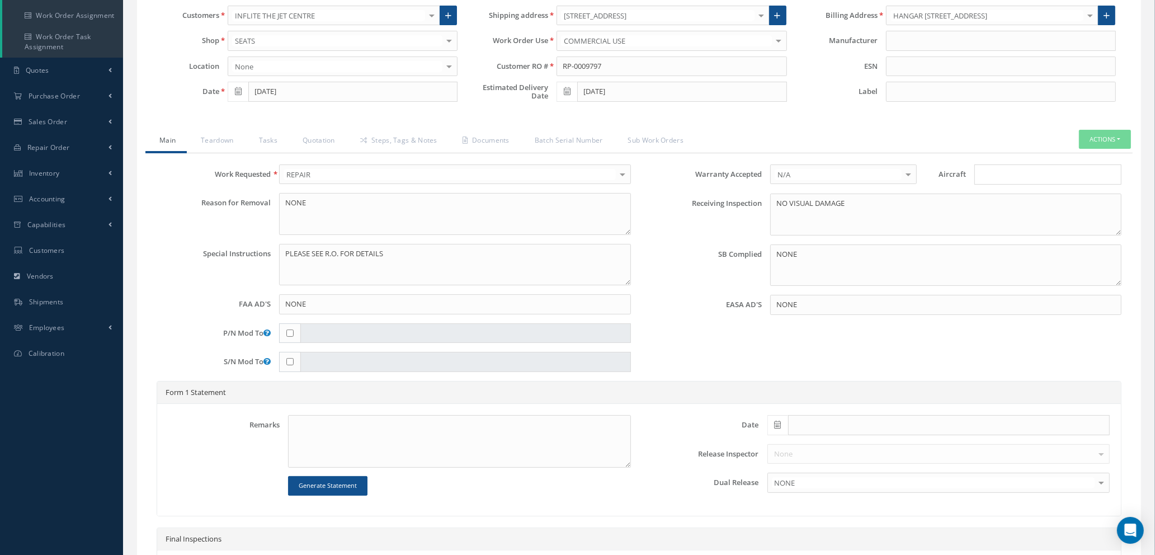
scroll to position [168, 0]
click at [317, 138] on link "Quotation" at bounding box center [318, 143] width 58 height 23
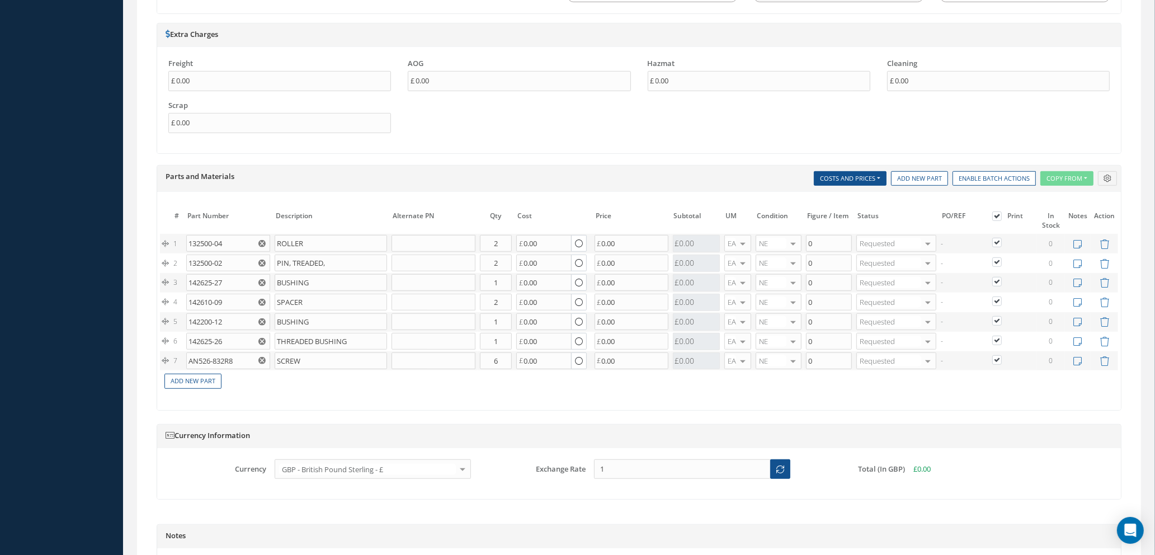
scroll to position [990, 0]
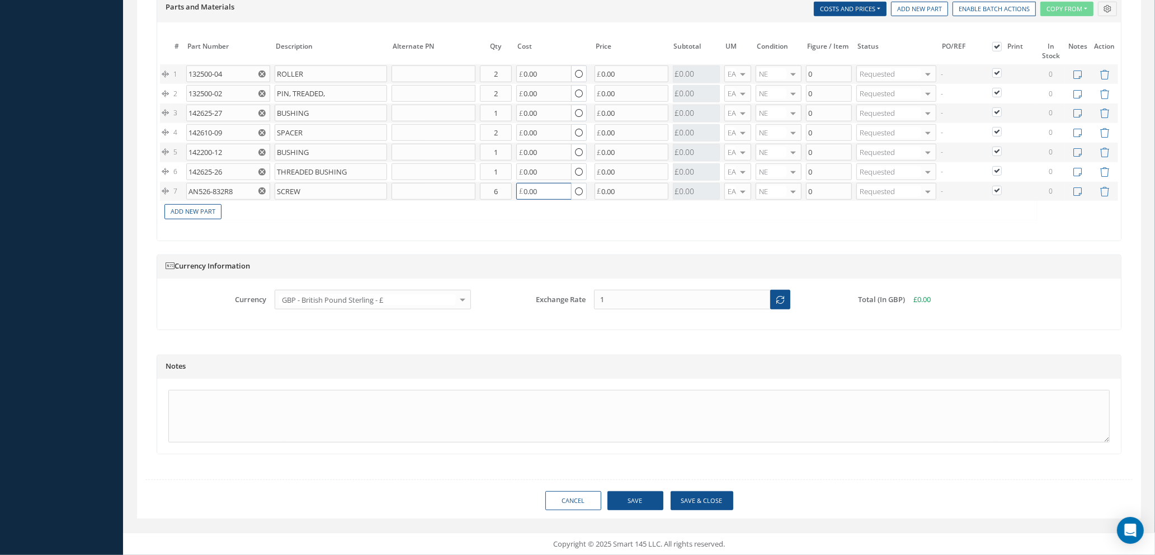
drag, startPoint x: 549, startPoint y: 191, endPoint x: 468, endPoint y: 202, distance: 81.9
click at [455, 188] on tr "7 AN526-832R8 SCREW Part Number Description Qty in Stock Master Cost Master Sel…" at bounding box center [639, 192] width 958 height 20
type input "0.06"
click at [1078, 191] on icon at bounding box center [1078, 192] width 8 height 10
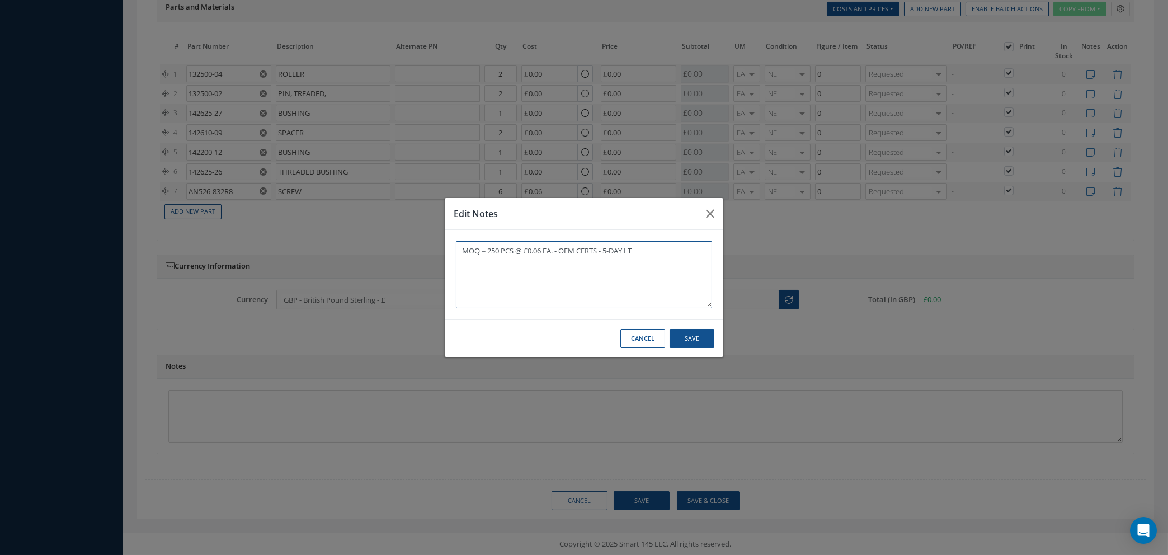
type textarea "MOQ = 250 PCS @ £0.06 EA. - OEM CERTS - 5-DAY LT"
click at [693, 340] on button "Save" at bounding box center [692, 339] width 45 height 20
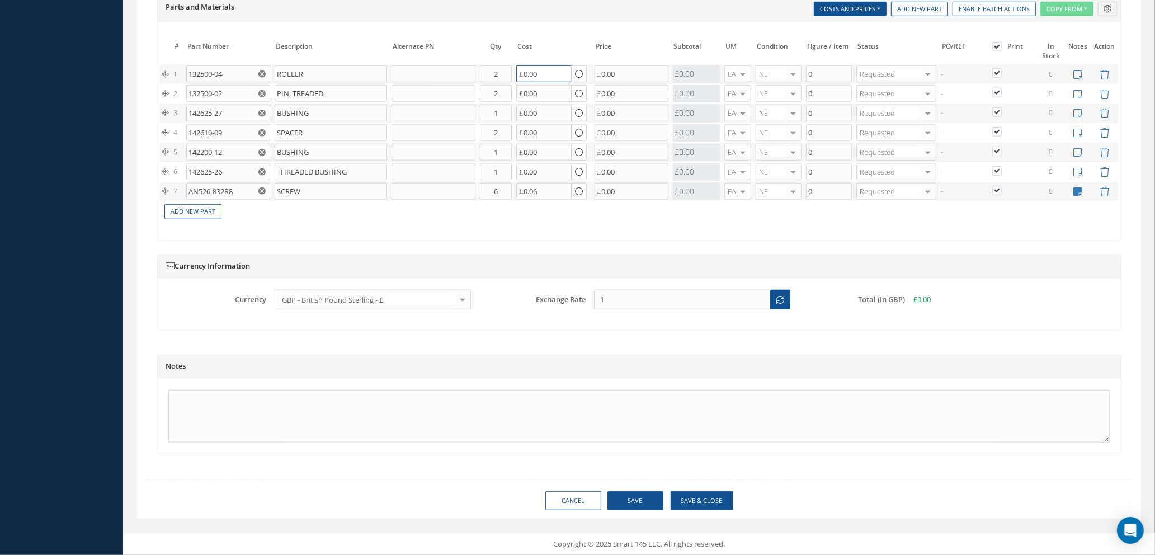
drag, startPoint x: 548, startPoint y: 72, endPoint x: 425, endPoint y: 68, distance: 123.2
click at [425, 67] on tr "1 132500-04 ROLLER Part Number Description Qty in Stock Master Cost Master Sell…" at bounding box center [639, 74] width 958 height 20
type input "170"
click at [1079, 70] on icon at bounding box center [1078, 75] width 8 height 10
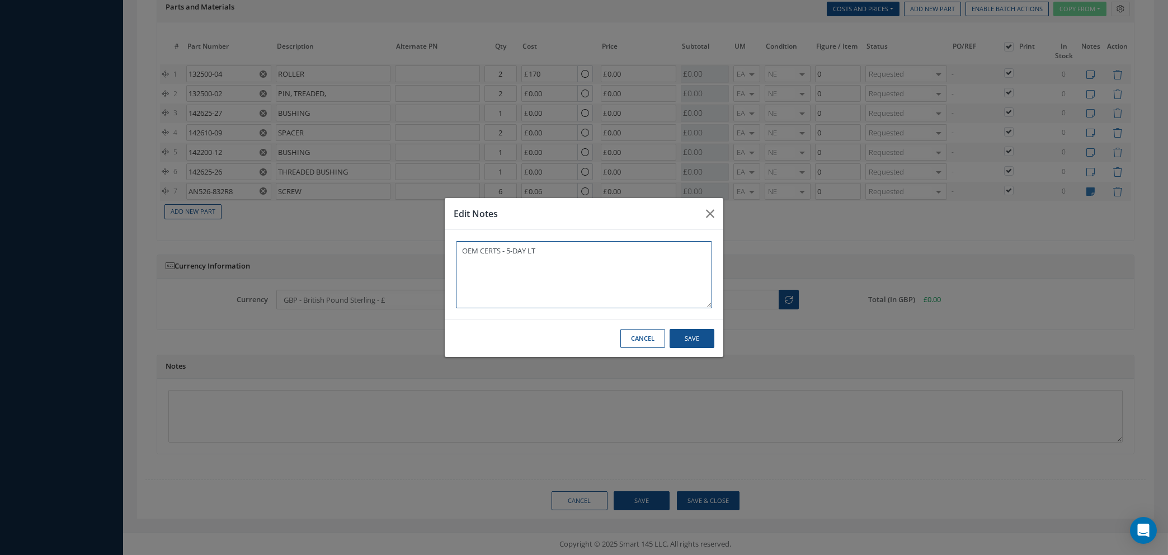
type textarea "OEM CERTS - 5-DAY LT"
click at [695, 338] on button "Save" at bounding box center [692, 339] width 45 height 20
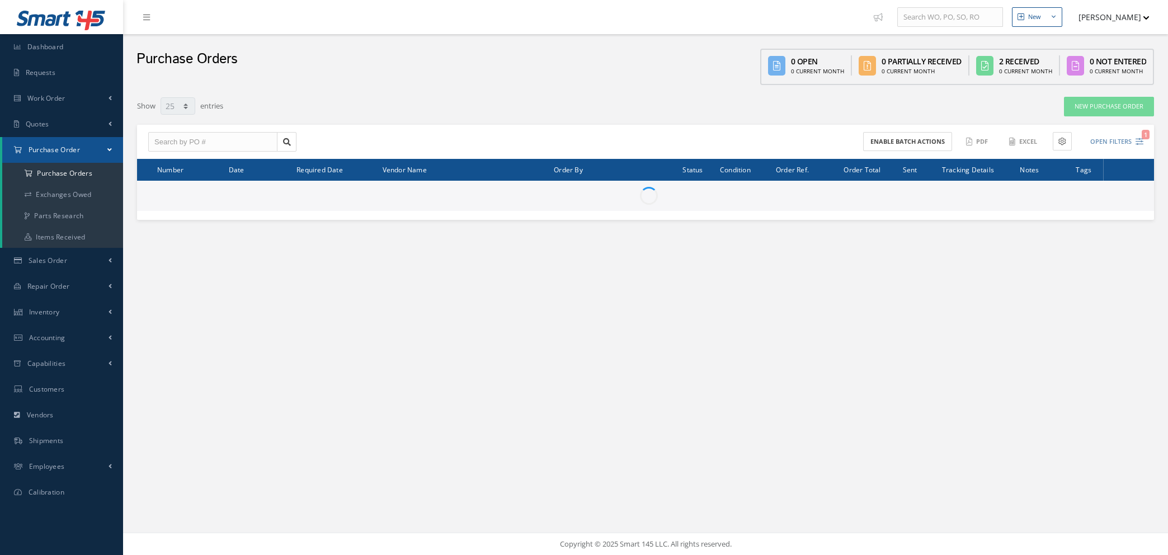
select select "25"
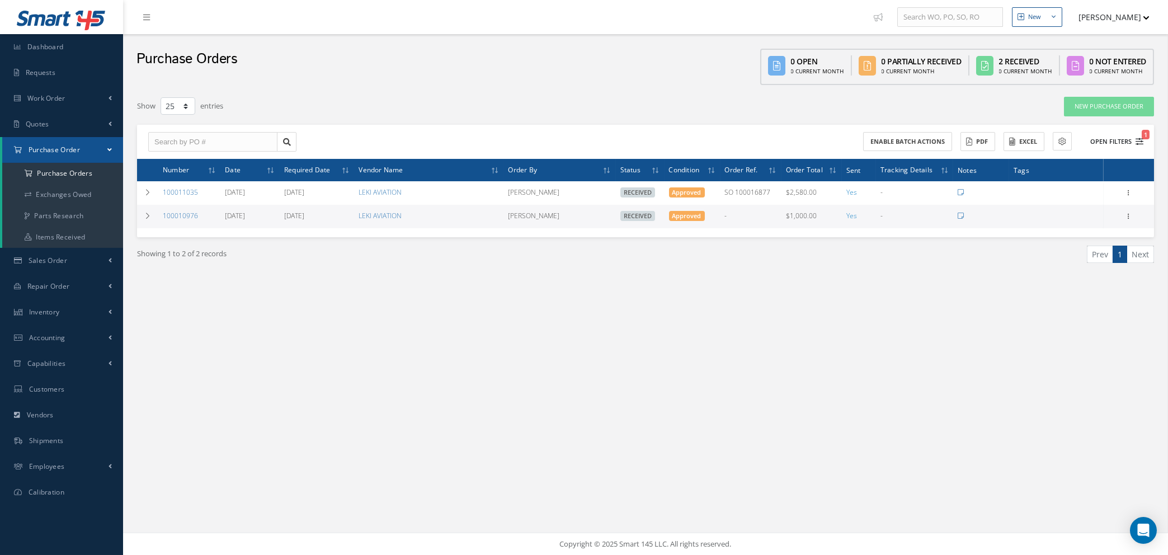
click at [1139, 139] on icon "1" at bounding box center [1140, 142] width 8 height 8
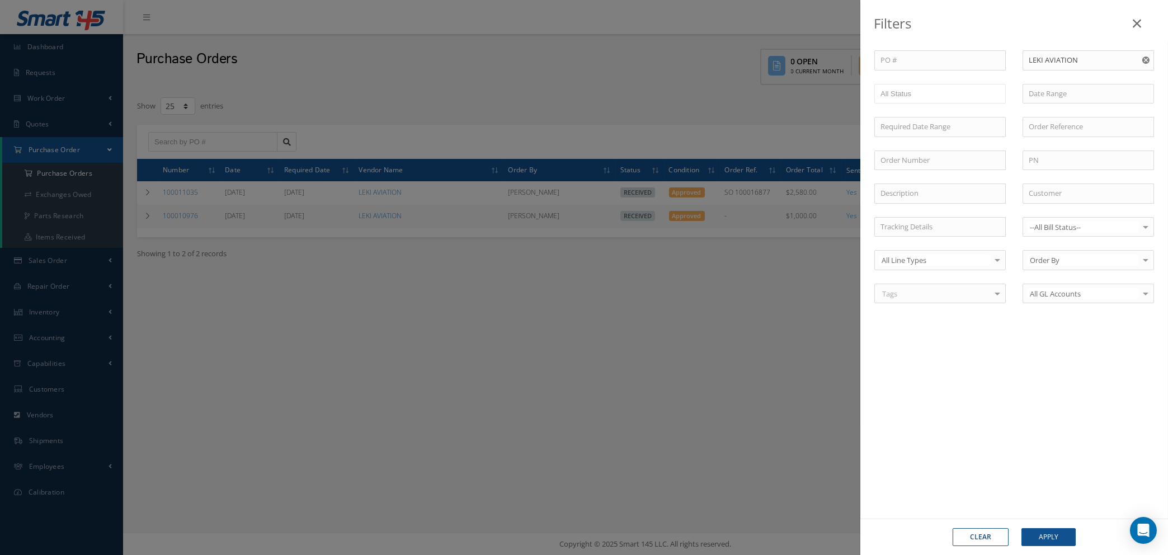
click at [983, 532] on button "Clear" at bounding box center [981, 537] width 56 height 18
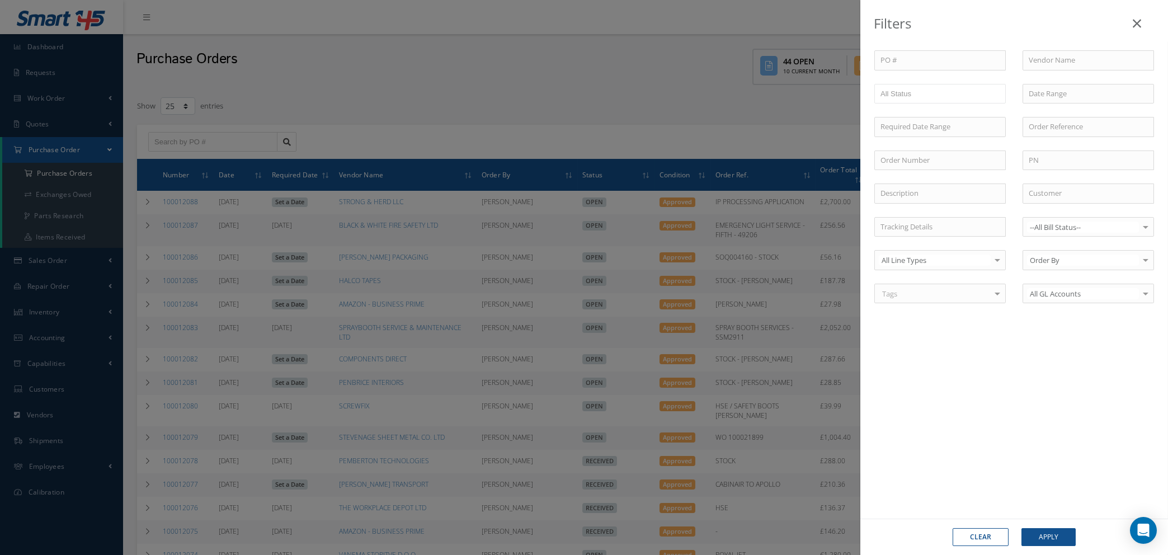
click at [199, 137] on div "Filters PO # Vendor Name Open Partially/Received Received Canceled Edited All S…" at bounding box center [584, 277] width 1168 height 555
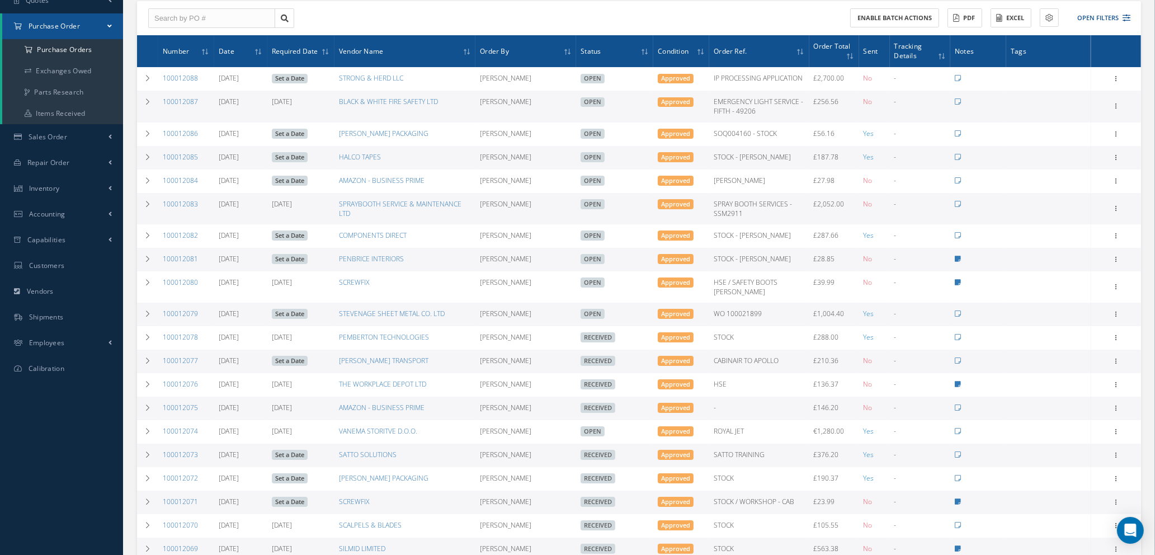
scroll to position [3, 0]
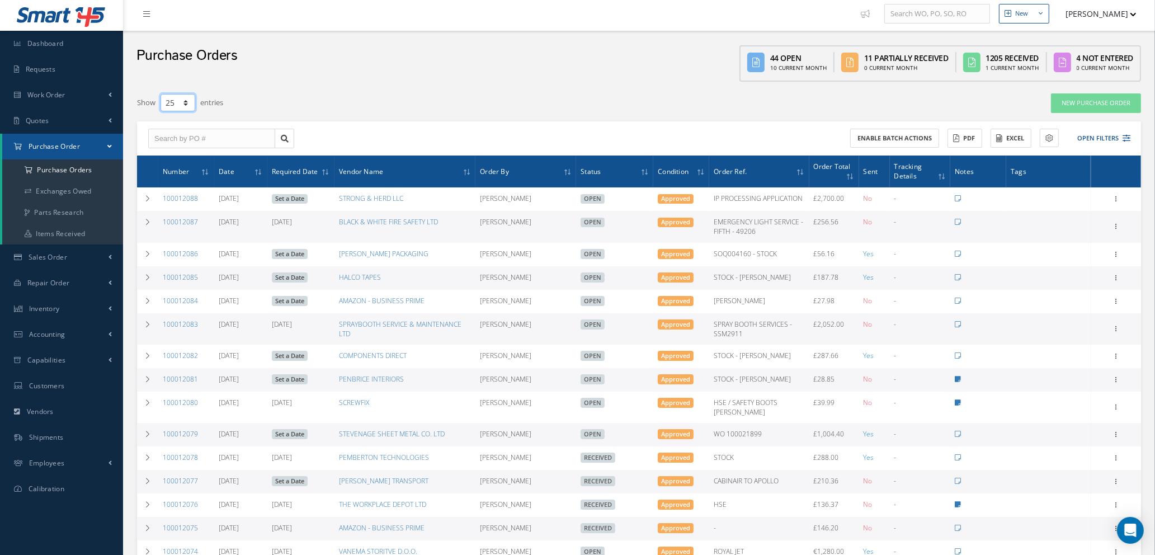
click at [183, 102] on select "10 25 50 100" at bounding box center [178, 102] width 35 height 17
select select "100"
click at [161, 96] on select "10 25 50 100" at bounding box center [178, 102] width 35 height 17
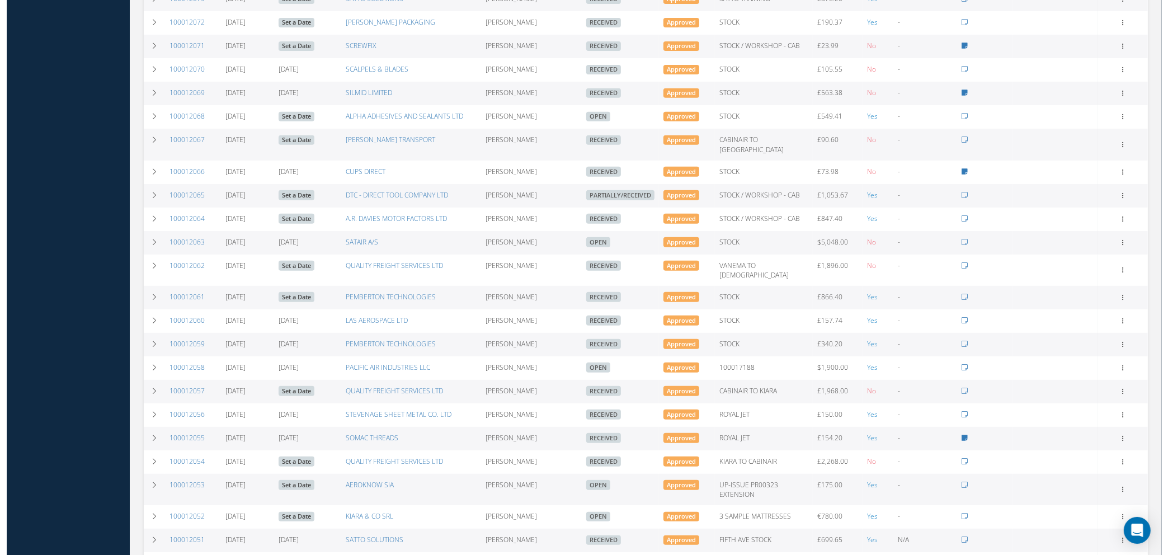
scroll to position [0, 0]
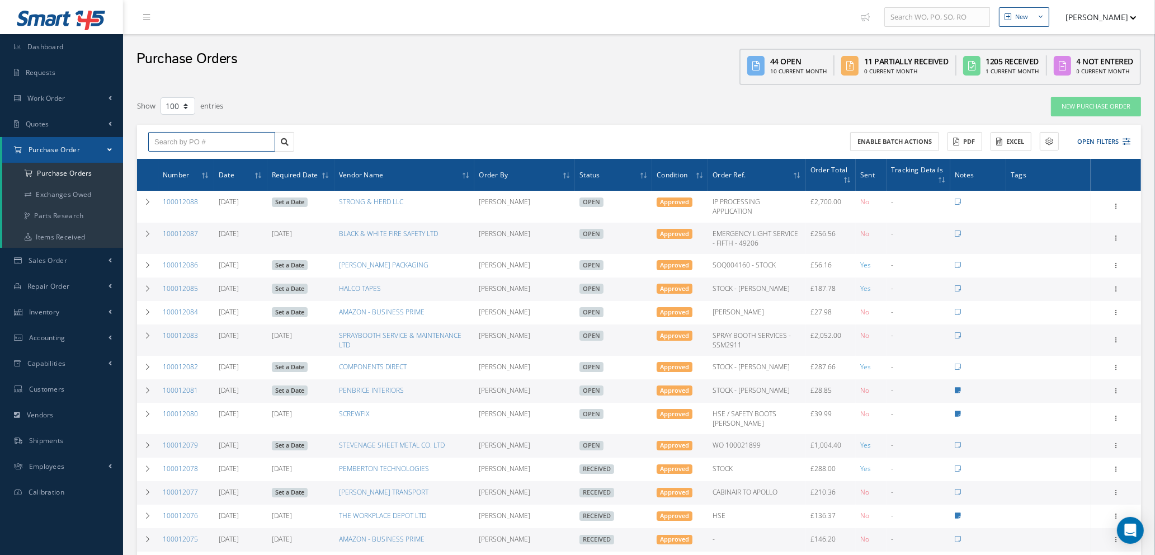
click at [179, 141] on input "text" at bounding box center [211, 142] width 127 height 20
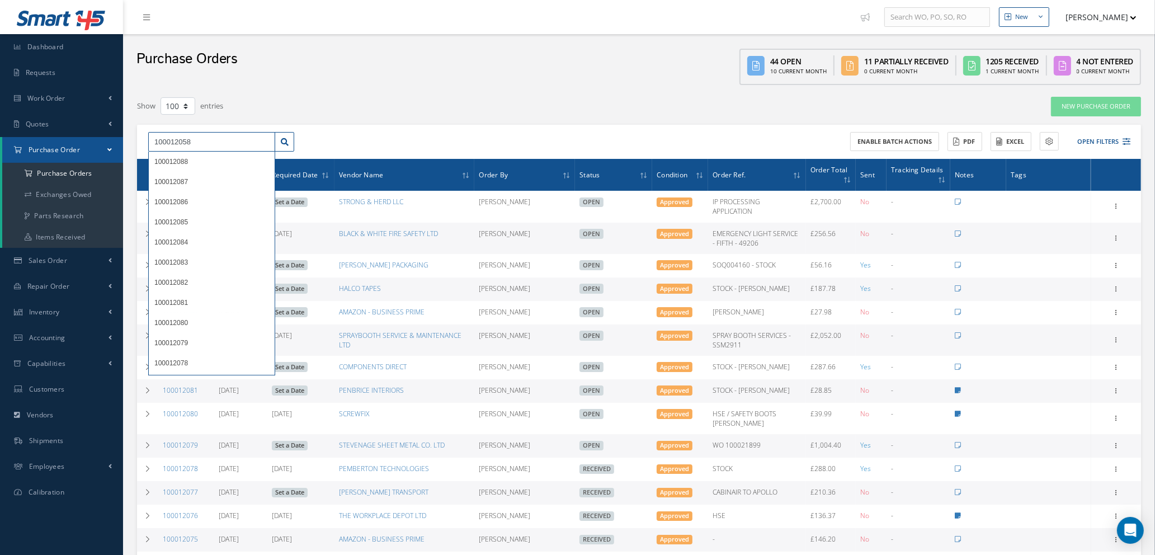
type input "100012058"
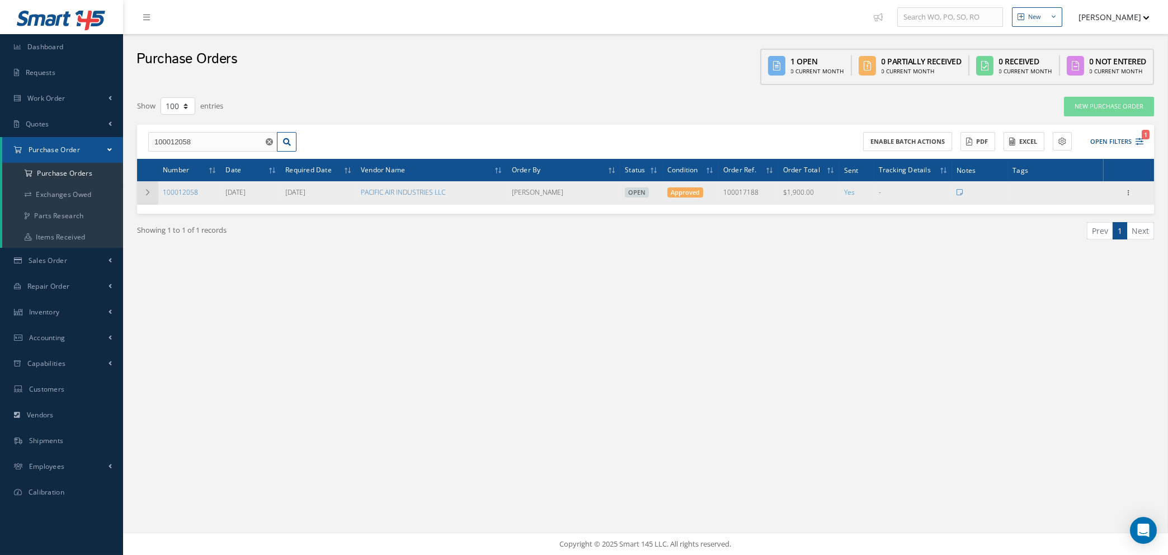
click at [148, 189] on icon at bounding box center [148, 192] width 8 height 7
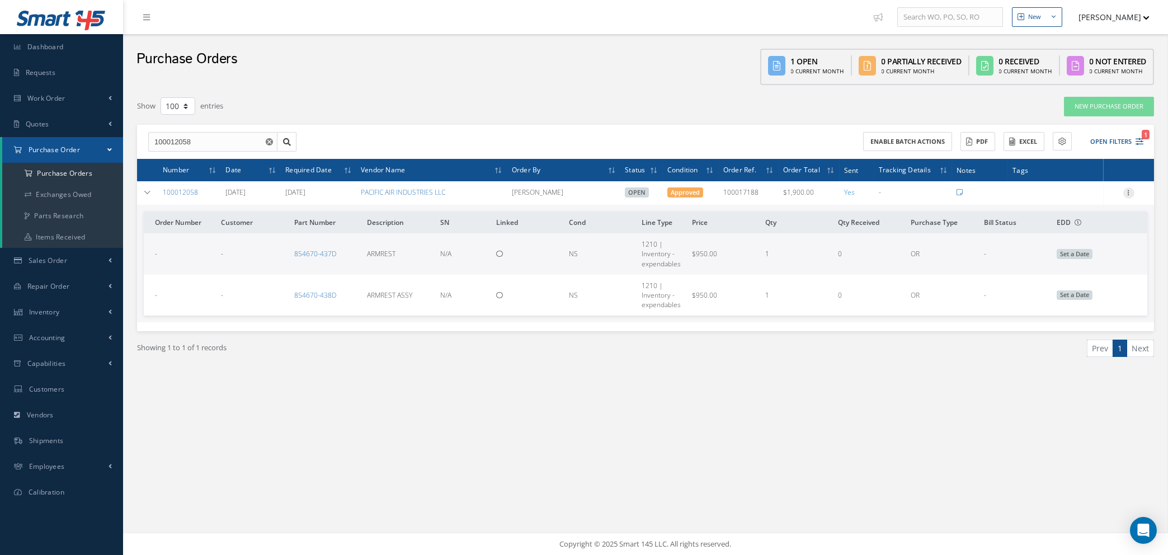
click at [1130, 194] on icon at bounding box center [1129, 191] width 11 height 9
click at [1079, 216] on link "Show" at bounding box center [1077, 215] width 88 height 15
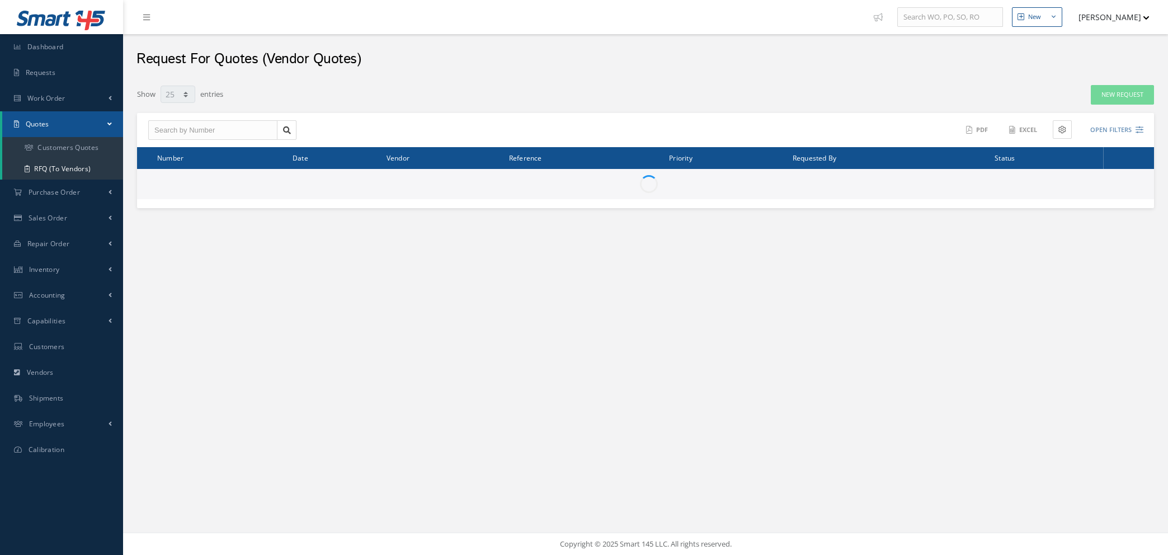
select select "25"
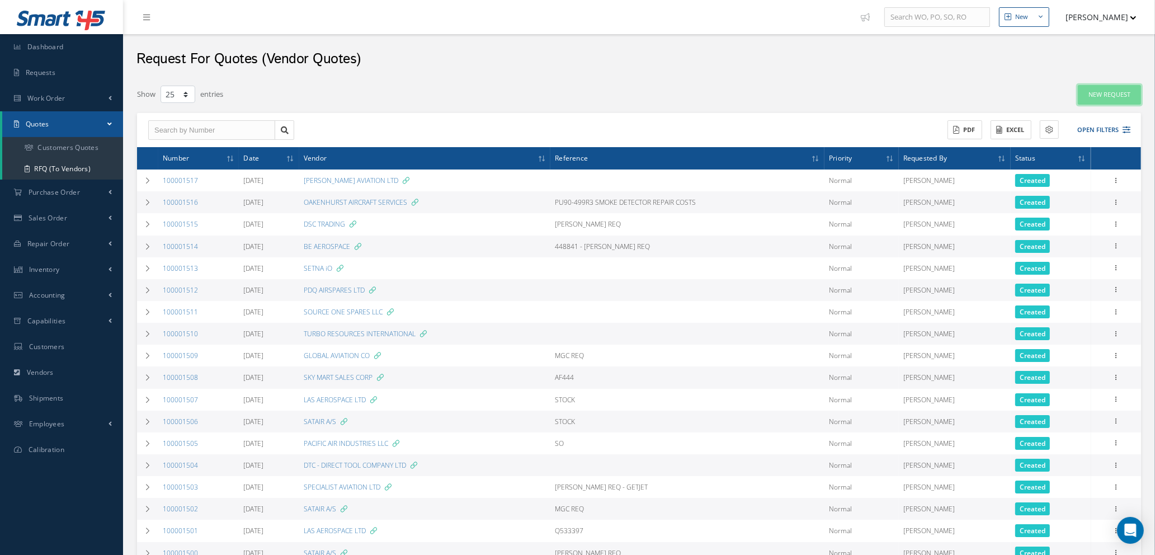
click at [1111, 89] on link "New Request" at bounding box center [1109, 95] width 63 height 20
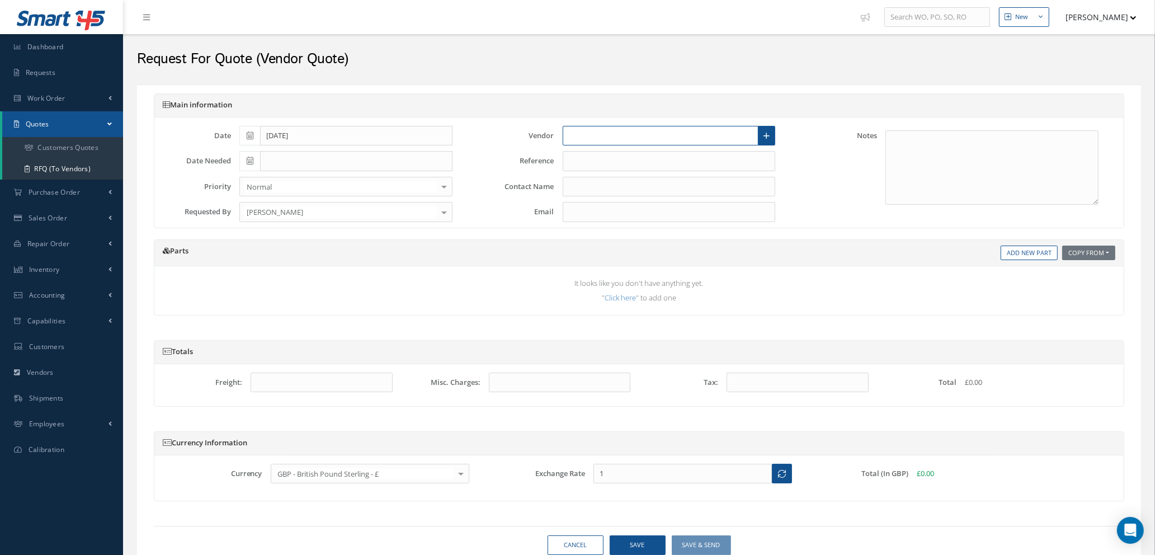
click at [668, 137] on input "text" at bounding box center [661, 136] width 196 height 20
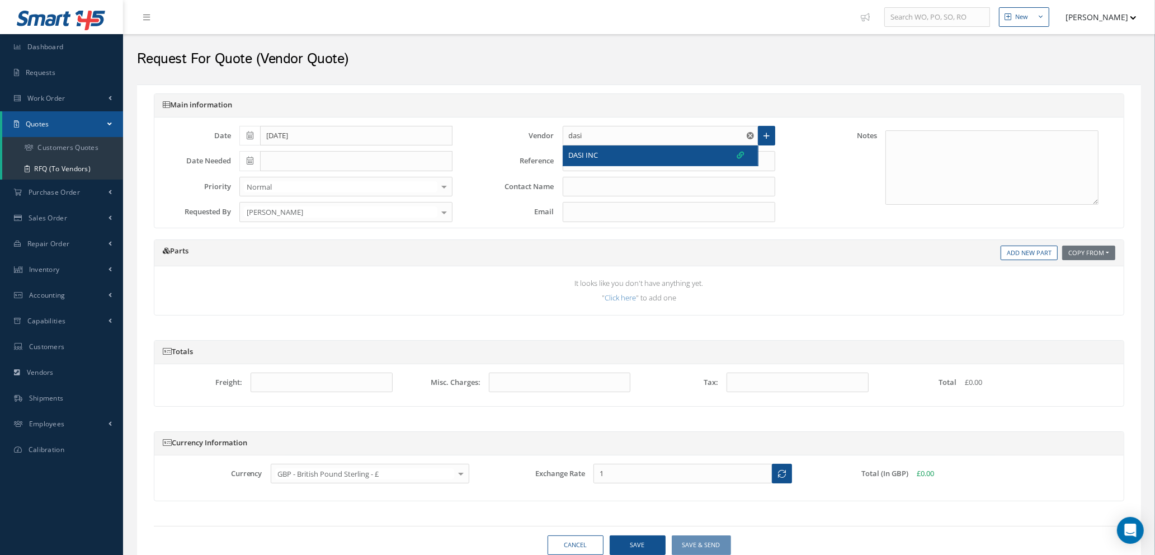
click at [659, 157] on div "DASI INC" at bounding box center [657, 155] width 176 height 11
type input "DASI INC"
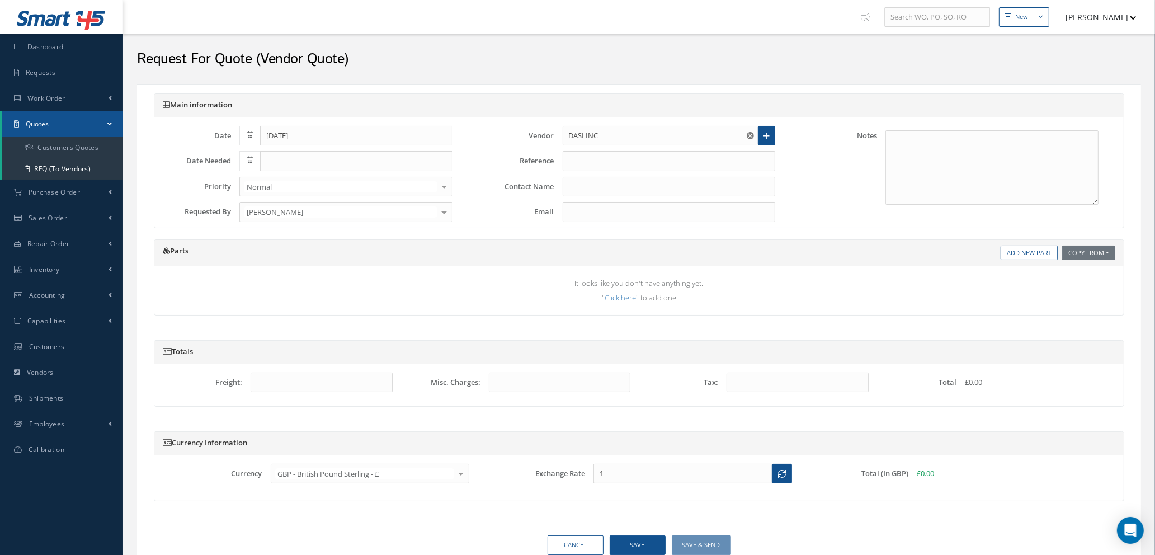
type input "[PERSON_NAME]"
type input "[PERSON_NAME][EMAIL_ADDRESS][DOMAIN_NAME]"
type input "1.3647"
click at [597, 158] on input "text" at bounding box center [669, 161] width 213 height 20
type input "w"
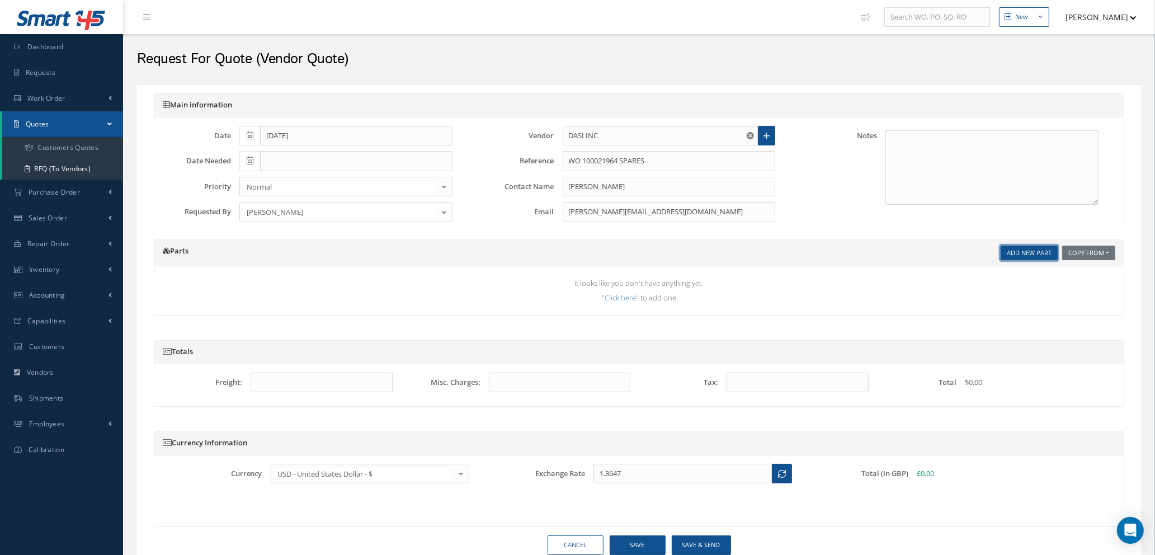
type input "WO 100021964 SPARES"
click at [1037, 254] on link "Add New Part" at bounding box center [1029, 253] width 57 height 15
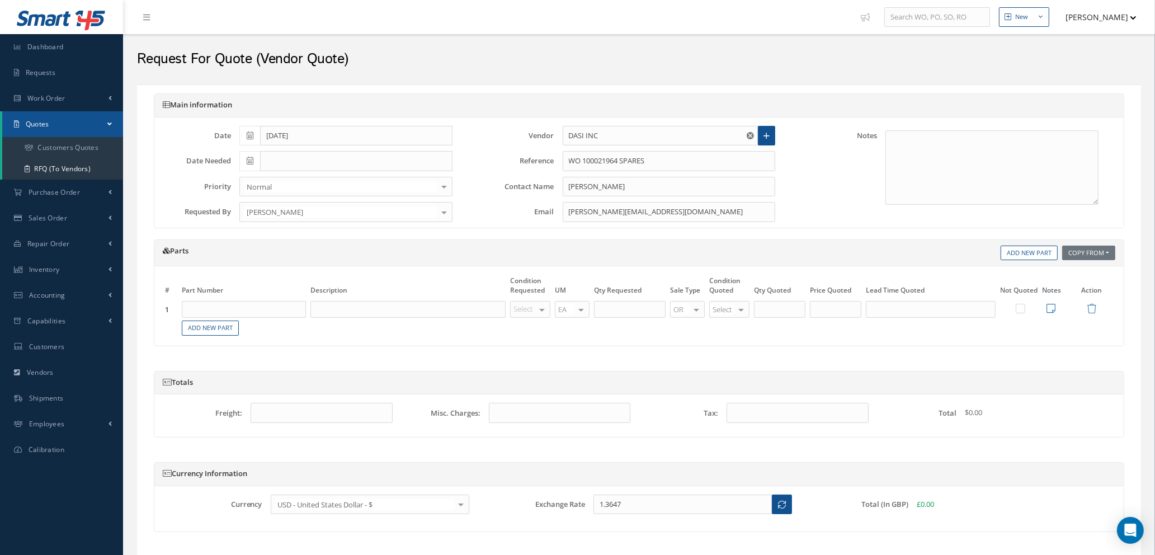
click at [247, 300] on td "Part Number Description" at bounding box center [244, 310] width 129 height 20
click at [248, 307] on input "text" at bounding box center [244, 309] width 124 height 17
type input "132500-04"
click at [274, 344] on div "ROLLER" at bounding box center [270, 347] width 60 height 10
type input "ROLLER"
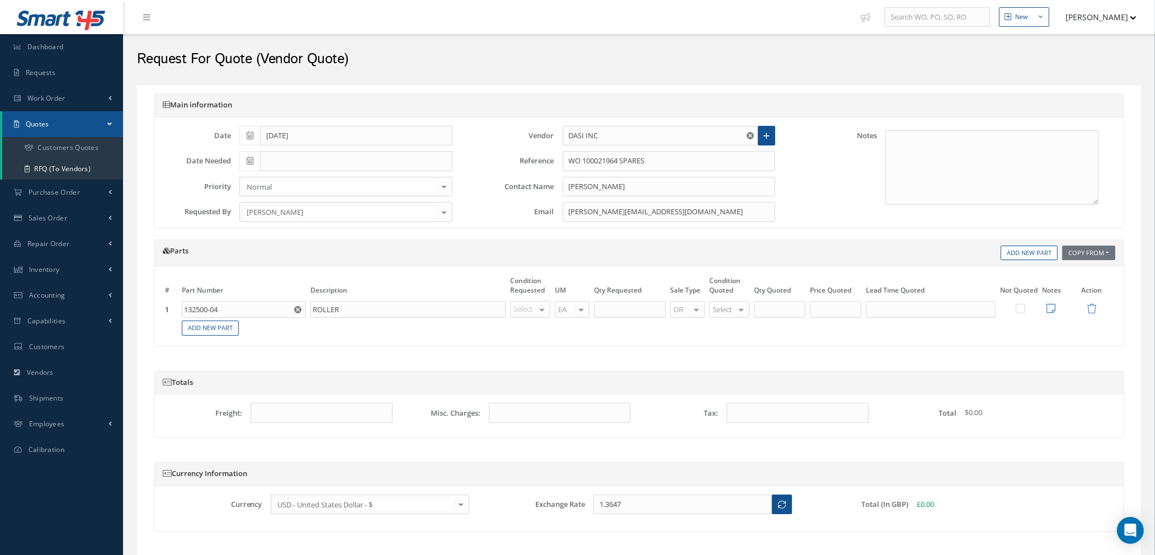
click at [540, 312] on div at bounding box center [542, 310] width 16 height 16
click at [526, 401] on span "NE" at bounding box center [523, 404] width 9 height 10
click at [626, 311] on input "text" at bounding box center [630, 309] width 72 height 17
type input "2"
click at [737, 309] on div at bounding box center [742, 310] width 16 height 16
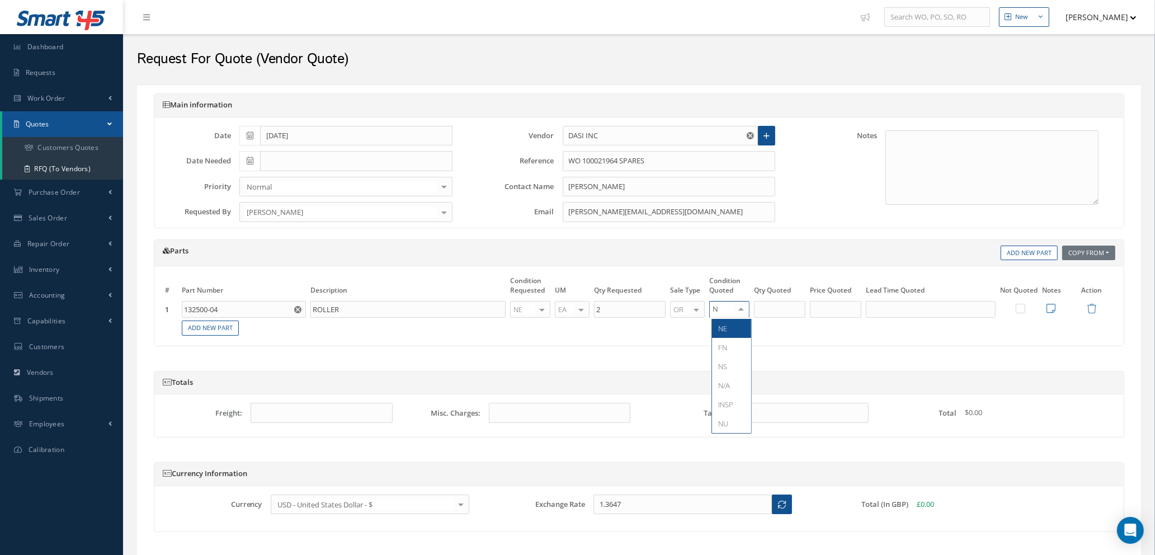
type input "NE"
click at [733, 327] on span "NE" at bounding box center [731, 328] width 39 height 19
type input "2"
click at [778, 310] on input "2" at bounding box center [779, 309] width 51 height 17
click at [840, 317] on input "text" at bounding box center [835, 309] width 51 height 17
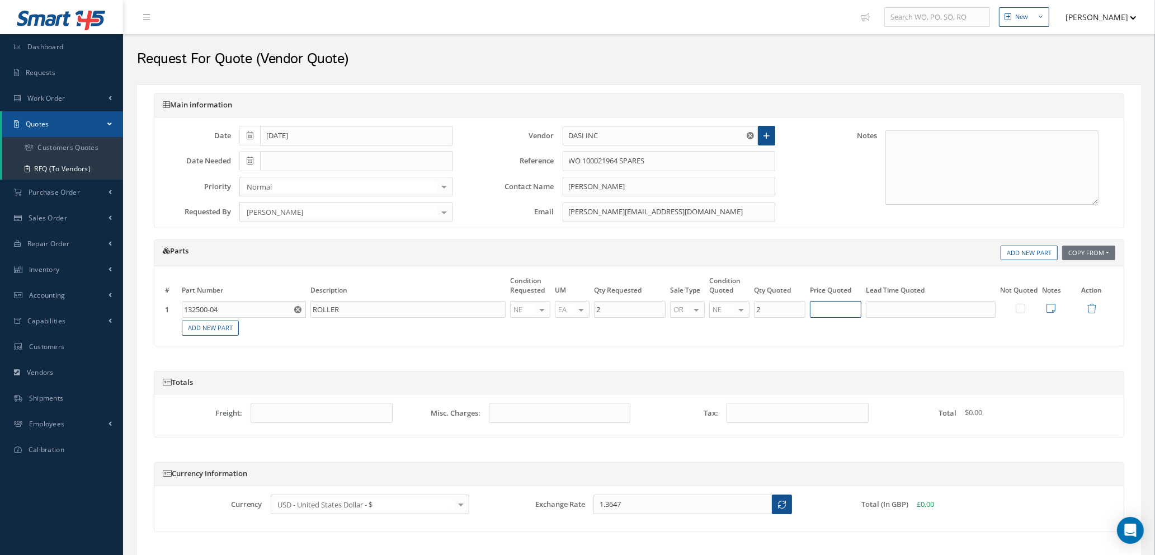
click at [836, 304] on input "text" at bounding box center [835, 309] width 51 height 17
type input "$222.44"
click at [904, 316] on input "text" at bounding box center [931, 309] width 130 height 17
type input "5 DAYS"
click at [1051, 309] on icon at bounding box center [1051, 308] width 9 height 10
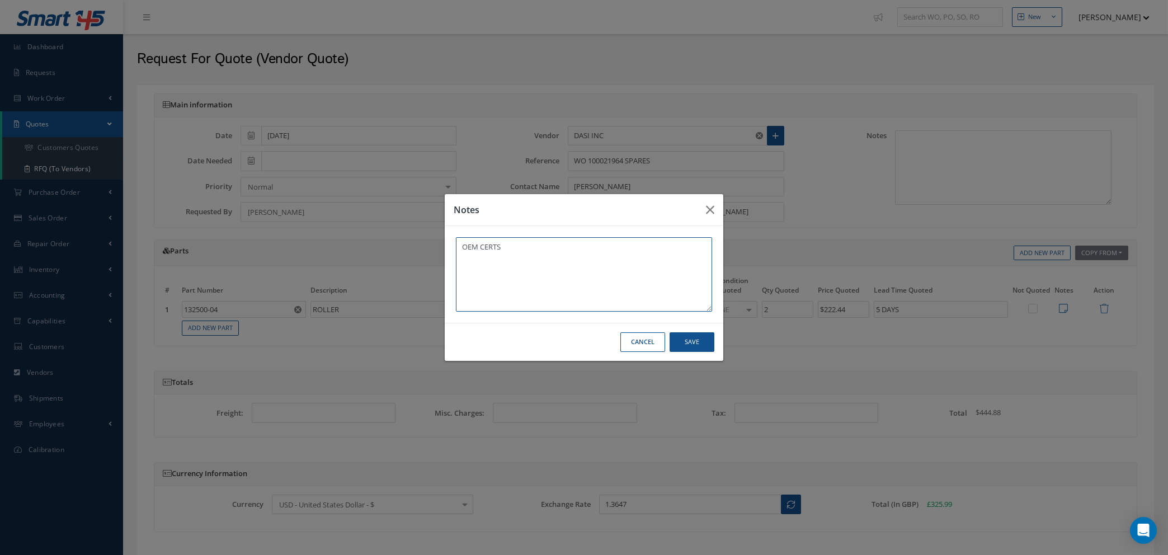
type textarea "OEM CERTS"
click at [701, 346] on button "Save" at bounding box center [692, 342] width 45 height 20
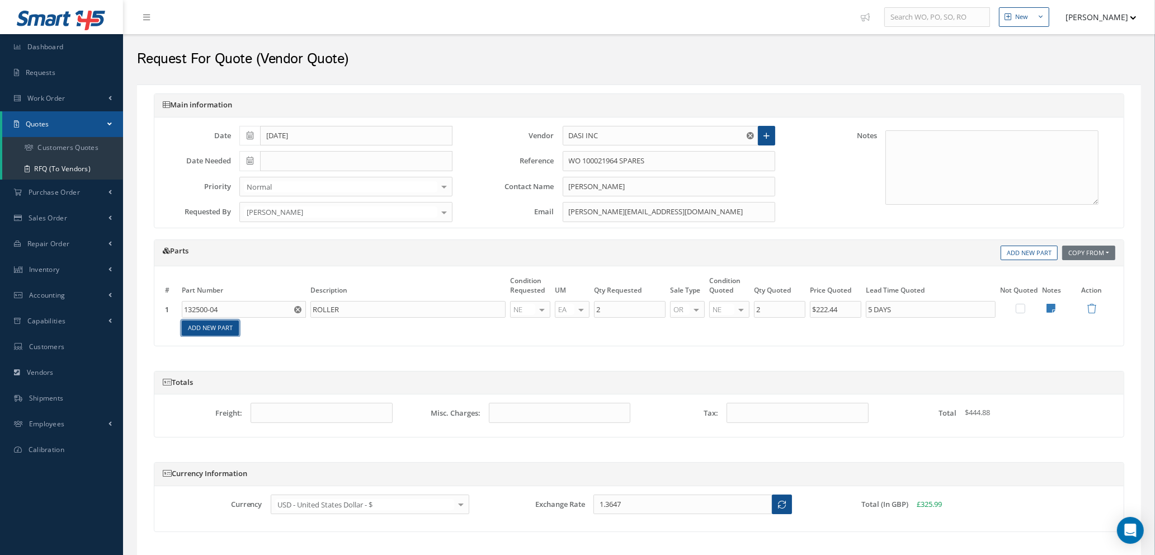
click at [220, 328] on link "Add New Part" at bounding box center [210, 328] width 57 height 15
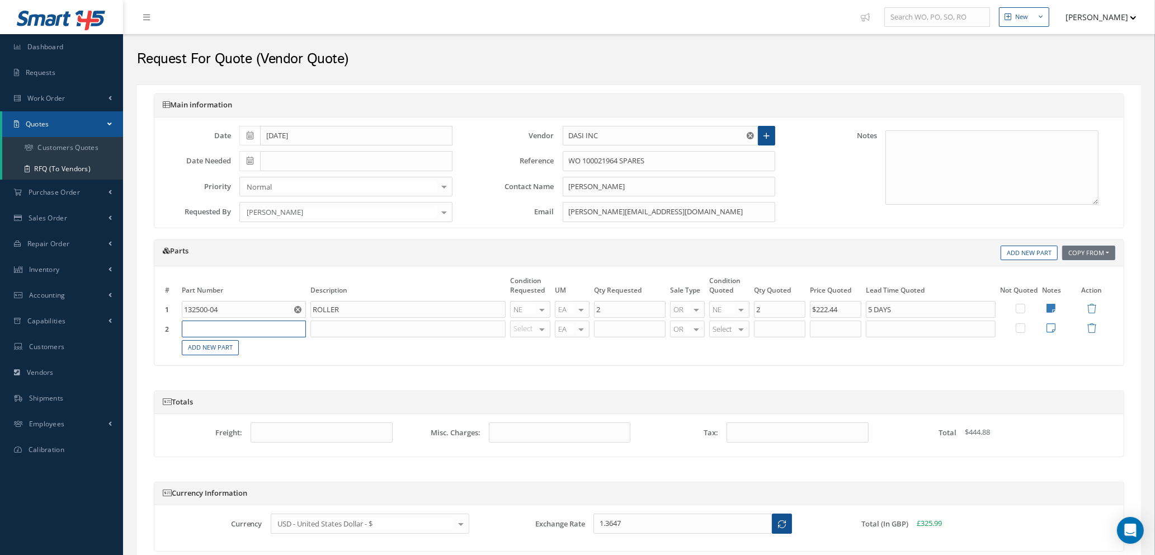
click at [226, 325] on input "text" at bounding box center [244, 329] width 124 height 17
type input "132500-02"
click at [250, 372] on span "PIN, TREADED," at bounding box center [263, 370] width 30 height 19
type input "PIN, TREADED,"
type input "NE"
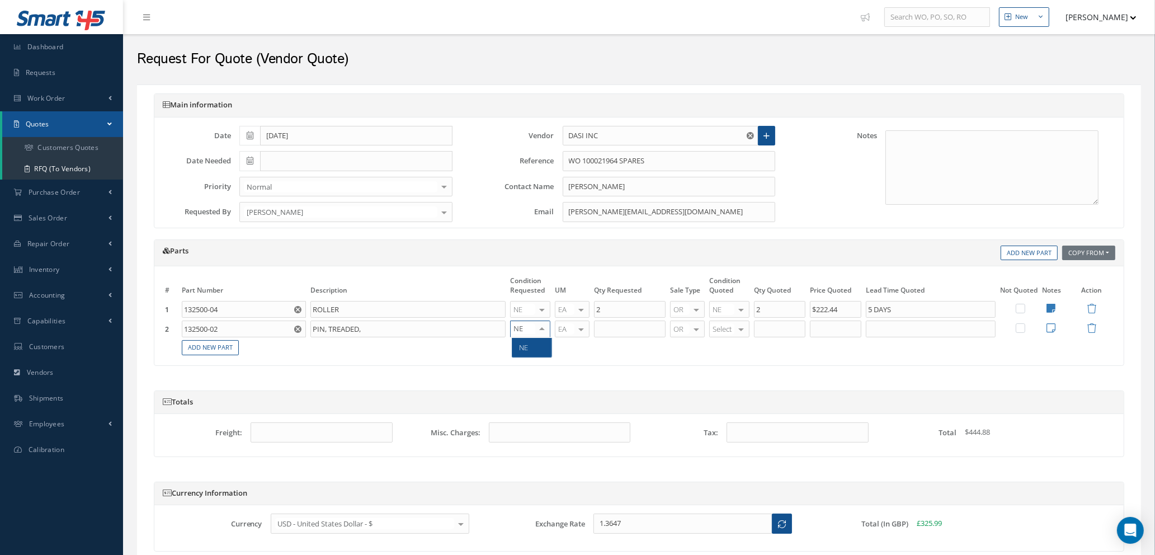
click at [524, 348] on span "NE" at bounding box center [523, 347] width 9 height 10
click at [645, 327] on input "text" at bounding box center [630, 329] width 72 height 17
type input "2"
click at [739, 327] on div at bounding box center [742, 329] width 16 height 16
type input "NS"
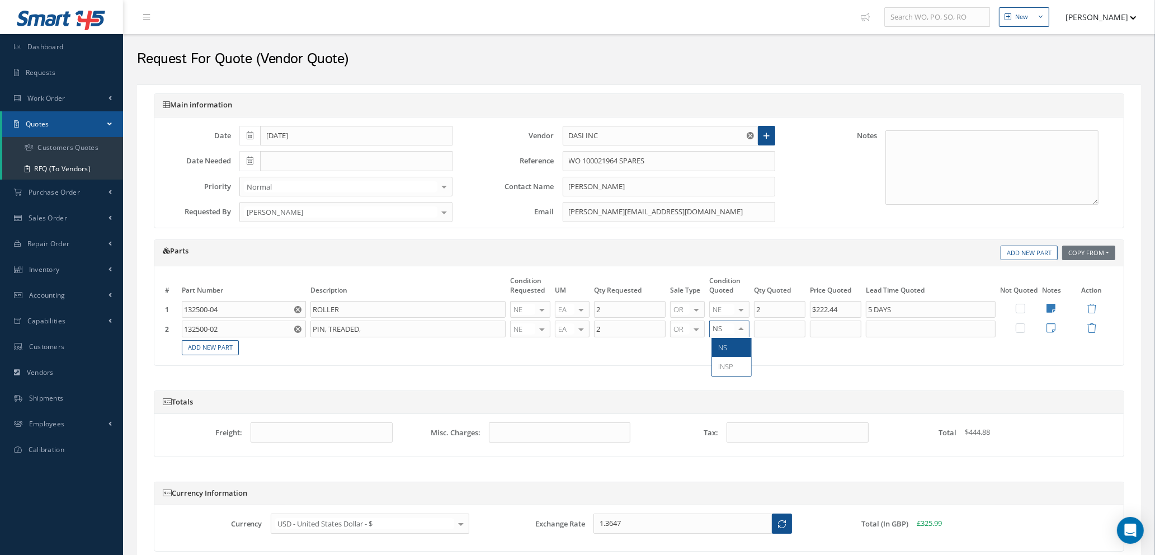
click at [737, 346] on span "NS" at bounding box center [731, 347] width 39 height 19
click at [746, 308] on div at bounding box center [742, 310] width 16 height 16
click at [734, 458] on span "NS" at bounding box center [731, 461] width 39 height 19
type input "2"
click at [779, 326] on input "2" at bounding box center [779, 329] width 51 height 17
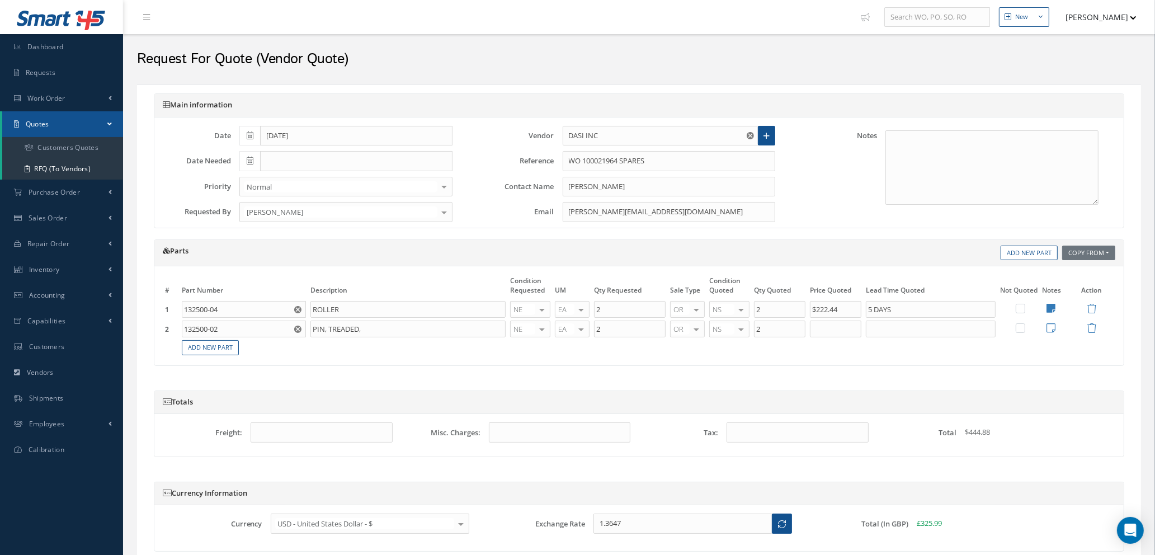
click at [1025, 326] on label at bounding box center [1026, 328] width 3 height 10
click at [1023, 326] on input "checkbox" at bounding box center [1021, 329] width 7 height 7
checkbox input "true"
click at [191, 348] on link "Add New Part" at bounding box center [210, 347] width 57 height 15
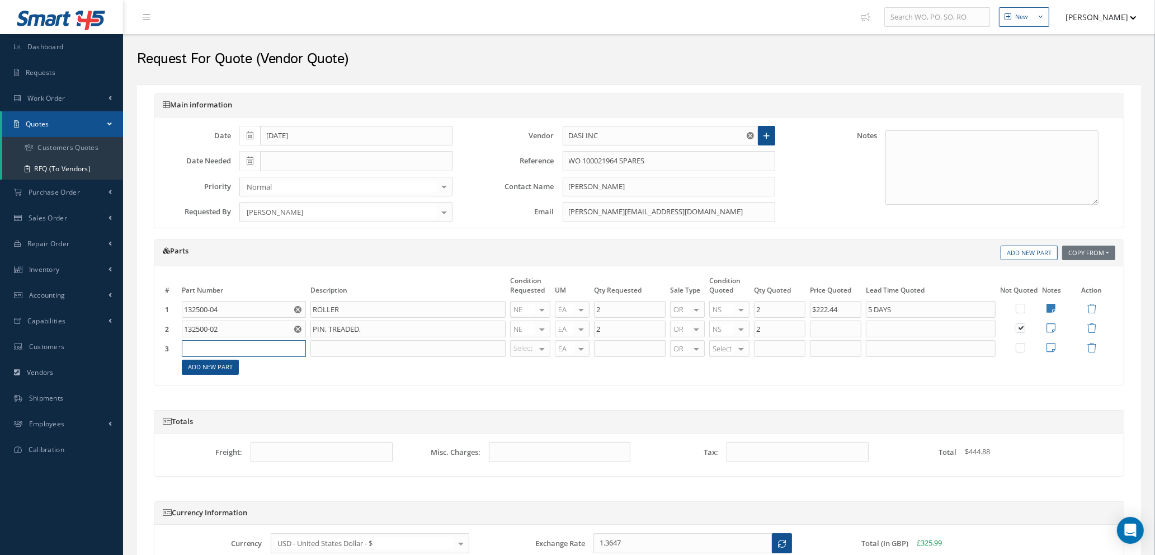
click at [194, 346] on input "text" at bounding box center [244, 348] width 124 height 17
type input "142625-27"
click at [289, 390] on div "142625-27 BUSHING" at bounding box center [243, 385] width 123 height 18
type input "BUSHING"
click at [218, 366] on link "Add New Part" at bounding box center [210, 367] width 57 height 15
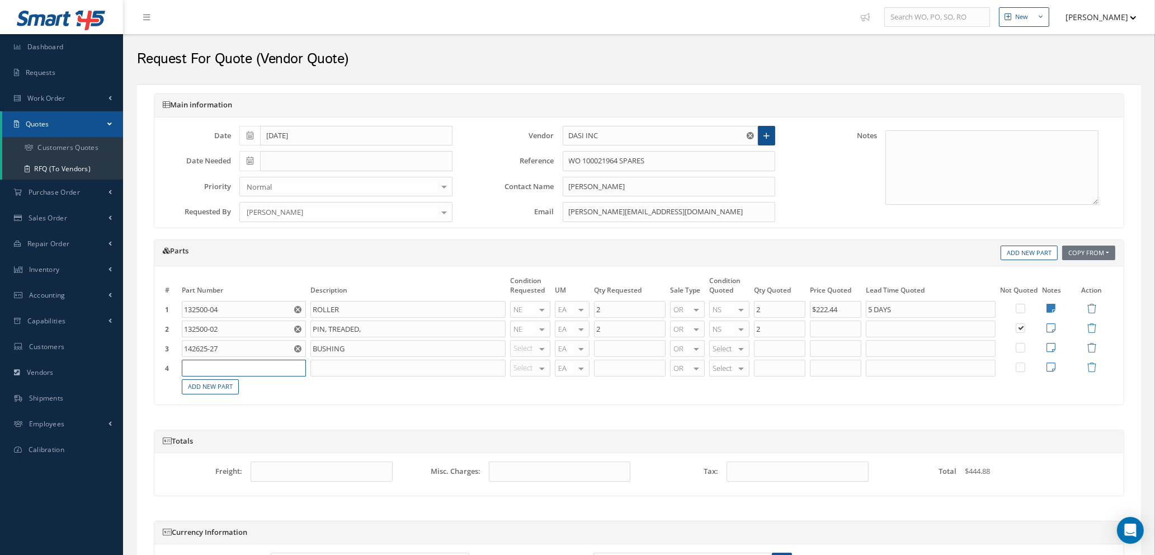
click at [218, 365] on input "text" at bounding box center [244, 368] width 124 height 17
click at [536, 349] on div "OH SV RP AR NE FN NS RE FP BER N/A INSP BC AI MD RF SCR TS USE TL SP NU AS [DEM…" at bounding box center [530, 348] width 40 height 17
type input "NE"
click at [531, 370] on span "NE" at bounding box center [532, 367] width 39 height 19
click at [646, 354] on input "text" at bounding box center [630, 348] width 72 height 17
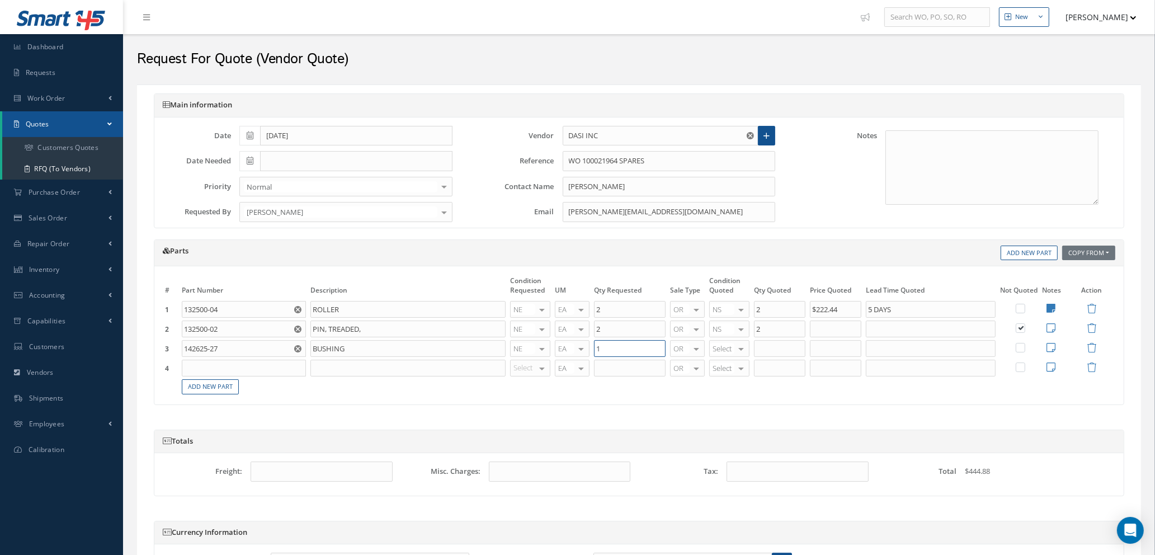
type input "1"
click at [214, 368] on input "text" at bounding box center [244, 368] width 124 height 17
type input "142610-09"
click at [234, 401] on div "142610-09" at bounding box center [214, 405] width 52 height 10
type input "SPACER"
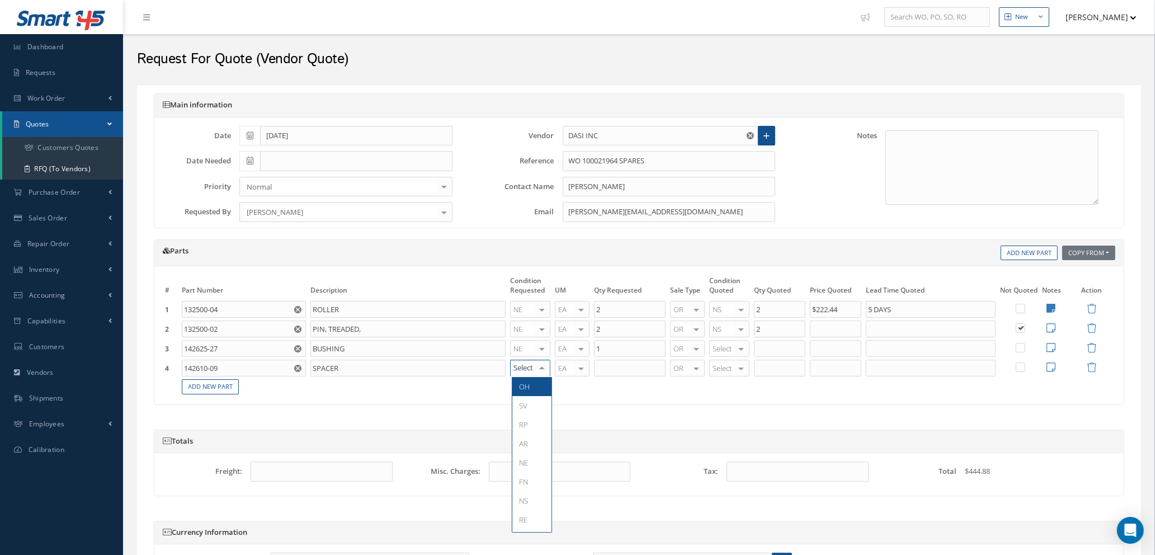
click at [535, 366] on div "OH SV RP AR NE FN NS RE FP BER N/A INSP BC AI MD RF SCR TS USE TL SP NU AS [DEM…" at bounding box center [530, 368] width 40 height 17
type input "NE"
click at [530, 387] on span "NE" at bounding box center [532, 386] width 39 height 19
click at [613, 365] on input "text" at bounding box center [630, 368] width 72 height 17
type input "2"
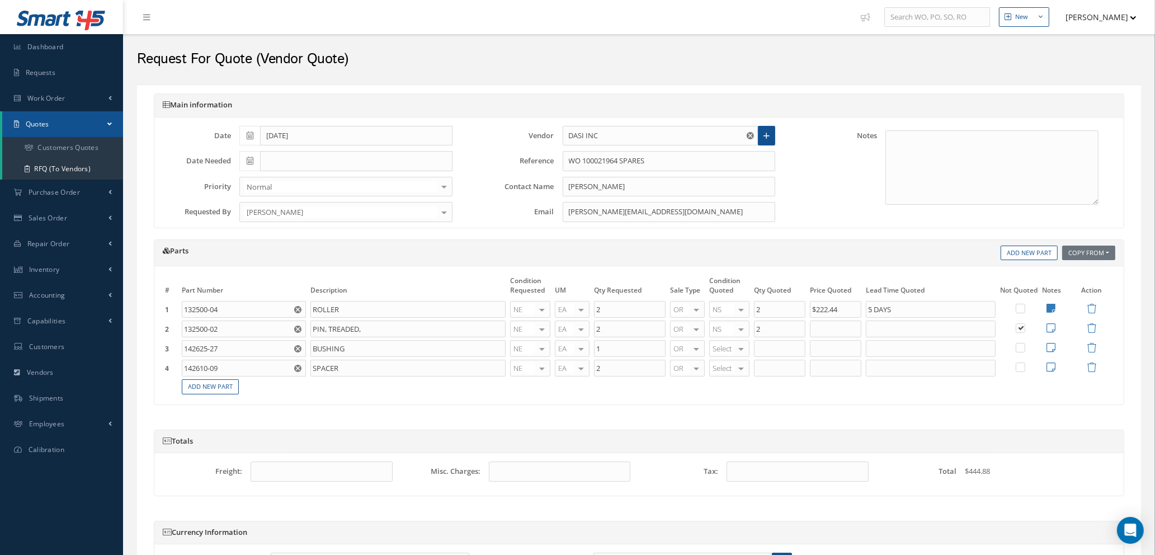
click at [1025, 346] on label at bounding box center [1026, 347] width 3 height 10
click at [1022, 346] on input "checkbox" at bounding box center [1021, 348] width 7 height 7
checkbox input "true"
click at [1025, 365] on label at bounding box center [1026, 367] width 3 height 10
click at [1021, 365] on input "checkbox" at bounding box center [1021, 368] width 7 height 7
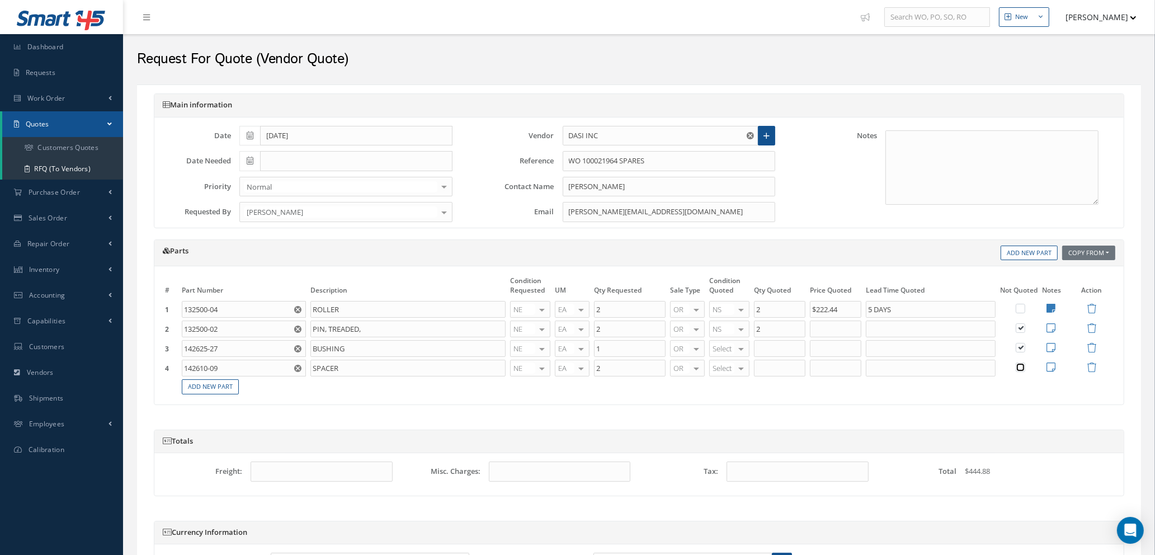
checkbox input "true"
click at [195, 384] on link "Add New Part" at bounding box center [210, 386] width 57 height 15
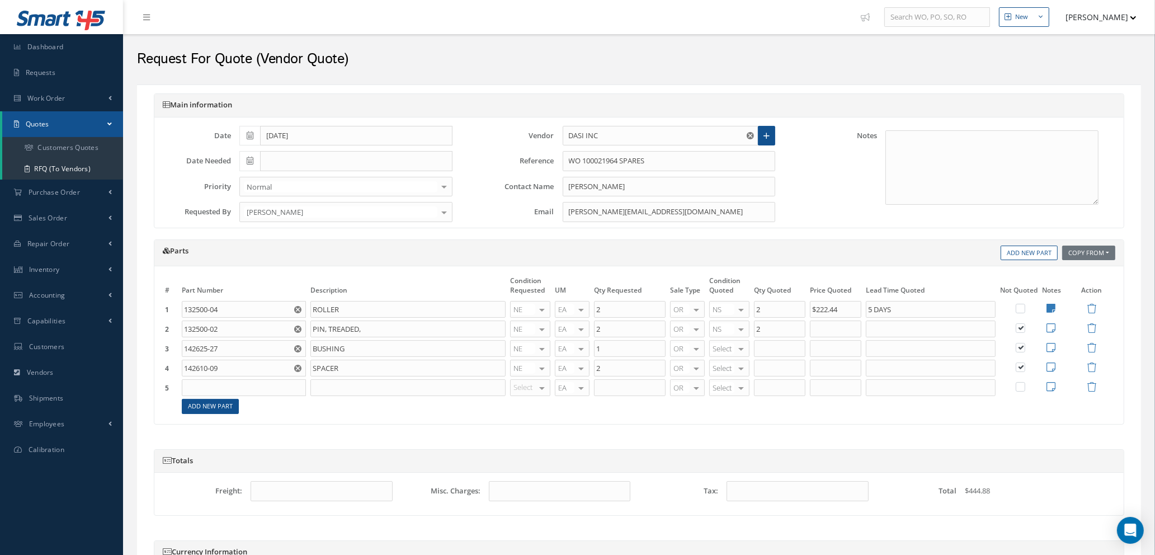
click at [212, 383] on input "text" at bounding box center [244, 387] width 124 height 17
type input "142200-12"
click at [257, 429] on span "BUSHING" at bounding box center [263, 425] width 30 height 10
type input "BUSHING"
click at [1021, 393] on div at bounding box center [1022, 388] width 32 height 12
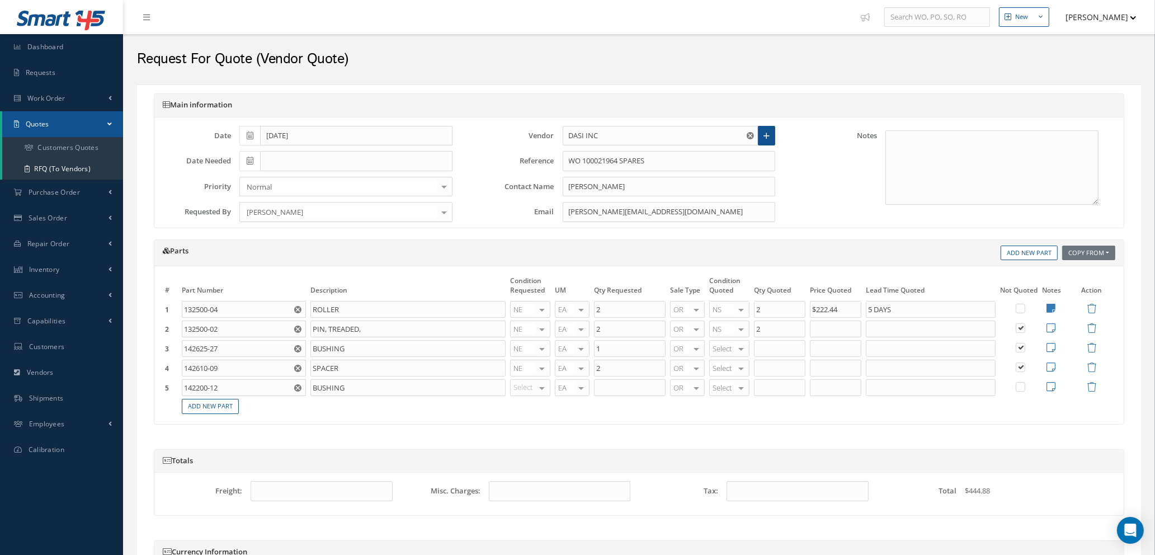
click at [1025, 388] on label at bounding box center [1026, 387] width 3 height 10
click at [1019, 388] on input "checkbox" at bounding box center [1021, 387] width 7 height 7
checkbox input "true"
click at [203, 403] on link "Add New Part" at bounding box center [210, 406] width 57 height 15
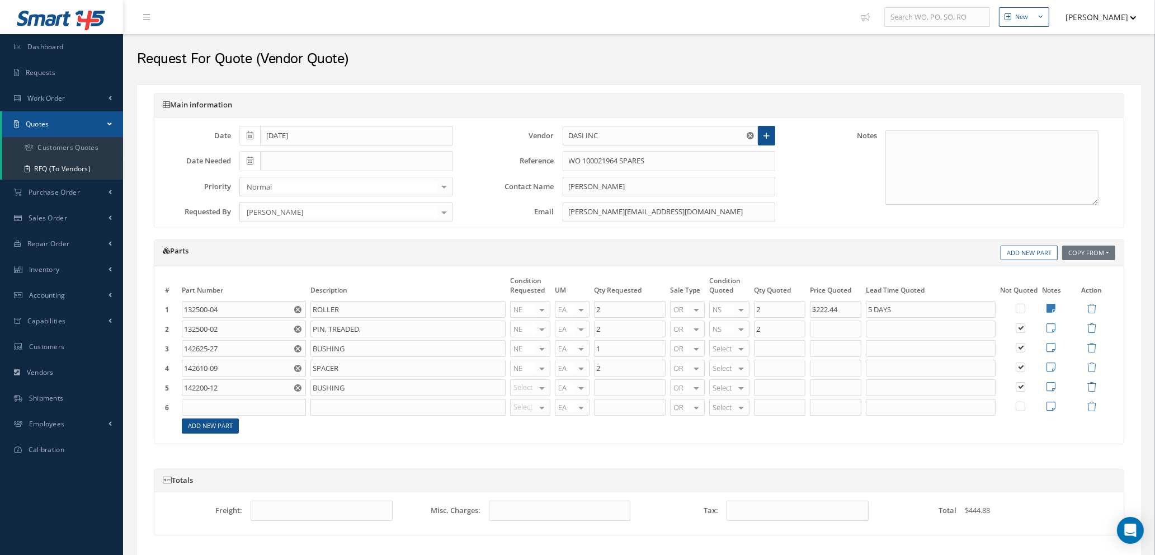
click at [204, 403] on input "text" at bounding box center [244, 407] width 124 height 17
type input "142625-26"
click at [271, 451] on span "THREADED BUSHING" at bounding box center [264, 448] width 33 height 19
type input "THREADED BUSHING"
click at [540, 389] on div at bounding box center [542, 388] width 16 height 16
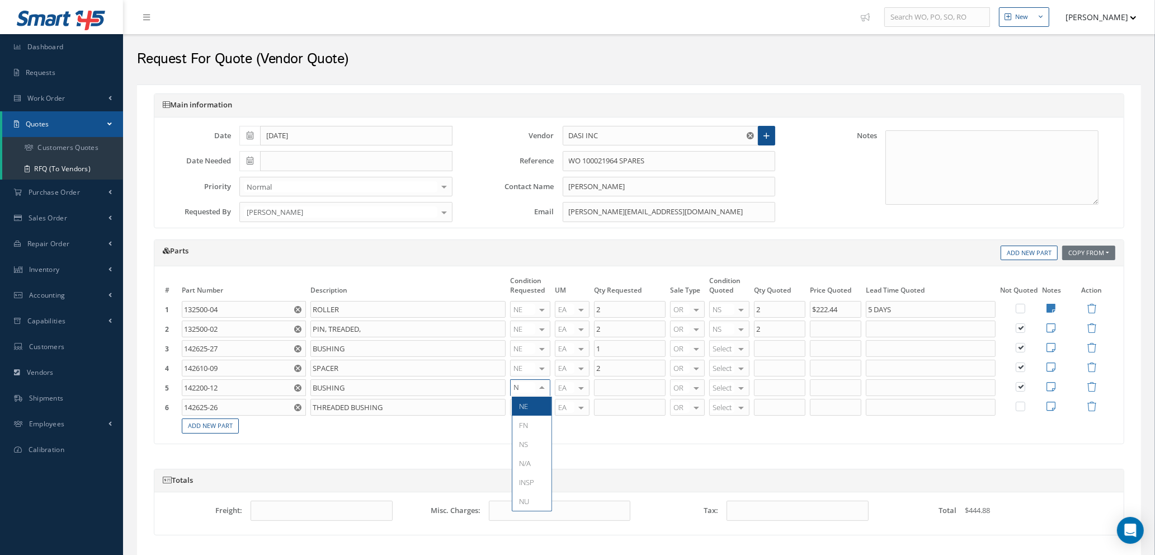
type input "NE"
click at [538, 410] on span "NE" at bounding box center [532, 406] width 39 height 19
click at [537, 401] on div at bounding box center [542, 407] width 16 height 16
click at [533, 501] on span "NE" at bounding box center [532, 501] width 39 height 19
click at [613, 391] on input "text" at bounding box center [630, 387] width 72 height 17
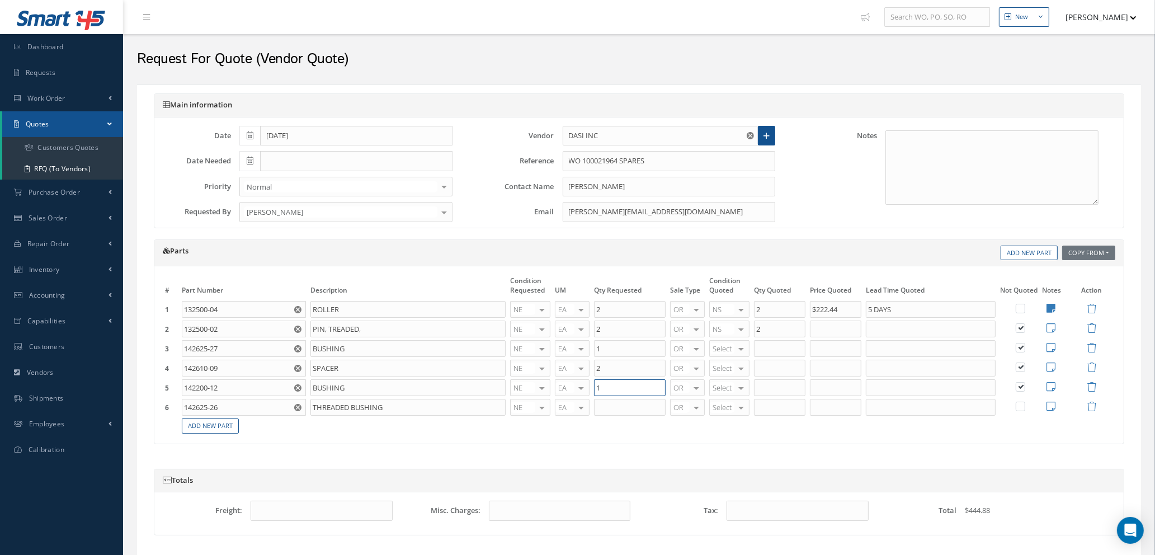
type input "1"
click at [610, 407] on input "text" at bounding box center [630, 407] width 72 height 17
type input "1"
click at [232, 429] on link "Add New Part" at bounding box center [210, 426] width 57 height 15
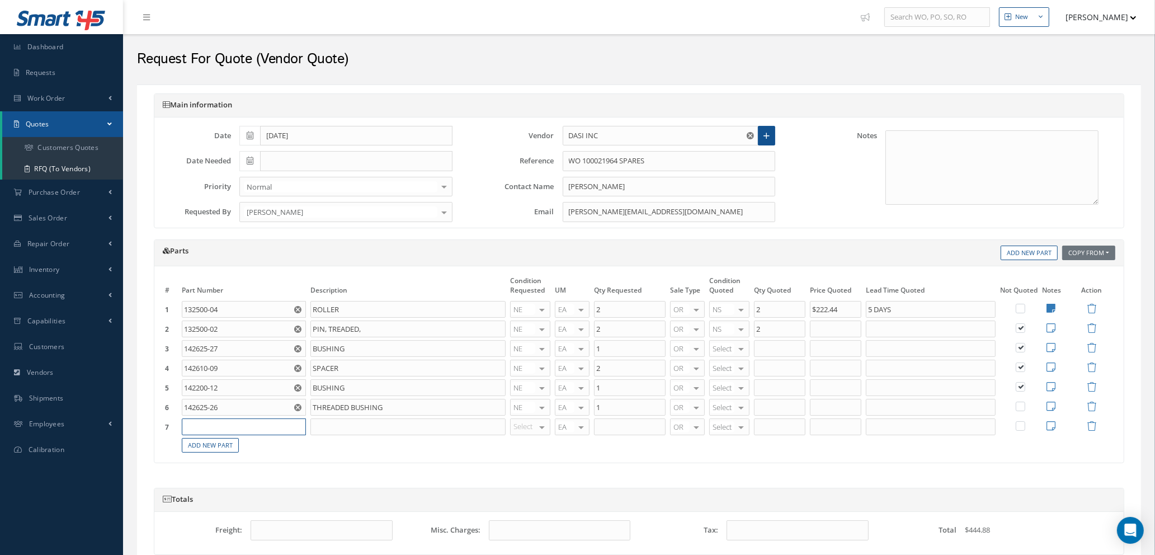
click at [233, 424] on input "text" at bounding box center [244, 427] width 124 height 17
type input "AN526-832R8"
click at [244, 460] on div "SCREW" at bounding box center [270, 464] width 60 height 10
type input "SCREW"
click at [536, 431] on div "OH SV RP AR NE FN NS RE FP BER N/A INSP BC AI MD RF SCR TS USE TL SP NU AS [DEM…" at bounding box center [530, 427] width 40 height 17
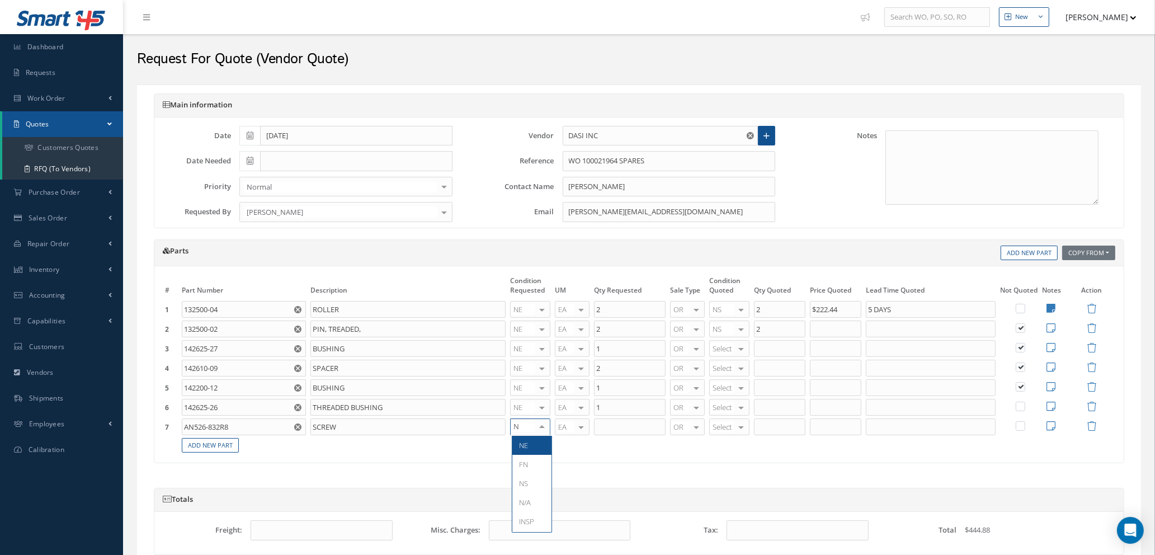
type input "NE"
click at [527, 440] on span "NE" at bounding box center [523, 445] width 9 height 10
click at [619, 426] on input "text" at bounding box center [630, 427] width 72 height 17
type input "6"
click at [737, 429] on div at bounding box center [742, 427] width 16 height 16
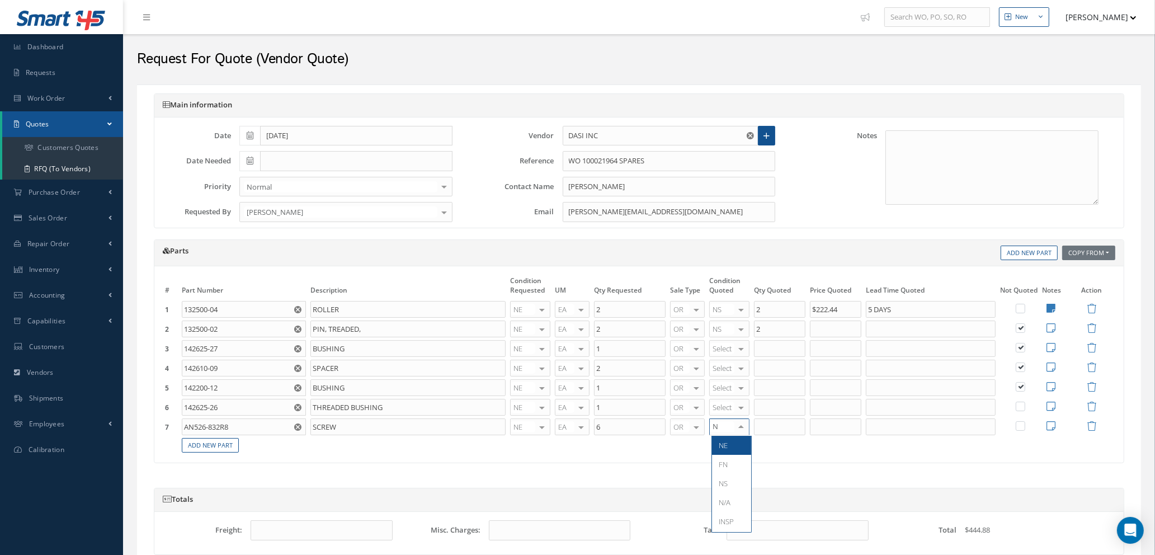
type input "NE"
click at [737, 450] on span "NE" at bounding box center [731, 445] width 39 height 19
type input "6"
click at [779, 426] on input "6" at bounding box center [779, 427] width 51 height 17
type input "250"
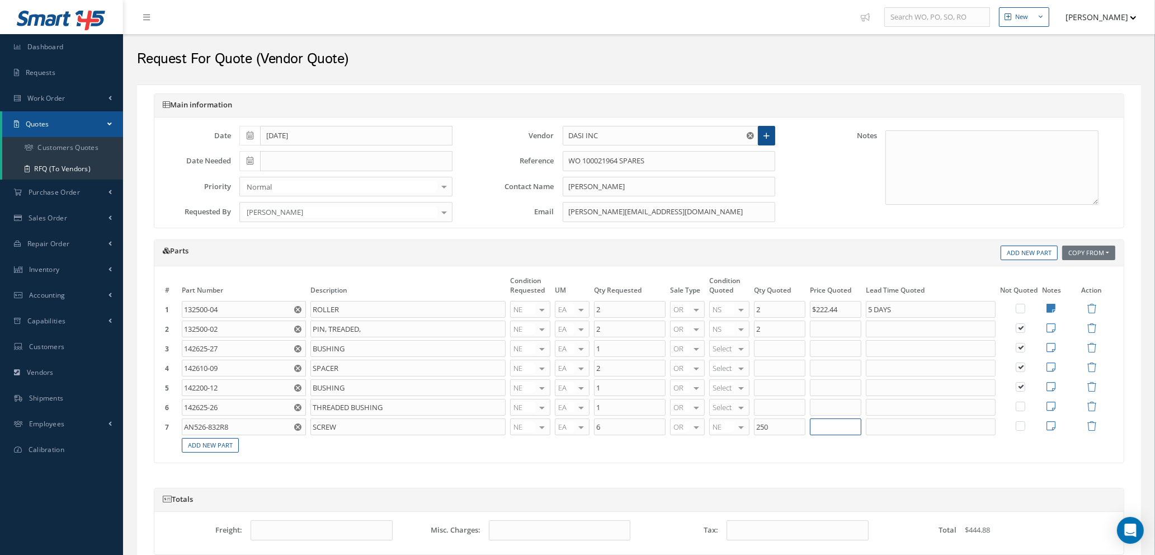
click at [829, 426] on input "text" at bounding box center [835, 427] width 51 height 17
type input "$0.08"
type input "5 DAYS"
click at [1054, 423] on icon at bounding box center [1051, 426] width 9 height 10
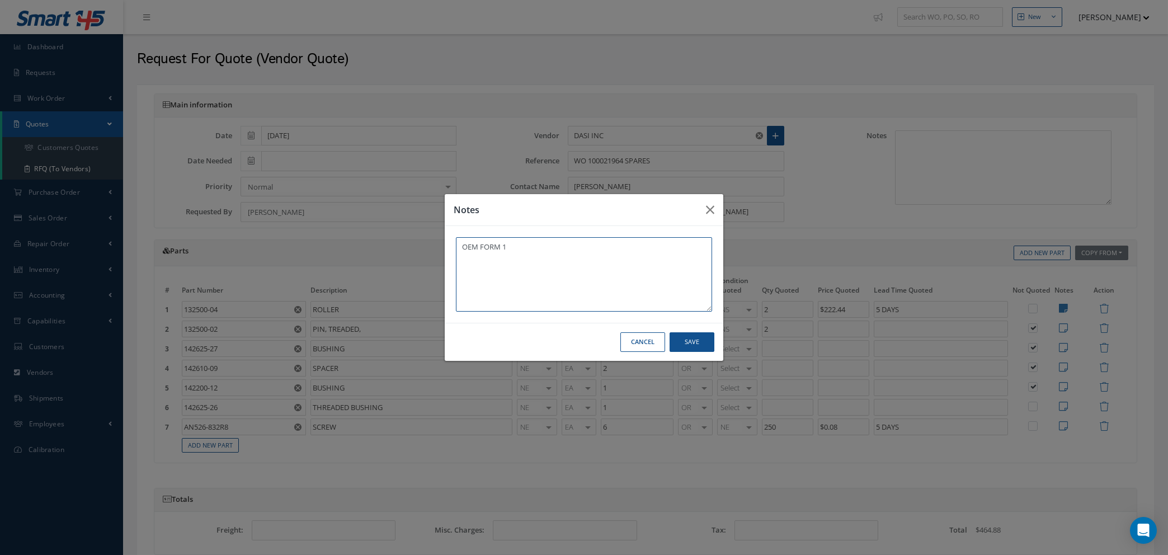
type textarea "OEM FORM 1"
click at [683, 336] on button "Save" at bounding box center [692, 342] width 45 height 20
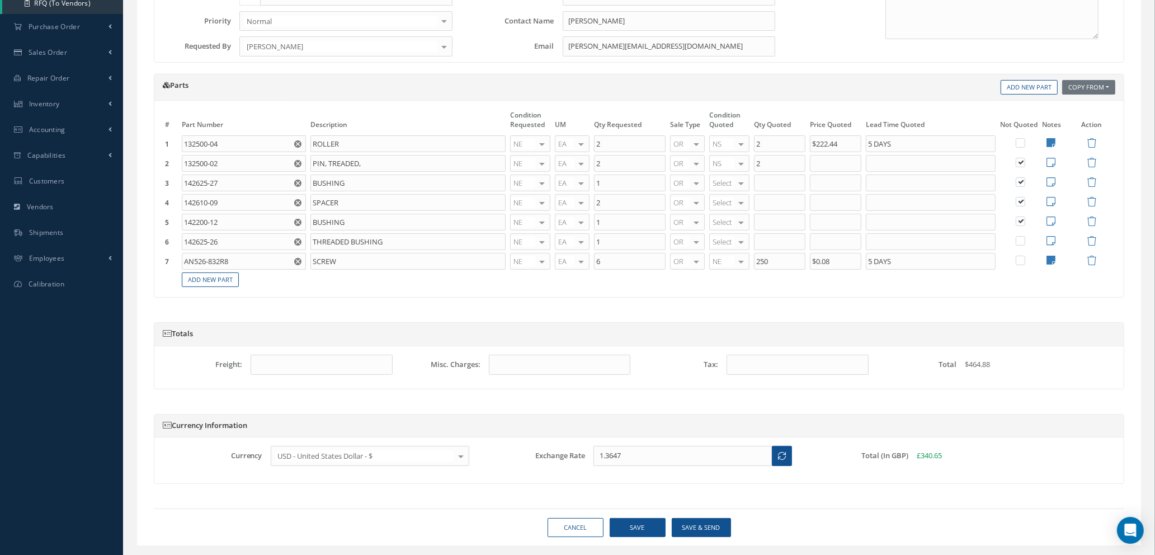
scroll to position [193, 0]
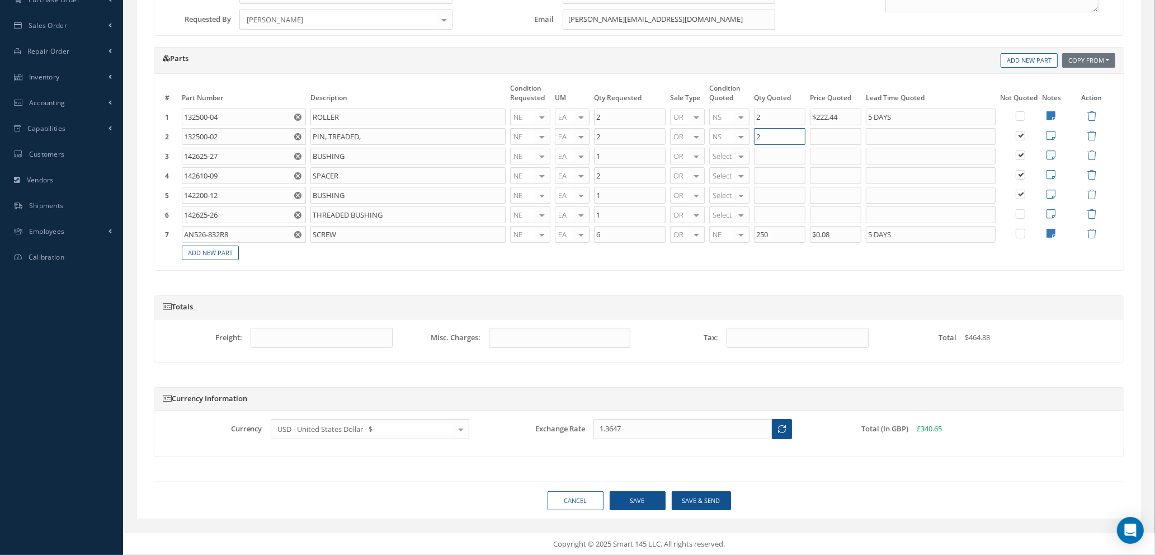
click at [774, 137] on input "2" at bounding box center [779, 136] width 51 height 17
click at [744, 135] on div at bounding box center [742, 137] width 16 height 16
click at [728, 150] on span "Select" at bounding box center [728, 154] width 19 height 10
click at [637, 500] on button "Save" at bounding box center [638, 501] width 56 height 20
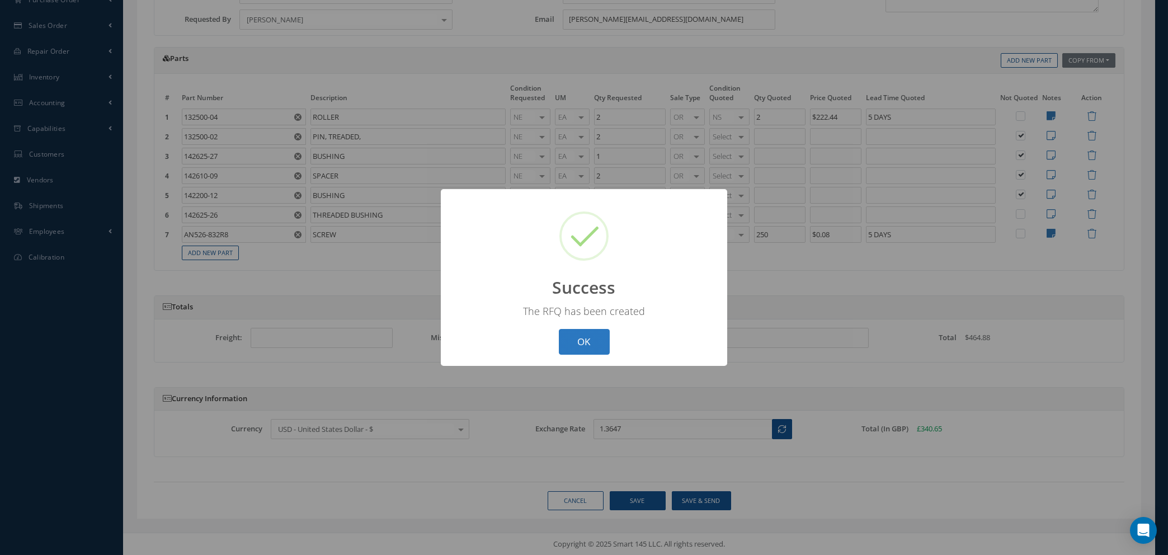
click at [591, 344] on button "OK" at bounding box center [584, 342] width 51 height 26
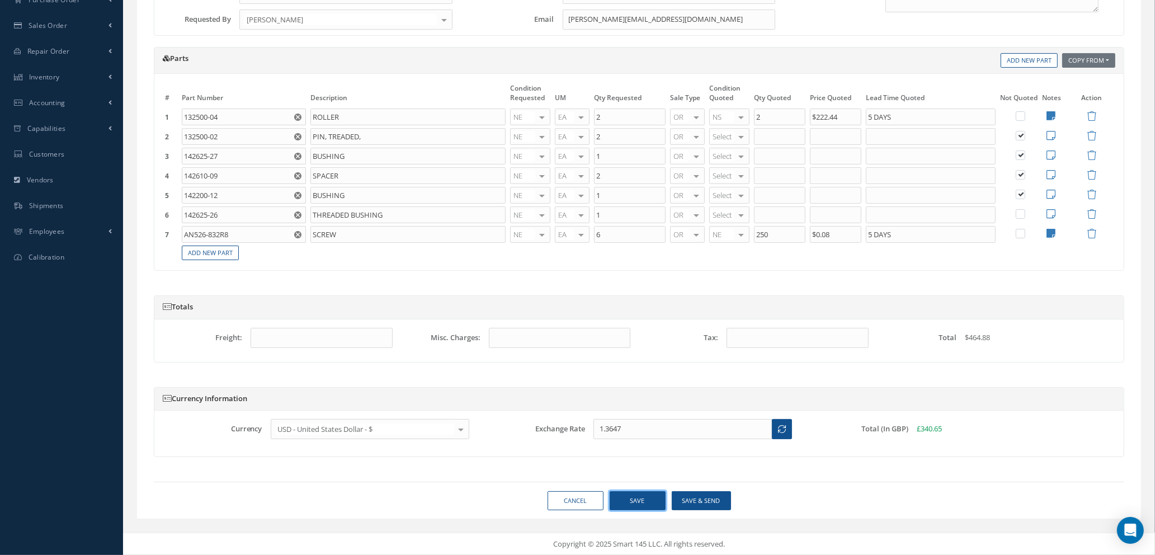
click at [638, 496] on button "Save" at bounding box center [638, 501] width 56 height 20
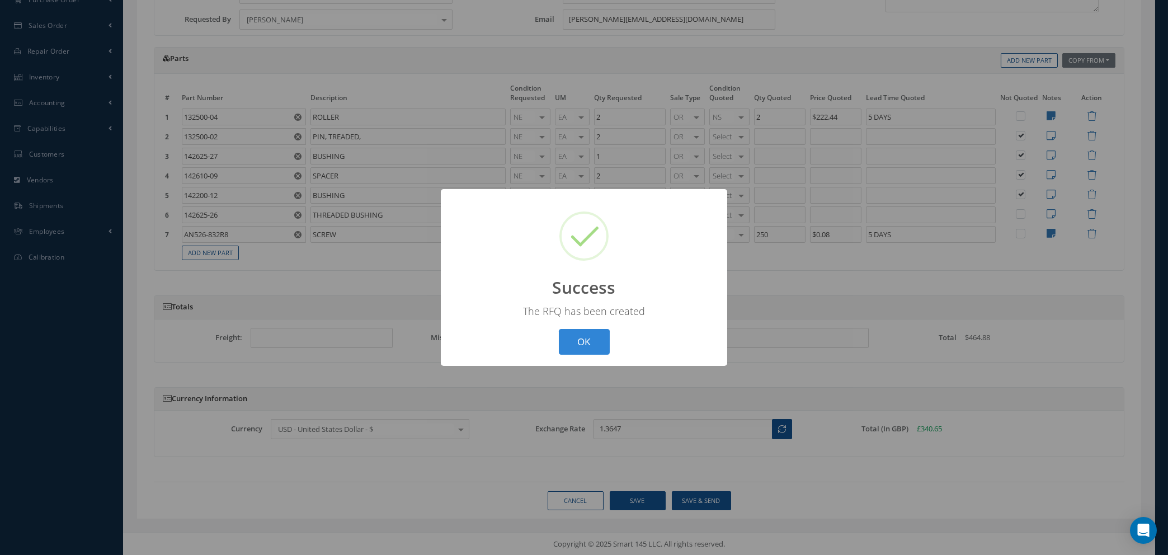
click at [589, 333] on button "OK" at bounding box center [584, 342] width 51 height 26
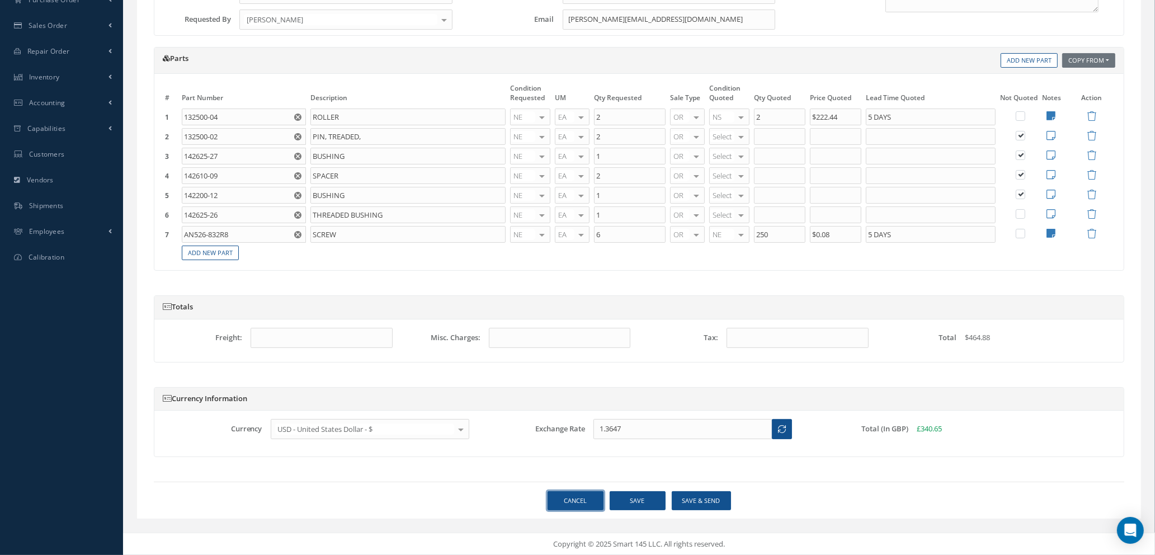
click at [575, 505] on link "Cancel" at bounding box center [576, 501] width 56 height 20
select select "25"
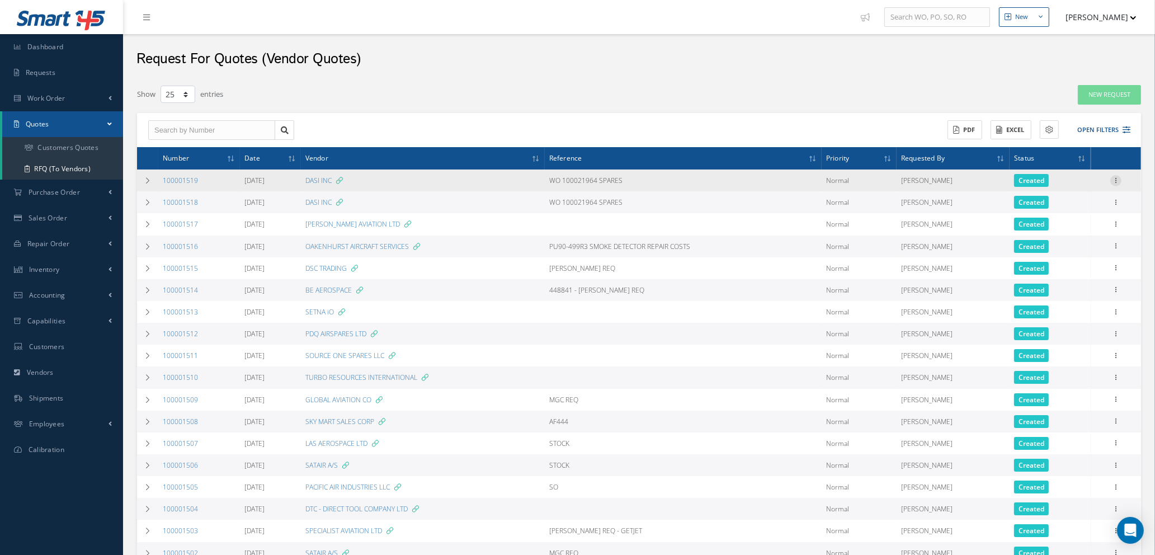
click at [1114, 180] on icon at bounding box center [1116, 179] width 11 height 9
click at [1059, 200] on link "Edit" at bounding box center [1065, 202] width 88 height 15
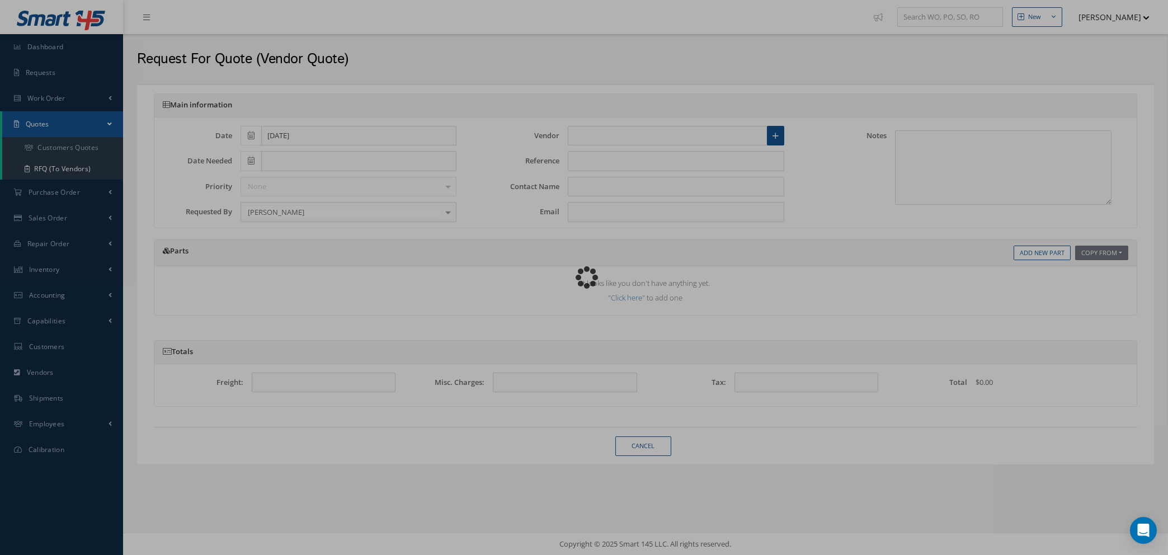
type input "DASI INC"
type input "WO 100021964 SPARES"
type input "[PERSON_NAME]"
type input "[PERSON_NAME][EMAIL_ADDRESS][DOMAIN_NAME]"
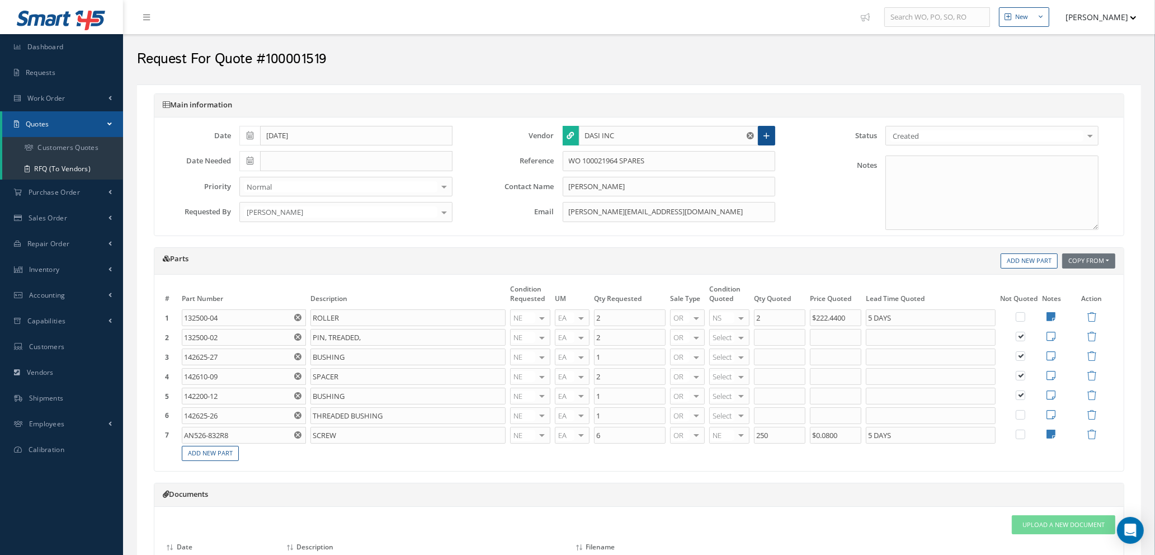
click at [751, 135] on icon "Reset" at bounding box center [750, 135] width 7 height 7
click at [649, 134] on input "text" at bounding box center [669, 136] width 180 height 20
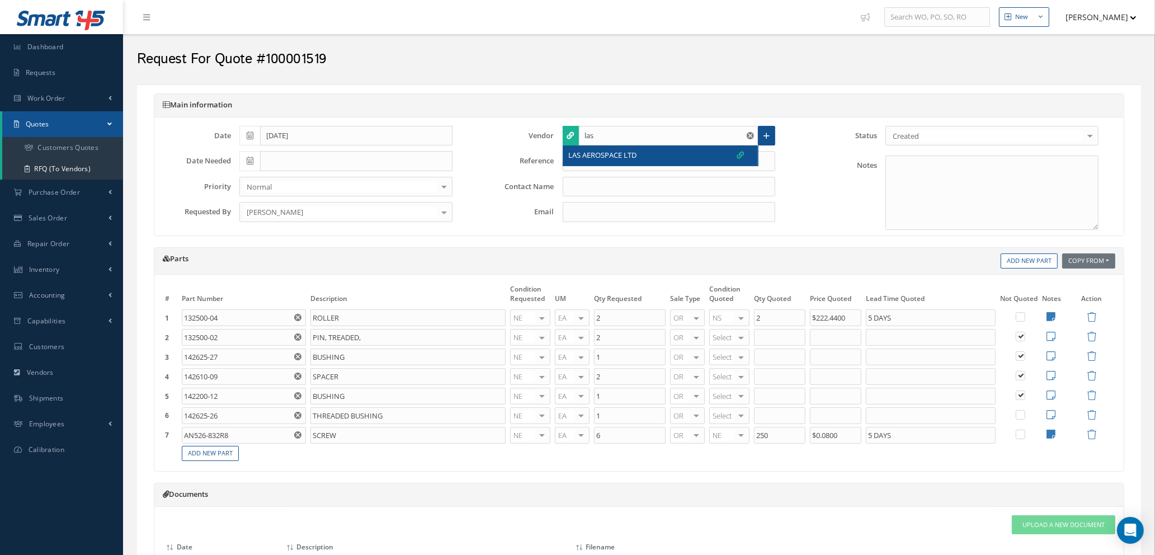
click at [637, 153] on span "LAS AEROSPACE LTD" at bounding box center [603, 155] width 68 height 11
type input "LAS AEROSPACE LTD"
type input "[PERSON_NAME]"
type input "[PERSON_NAME][EMAIL_ADDRESS][DOMAIN_NAME]"
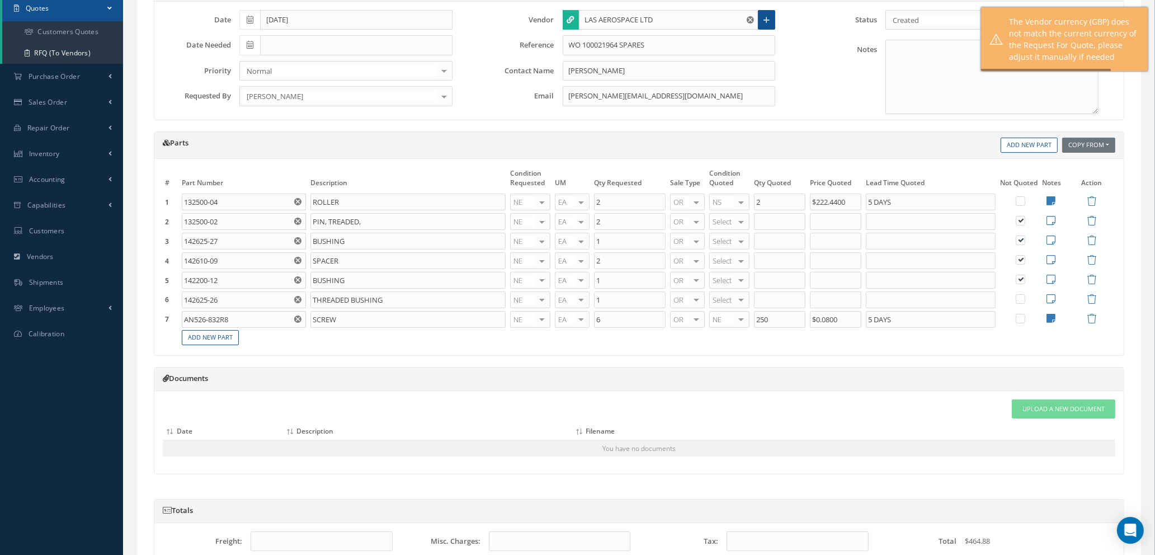
scroll to position [319, 0]
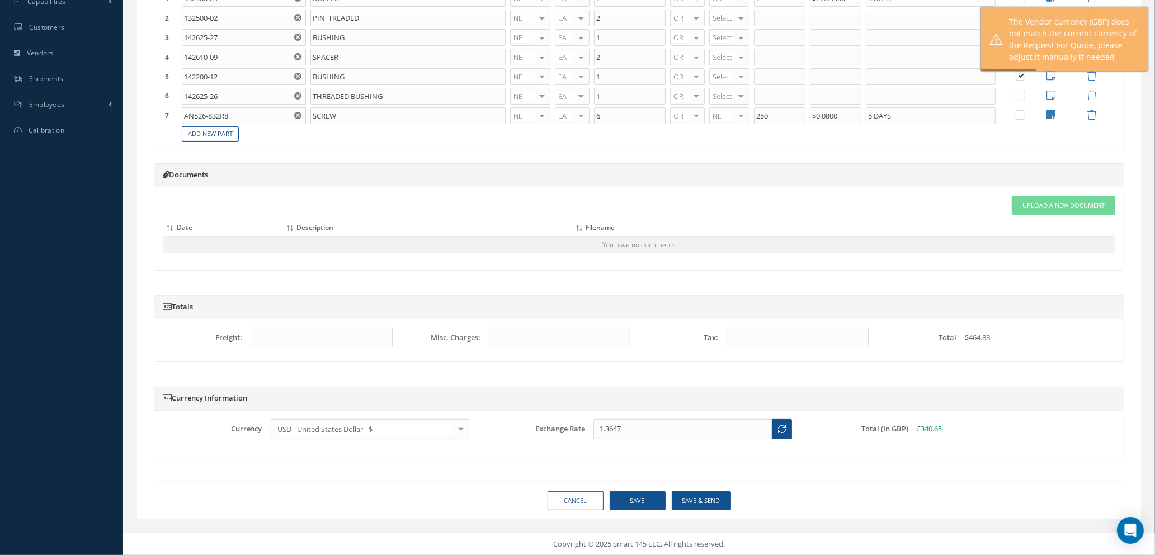
click at [459, 428] on div at bounding box center [461, 429] width 16 height 18
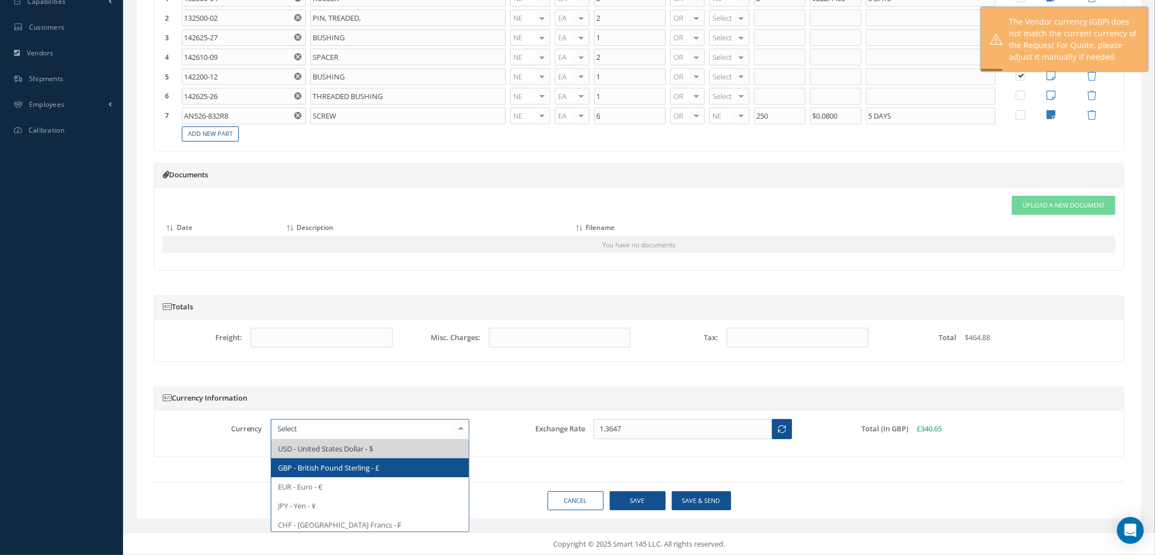
click at [325, 463] on span "GBP - British Pound Sterling - £" at bounding box center [328, 468] width 101 height 10
type input "£222.44"
type input "£0.08"
type input "1"
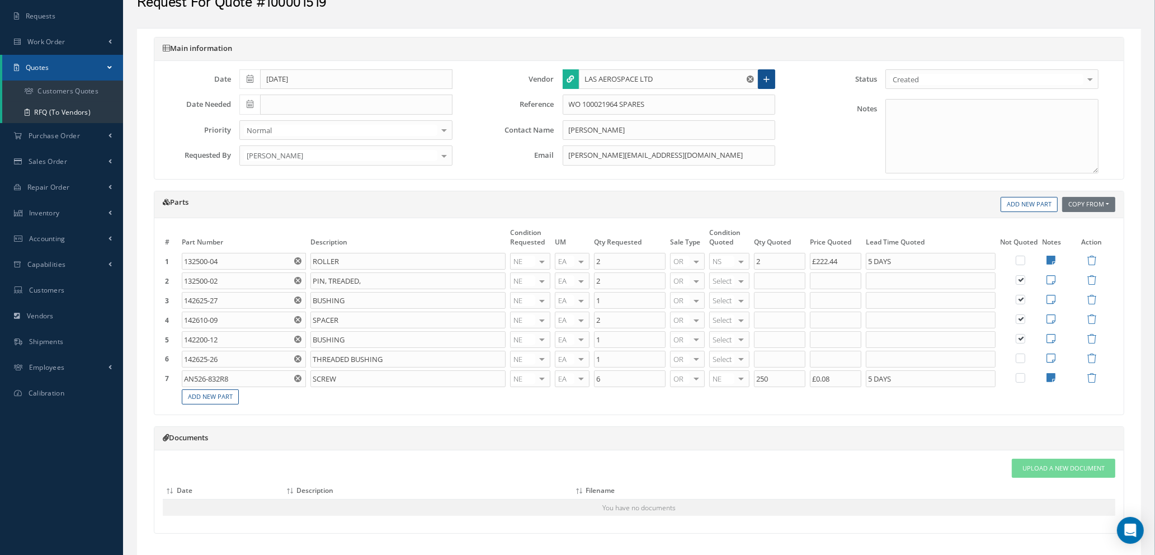
scroll to position [84, 0]
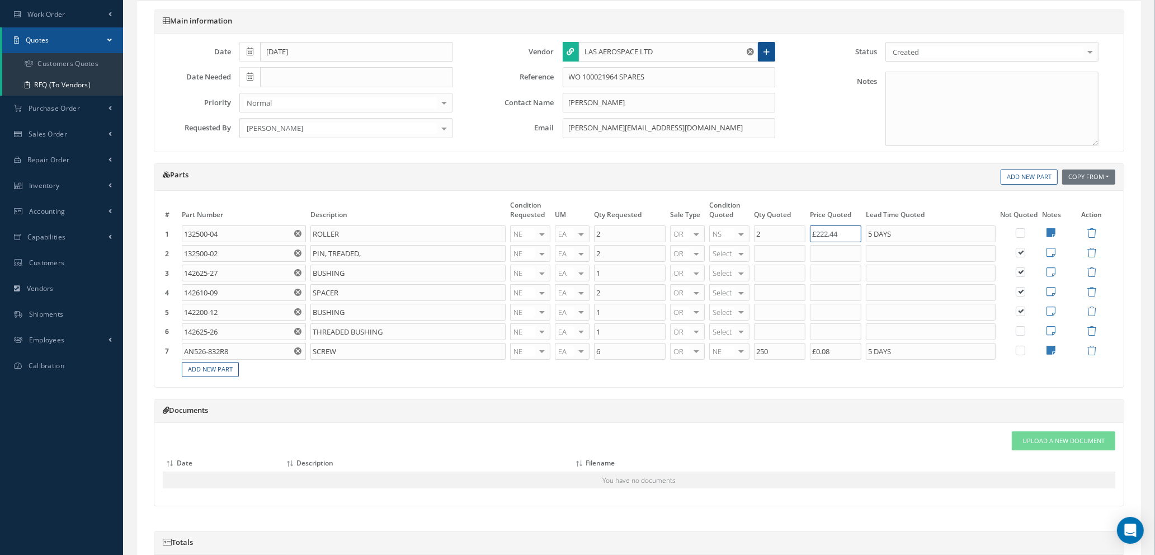
drag, startPoint x: 861, startPoint y: 231, endPoint x: 725, endPoint y: 229, distance: 136.0
click at [725, 229] on tr "1 132500-04 Part Number Description ROLLER NE OH SV RP AR NE FN NS RE FP BER N/…" at bounding box center [639, 234] width 953 height 20
type input "£0.00"
drag, startPoint x: 889, startPoint y: 231, endPoint x: 782, endPoint y: 227, distance: 106.4
click at [784, 227] on tr "1 132500-04 Part Number Description ROLLER NE OH SV RP AR NE FN NS RE FP BER N/…" at bounding box center [639, 234] width 953 height 20
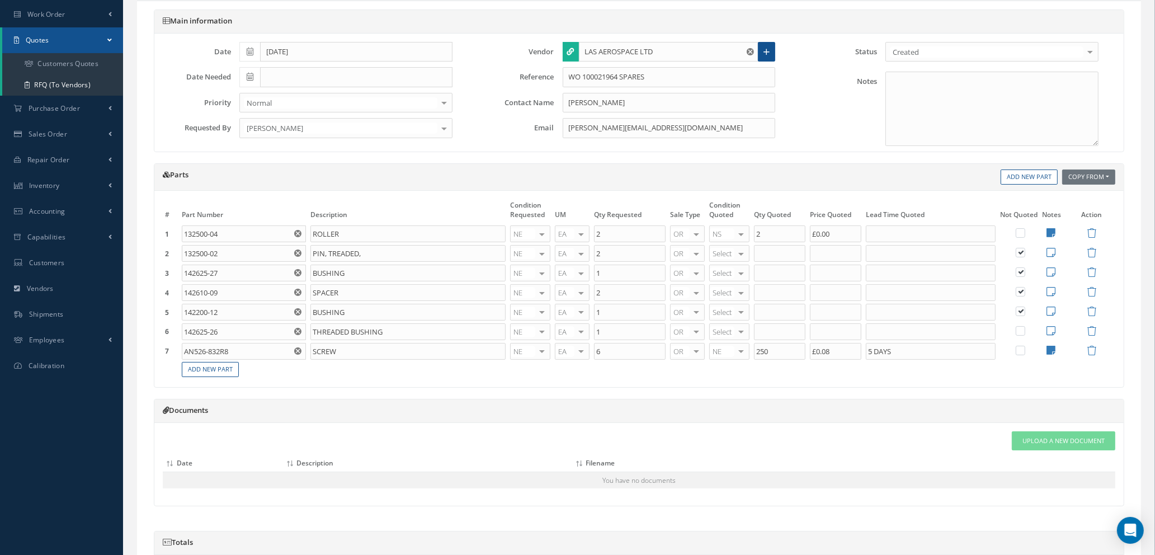
click at [1052, 229] on icon at bounding box center [1051, 233] width 9 height 10
type textarea "OEM CERTS"
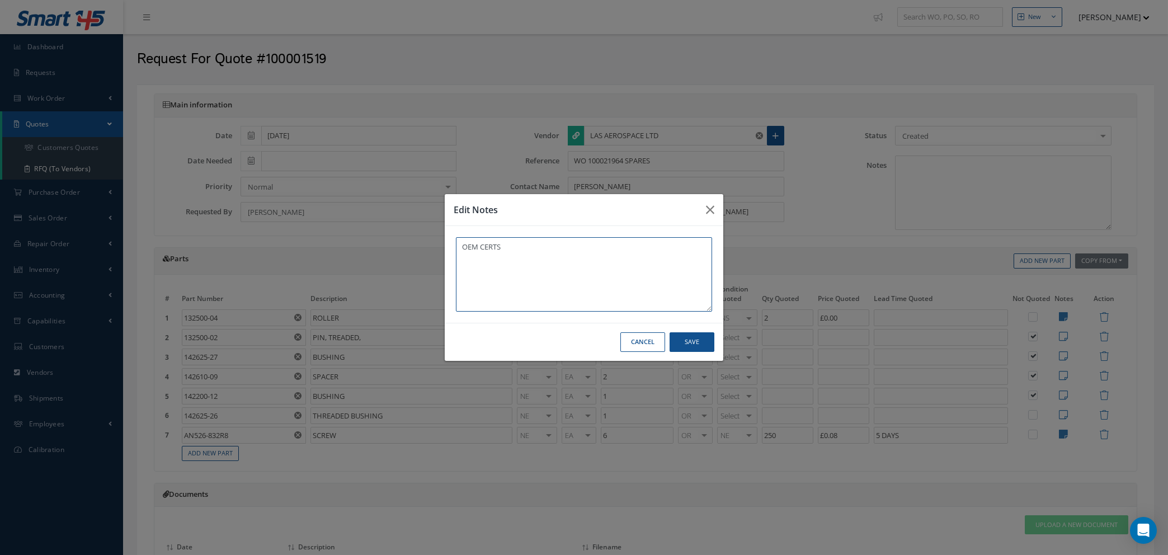
drag, startPoint x: 529, startPoint y: 252, endPoint x: 270, endPoint y: 219, distance: 260.7
click at [272, 220] on div "Edit Notes OEM CERTS Cancel Save" at bounding box center [584, 277] width 1168 height 555
click at [654, 344] on button "Cancel" at bounding box center [643, 342] width 45 height 20
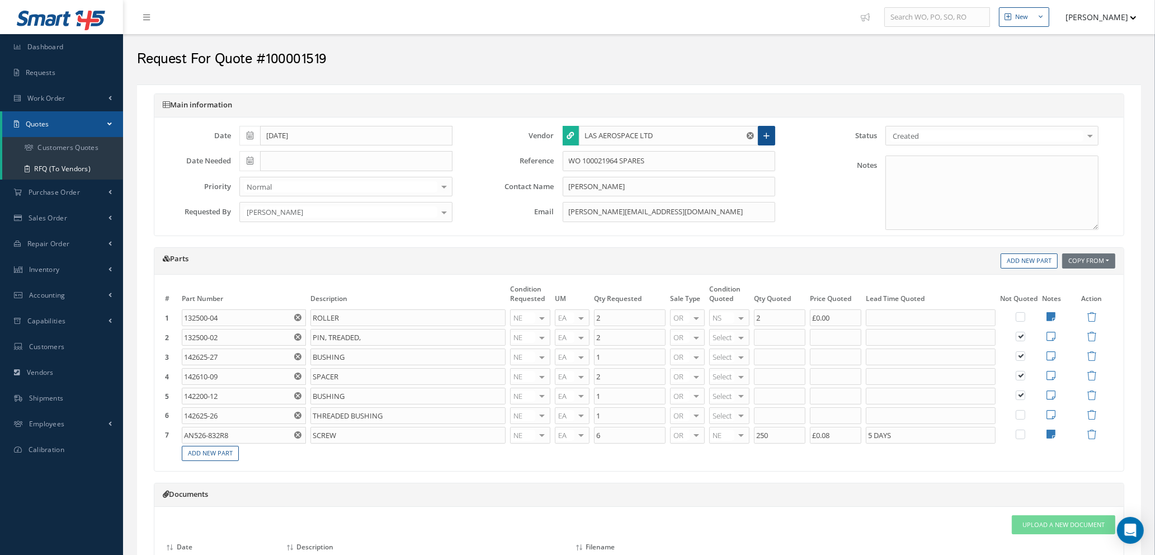
click at [742, 339] on div at bounding box center [742, 338] width 16 height 16
click at [726, 452] on span "NE" at bounding box center [723, 450] width 9 height 10
click at [746, 314] on div at bounding box center [742, 318] width 16 height 16
click at [720, 428] on span "NE" at bounding box center [723, 431] width 9 height 10
drag, startPoint x: 916, startPoint y: 436, endPoint x: 796, endPoint y: 425, distance: 121.4
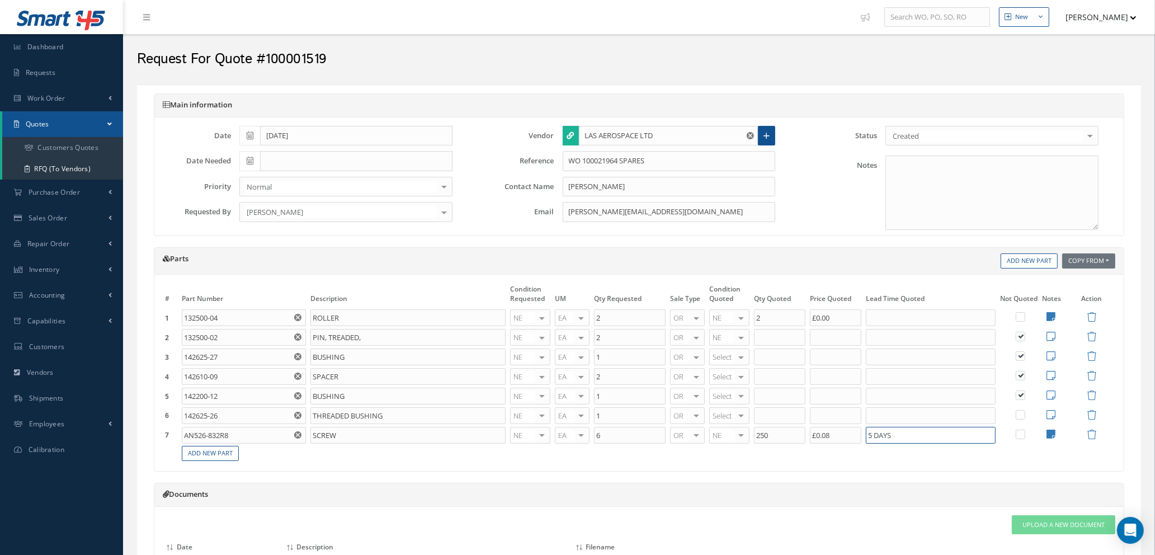
click at [796, 426] on tr "7 AN526-832R8 Part Number Description SCREW NE OH SV RP AR NE FN NS RE FP BER N…" at bounding box center [639, 436] width 953 height 20
type input "2 DAYS"
drag, startPoint x: 788, startPoint y: 436, endPoint x: 672, endPoint y: 426, distance: 116.8
click at [672, 426] on tr "7 AN526-832R8 Part Number Description SCREW NE OH SV RP AR NE FN NS RE FP BER N…" at bounding box center [639, 436] width 953 height 20
type input "25"
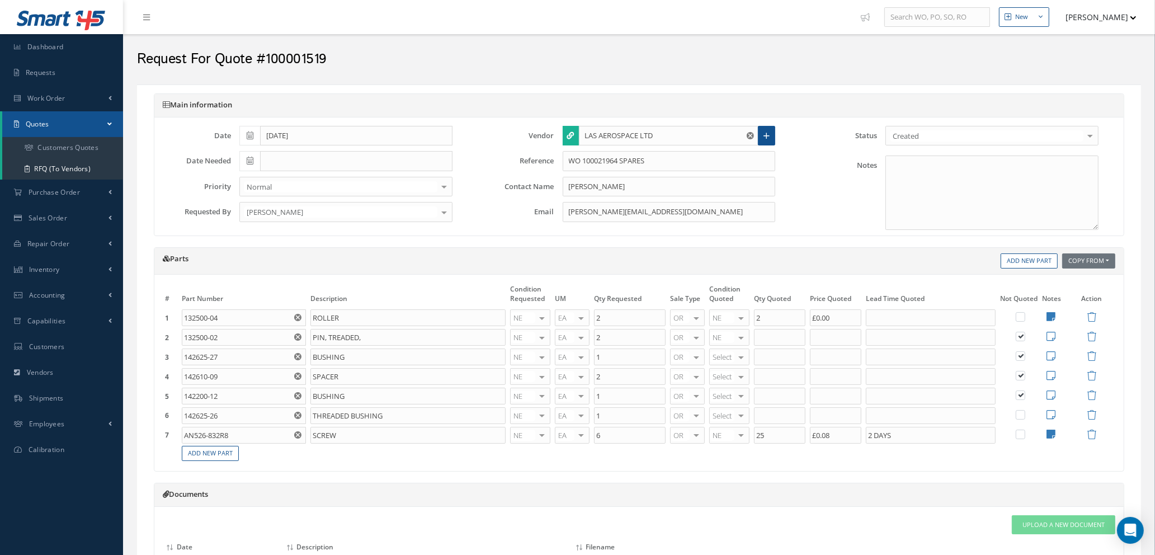
click at [707, 480] on div "Parts Copy From Work Orders Add New Part # Part Number Description Condition Re…" at bounding box center [639, 365] width 988 height 236
click at [1052, 433] on icon at bounding box center [1051, 434] width 9 height 10
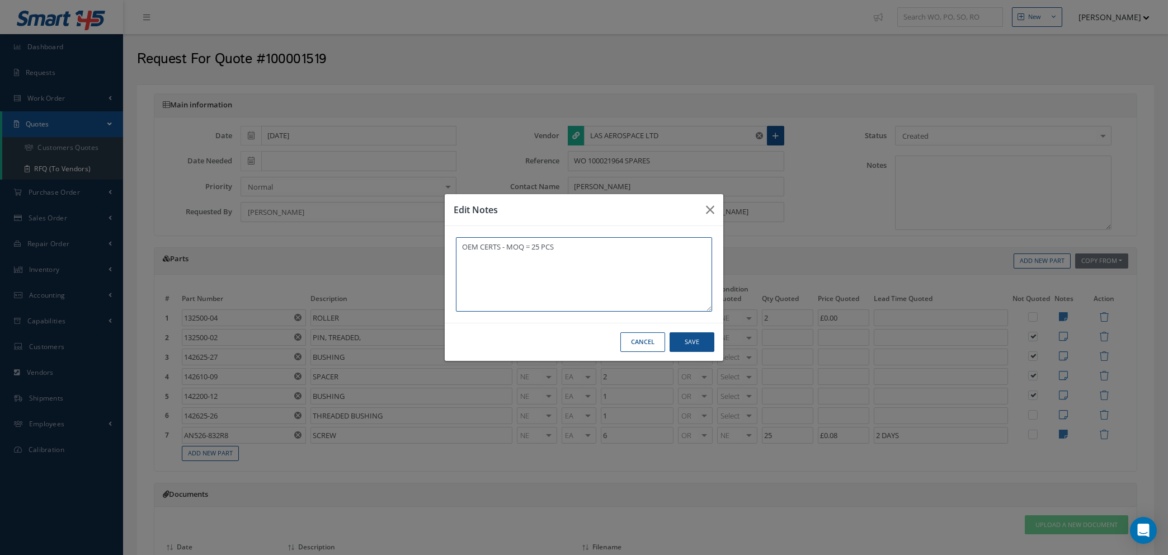
type textarea "OEM CERTS - MOQ = 25 PCS"
click at [676, 334] on button "Save" at bounding box center [692, 342] width 45 height 20
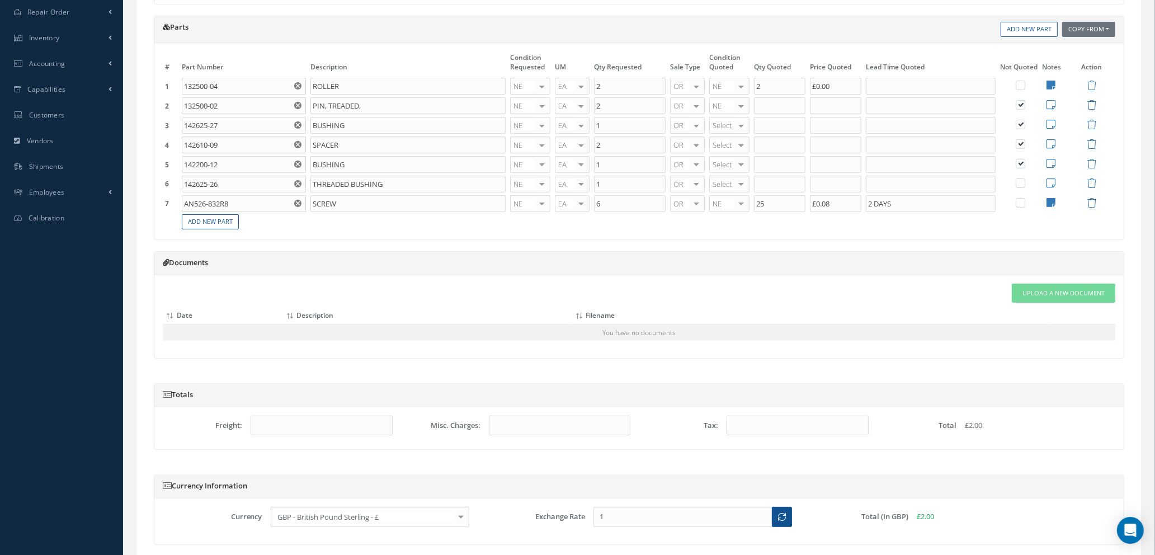
scroll to position [319, 0]
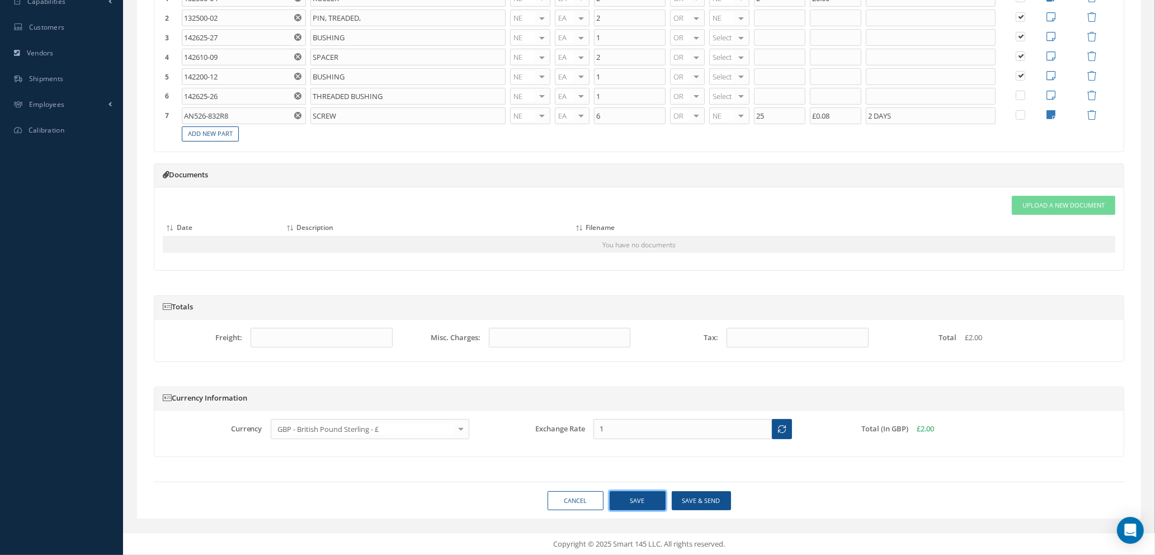
click at [627, 501] on button "Save" at bounding box center [638, 501] width 56 height 20
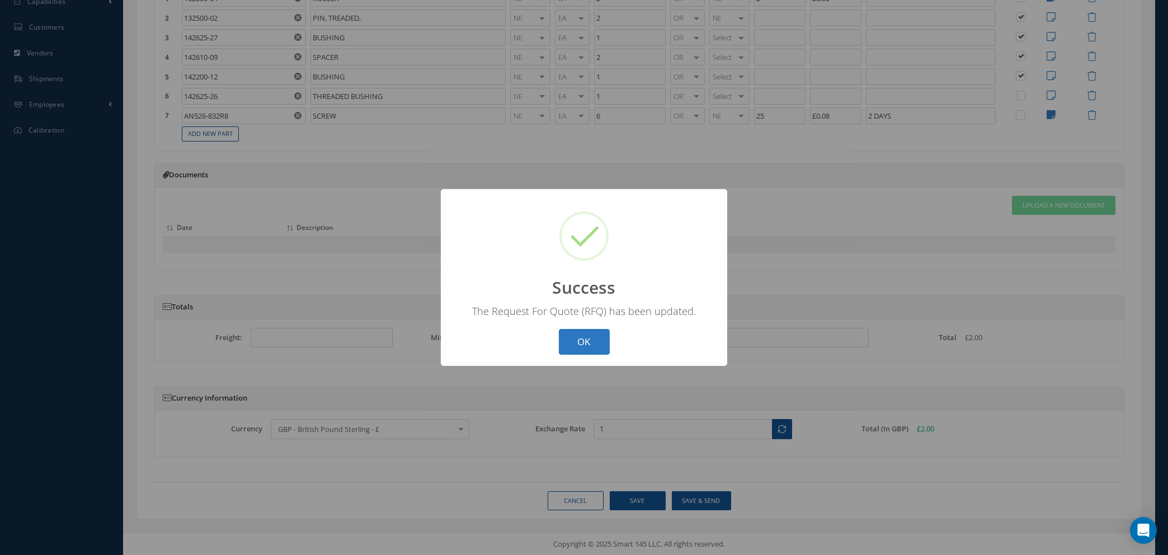
click at [595, 337] on button "OK" at bounding box center [584, 342] width 51 height 26
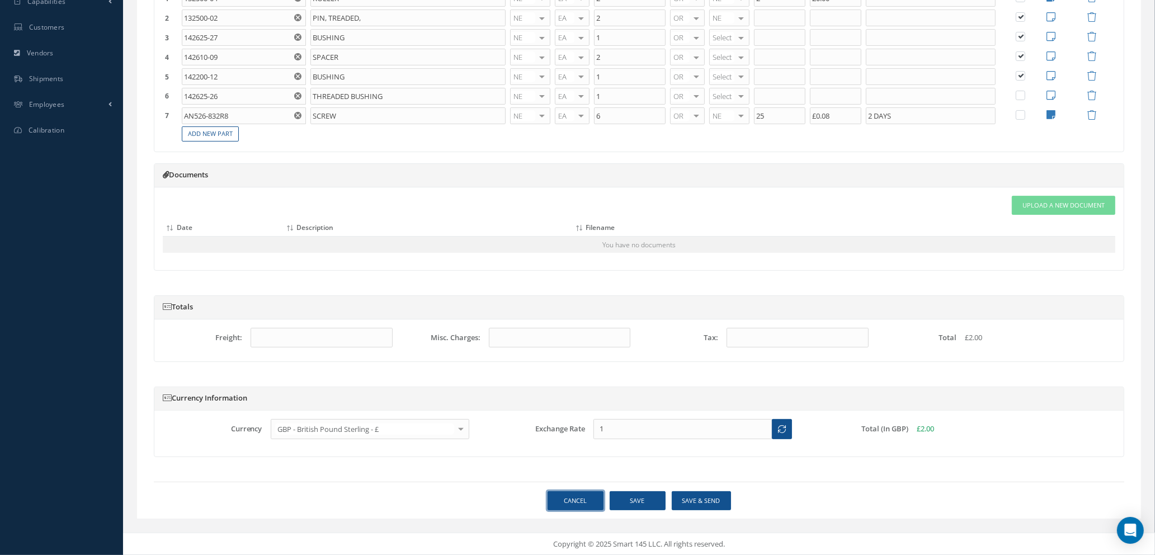
click at [573, 499] on link "Cancel" at bounding box center [576, 501] width 56 height 20
select select "25"
